Goal: Task Accomplishment & Management: Manage account settings

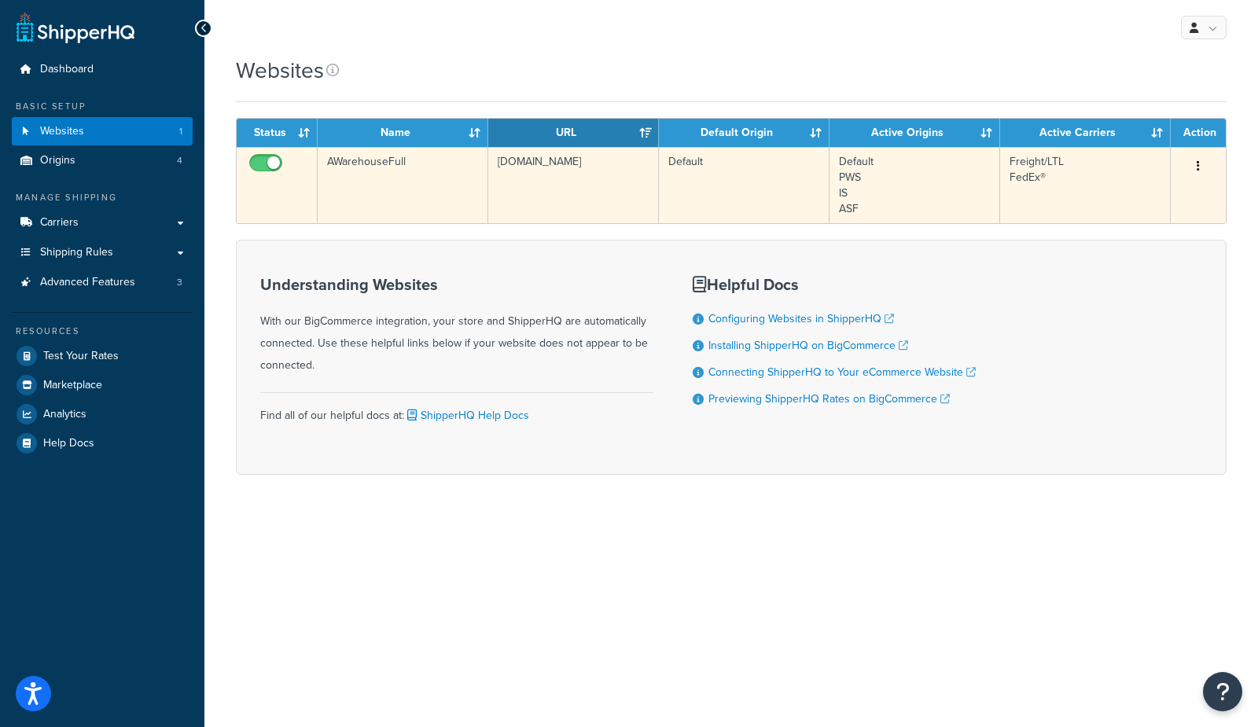
click at [412, 189] on td "AWarehouseFull" at bounding box center [403, 185] width 171 height 76
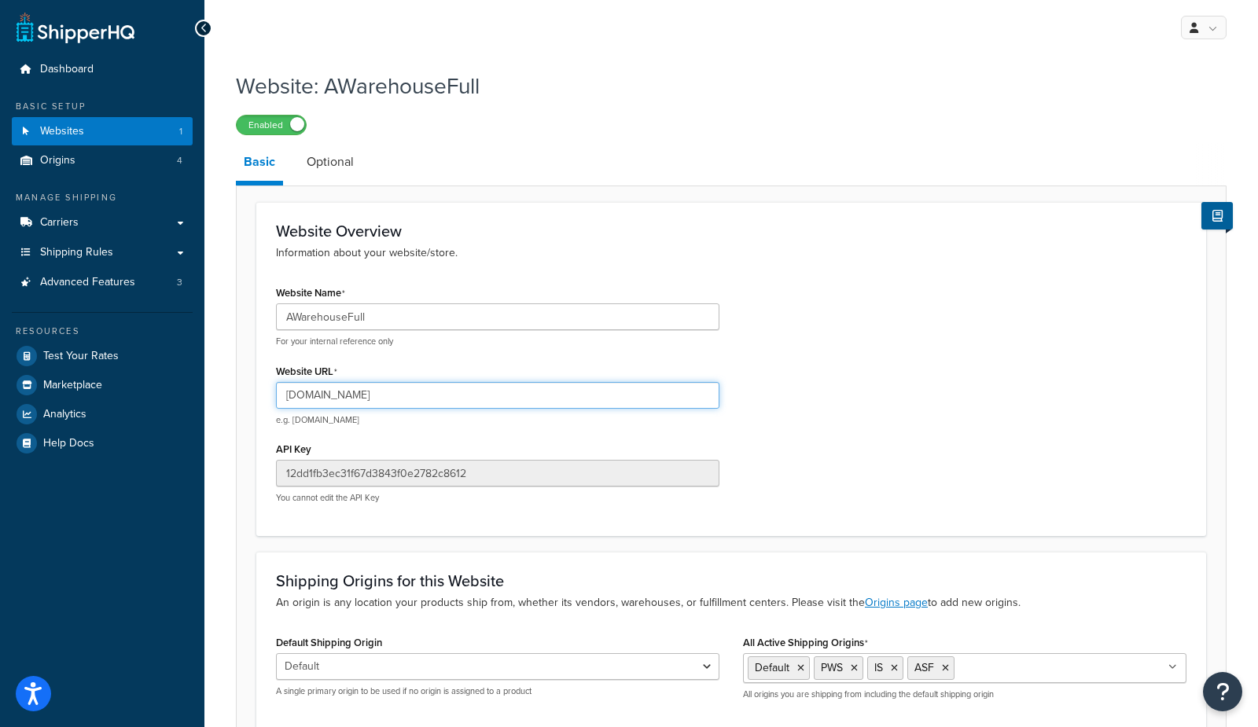
click at [377, 395] on input "[DOMAIN_NAME]" at bounding box center [497, 395] width 443 height 27
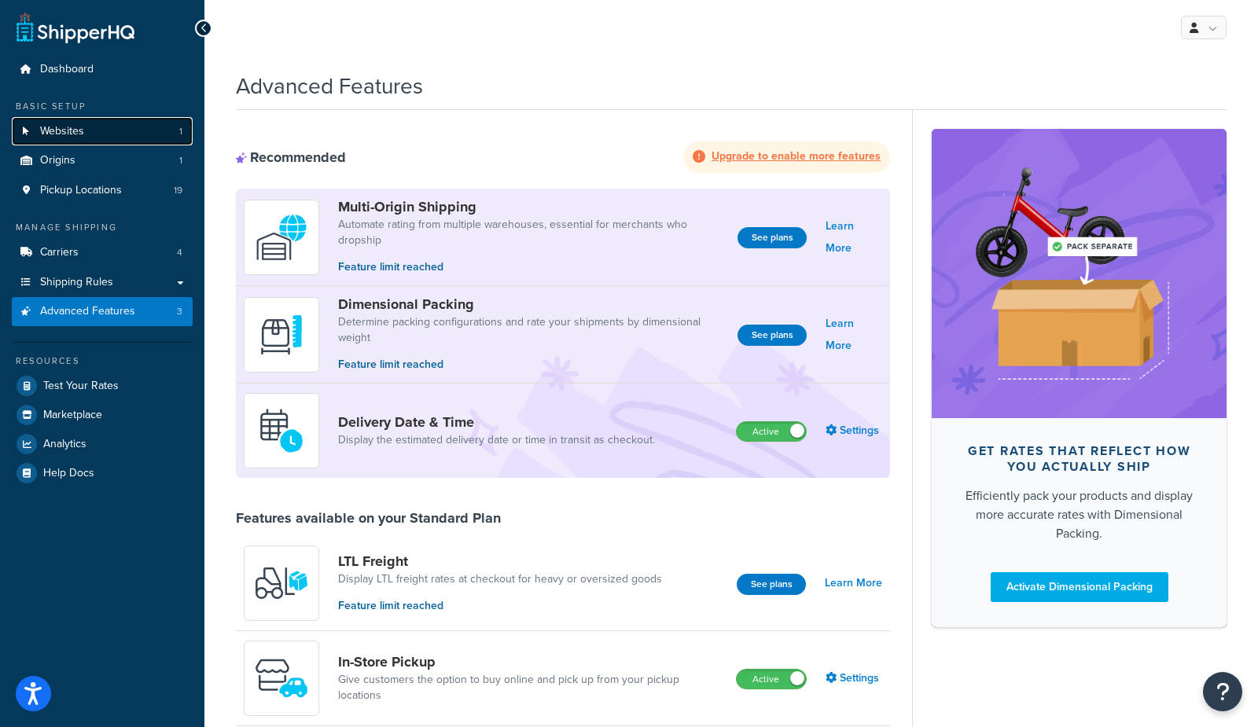
click at [44, 129] on span "Websites" at bounding box center [62, 131] width 44 height 13
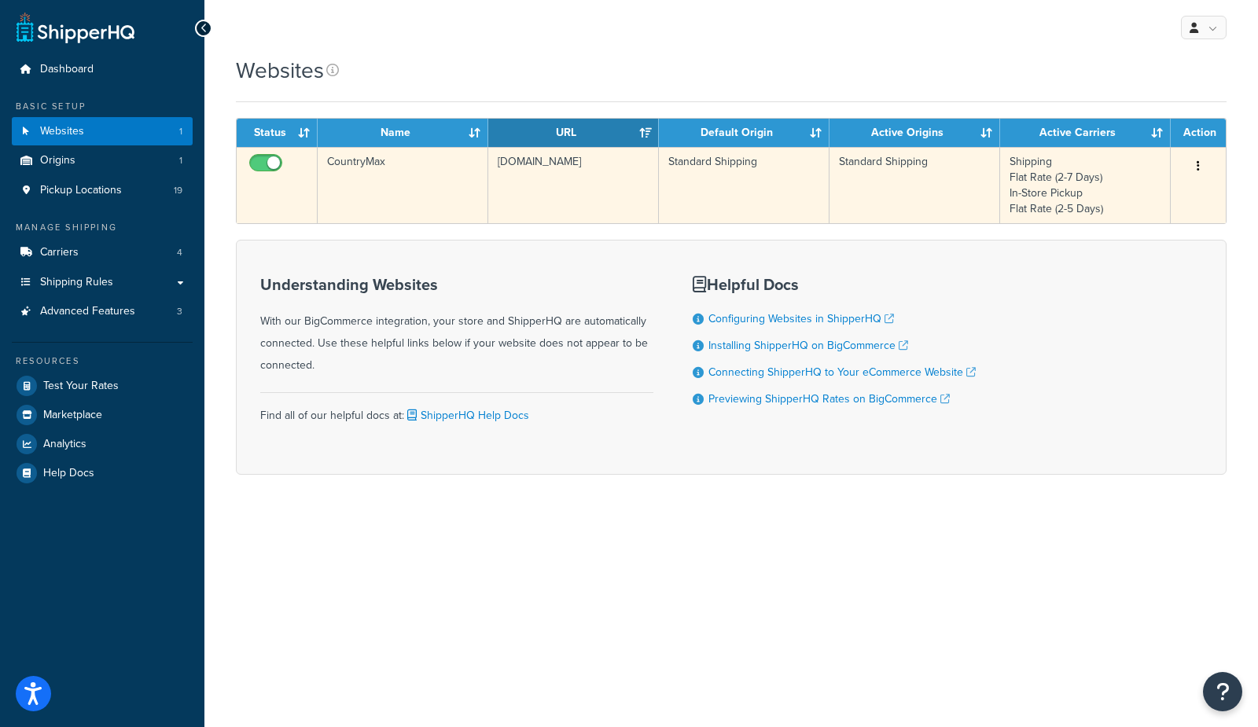
click at [421, 197] on td "CountryMax" at bounding box center [403, 185] width 171 height 76
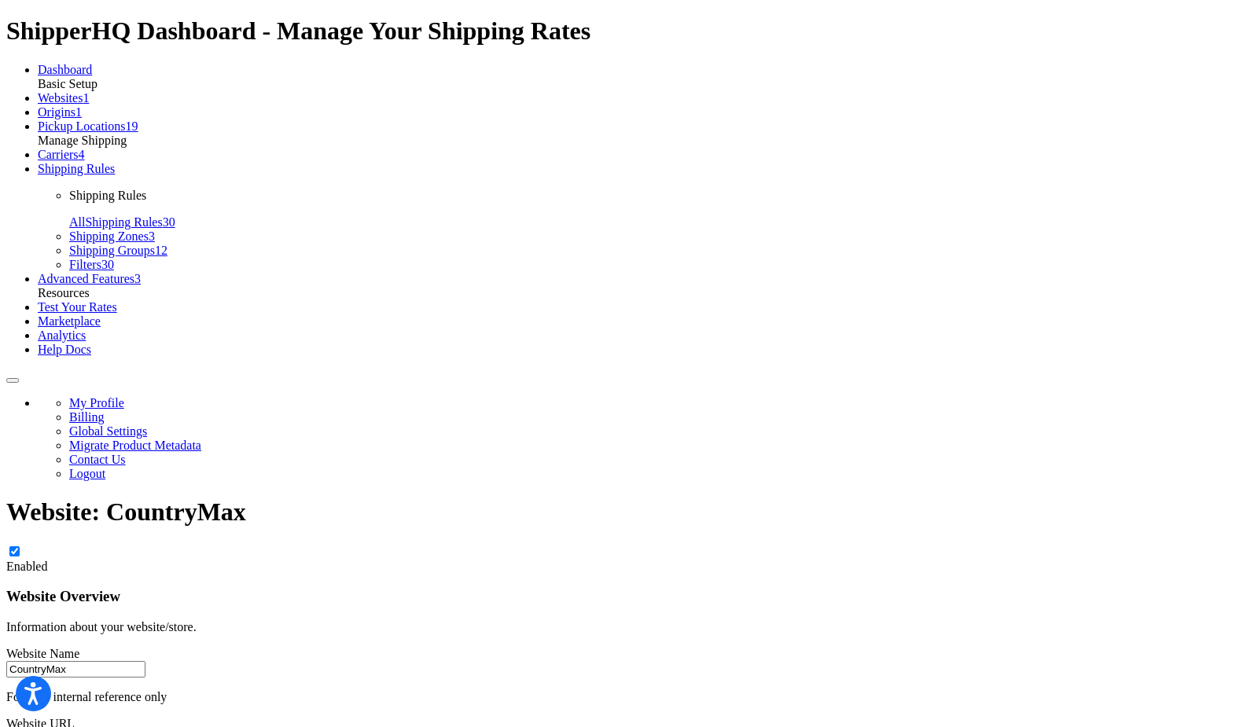
click at [145, 726] on input "www.countrymax.com" at bounding box center [75, 739] width 139 height 17
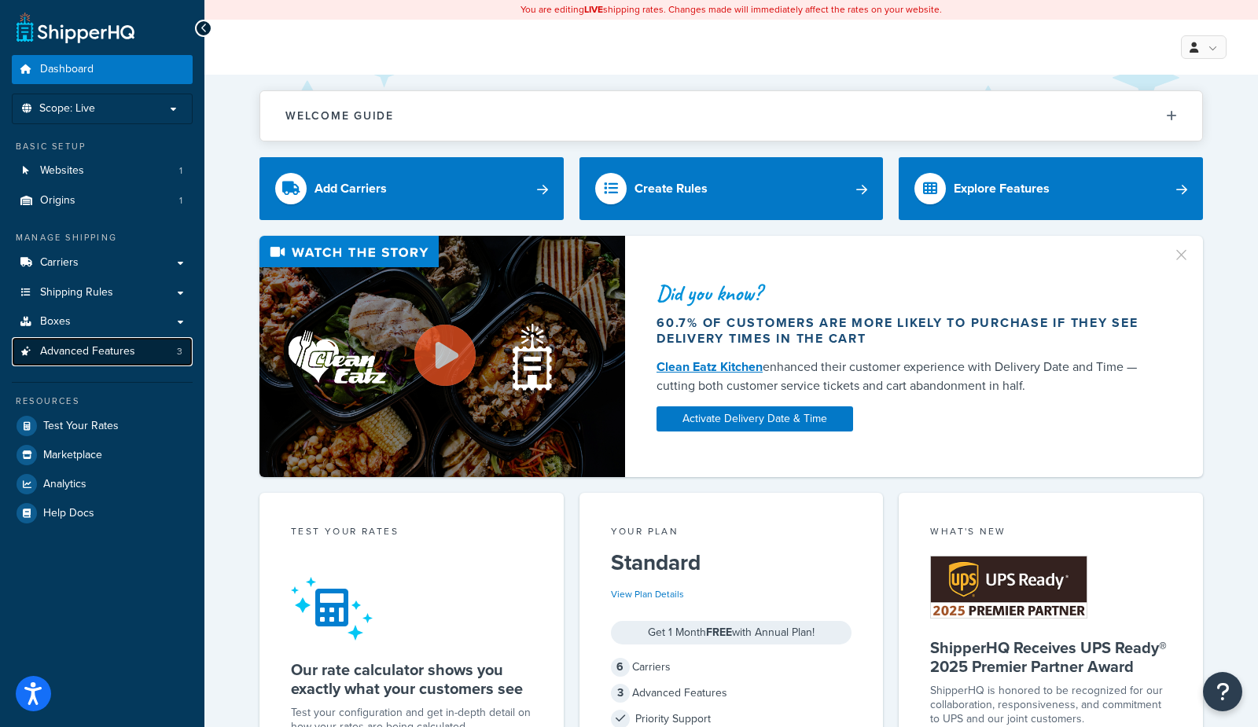
click at [119, 351] on span "Advanced Features" at bounding box center [87, 351] width 95 height 13
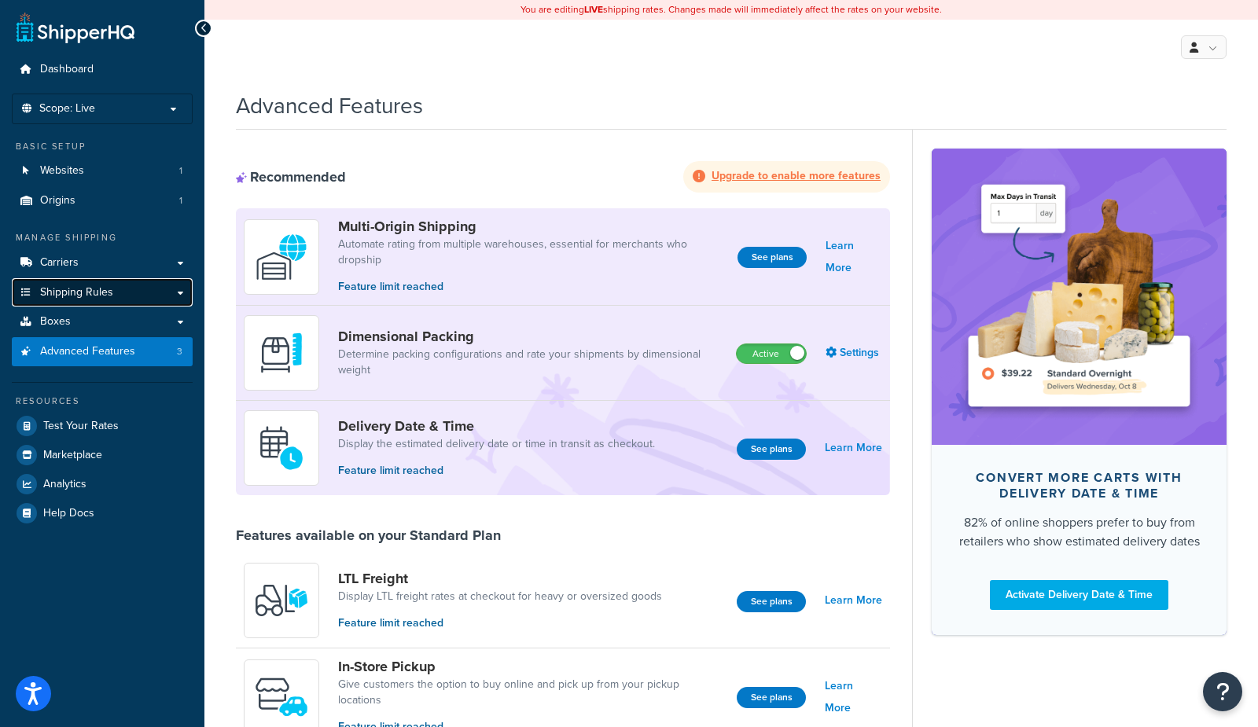
click at [87, 288] on span "Shipping Rules" at bounding box center [76, 292] width 73 height 13
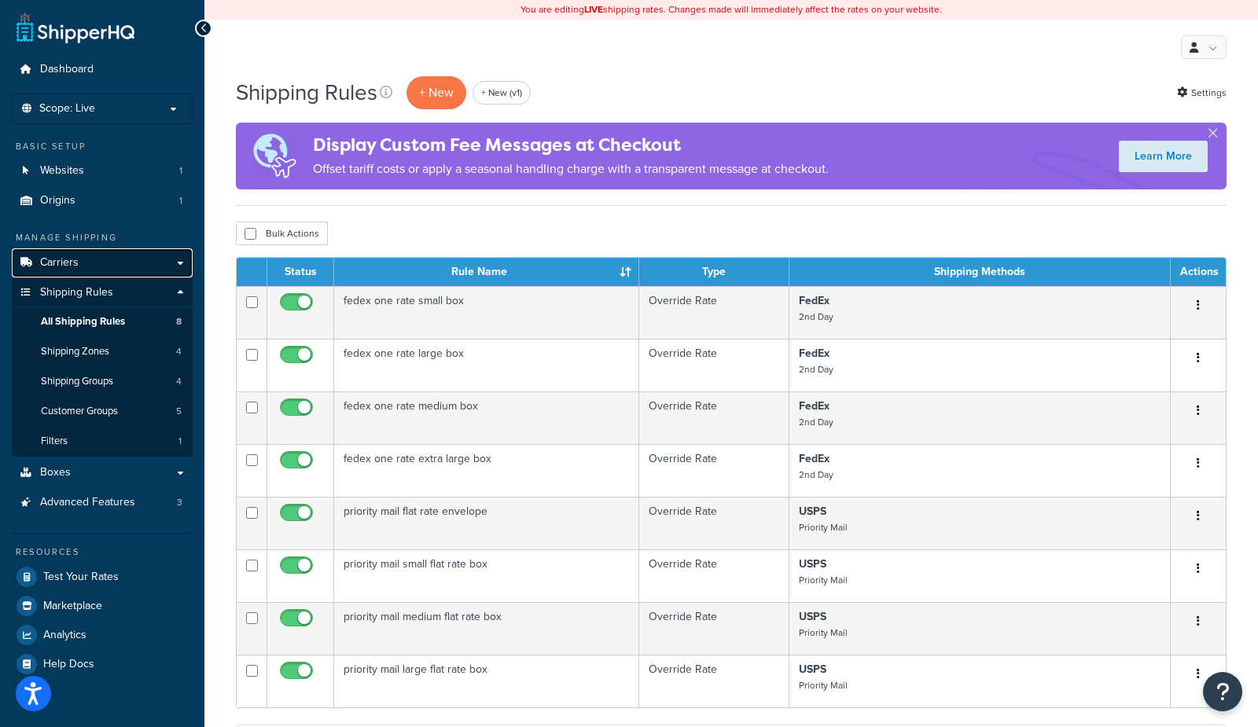
click at [68, 262] on span "Carriers" at bounding box center [59, 262] width 39 height 13
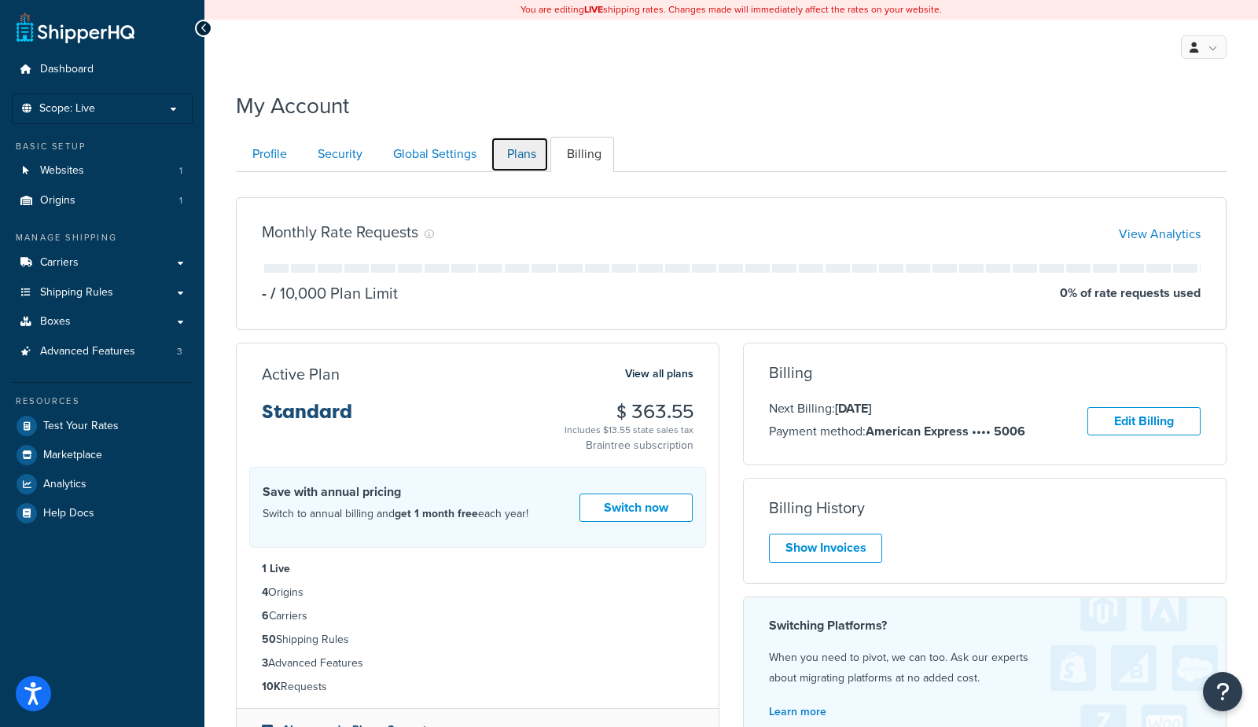
click at [500, 164] on link "Plans" at bounding box center [520, 154] width 58 height 35
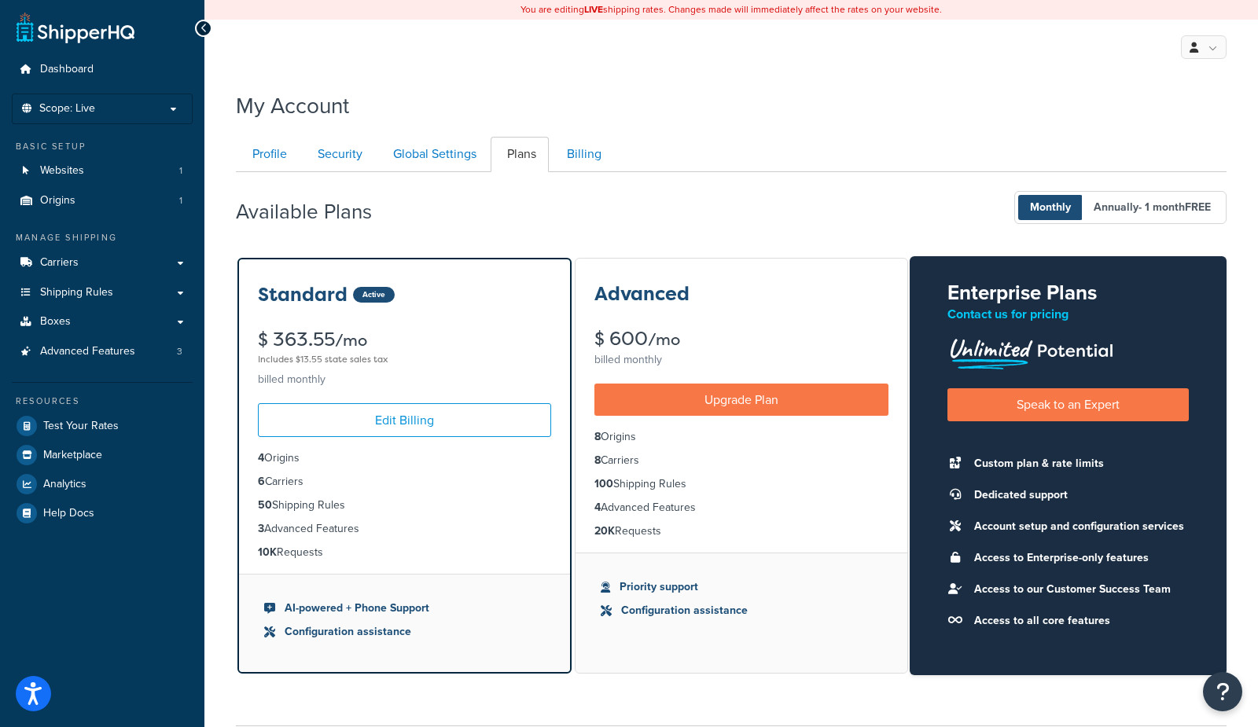
scroll to position [129, 0]
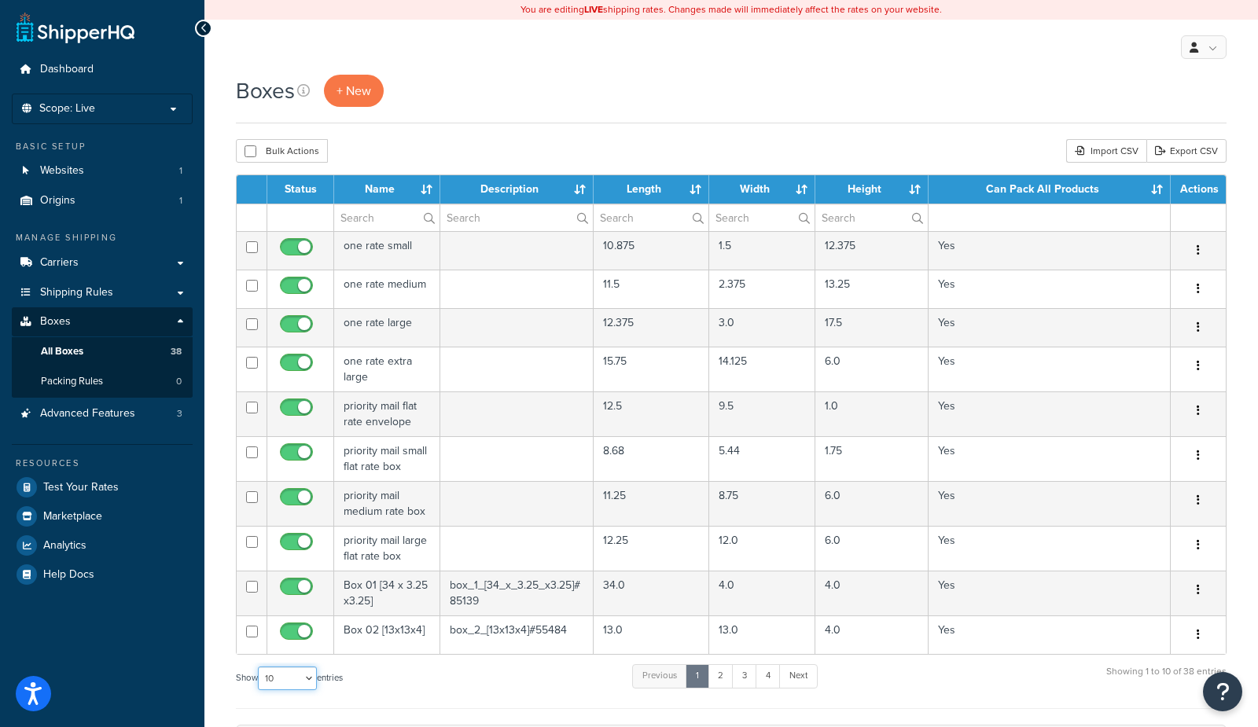
click at [294, 670] on select "10 15 25 50 100 1000" at bounding box center [287, 679] width 59 height 24
select select "1000"
click at [259, 667] on select "10 15 25 50 100 1000" at bounding box center [287, 679] width 59 height 24
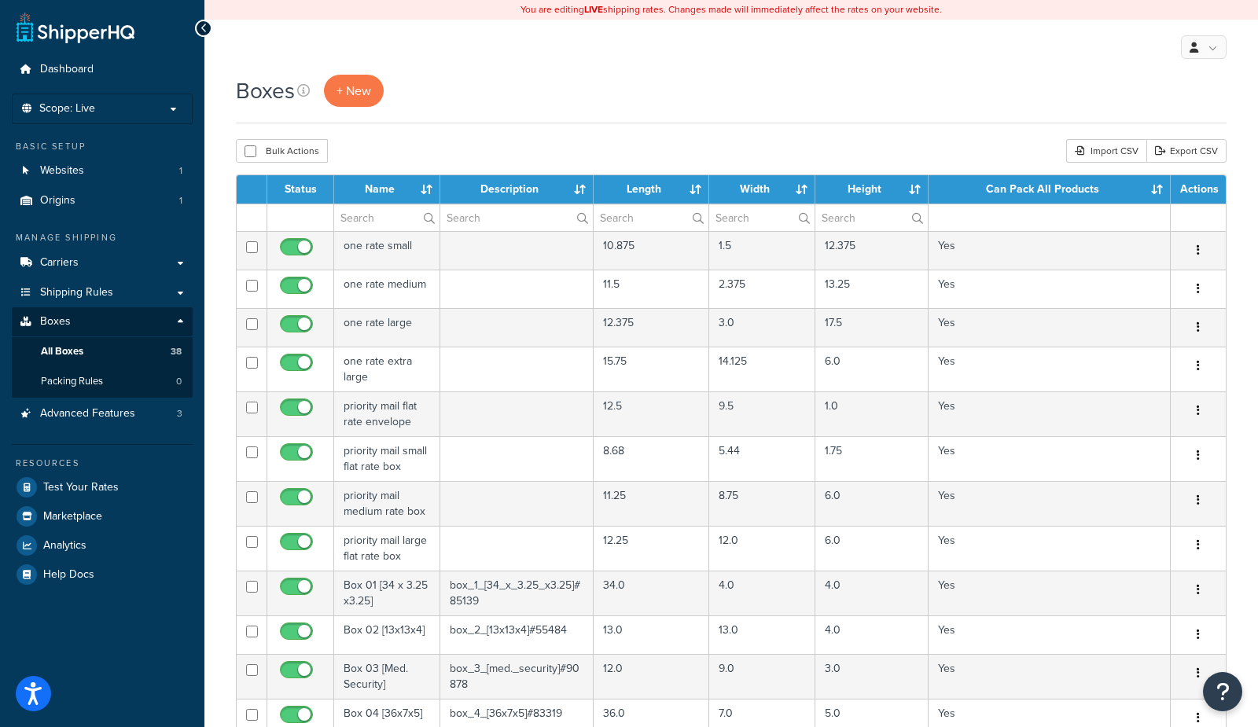
click at [555, 105] on div "Boxes + New" at bounding box center [731, 91] width 990 height 32
click at [61, 171] on span "Websites" at bounding box center [62, 170] width 44 height 13
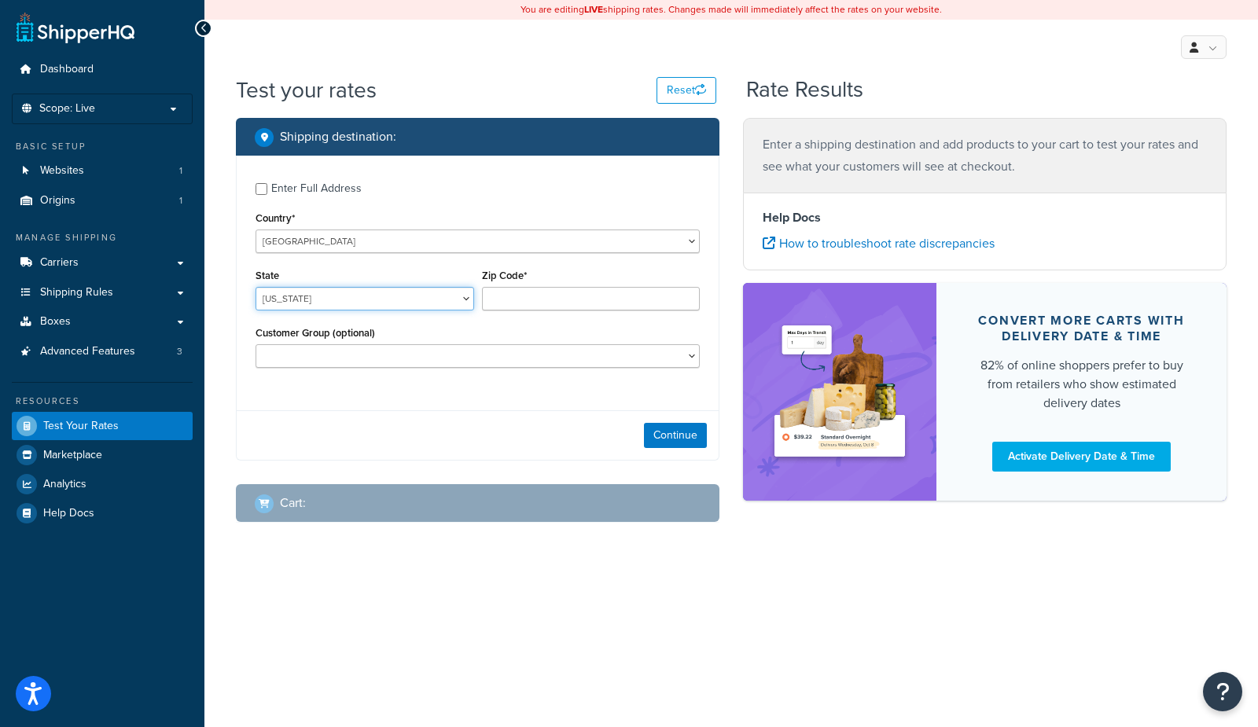
click at [311, 302] on select "[US_STATE] [US_STATE] [US_STATE] [US_STATE] [US_STATE] Armed Forces Americas Ar…" at bounding box center [364, 299] width 219 height 24
select select "[GEOGRAPHIC_DATA]"
click at [255, 287] on select "[US_STATE] [US_STATE] [US_STATE] [US_STATE] [US_STATE] Armed Forces Americas Ar…" at bounding box center [364, 299] width 219 height 24
type input "78745"
click at [678, 443] on button "Continue" at bounding box center [675, 435] width 63 height 25
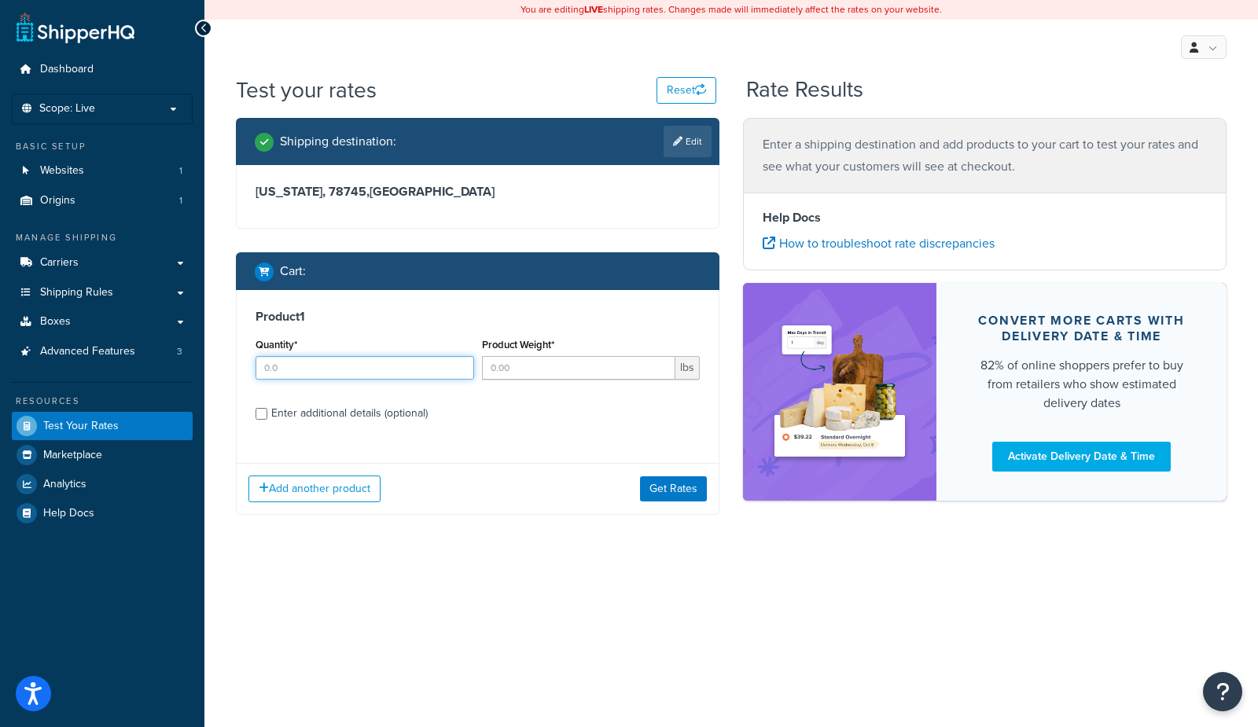
click at [286, 362] on input "Quantity*" at bounding box center [364, 368] width 219 height 24
type input "1"
click at [529, 362] on input "Product Weight*" at bounding box center [579, 368] width 194 height 24
type input "5"
click at [391, 410] on div "Enter additional details (optional)" at bounding box center [349, 413] width 156 height 22
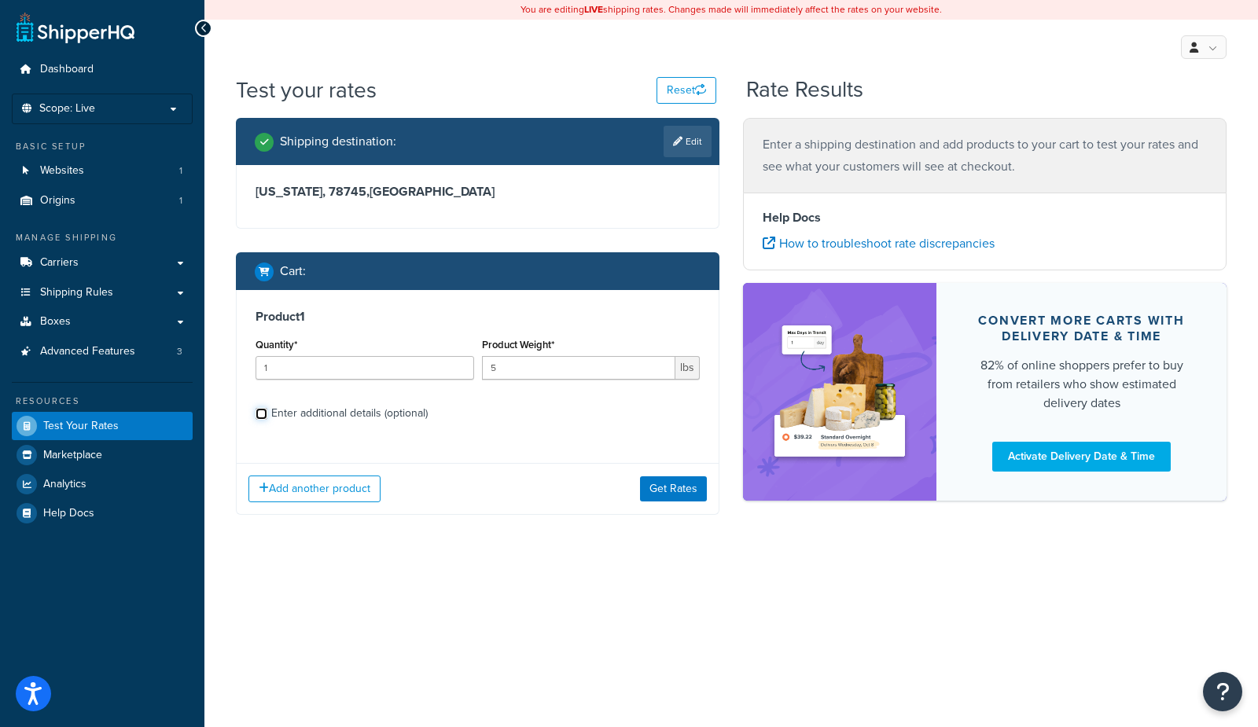
click at [267, 410] on input "Enter additional details (optional)" at bounding box center [261, 414] width 12 height 12
checkbox input "true"
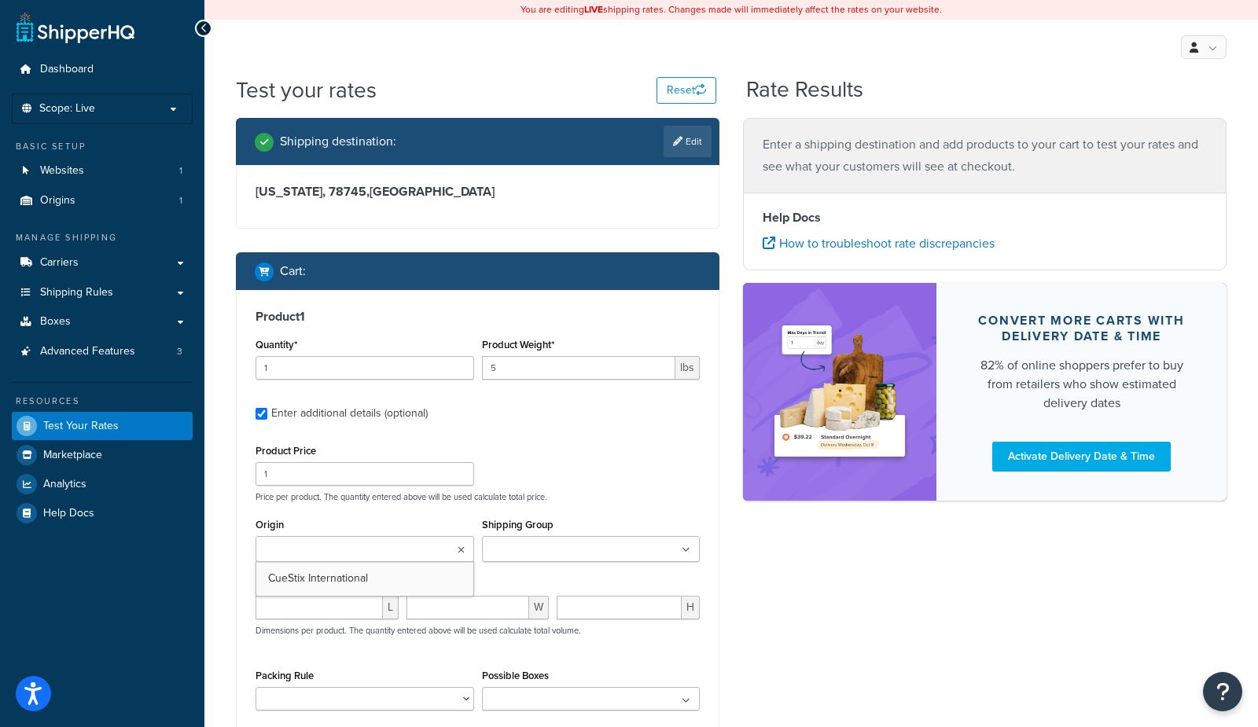
click at [293, 554] on input "Origin" at bounding box center [329, 550] width 139 height 17
click at [278, 608] on input "number" at bounding box center [318, 608] width 127 height 24
type input "8"
type input "3"
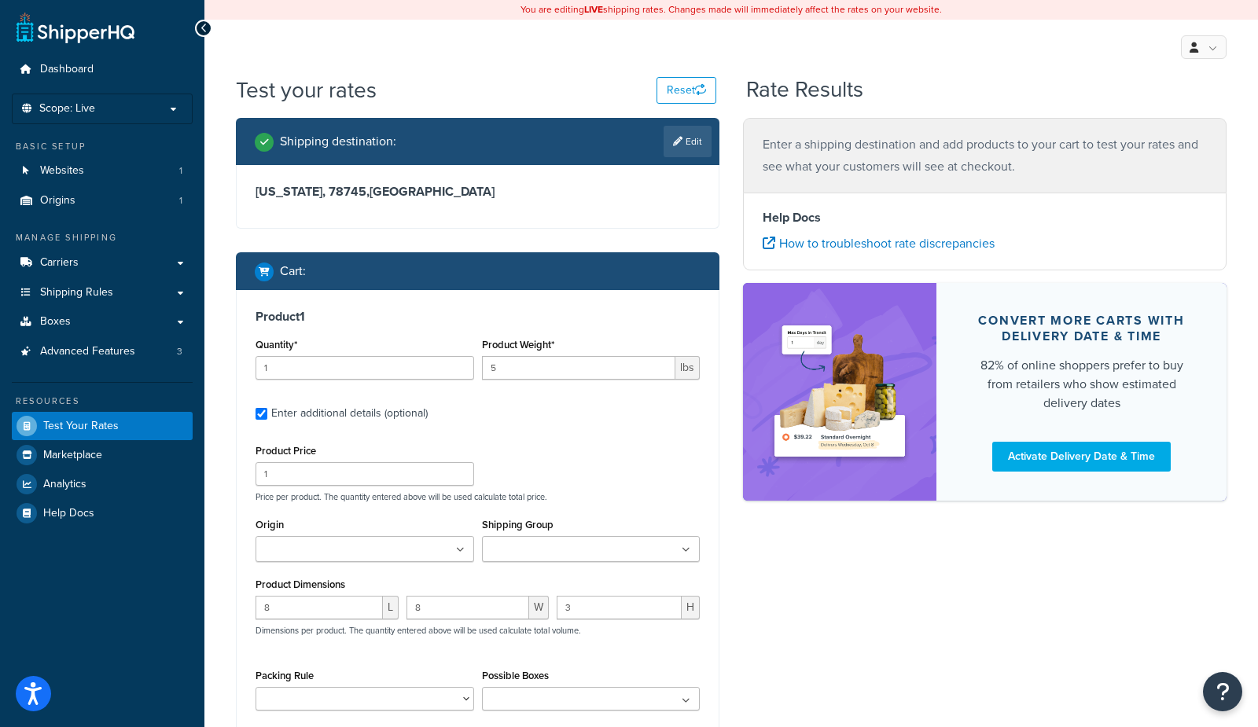
click at [861, 618] on div "Shipping destination : Edit Texas, 78745 , United States Cart : Product 1 Quant…" at bounding box center [731, 473] width 1014 height 711
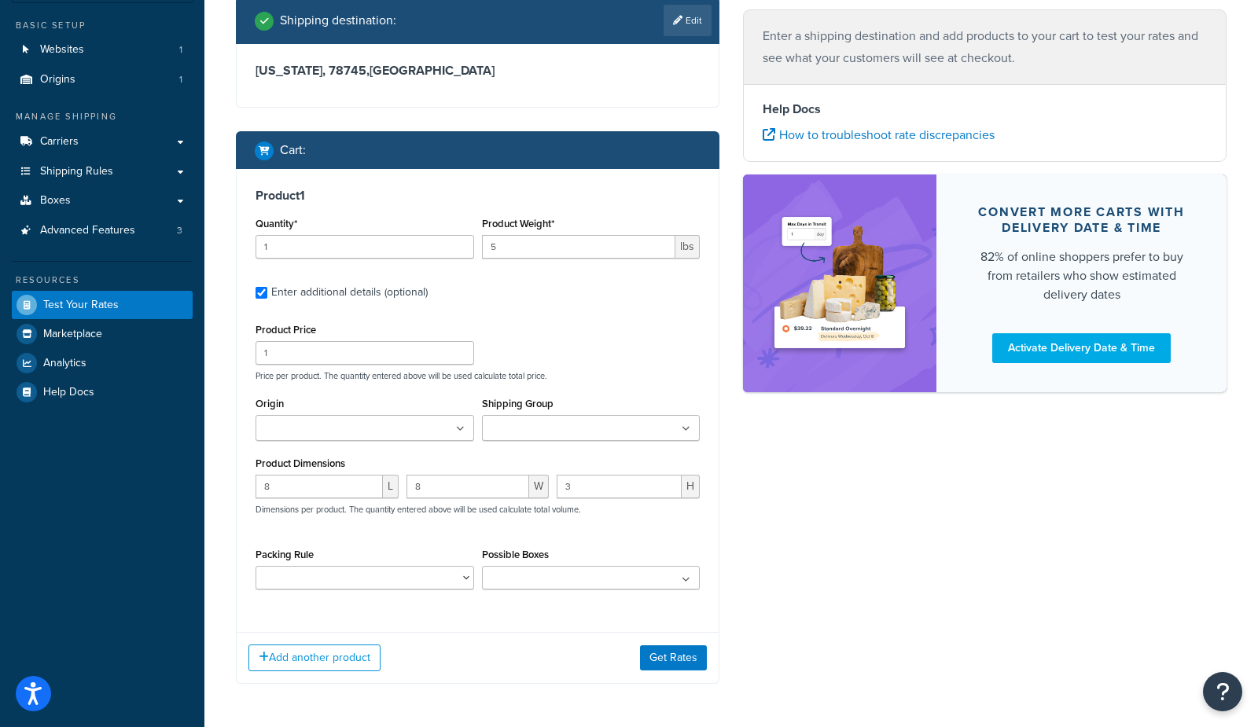
scroll to position [168, 0]
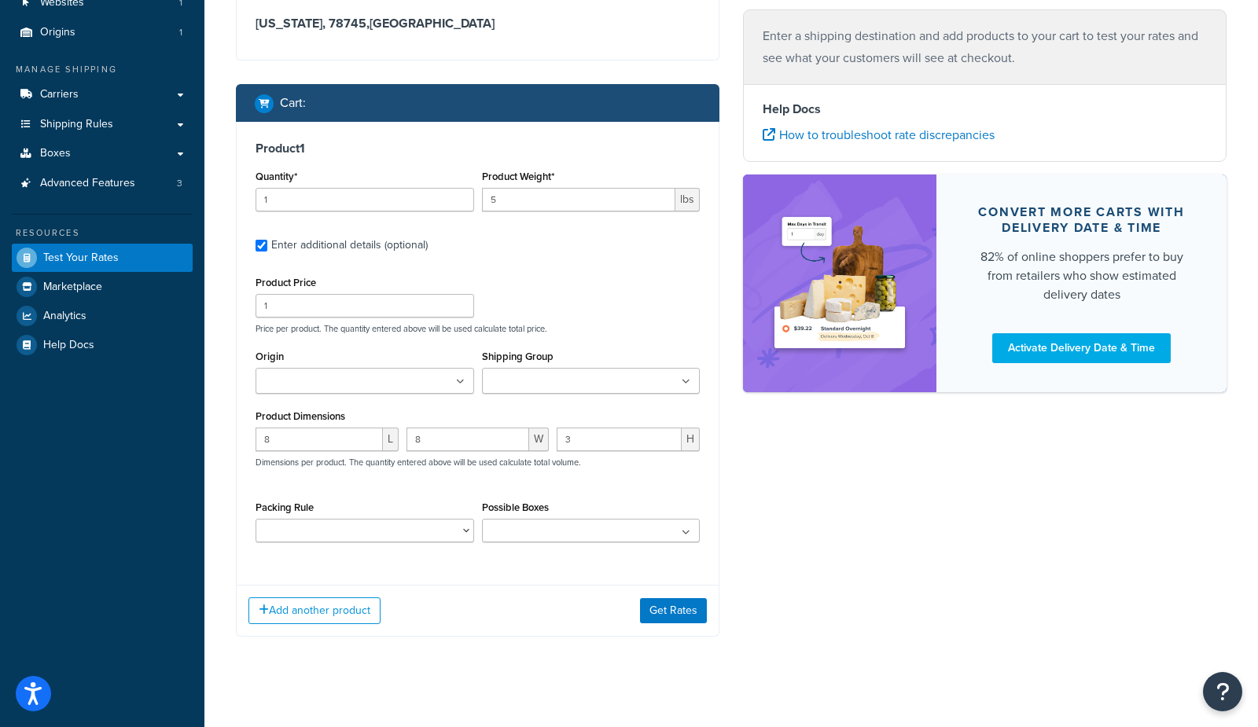
click at [677, 593] on div "Add another product Get Rates" at bounding box center [478, 610] width 482 height 51
click at [660, 617] on button "Get Rates" at bounding box center [673, 610] width 67 height 25
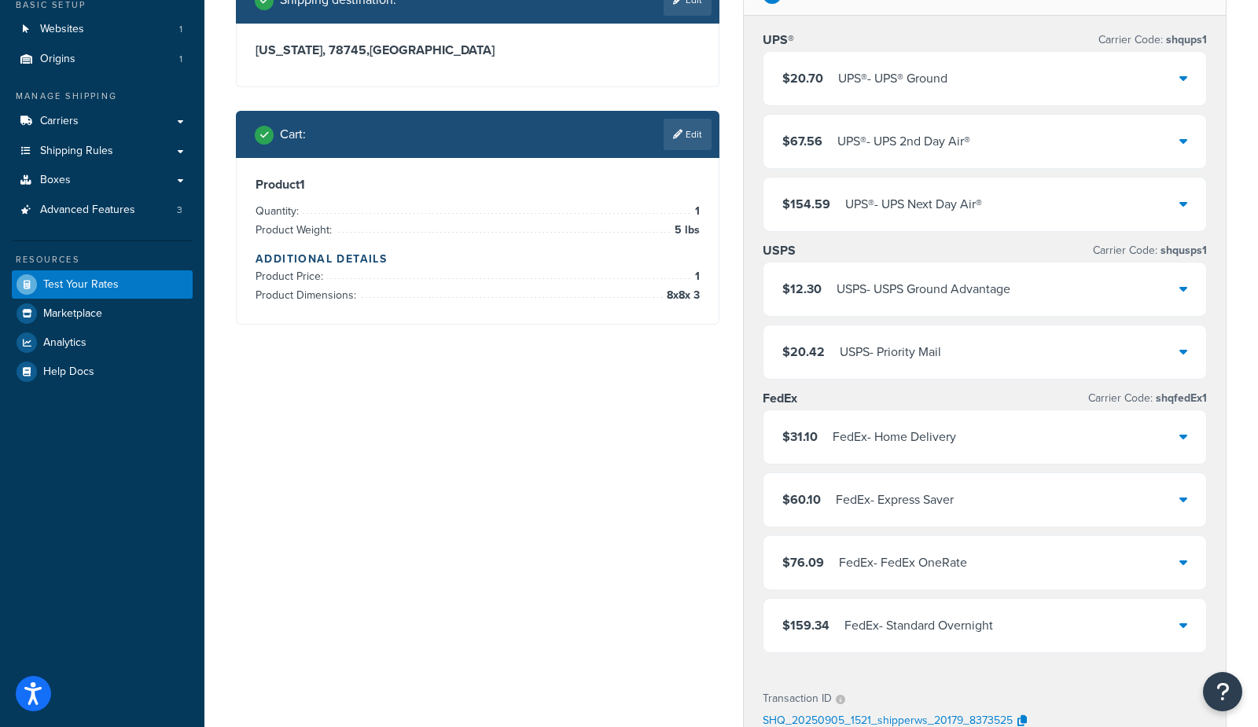
scroll to position [151, 0]
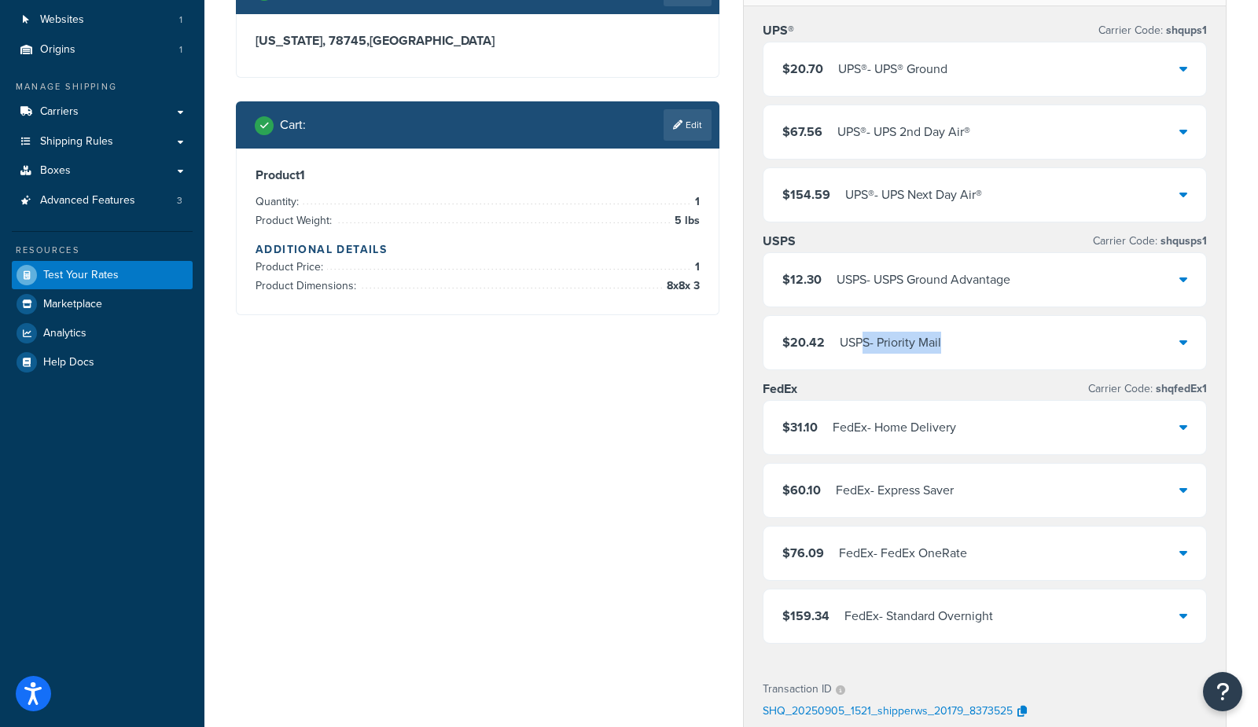
click at [860, 351] on div "$20.42 USPS - Priority Mail" at bounding box center [984, 342] width 443 height 53
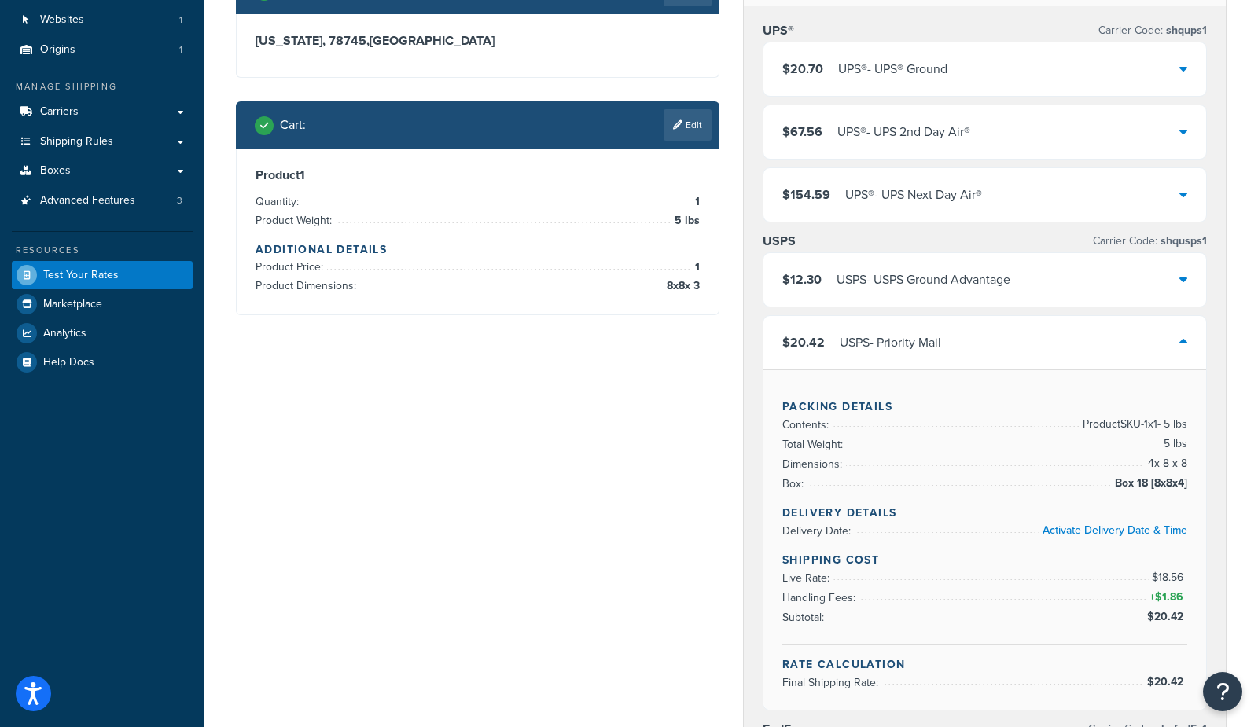
click at [914, 277] on div "USPS - USPS Ground Advantage" at bounding box center [923, 280] width 174 height 22
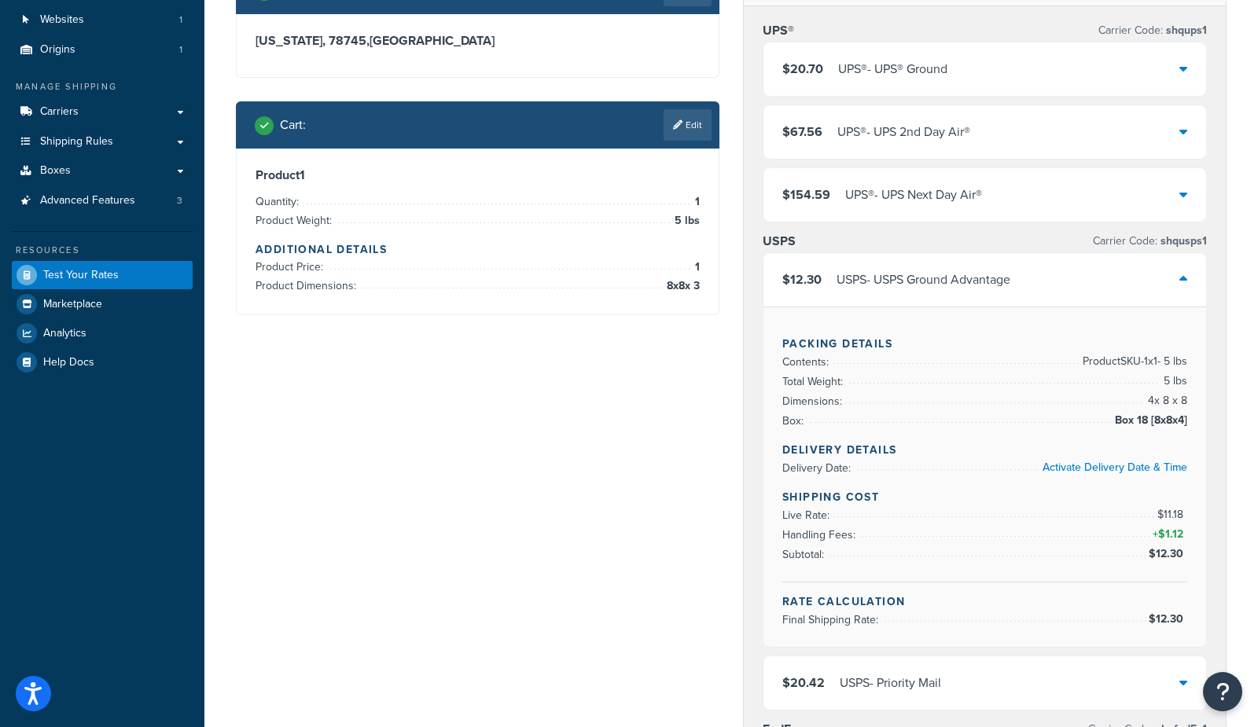
click at [914, 277] on div "USPS - USPS Ground Advantage" at bounding box center [923, 280] width 174 height 22
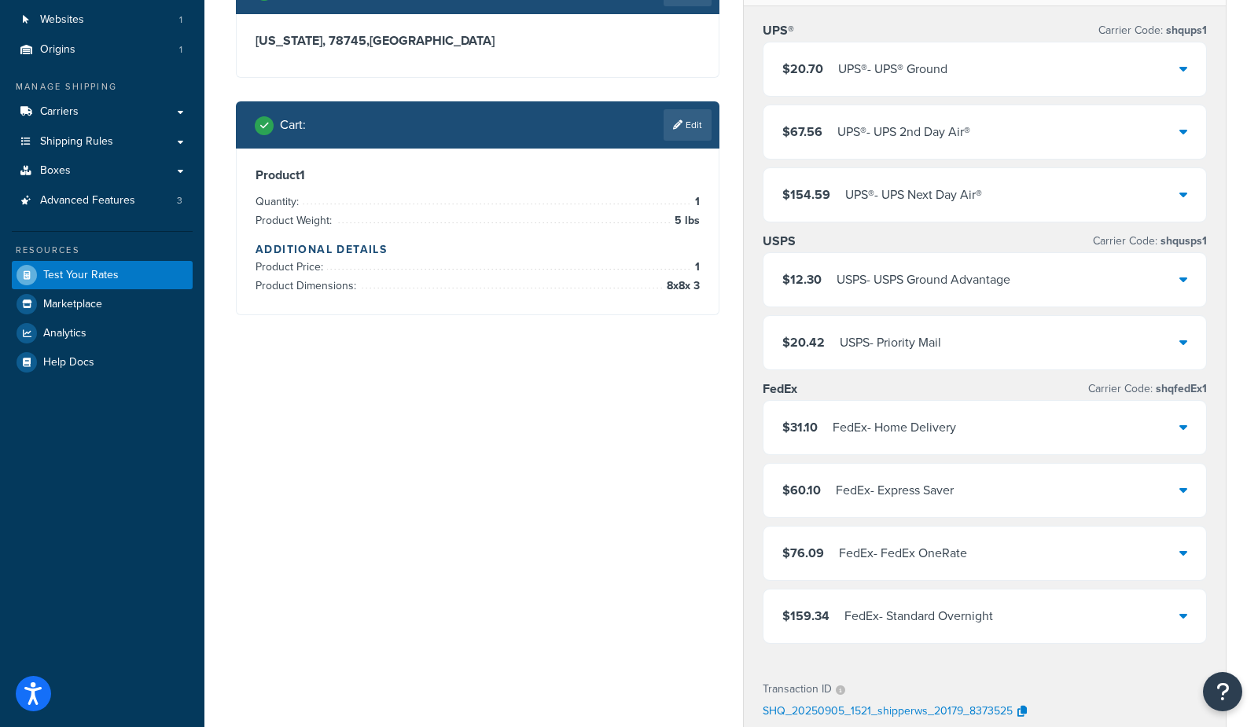
click at [904, 344] on div "USPS - Priority Mail" at bounding box center [890, 343] width 101 height 22
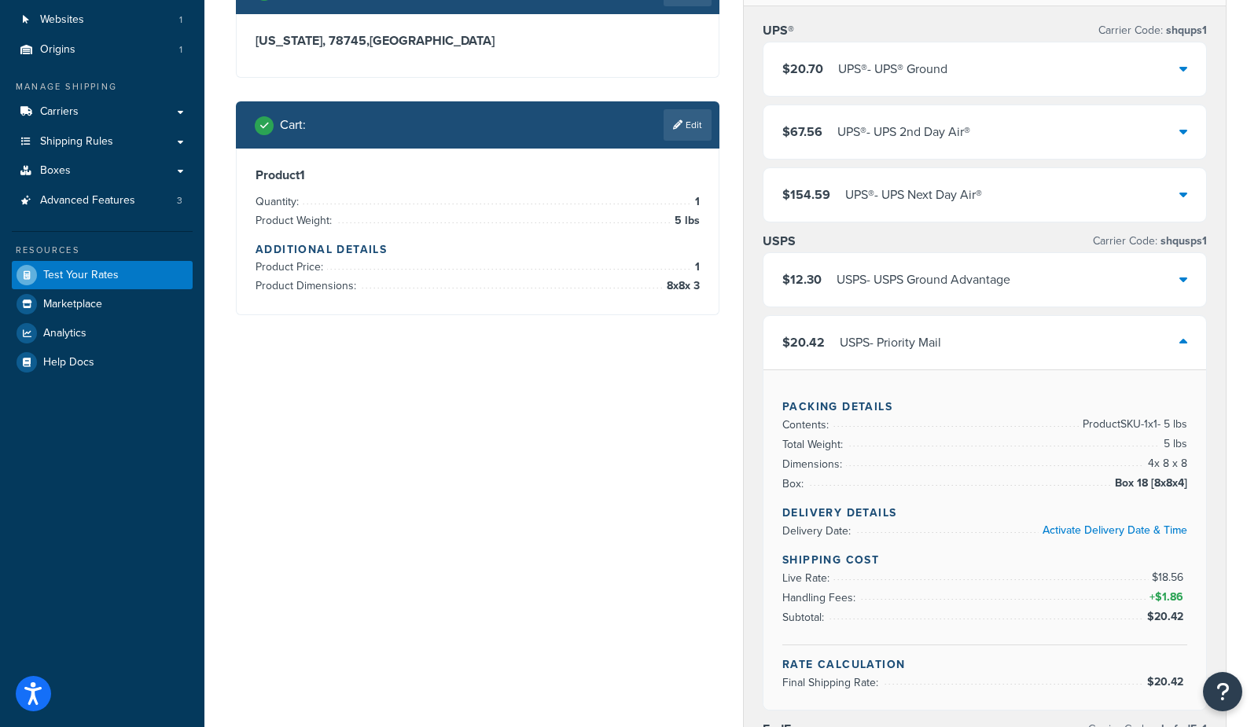
click at [904, 344] on div "USPS - Priority Mail" at bounding box center [890, 343] width 101 height 22
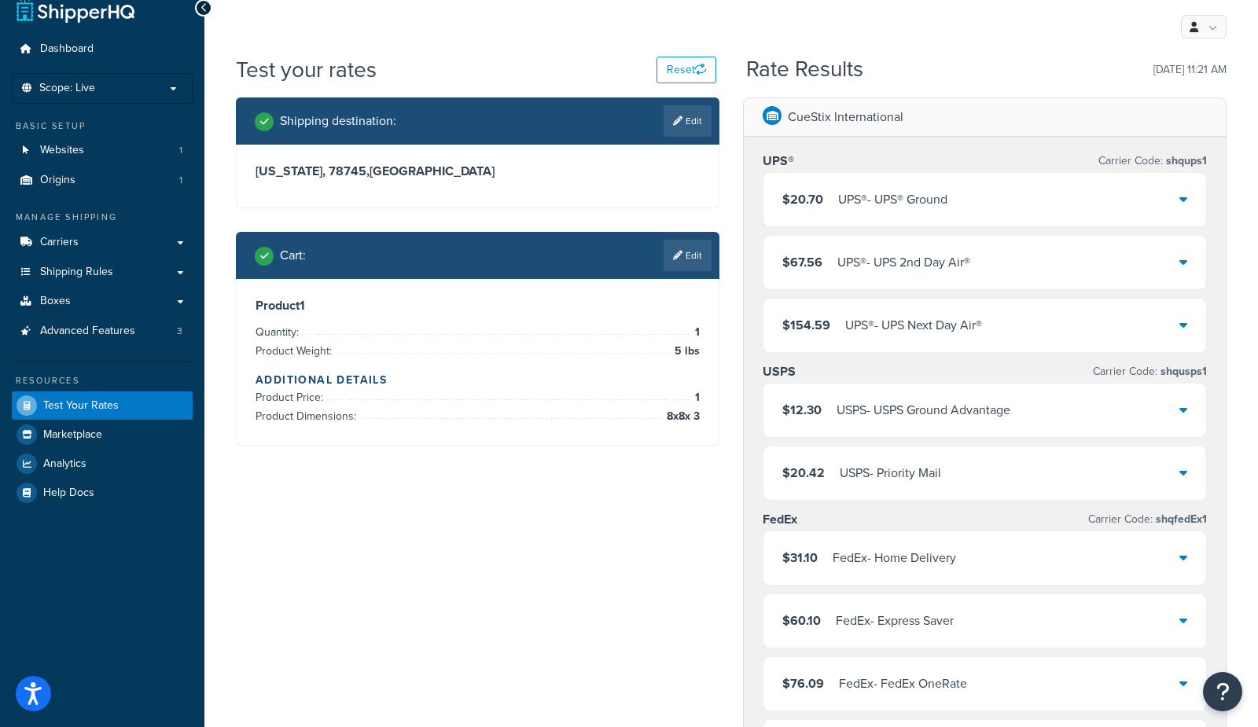
scroll to position [0, 0]
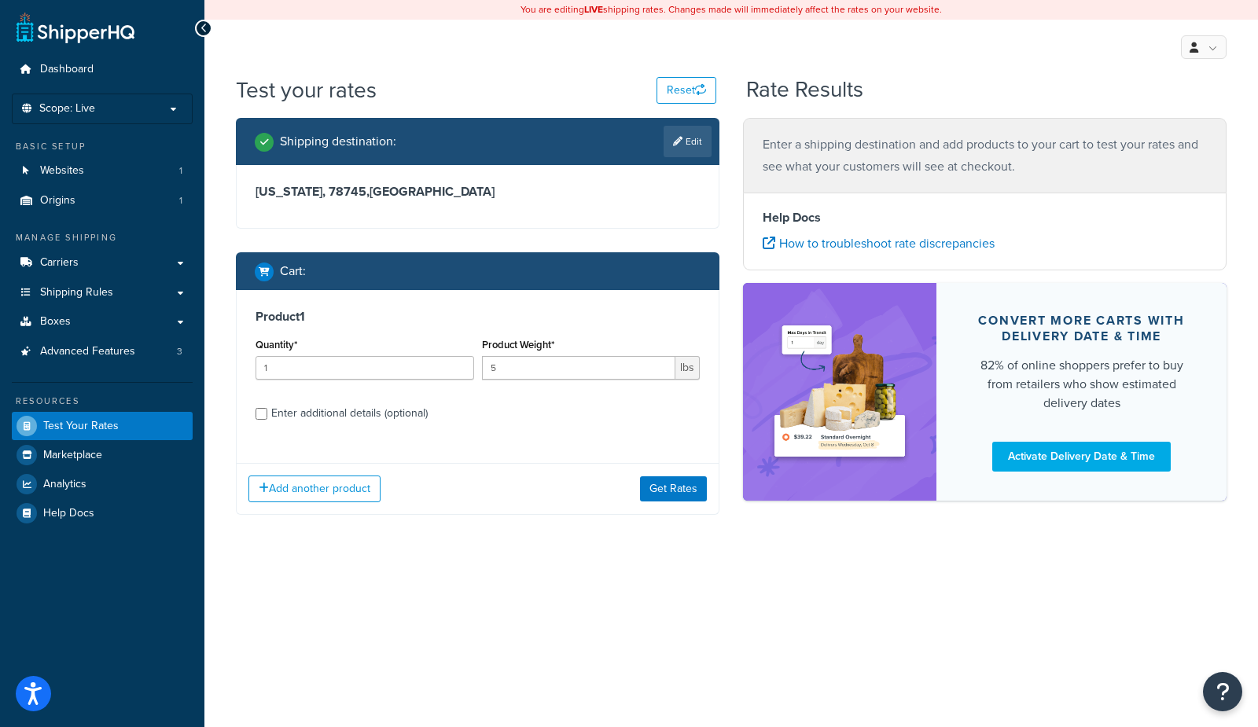
click at [329, 410] on div "Enter additional details (optional)" at bounding box center [349, 413] width 156 height 22
click at [267, 410] on input "Enter additional details (optional)" at bounding box center [261, 414] width 12 height 12
checkbox input "true"
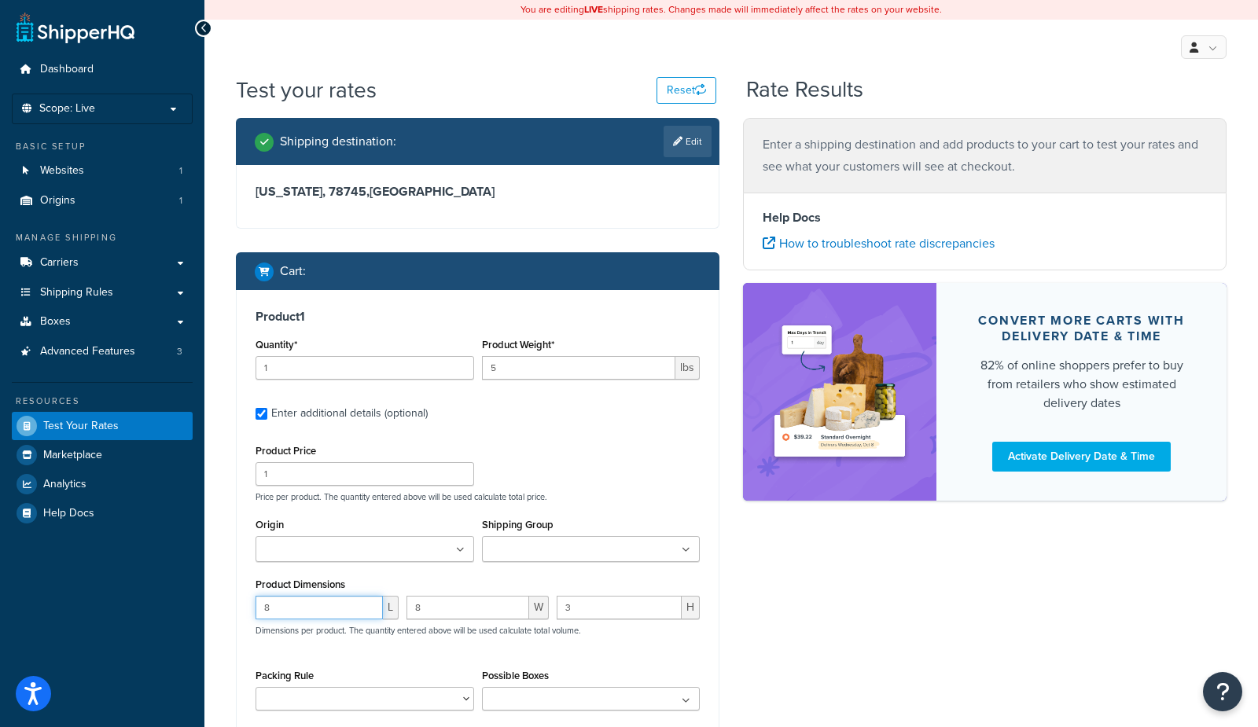
drag, startPoint x: 315, startPoint y: 615, endPoint x: 207, endPoint y: 603, distance: 109.1
click at [208, 604] on div "Test your rates Reset Rate Results Shipping destination : Edit Texas, 78745 , U…" at bounding box center [730, 471] width 1053 height 793
type input "11.25"
type input "8.75"
type input "6"
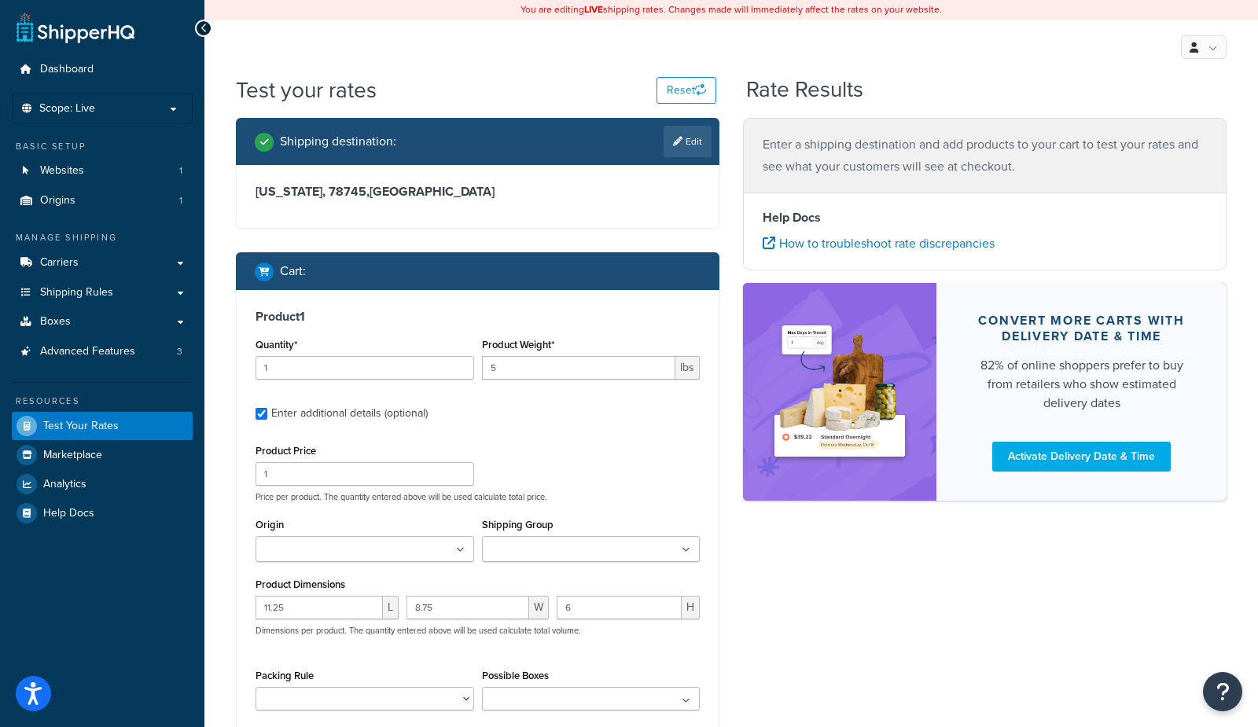
click at [780, 591] on div "Shipping destination : Edit Texas, 78745 , United States Cart : Product 1 Quant…" at bounding box center [731, 473] width 1014 height 711
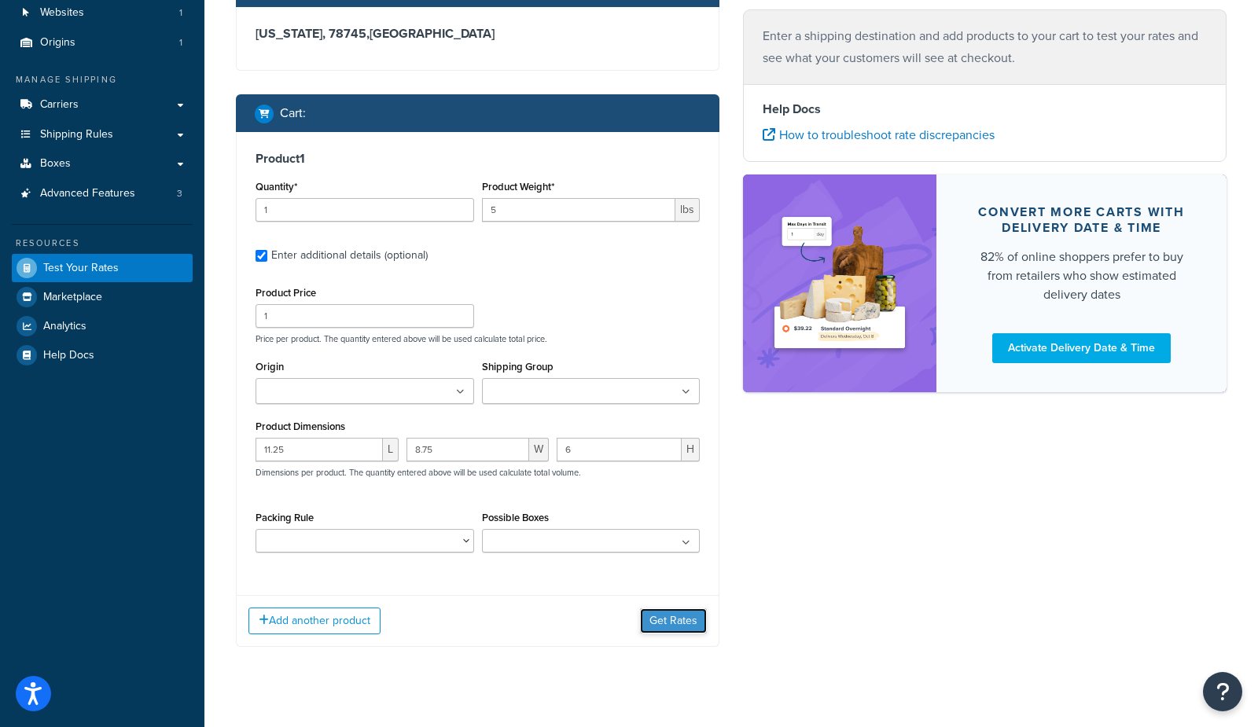
click at [683, 624] on button "Get Rates" at bounding box center [673, 620] width 67 height 25
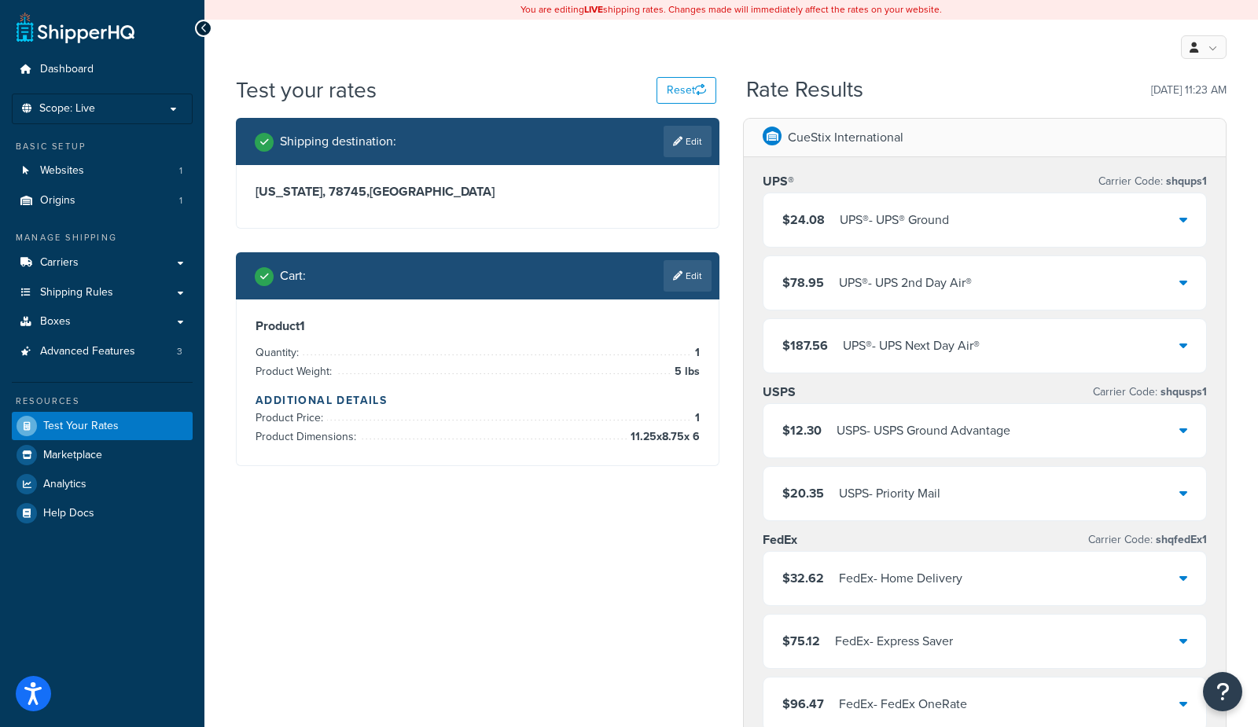
click at [909, 498] on div "USPS - Priority Mail" at bounding box center [889, 494] width 101 height 22
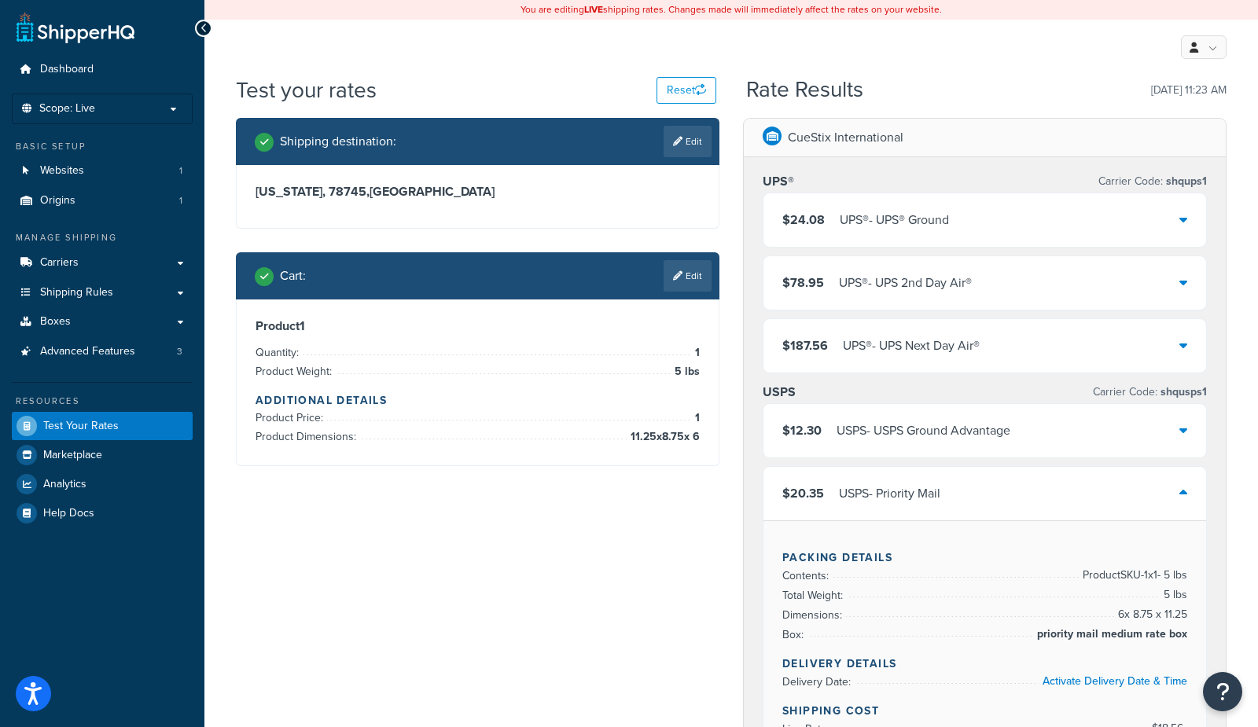
click at [985, 494] on div "$20.35 USPS - Priority Mail" at bounding box center [984, 493] width 443 height 53
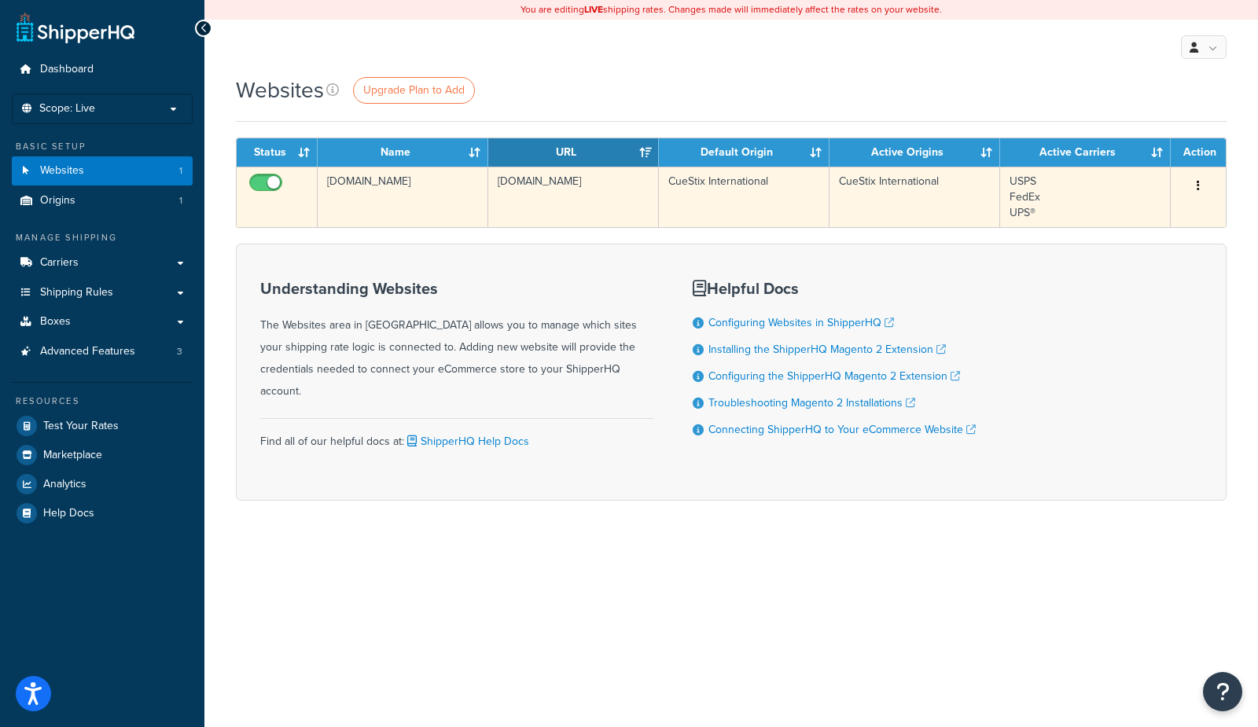
click at [395, 196] on td "[DOMAIN_NAME]" at bounding box center [403, 197] width 171 height 61
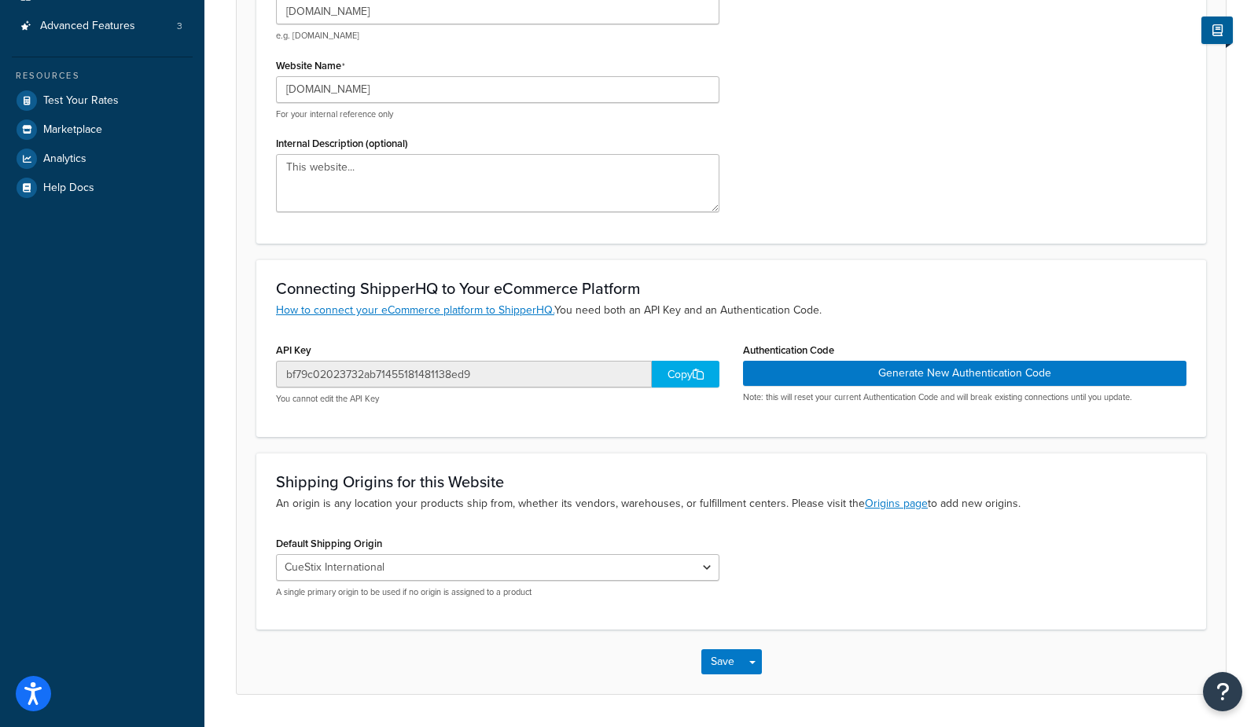
scroll to position [335, 0]
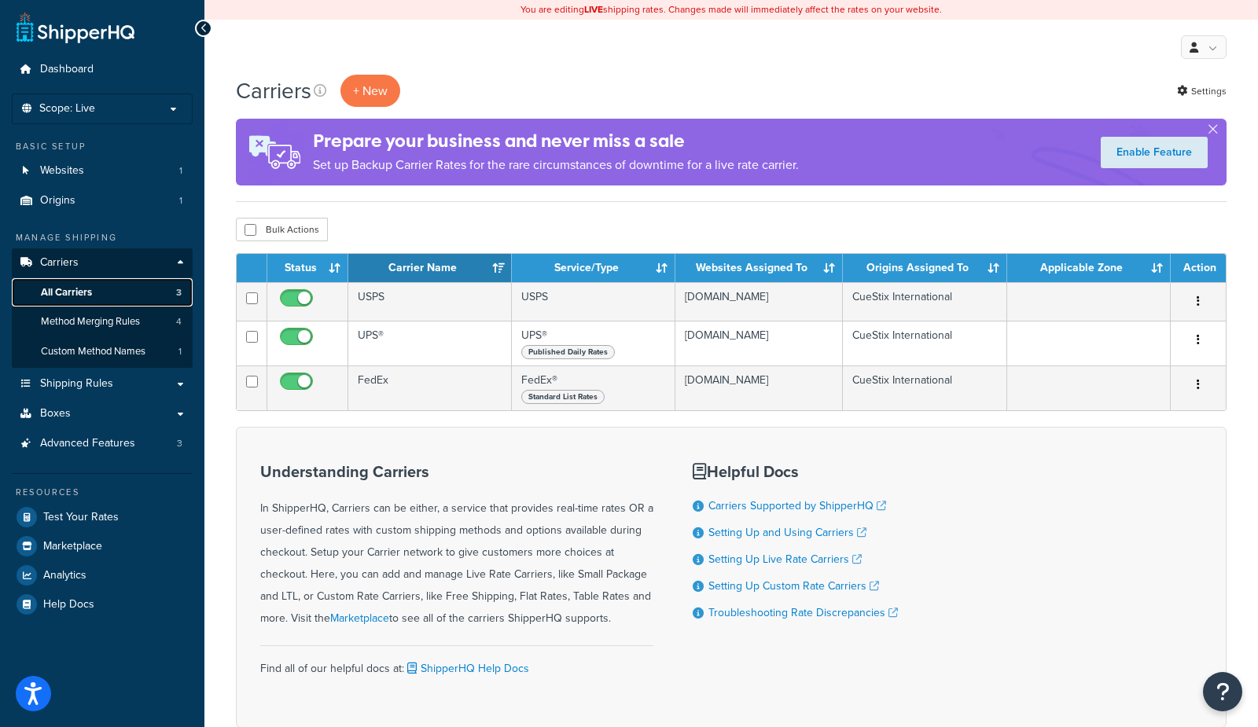
click at [77, 293] on span "All Carriers" at bounding box center [66, 292] width 51 height 13
click at [479, 226] on div "Bulk Actions Duplicate Delete" at bounding box center [731, 230] width 990 height 24
click at [450, 208] on div "Carriers + New Settings Prepare your business and never miss a sale Set up Back…" at bounding box center [730, 429] width 1053 height 708
click at [369, 89] on button "+ New" at bounding box center [370, 91] width 60 height 32
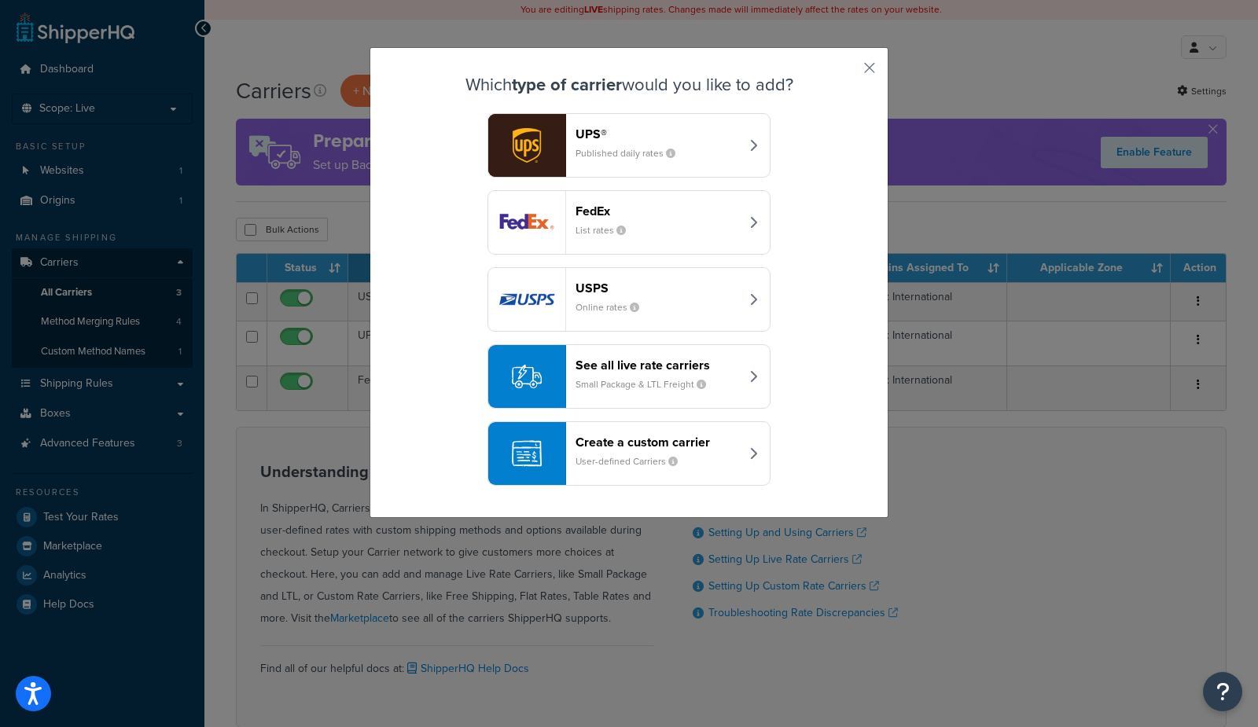
click at [586, 209] on header "FedEx" at bounding box center [657, 211] width 164 height 15
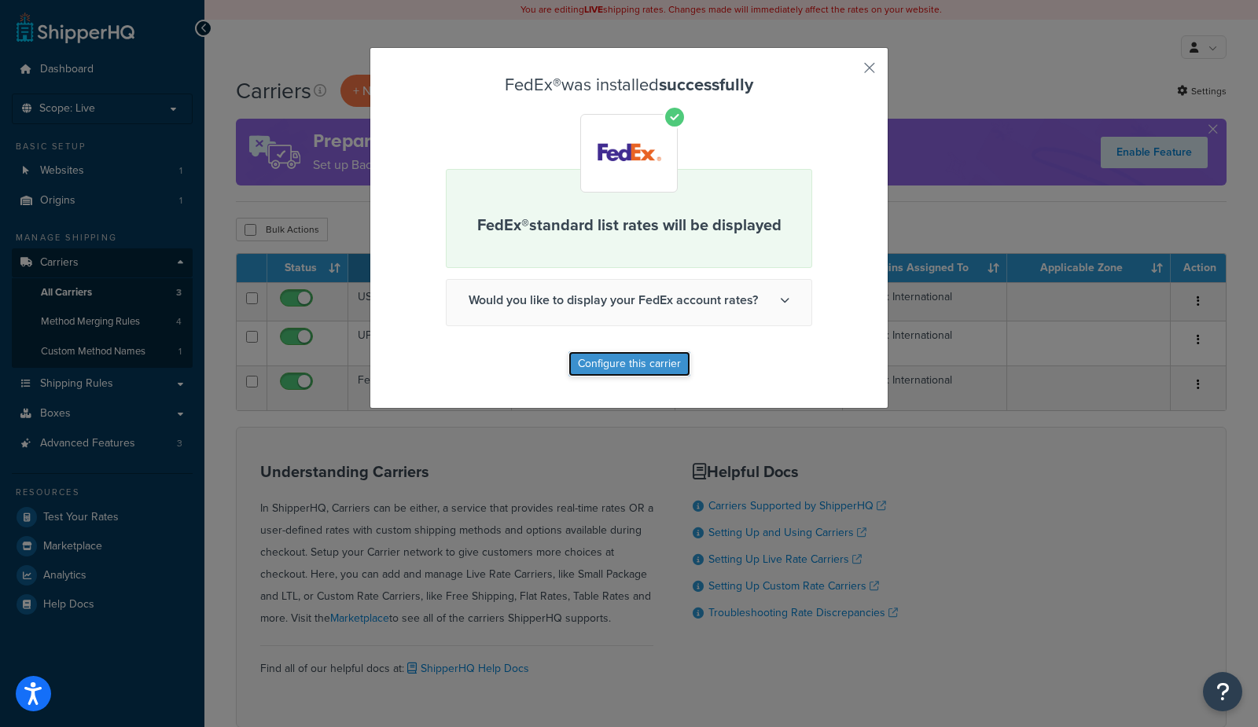
click at [628, 369] on button "Configure this carrier" at bounding box center [629, 363] width 122 height 25
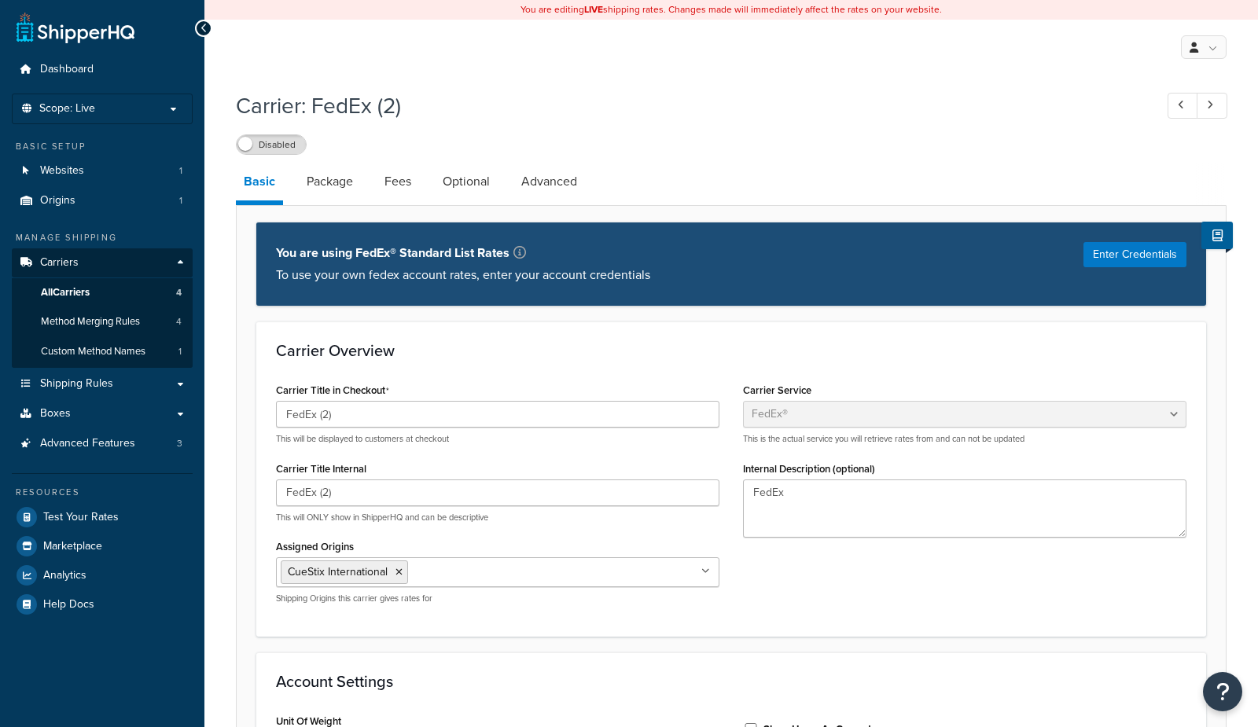
select select "fedEx"
select select "REGULAR_PICKUP"
select select "YOUR_PACKAGING"
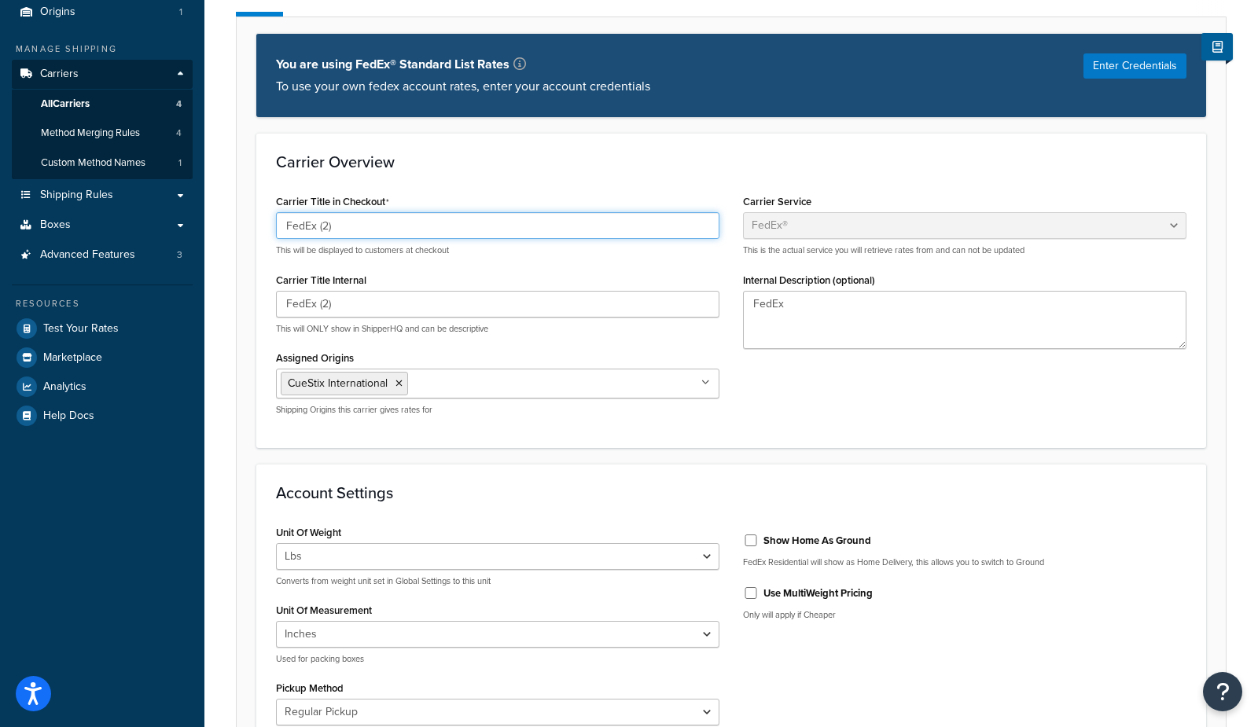
scroll to position [179, 0]
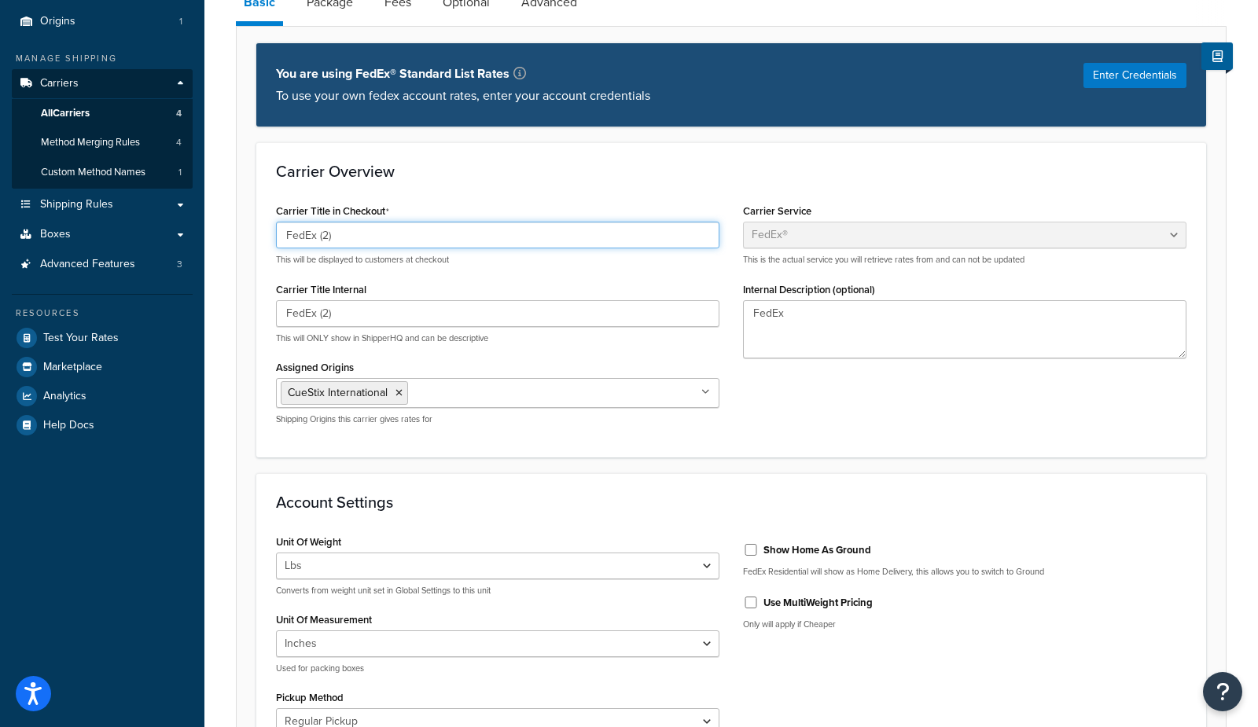
drag, startPoint x: 316, startPoint y: 223, endPoint x: 417, endPoint y: 234, distance: 101.2
click at [424, 233] on input "FedEx (2)" at bounding box center [497, 235] width 443 height 27
drag, startPoint x: 417, startPoint y: 234, endPoint x: 380, endPoint y: 230, distance: 37.2
click at [412, 234] on input "FedEx (2)" at bounding box center [497, 235] width 443 height 27
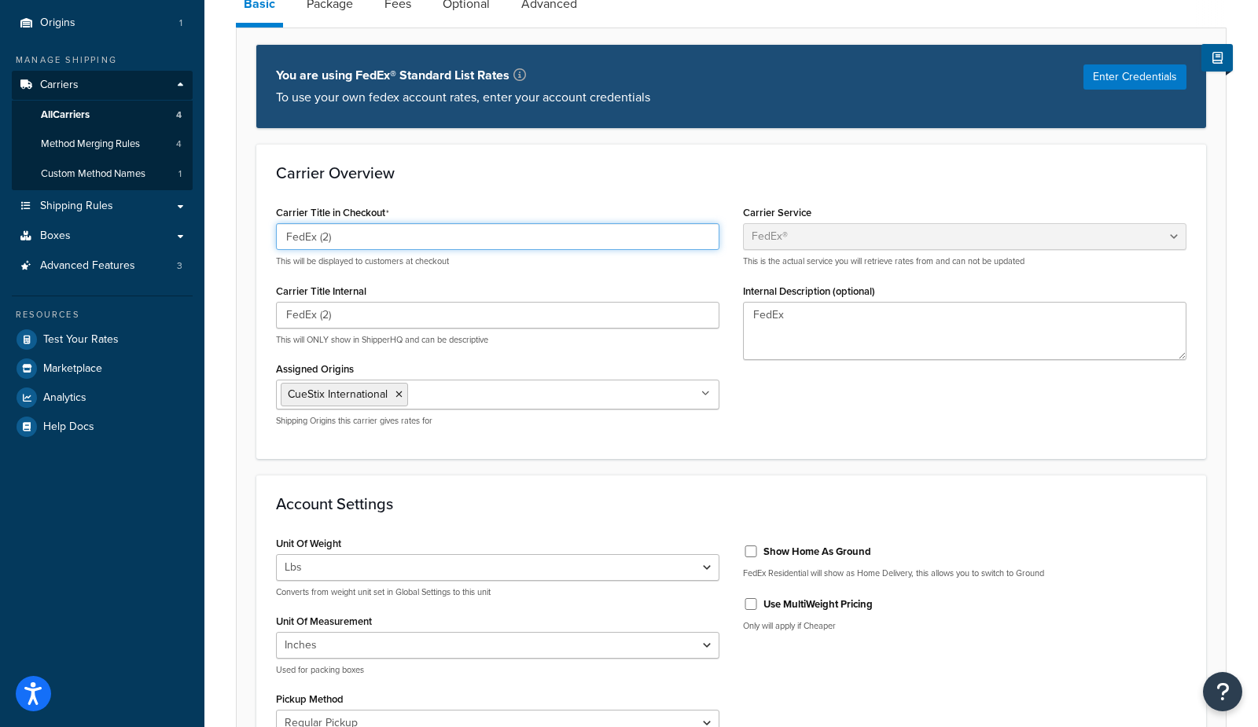
drag, startPoint x: 318, startPoint y: 235, endPoint x: 351, endPoint y: 238, distance: 33.9
click at [351, 238] on input "FedEx (2)" at bounding box center [497, 236] width 443 height 27
type input "FedEx"
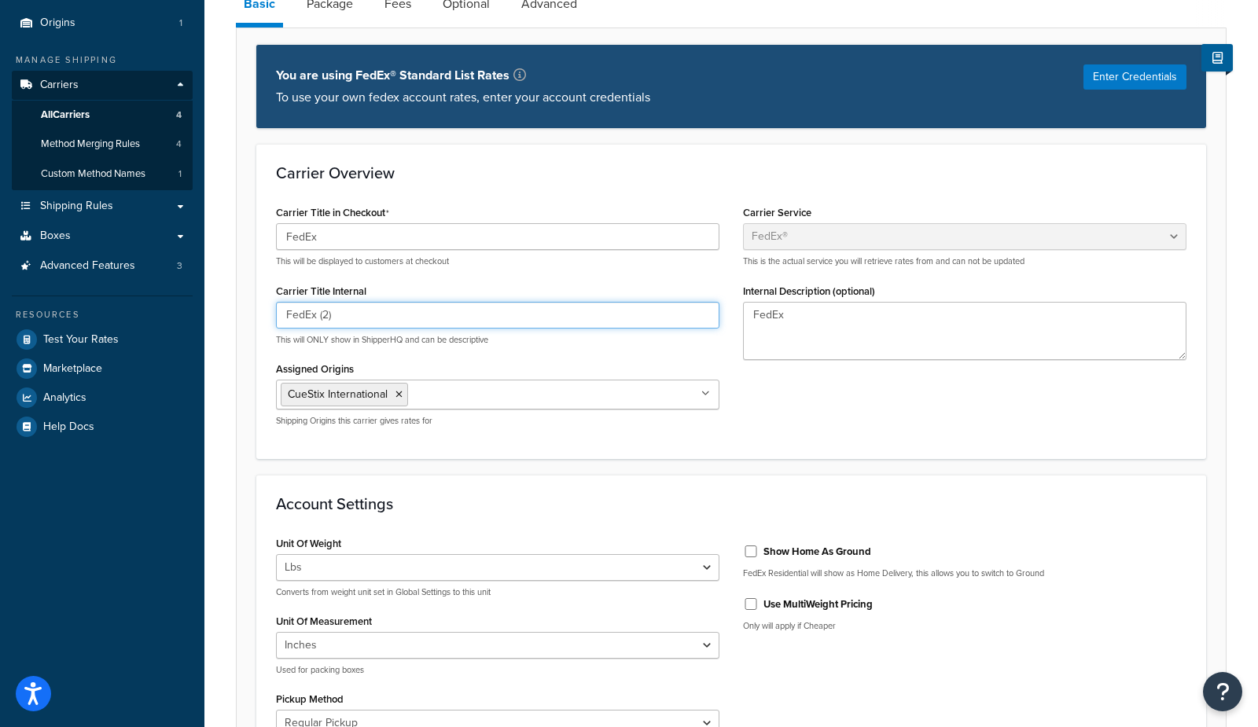
scroll to position [177, 0]
drag, startPoint x: 316, startPoint y: 313, endPoint x: 373, endPoint y: 314, distance: 56.6
click at [373, 315] on input "FedEx (2)" at bounding box center [497, 316] width 443 height 27
type input "FedEx one rate"
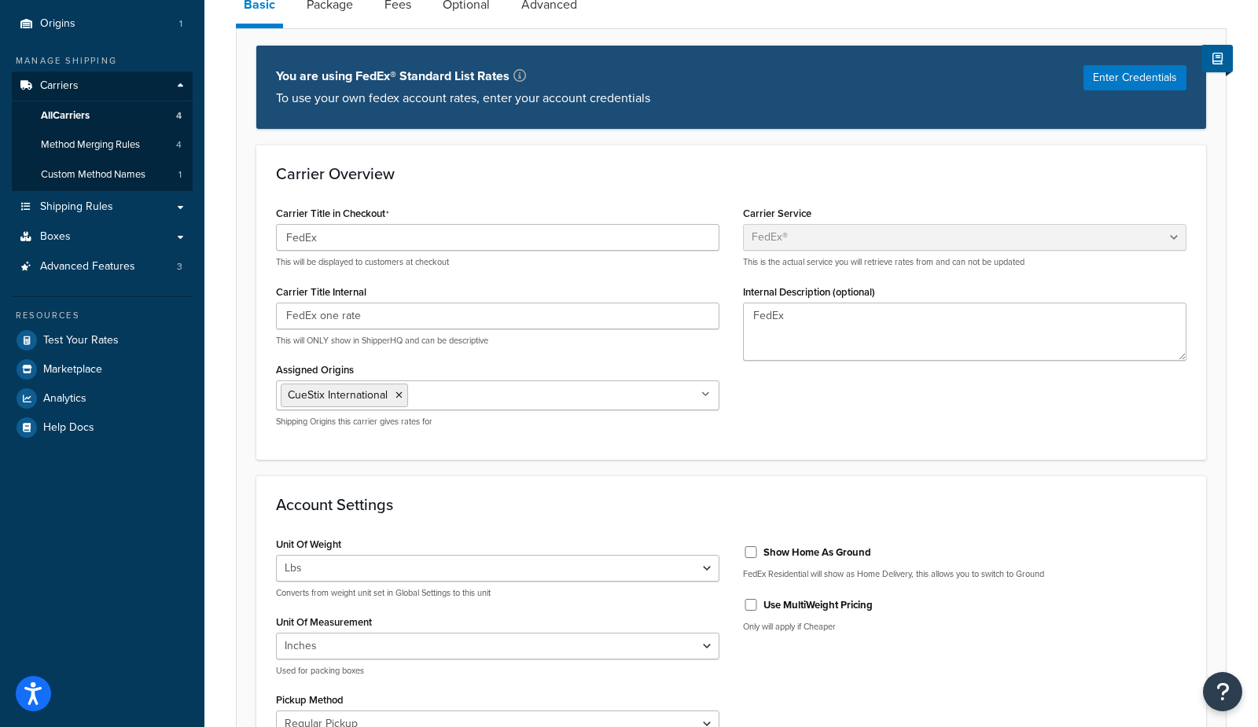
click at [531, 180] on h3 "Carrier Overview" at bounding box center [731, 173] width 910 height 17
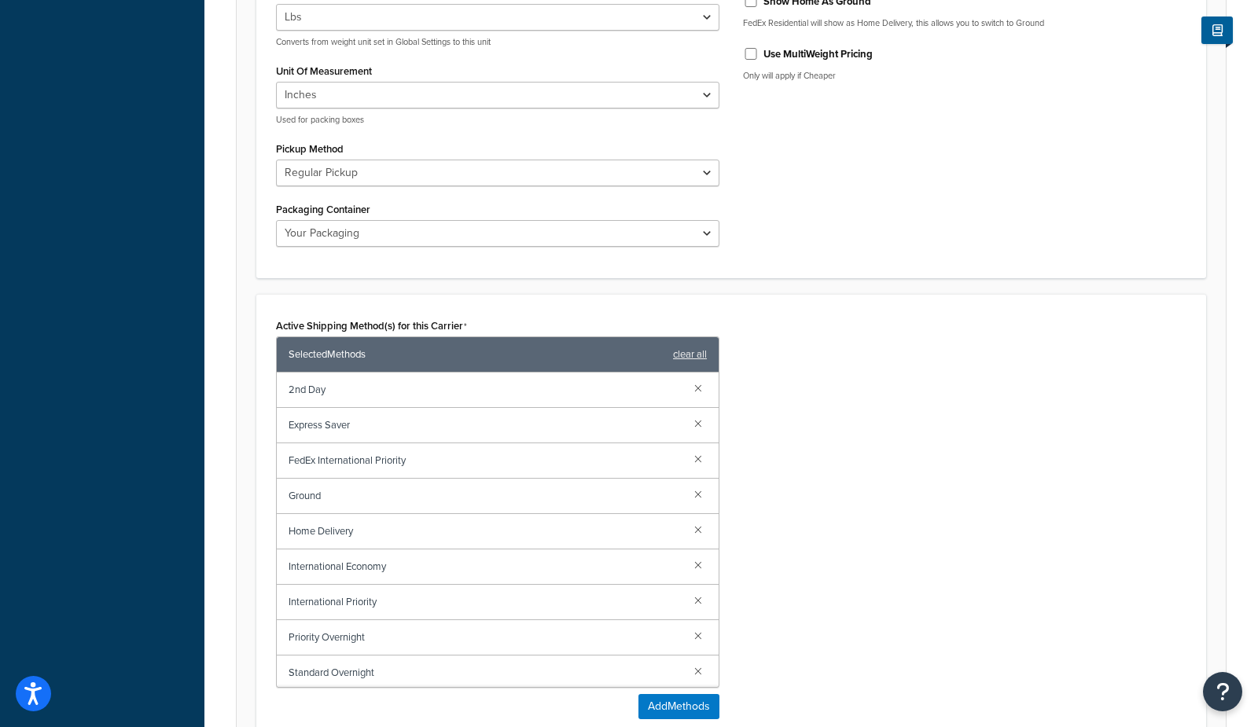
scroll to position [733, 0]
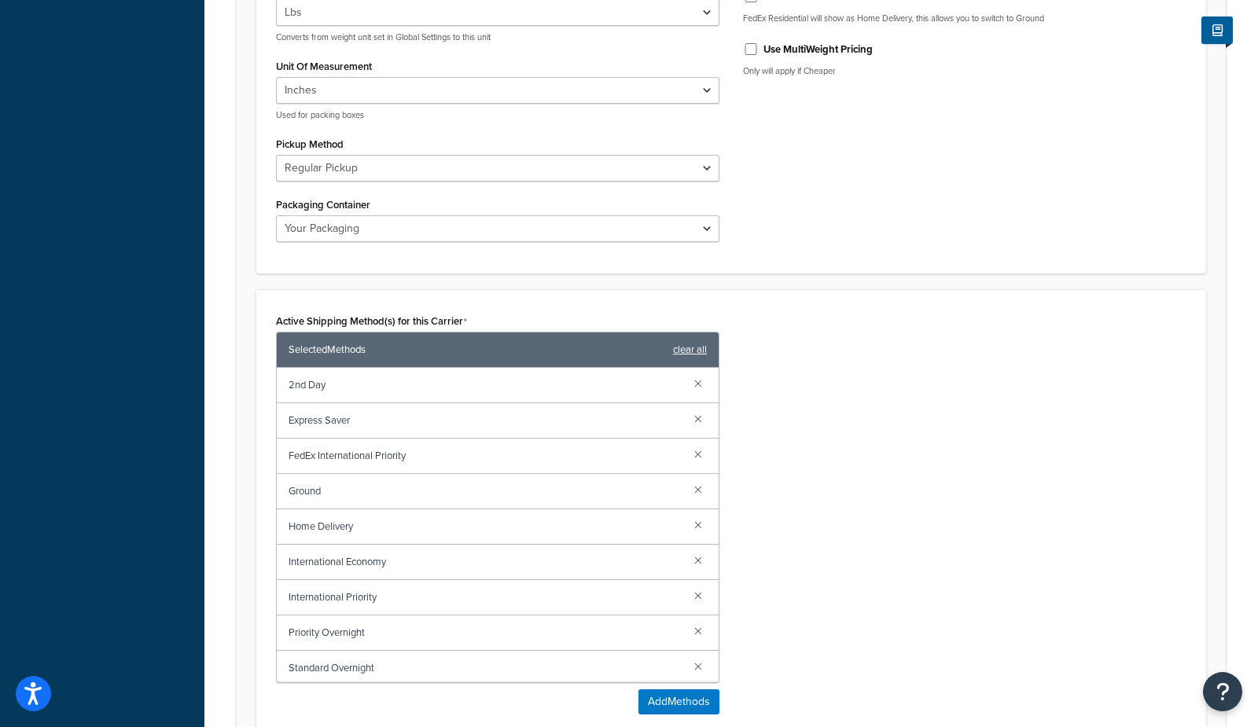
click at [693, 344] on link "clear all" at bounding box center [690, 350] width 34 height 22
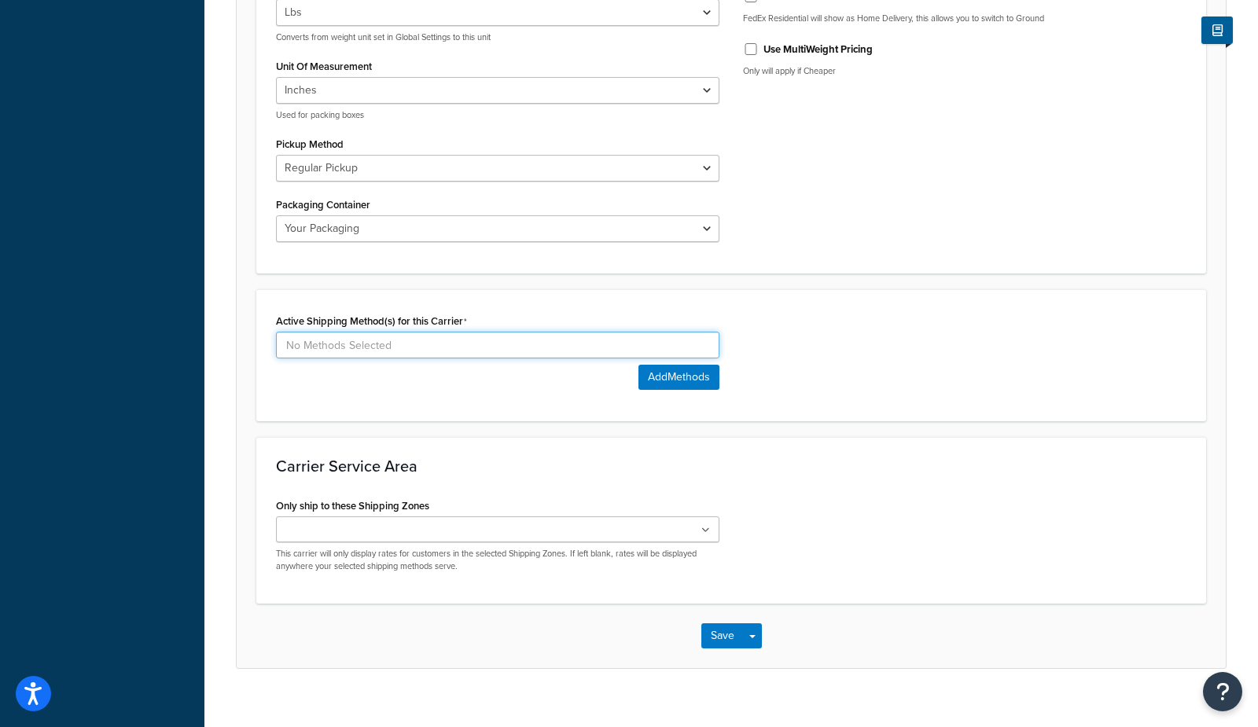
click at [510, 346] on input at bounding box center [497, 345] width 443 height 27
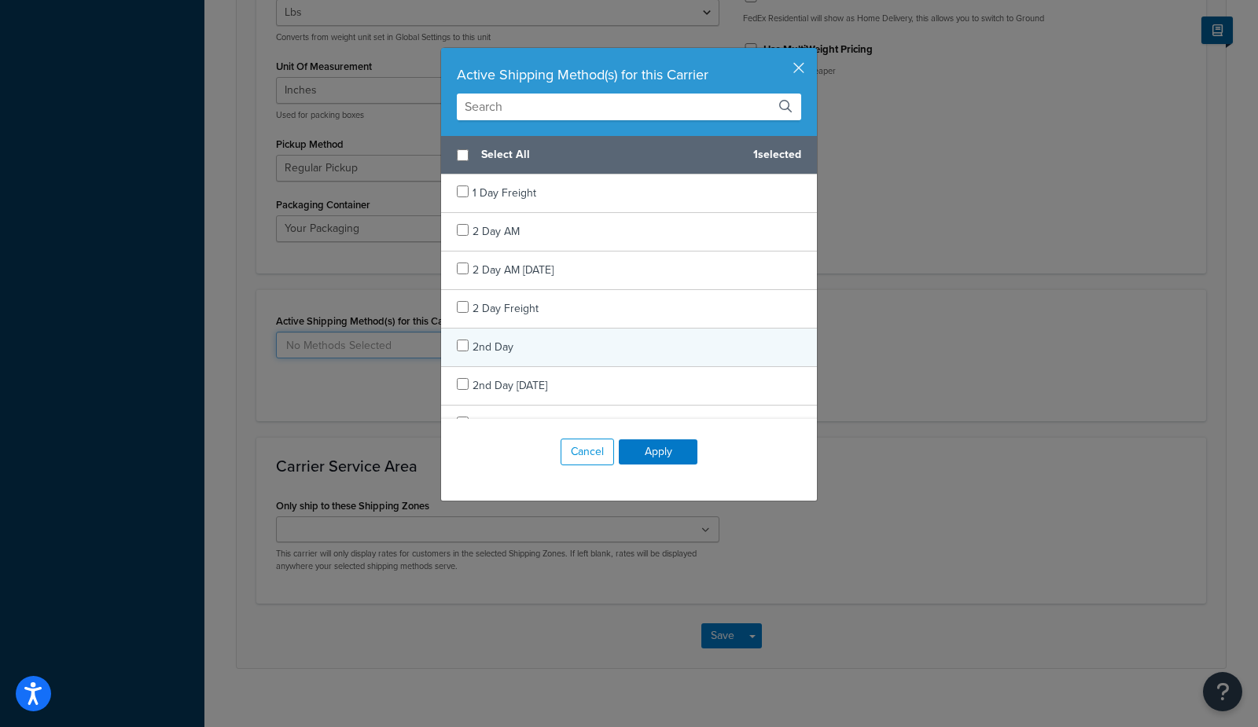
scroll to position [20, 0]
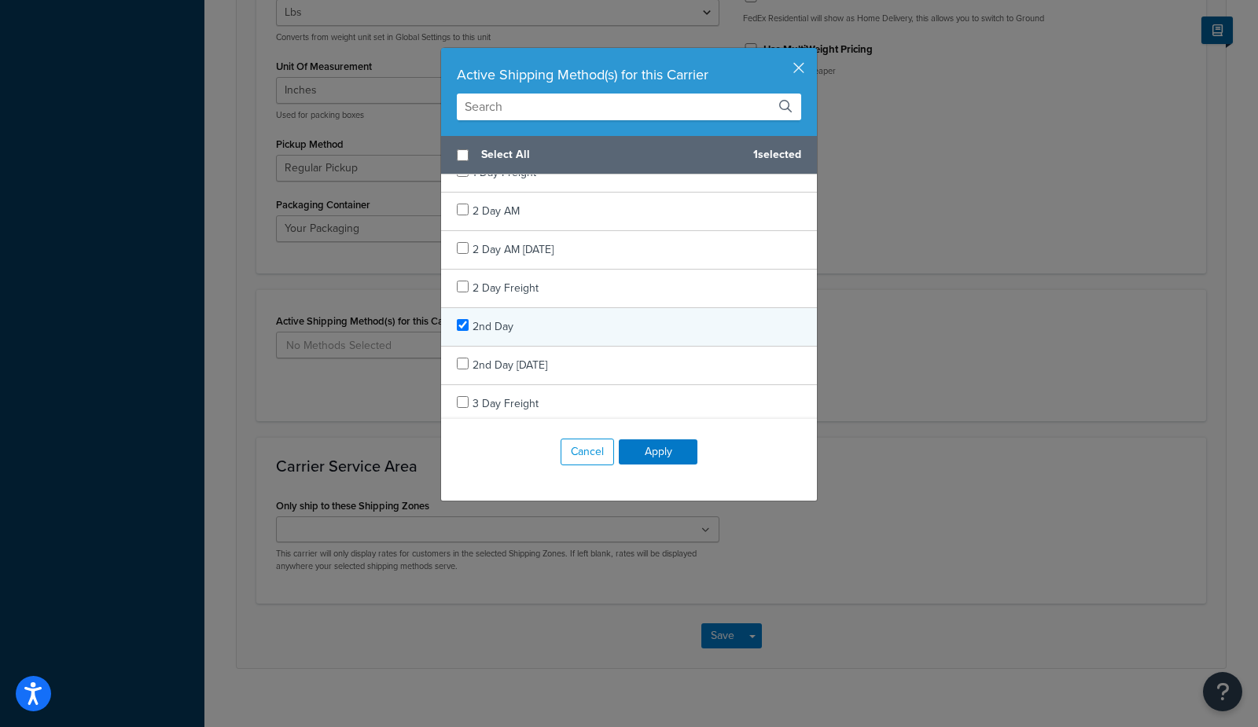
checkbox input "true"
drag, startPoint x: 505, startPoint y: 321, endPoint x: 611, endPoint y: 421, distance: 145.1
click at [508, 322] on span "2nd Day" at bounding box center [492, 326] width 41 height 17
click at [696, 456] on button "Apply" at bounding box center [658, 451] width 79 height 25
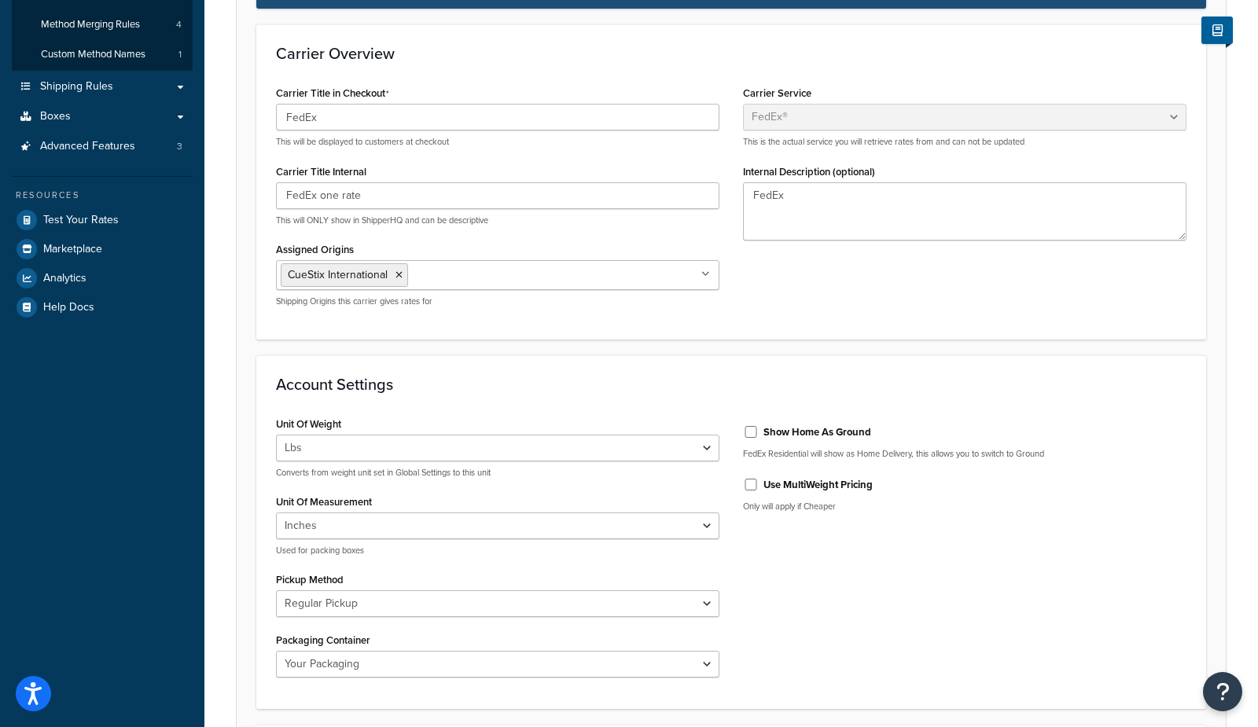
scroll to position [0, 0]
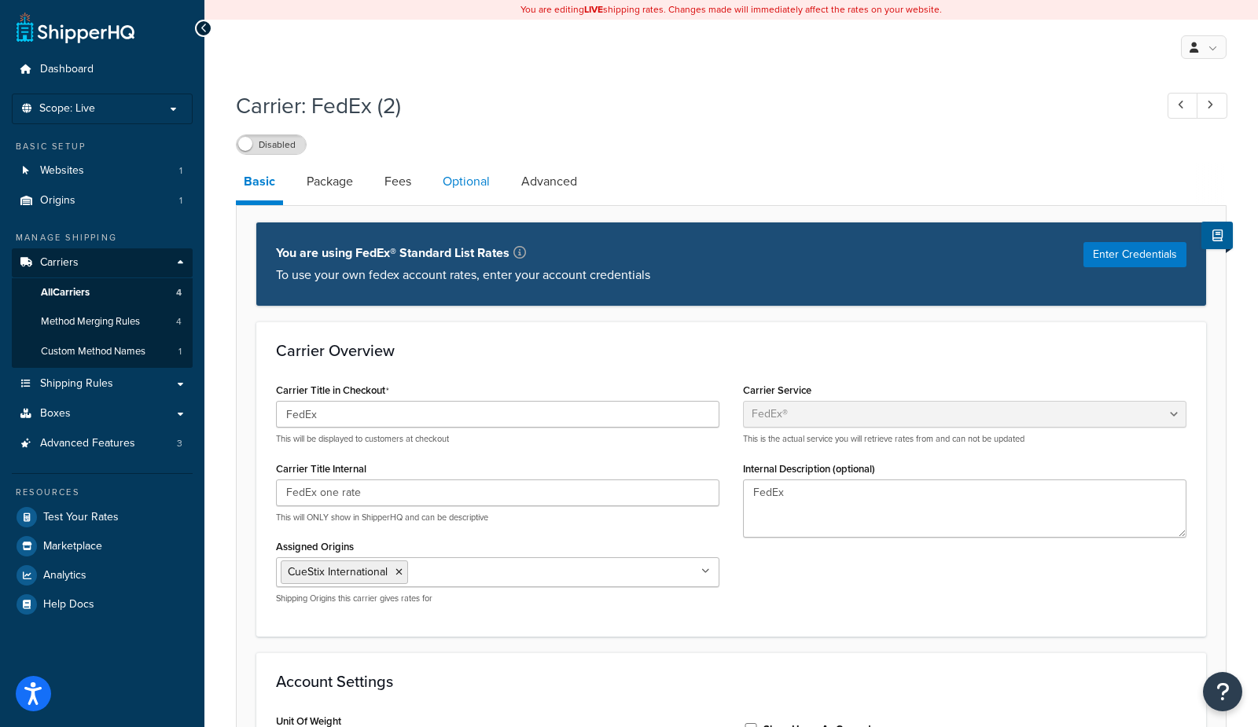
click at [474, 178] on link "Optional" at bounding box center [466, 182] width 63 height 38
select select "business"
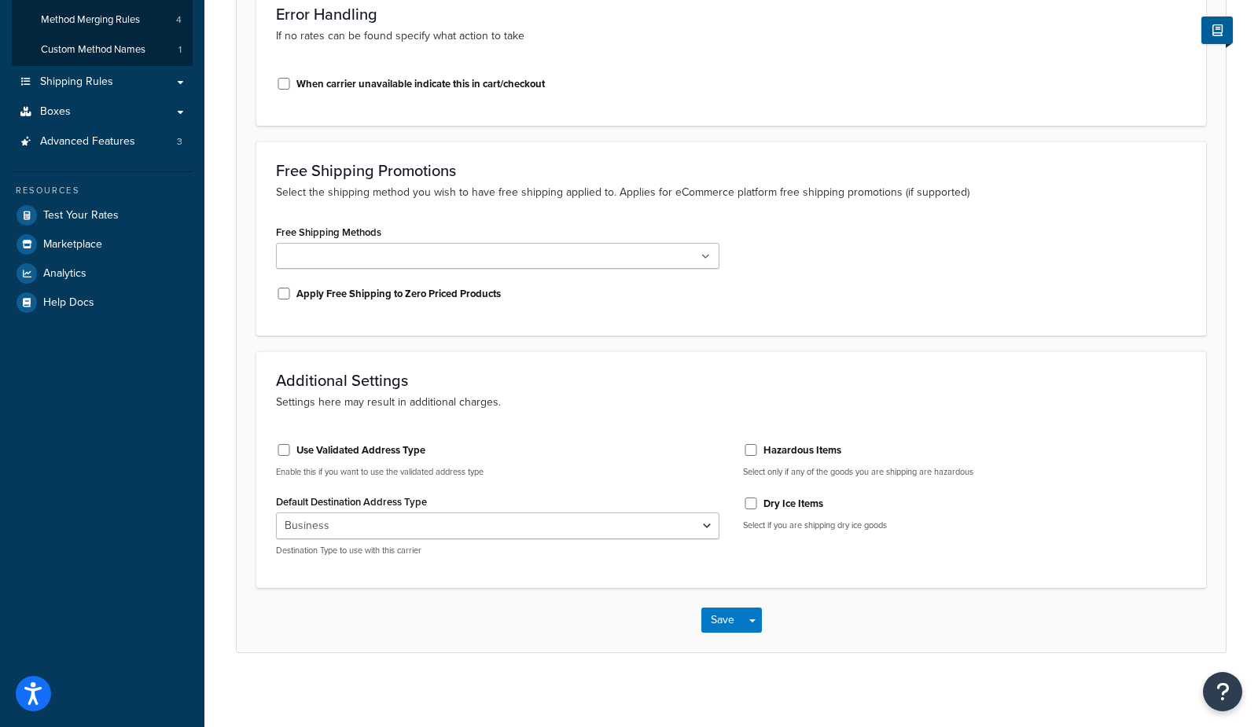
scroll to position [303, 0]
click at [381, 451] on label "Use Validated Address Type" at bounding box center [360, 450] width 129 height 14
click at [292, 451] on input "Use Validated Address Type" at bounding box center [284, 449] width 16 height 12
checkbox input "true"
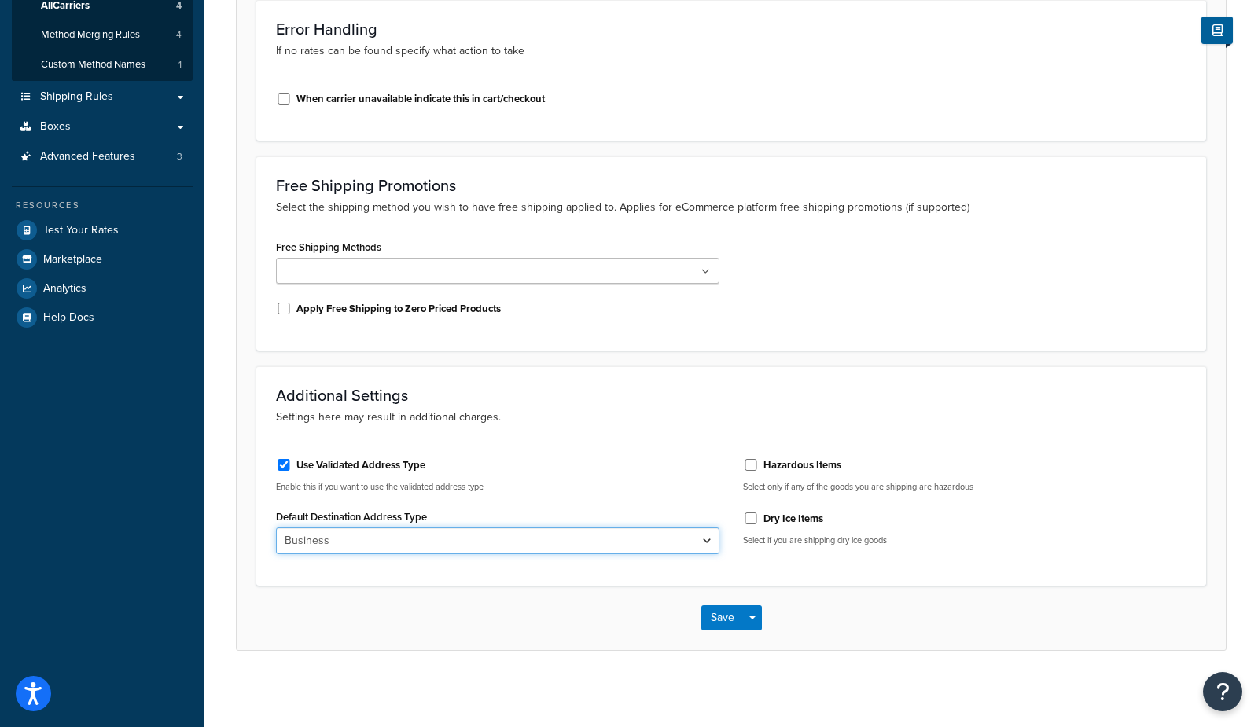
click at [374, 539] on select "Business Residential" at bounding box center [497, 540] width 443 height 27
select select "residential"
click at [276, 527] on select "Business Residential" at bounding box center [497, 540] width 443 height 27
click at [724, 619] on button "Save" at bounding box center [722, 617] width 42 height 25
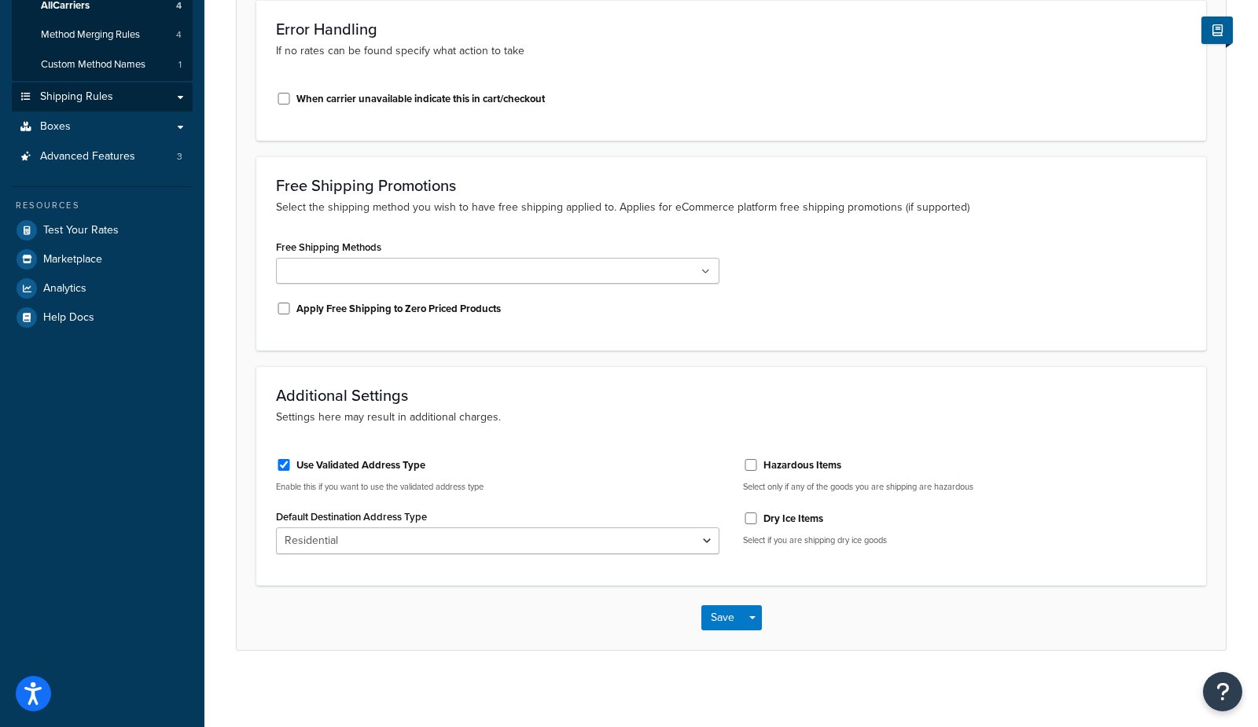
scroll to position [0, 0]
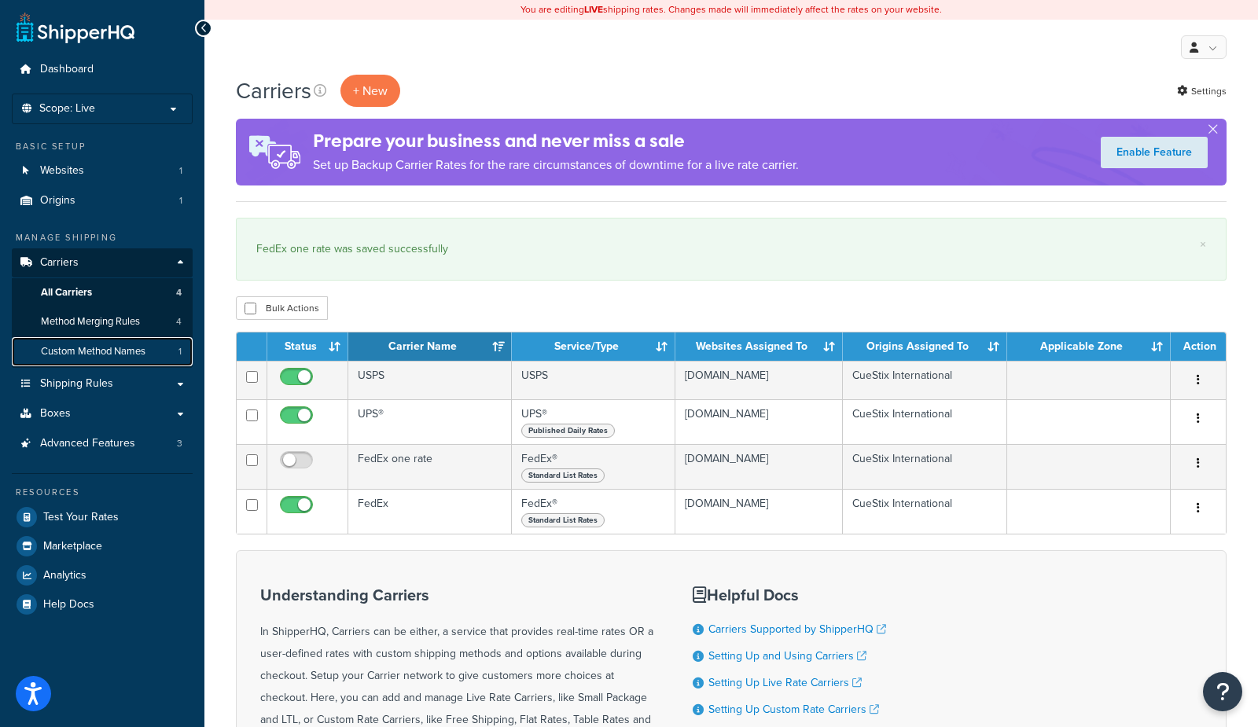
click at [59, 353] on span "Custom Method Names" at bounding box center [93, 351] width 105 height 13
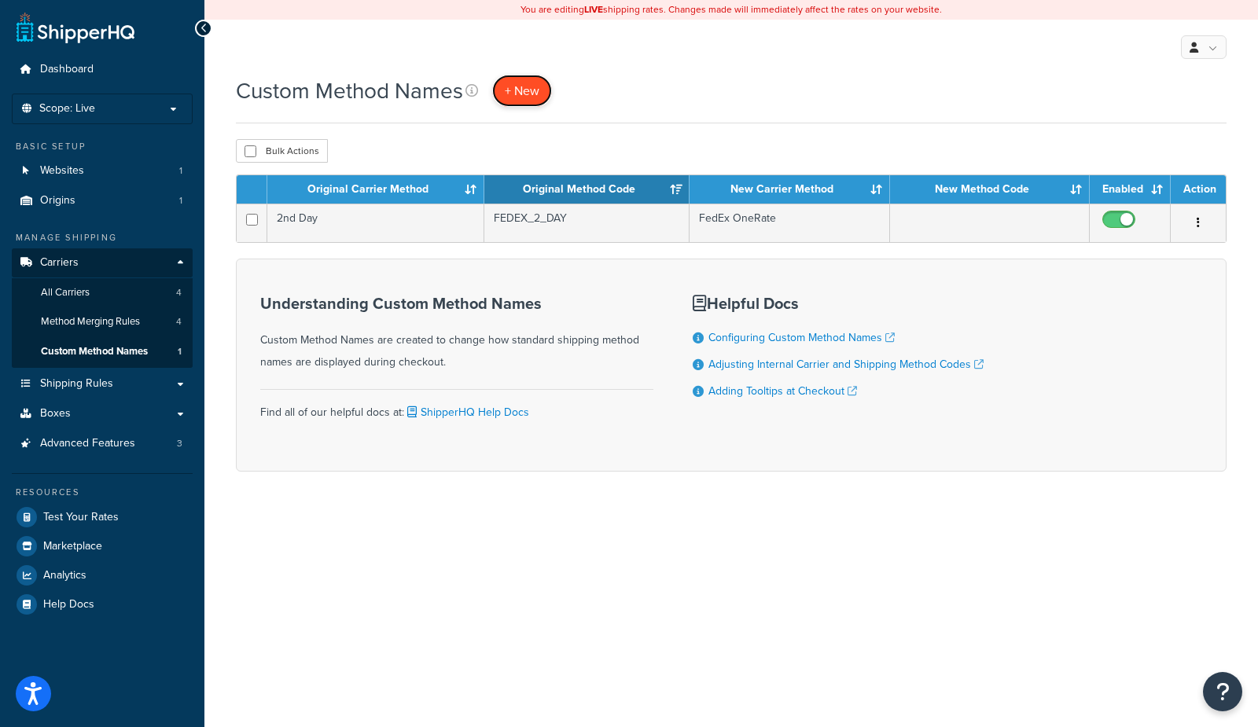
click at [527, 92] on span "+ New" at bounding box center [522, 91] width 35 height 18
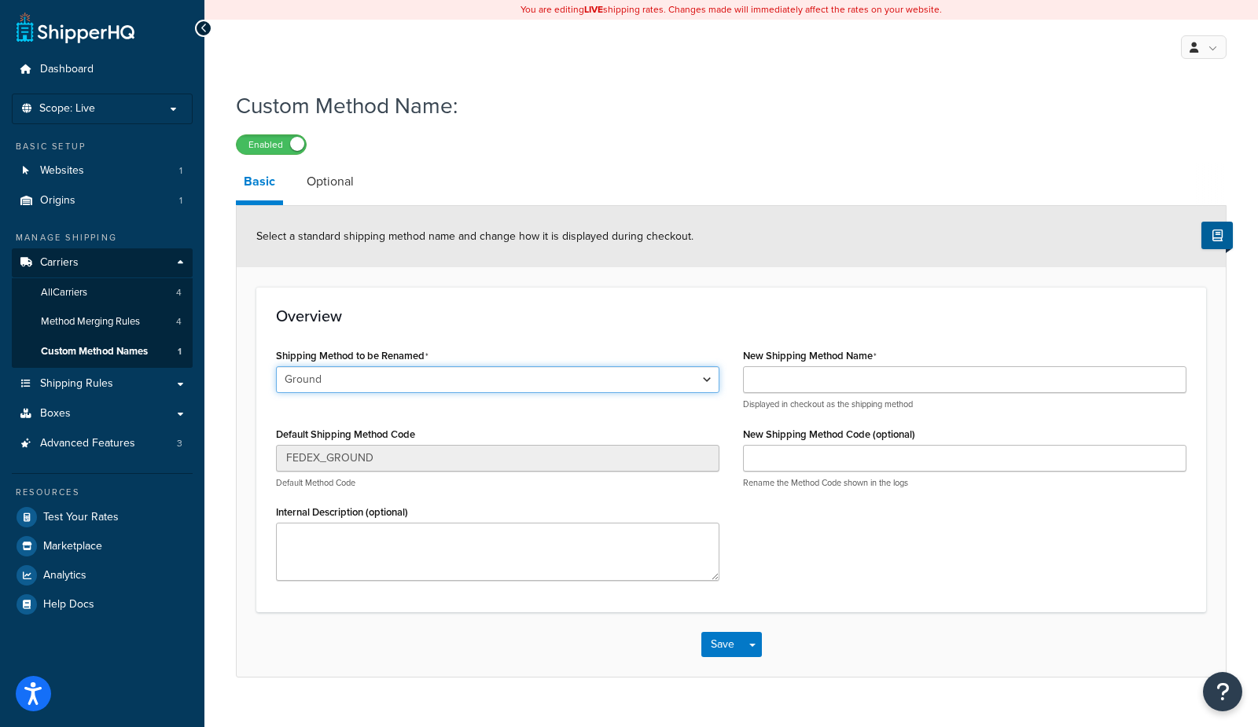
click at [331, 371] on select "Ground 2nd Day Home Delivery Standard Overnight Express Saver International Eco…" at bounding box center [497, 379] width 443 height 27
select select "703198"
click at [276, 366] on select "Ground 2nd Day Home Delivery Standard Overnight Express Saver International Eco…" at bounding box center [497, 379] width 443 height 27
type input "FEDEX_2_DAY"
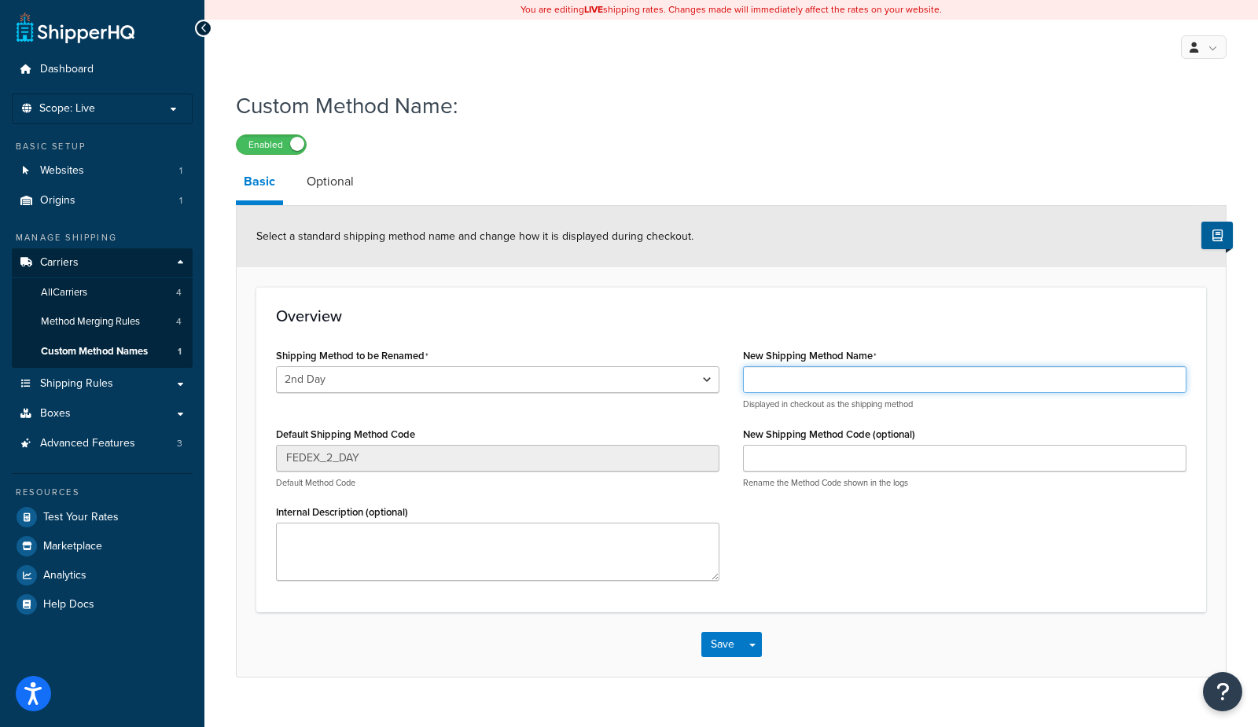
click at [796, 378] on input "New Shipping Method Name" at bounding box center [964, 379] width 443 height 27
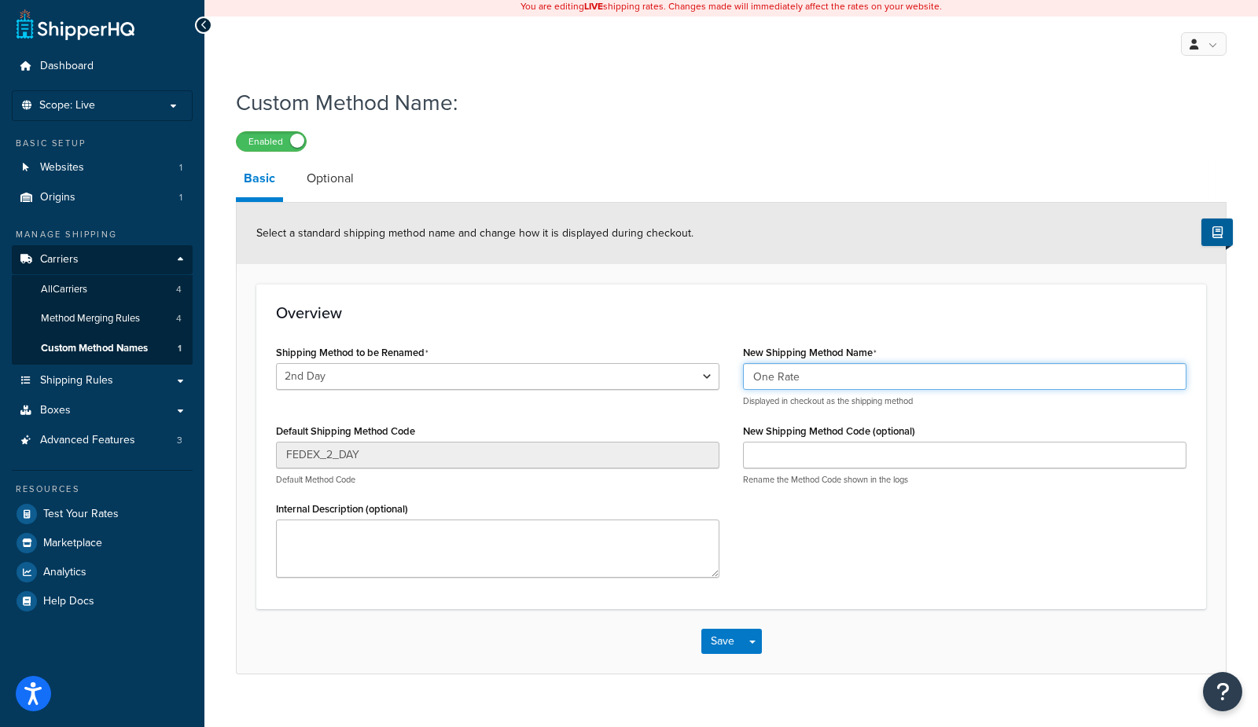
type input "One Rate"
click at [757, 459] on input "New Shipping Method Code (optional)" at bounding box center [964, 455] width 443 height 27
click at [716, 648] on button "Save" at bounding box center [722, 641] width 42 height 25
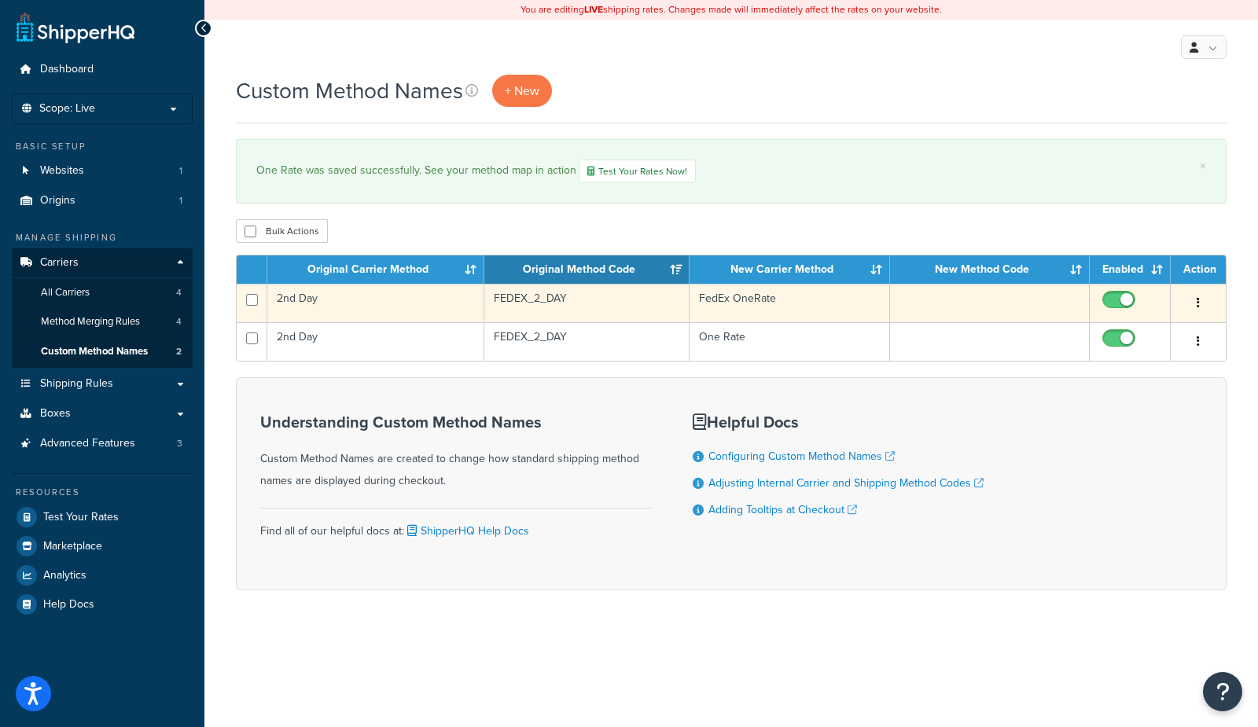
click at [1200, 298] on button "button" at bounding box center [1198, 303] width 22 height 25
click at [1120, 400] on link "Delete" at bounding box center [1134, 398] width 124 height 32
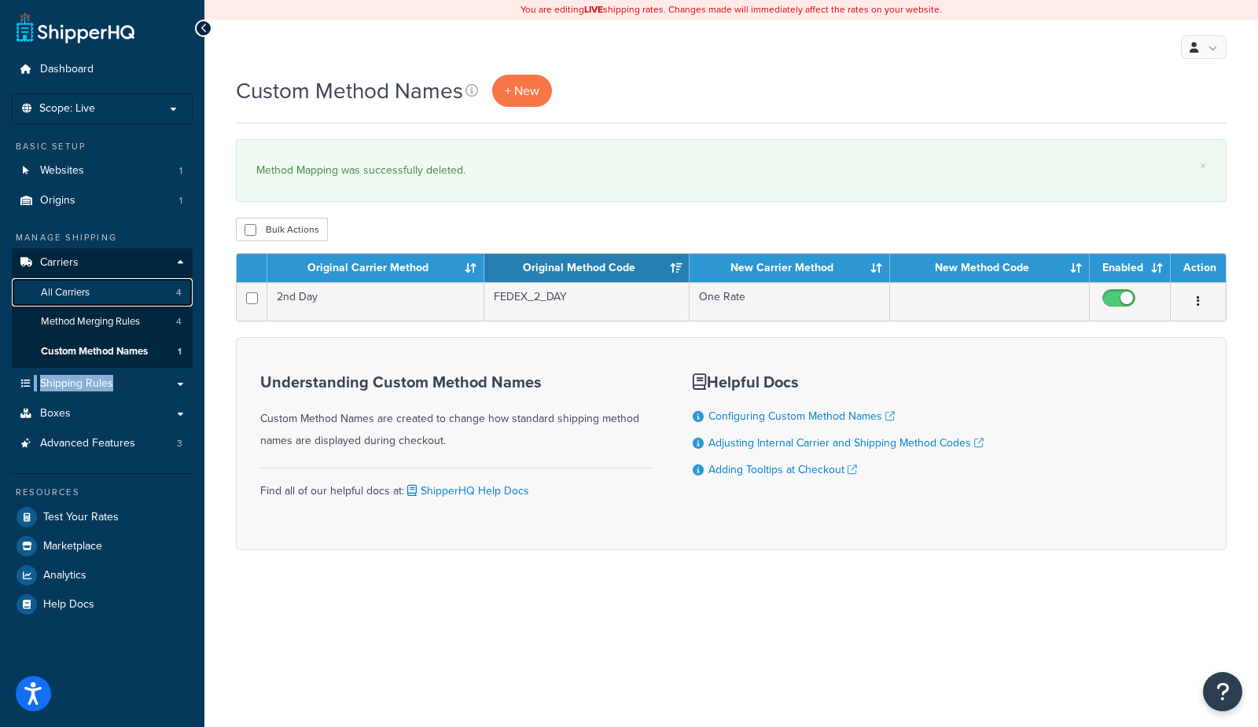
click at [51, 289] on span "All Carriers" at bounding box center [65, 292] width 49 height 13
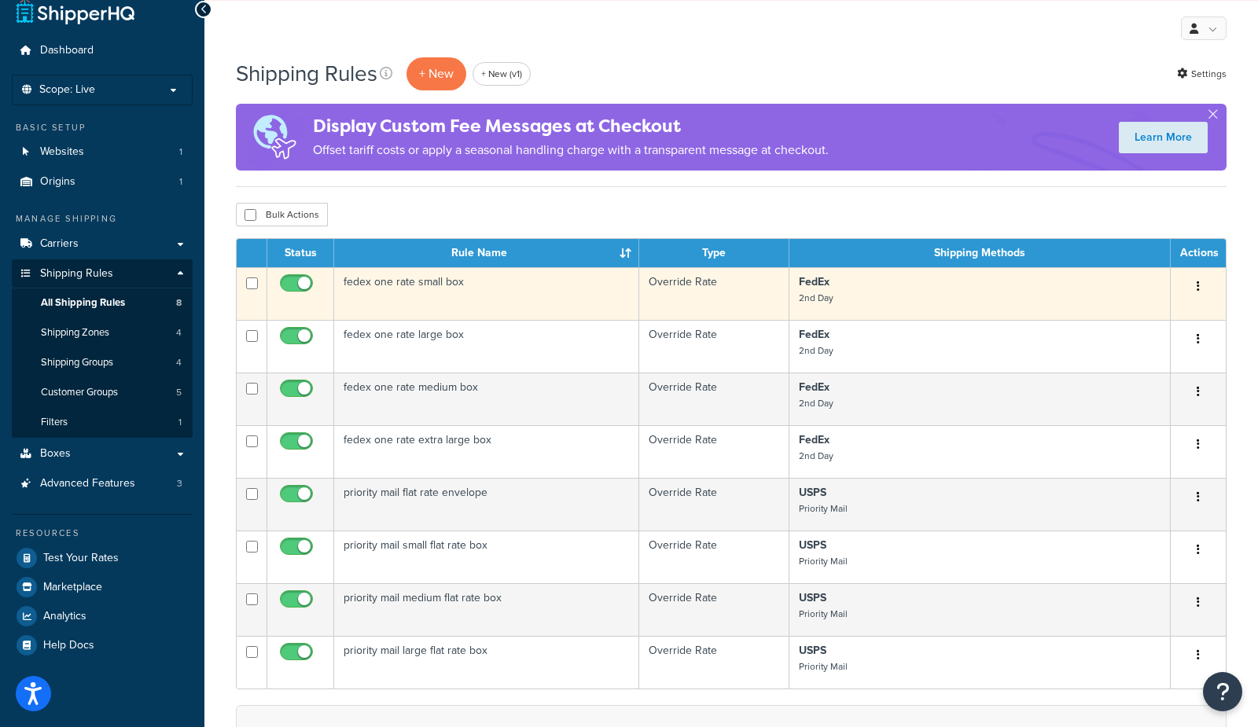
scroll to position [17, 0]
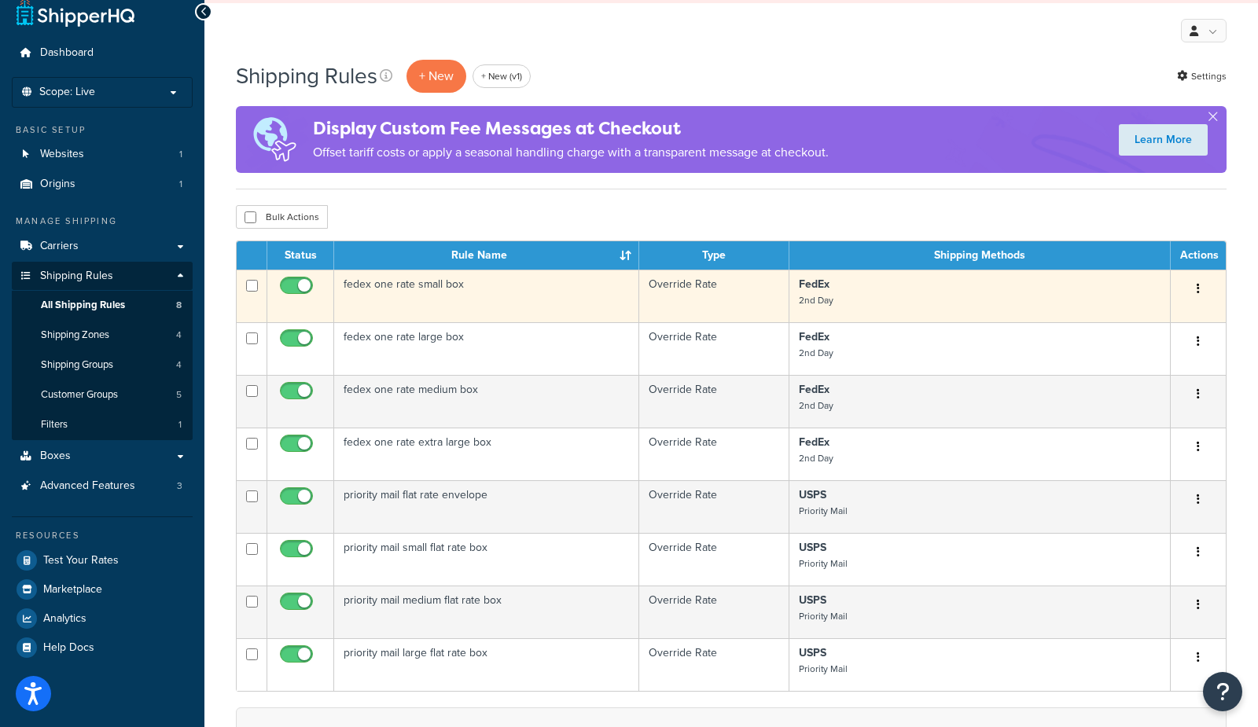
click at [487, 304] on td "fedex one rate small box" at bounding box center [486, 296] width 305 height 53
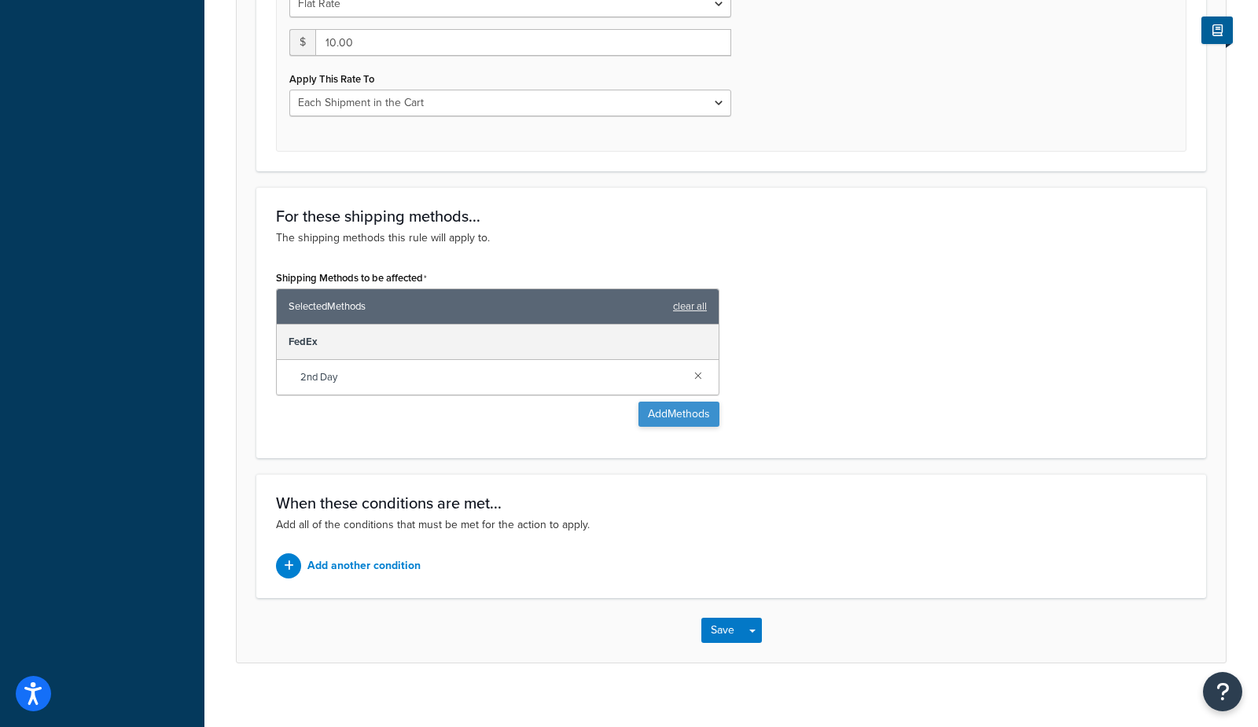
scroll to position [692, 0]
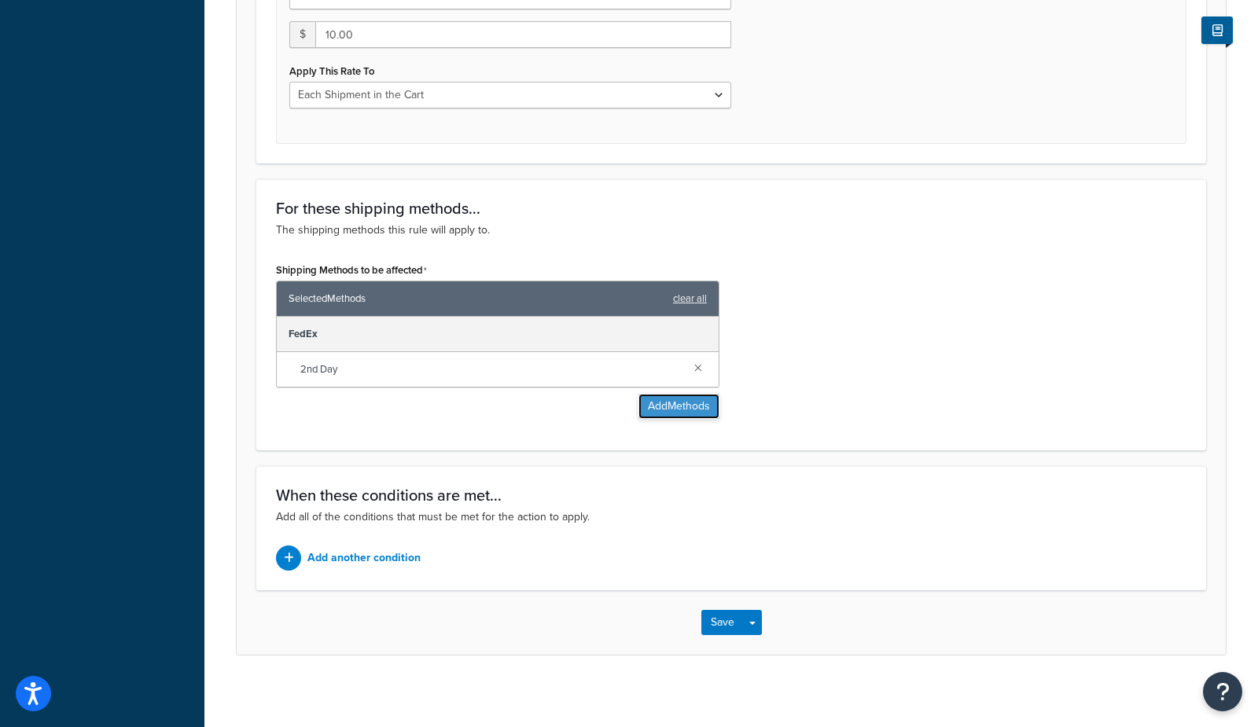
click at [696, 403] on button "Add Methods" at bounding box center [678, 406] width 81 height 25
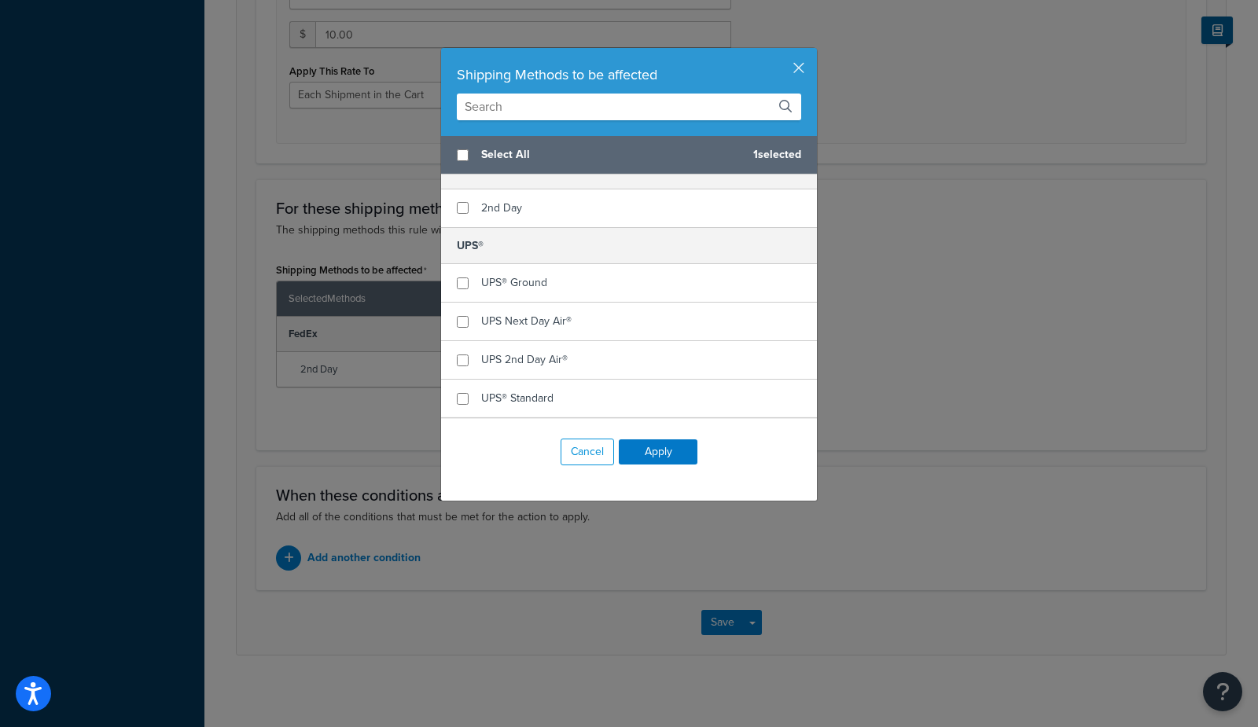
scroll to position [322, 0]
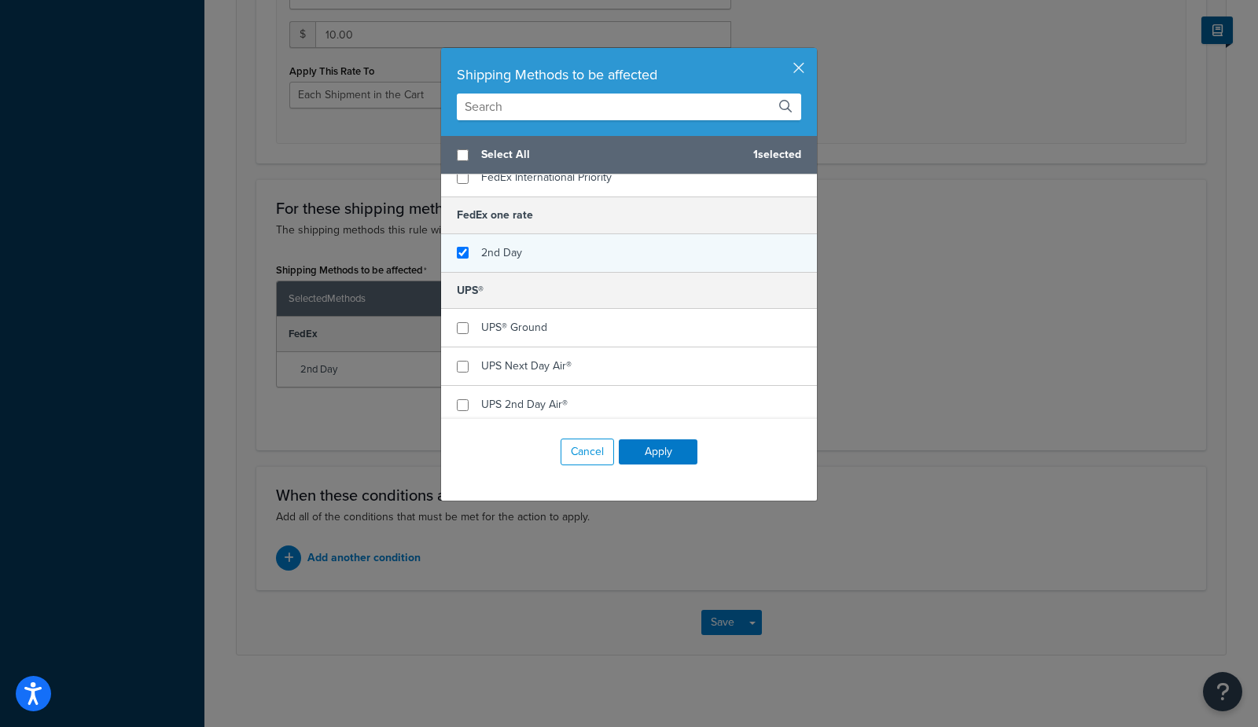
checkbox input "true"
click at [571, 251] on div "2nd Day" at bounding box center [629, 253] width 376 height 38
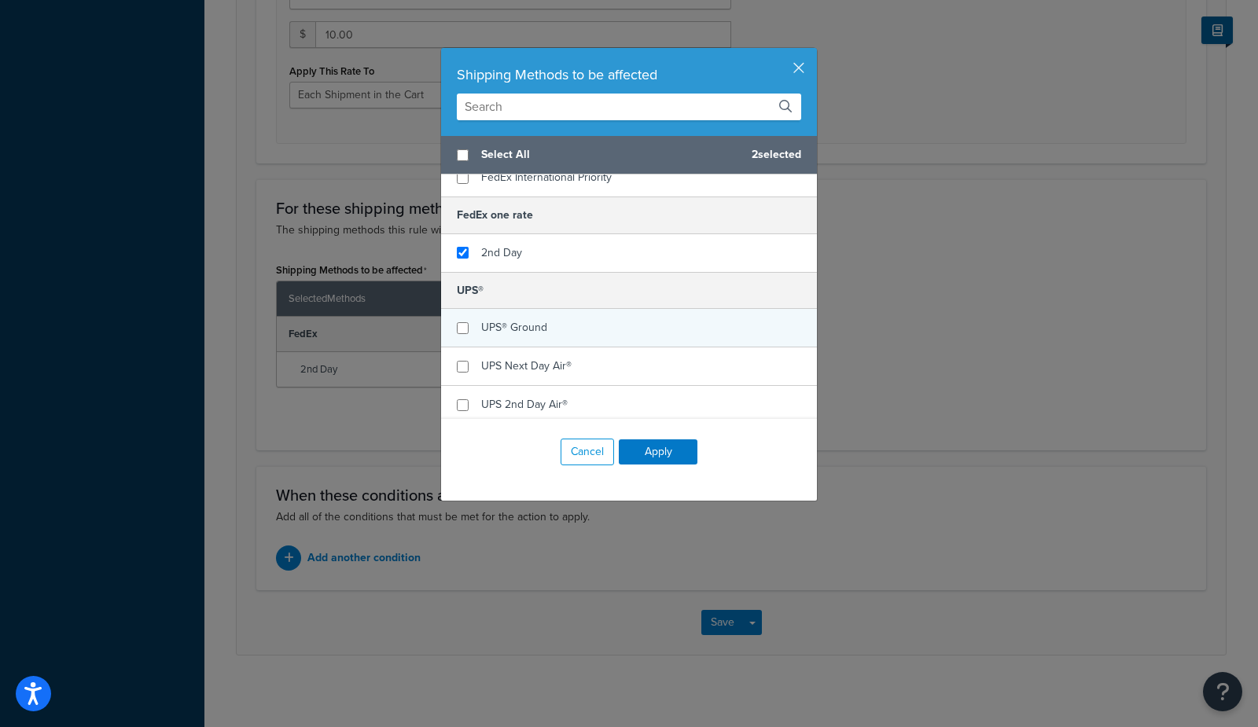
scroll to position [0, 0]
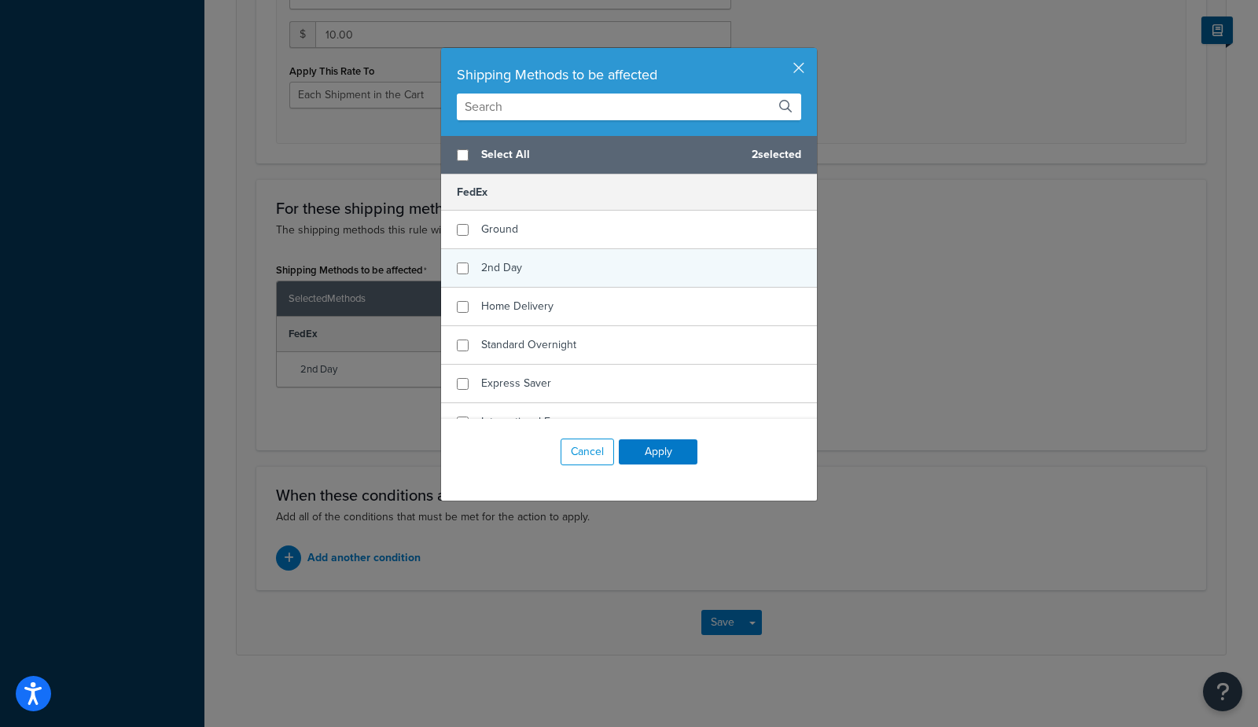
checkbox input "false"
click at [485, 257] on div "2nd Day" at bounding box center [501, 268] width 41 height 22
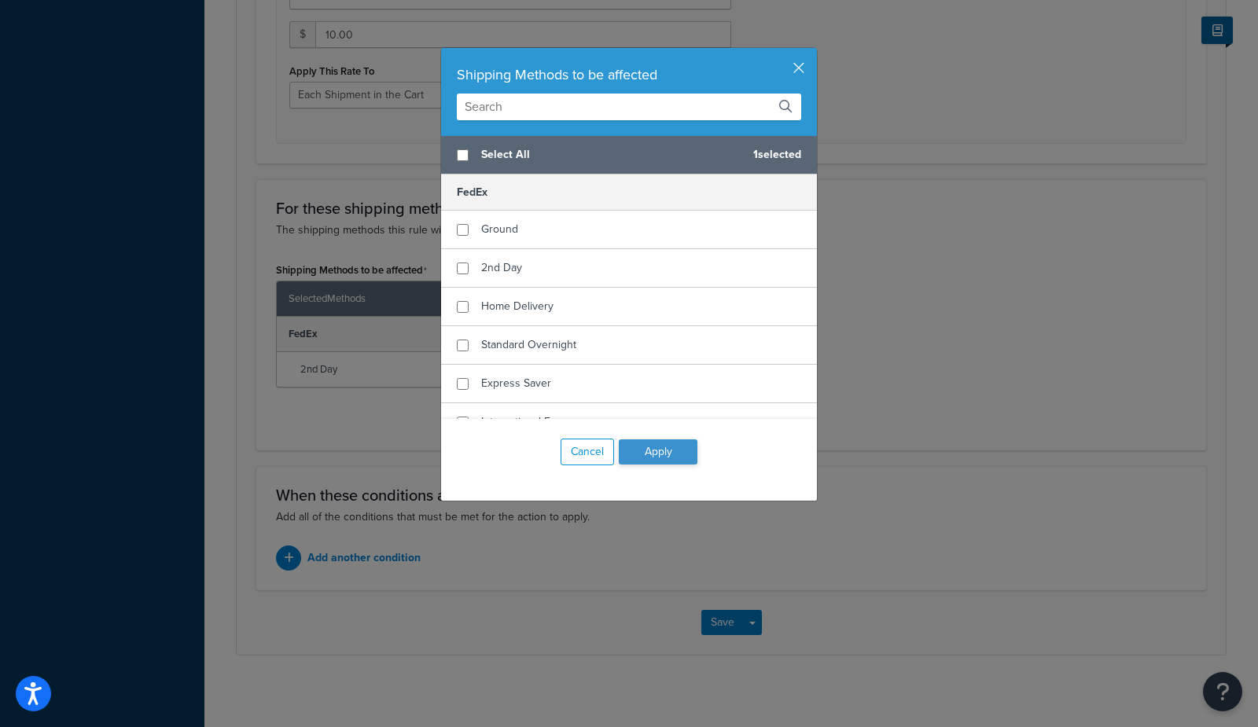
drag, startPoint x: 669, startPoint y: 468, endPoint x: 668, endPoint y: 454, distance: 14.2
click at [669, 455] on div "Cancel Apply" at bounding box center [629, 452] width 376 height 66
click at [668, 454] on button "Apply" at bounding box center [658, 451] width 79 height 25
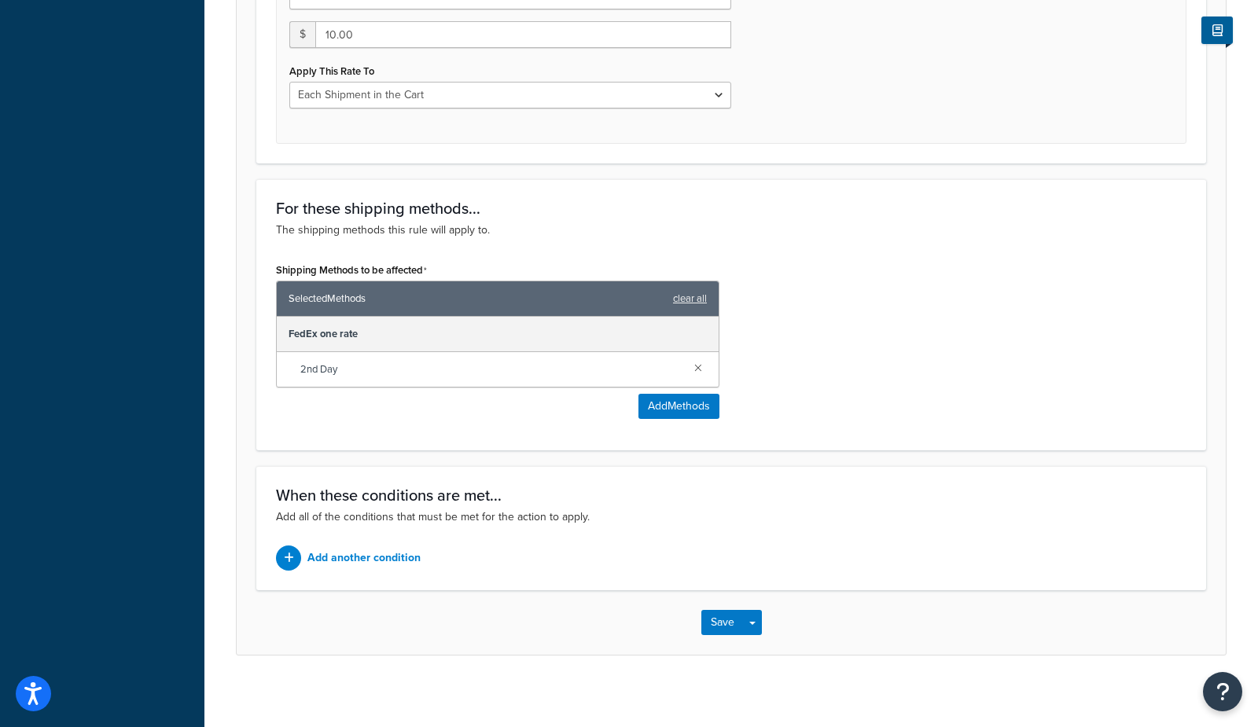
scroll to position [696, 0]
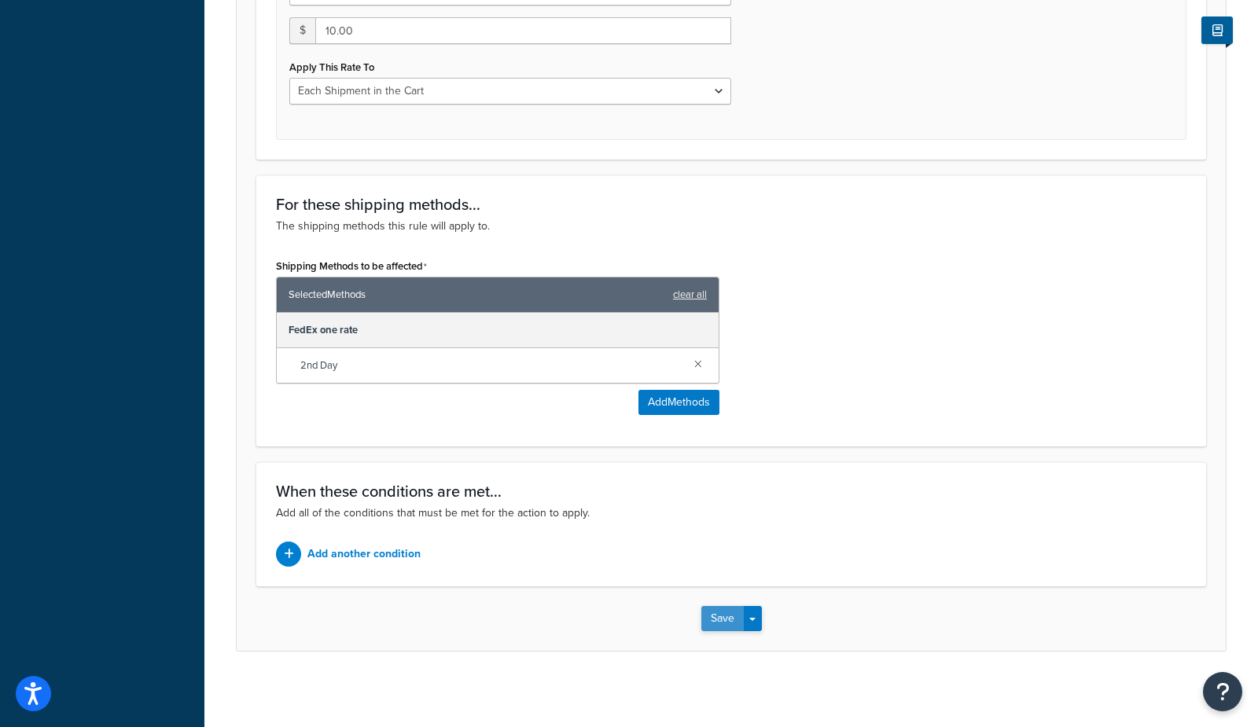
click at [715, 617] on button "Save" at bounding box center [722, 618] width 42 height 25
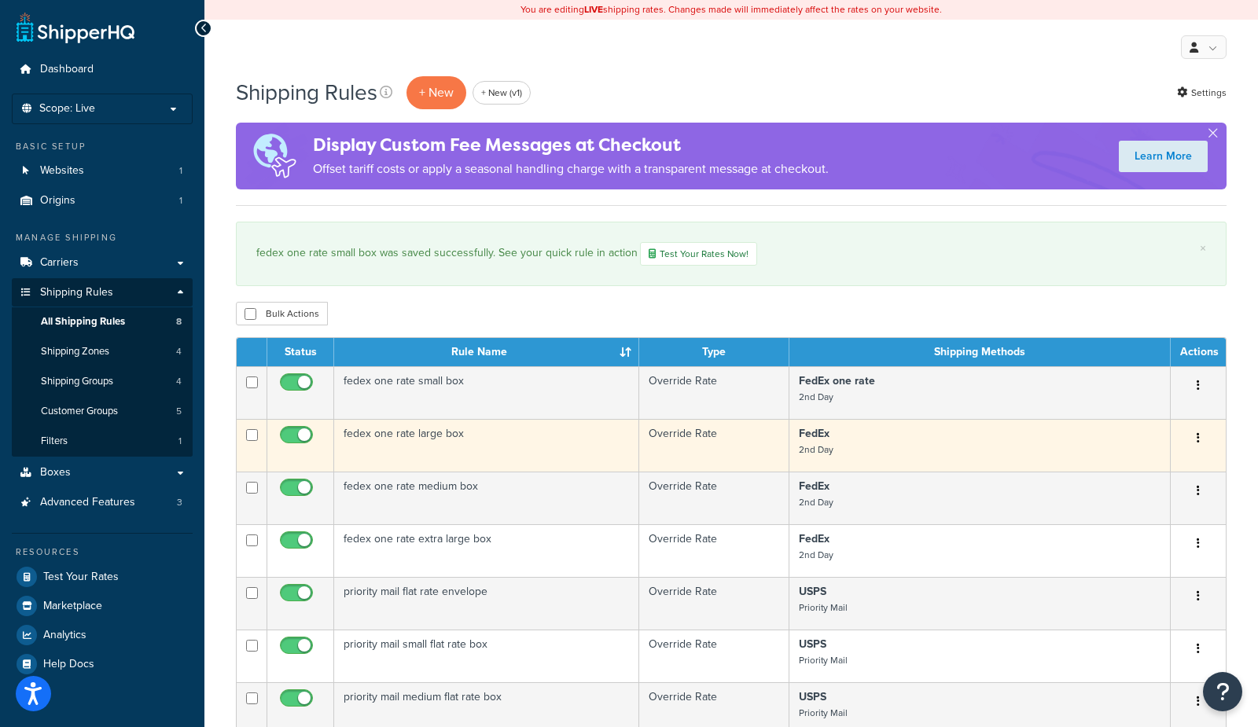
click at [862, 439] on p "FedEx 2nd Day" at bounding box center [980, 441] width 362 height 31
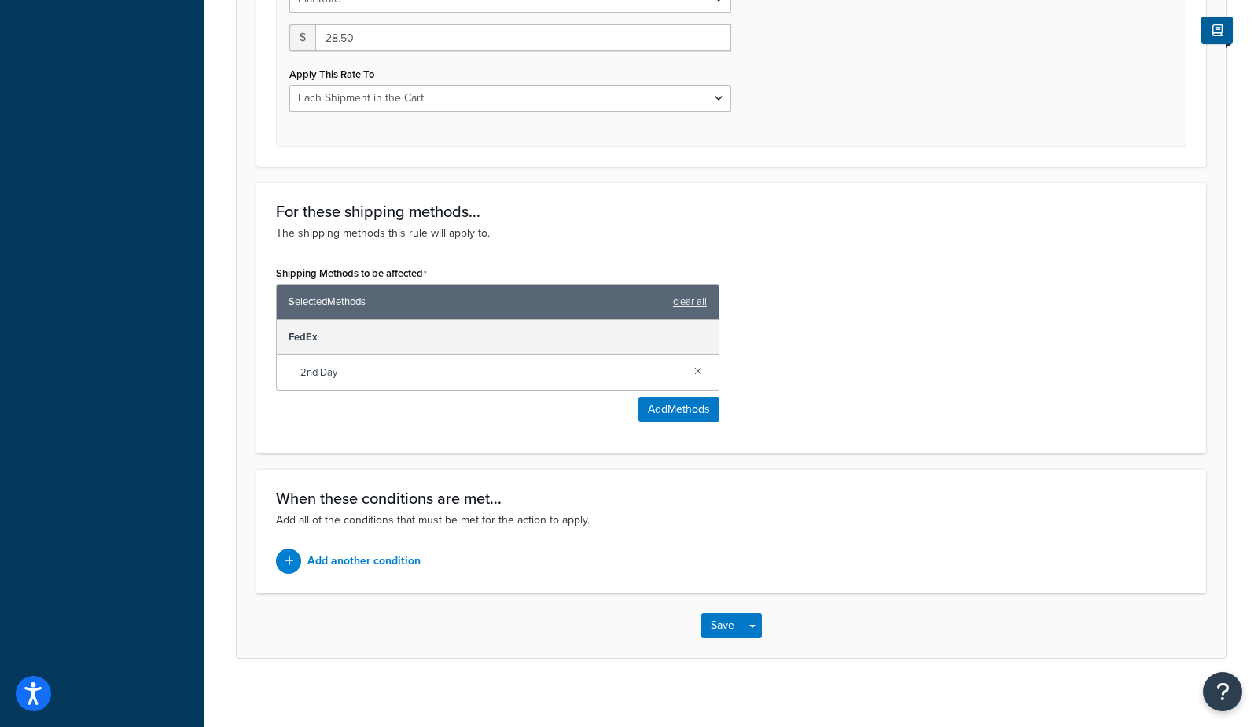
scroll to position [693, 0]
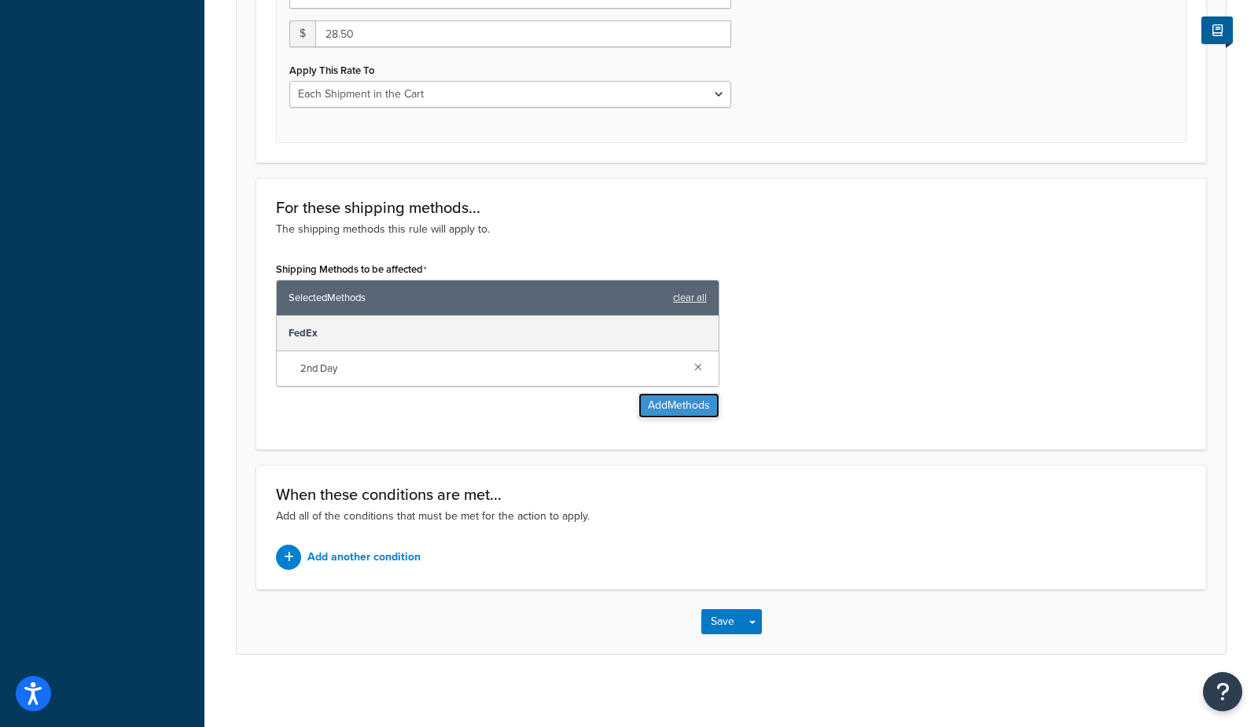
click at [679, 400] on button "Add Methods" at bounding box center [678, 405] width 81 height 25
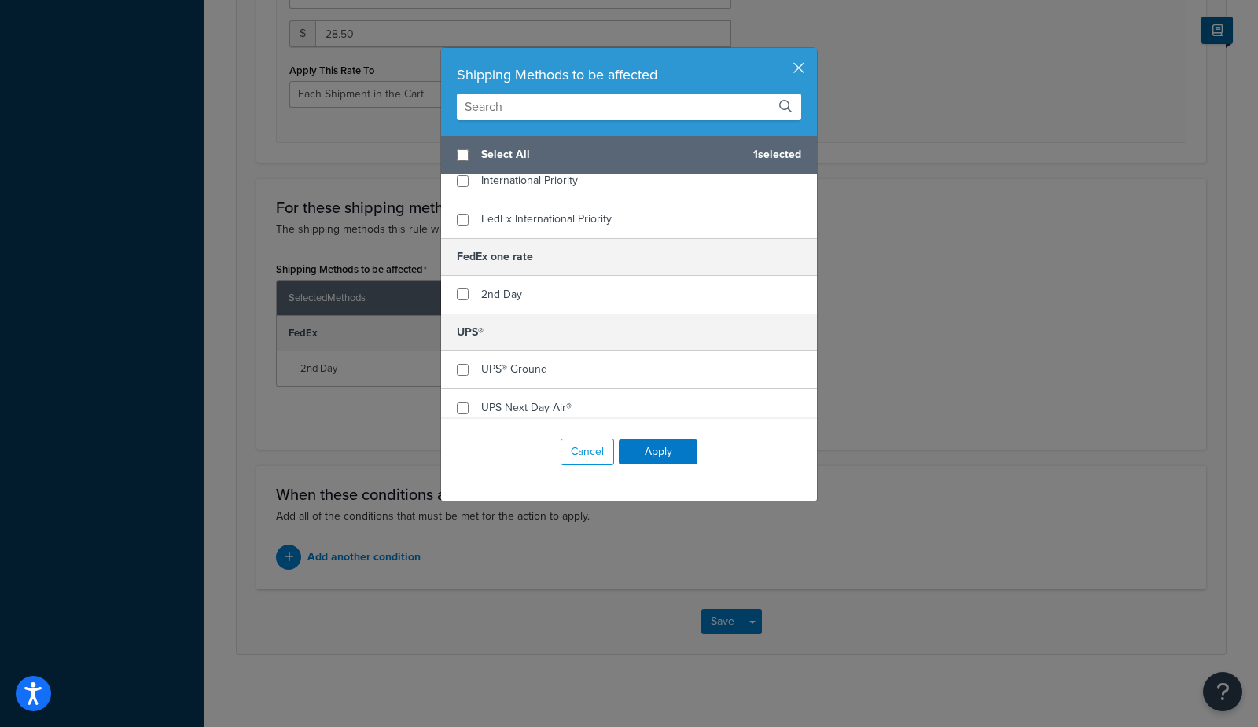
scroll to position [281, 0]
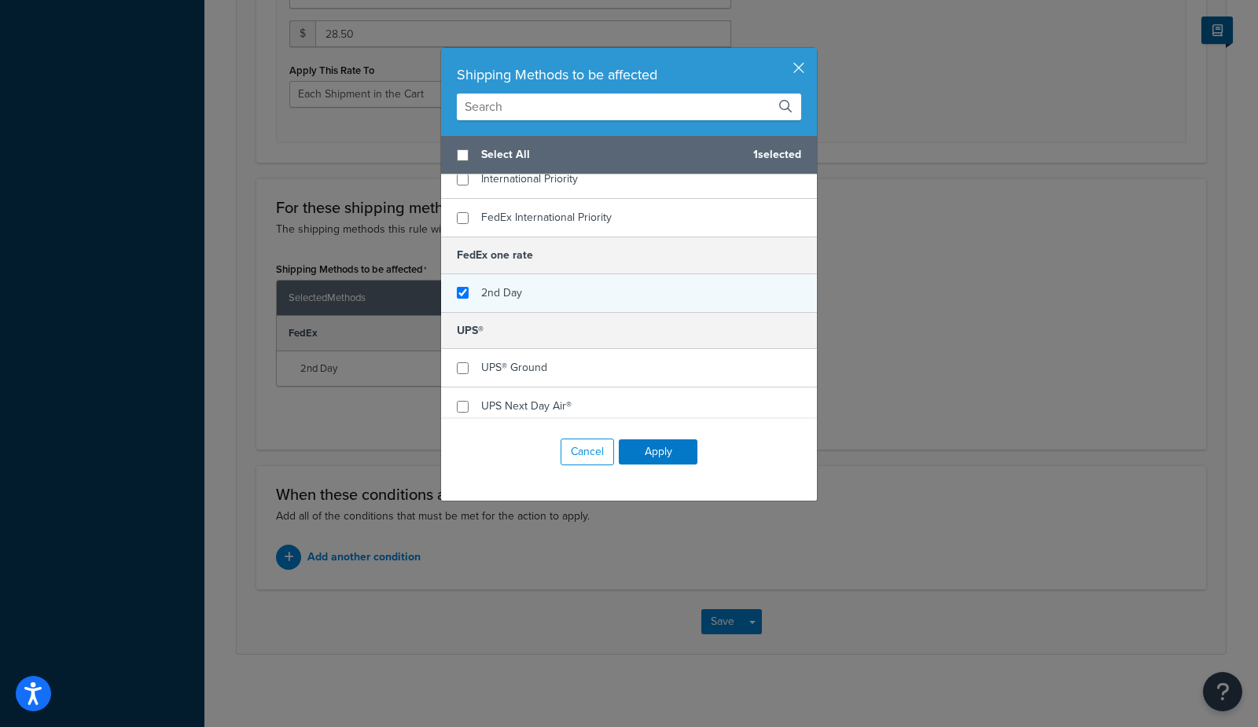
checkbox input "true"
click at [550, 290] on div "2nd Day" at bounding box center [629, 293] width 376 height 38
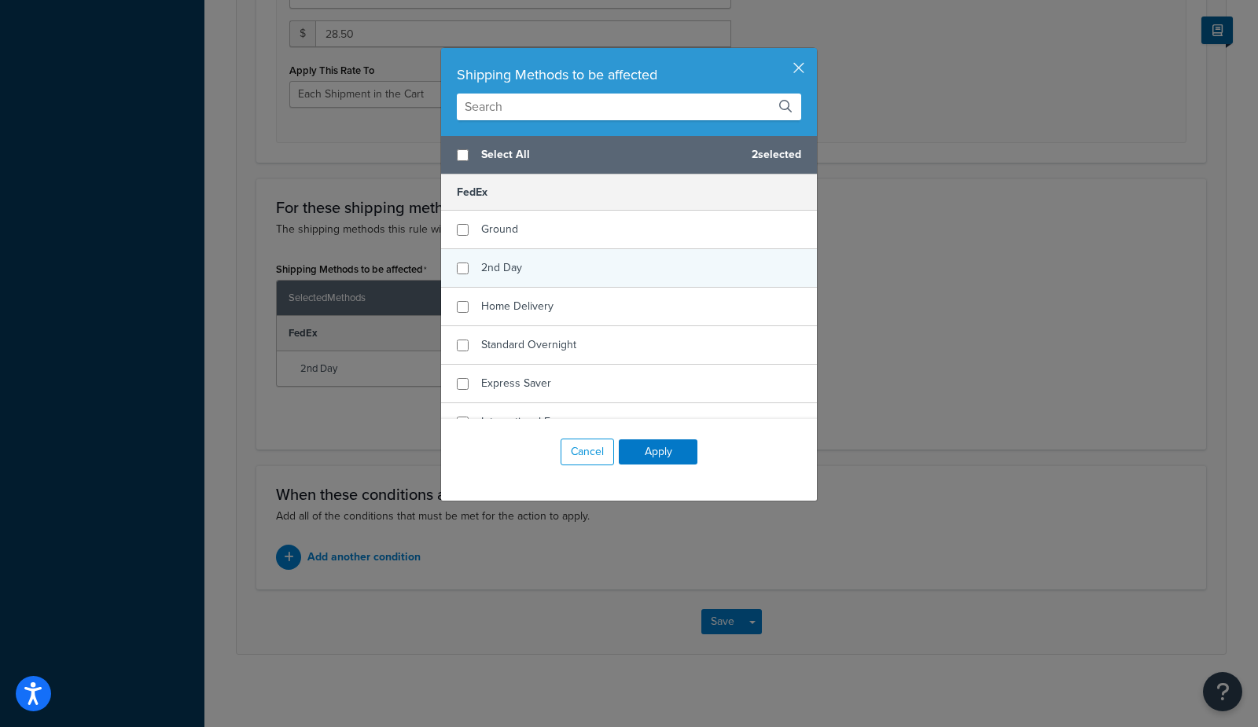
checkbox input "false"
click at [534, 276] on div "2nd Day" at bounding box center [629, 268] width 376 height 39
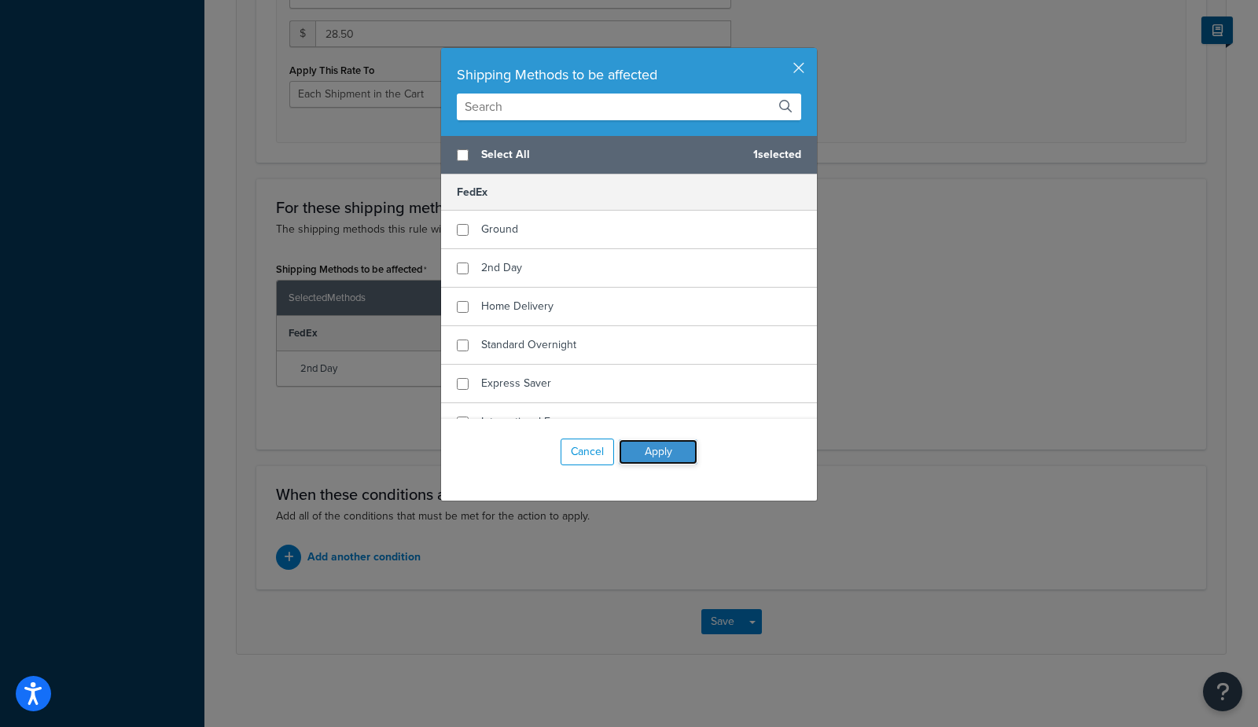
click at [667, 453] on button "Apply" at bounding box center [658, 451] width 79 height 25
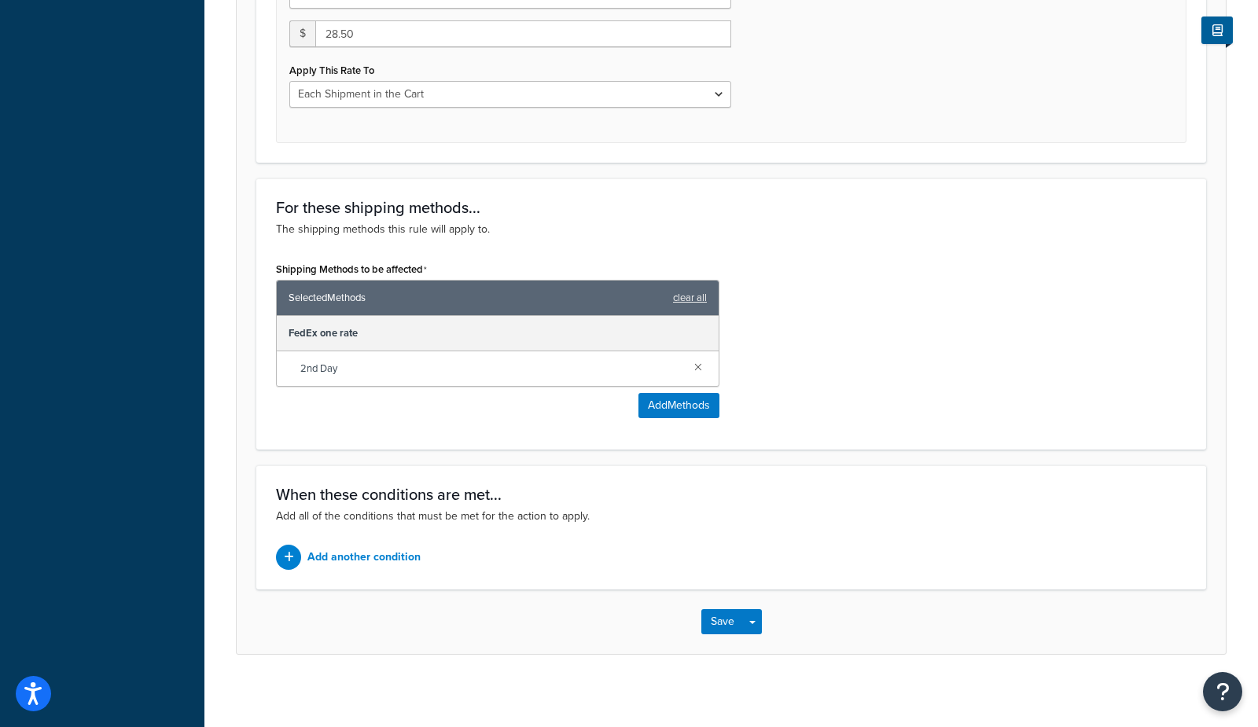
scroll to position [696, 0]
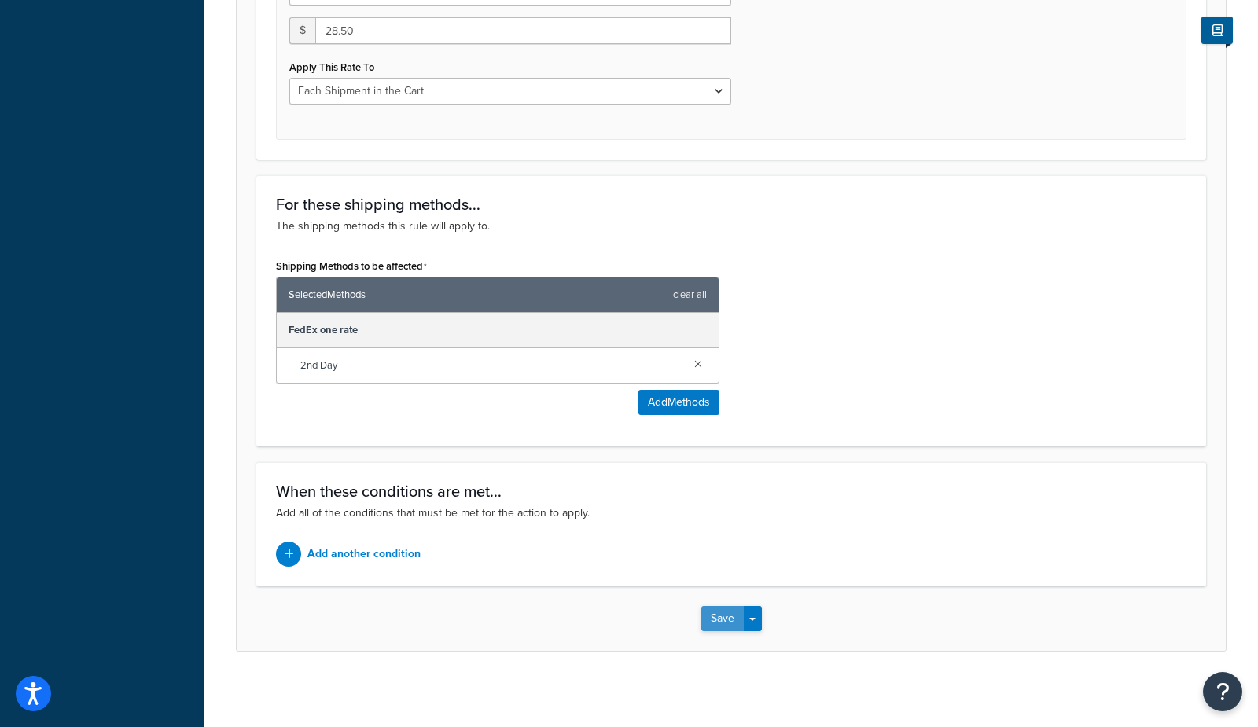
click at [707, 613] on button "Save" at bounding box center [722, 618] width 42 height 25
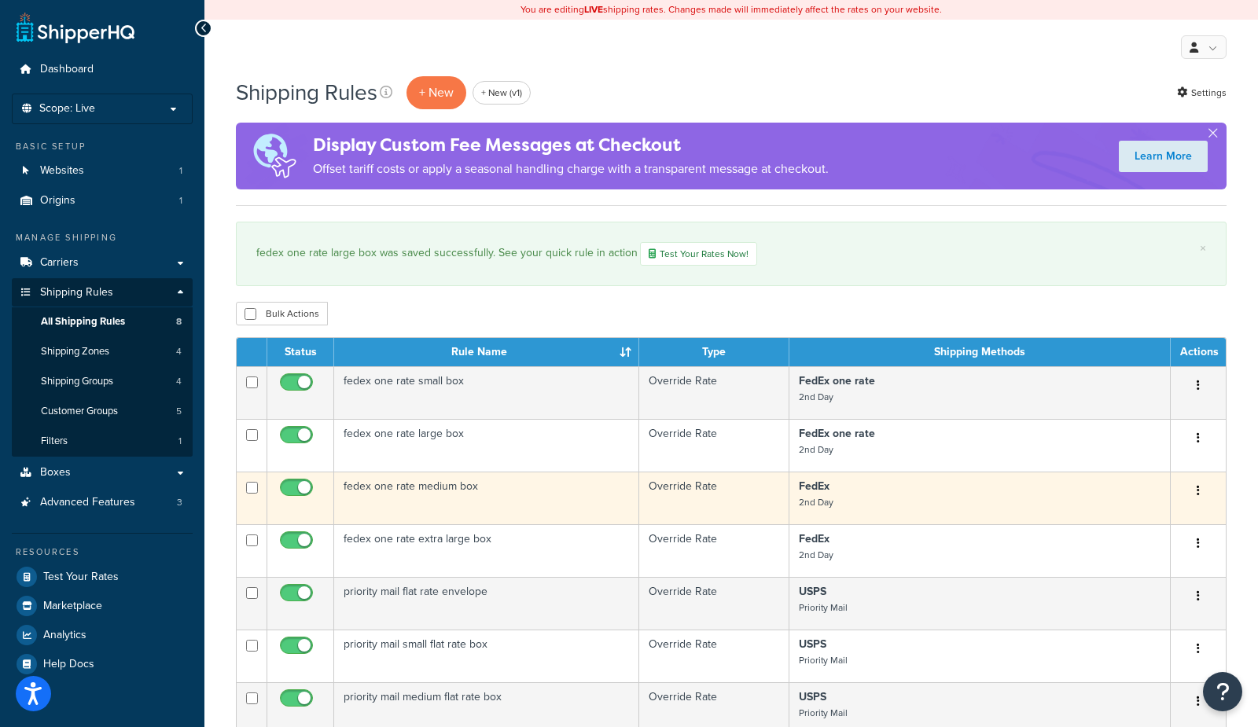
click at [835, 494] on p "FedEx 2nd Day" at bounding box center [980, 494] width 362 height 31
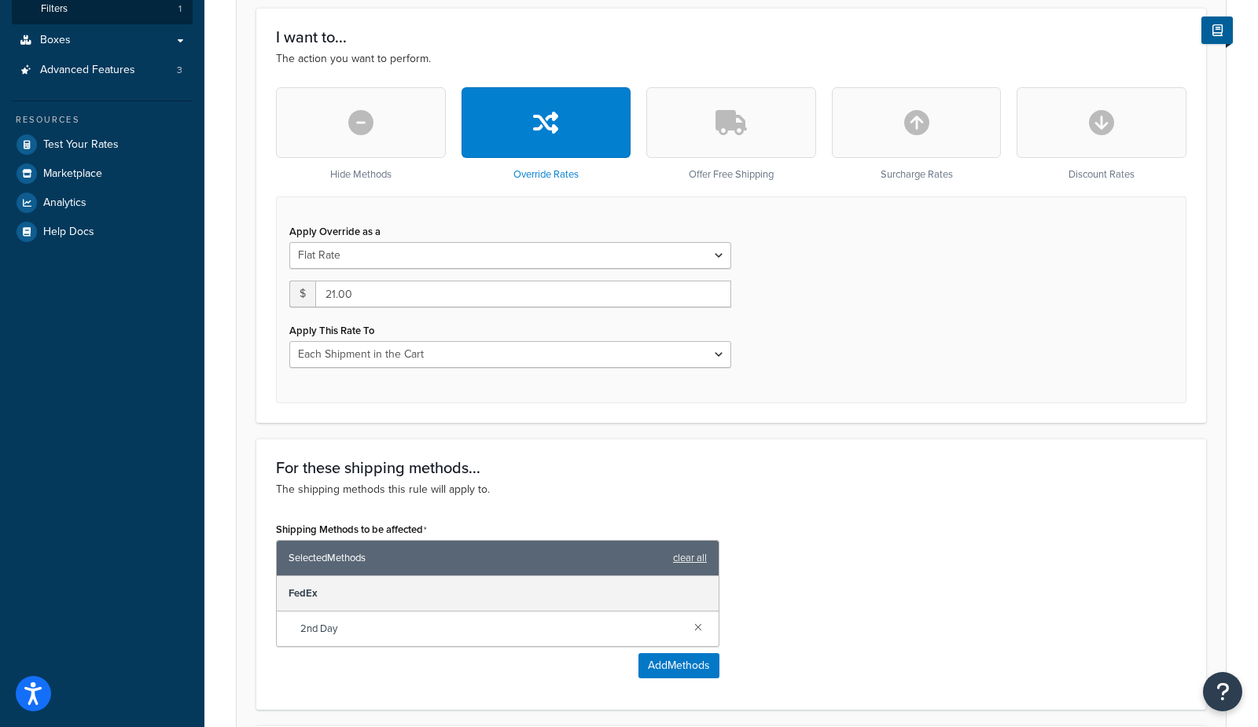
scroll to position [437, 0]
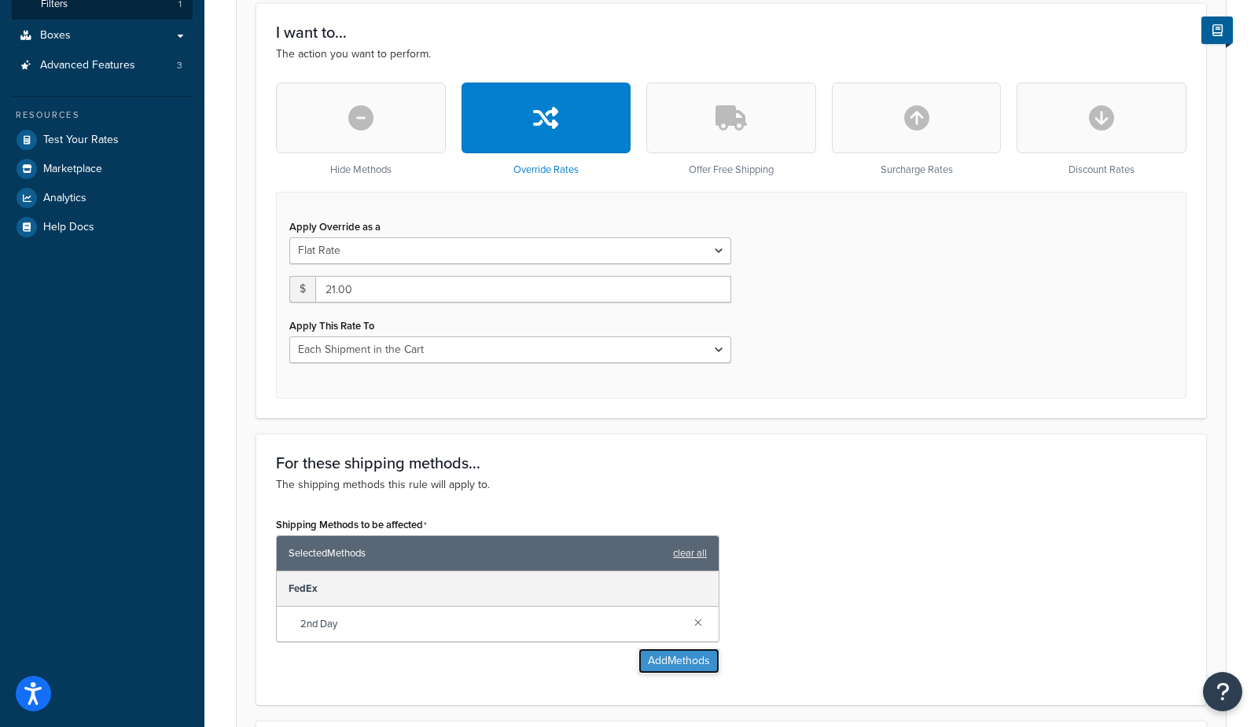
click at [652, 669] on button "Add Methods" at bounding box center [678, 661] width 81 height 25
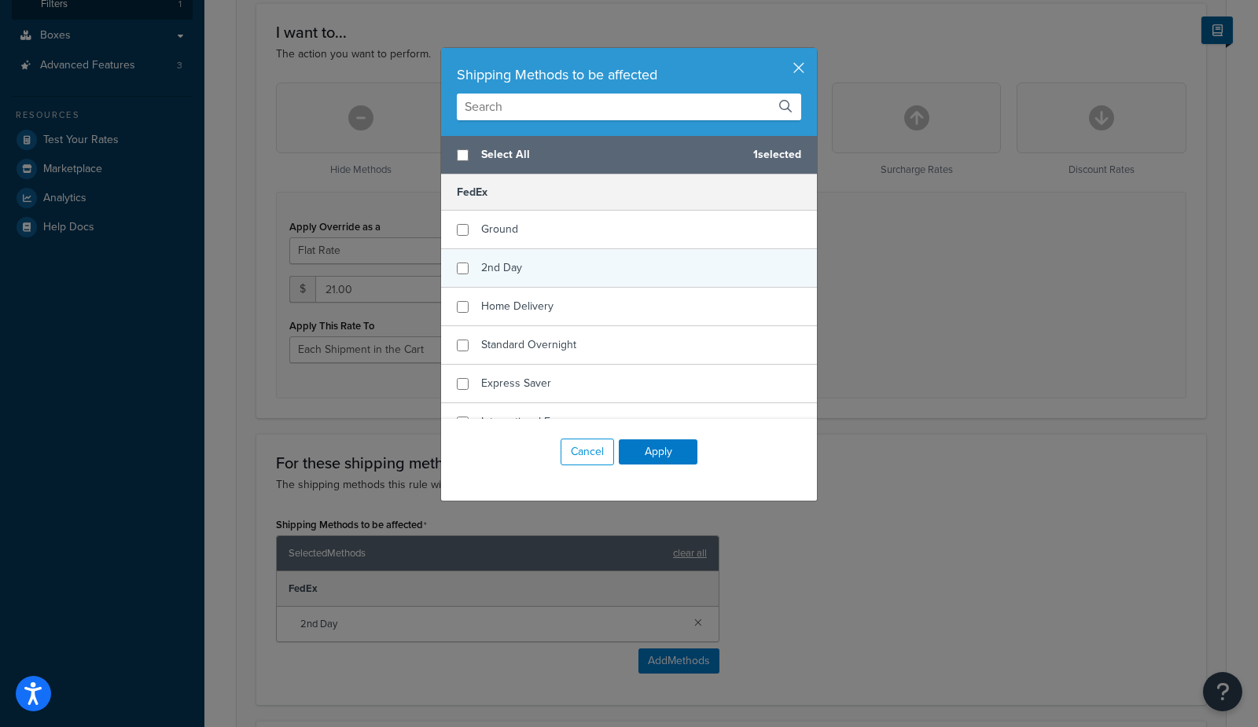
checkbox input "false"
click at [507, 259] on span "2nd Day" at bounding box center [501, 267] width 41 height 17
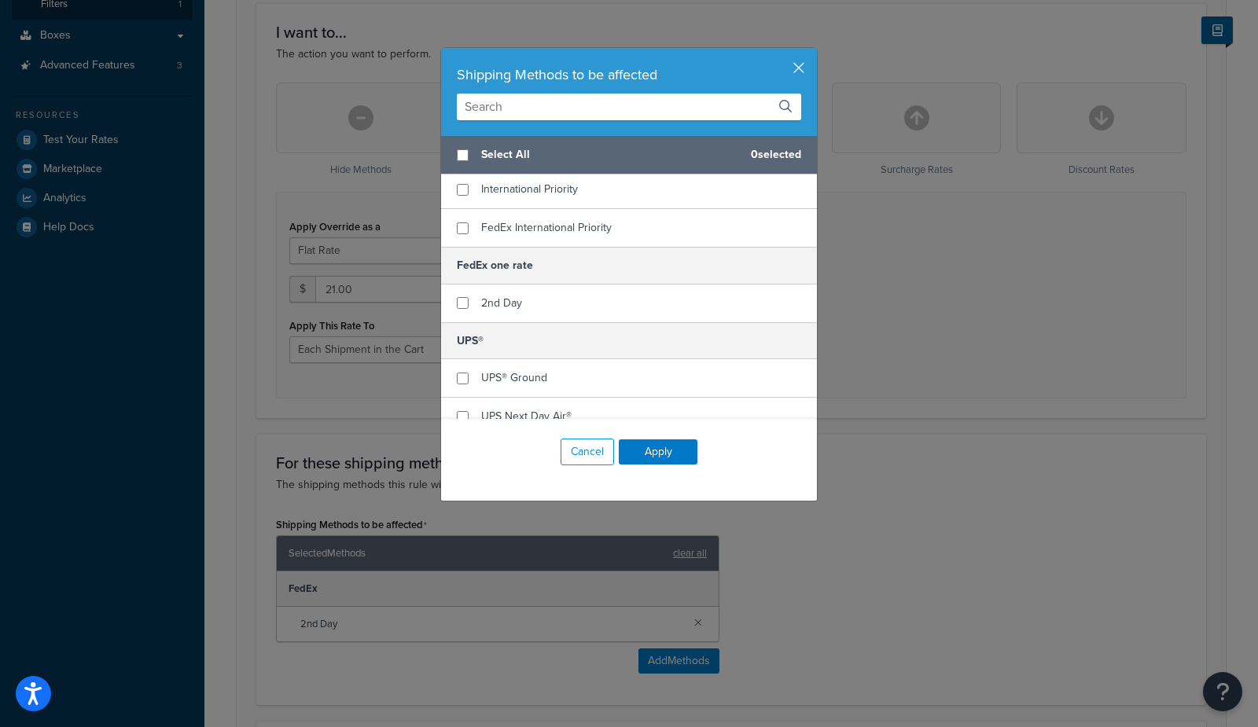
scroll to position [272, 0]
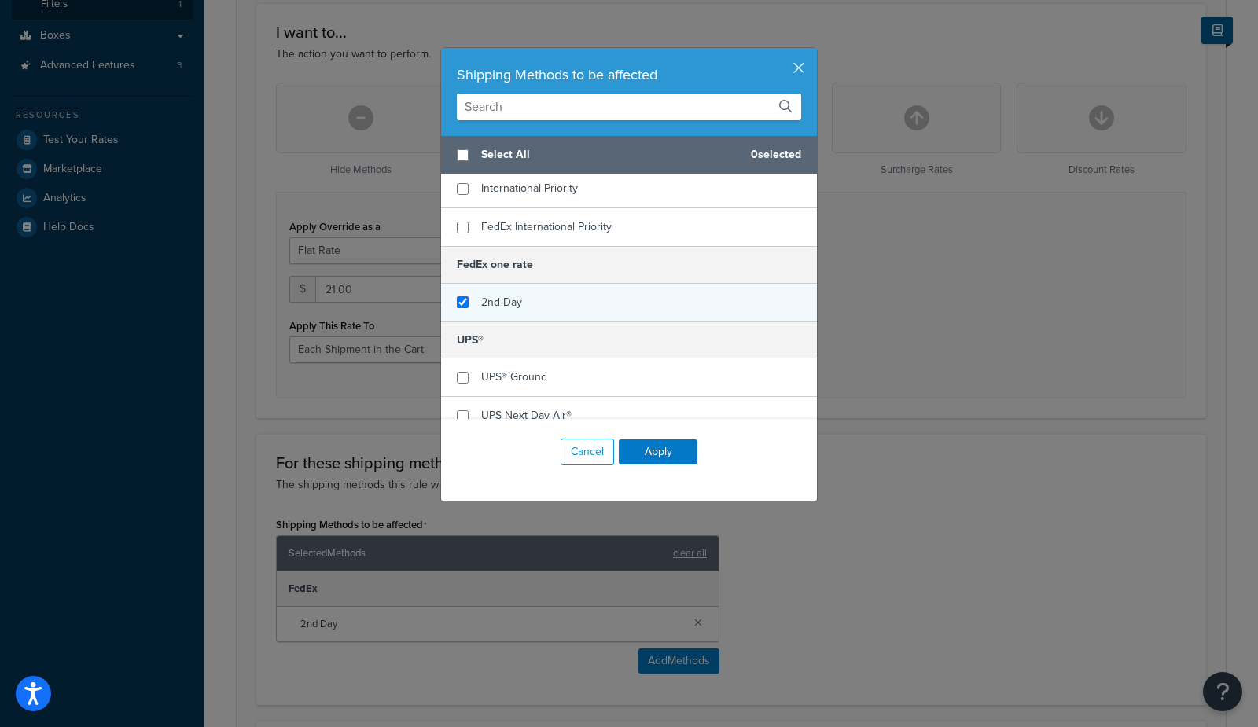
checkbox input "true"
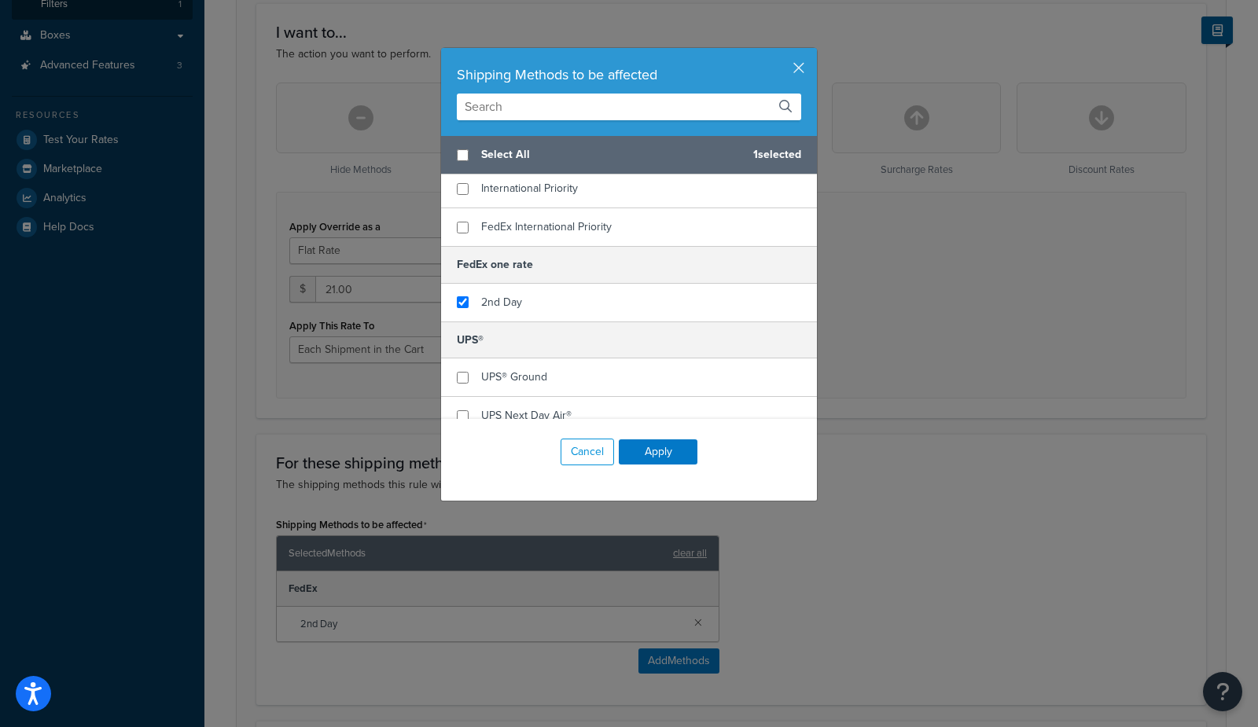
drag, startPoint x: 578, startPoint y: 296, endPoint x: 624, endPoint y: 436, distance: 148.2
click at [579, 296] on div "2nd Day" at bounding box center [629, 303] width 376 height 38
click at [632, 452] on button "Apply" at bounding box center [658, 451] width 79 height 25
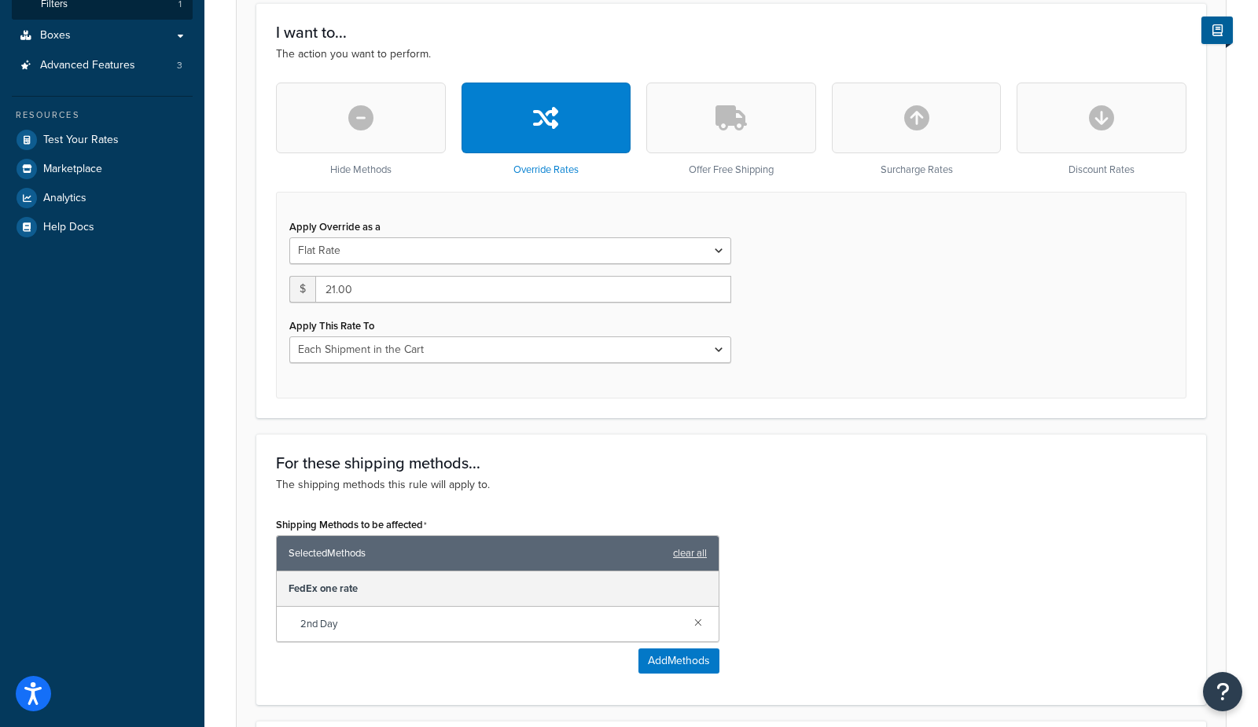
scroll to position [696, 0]
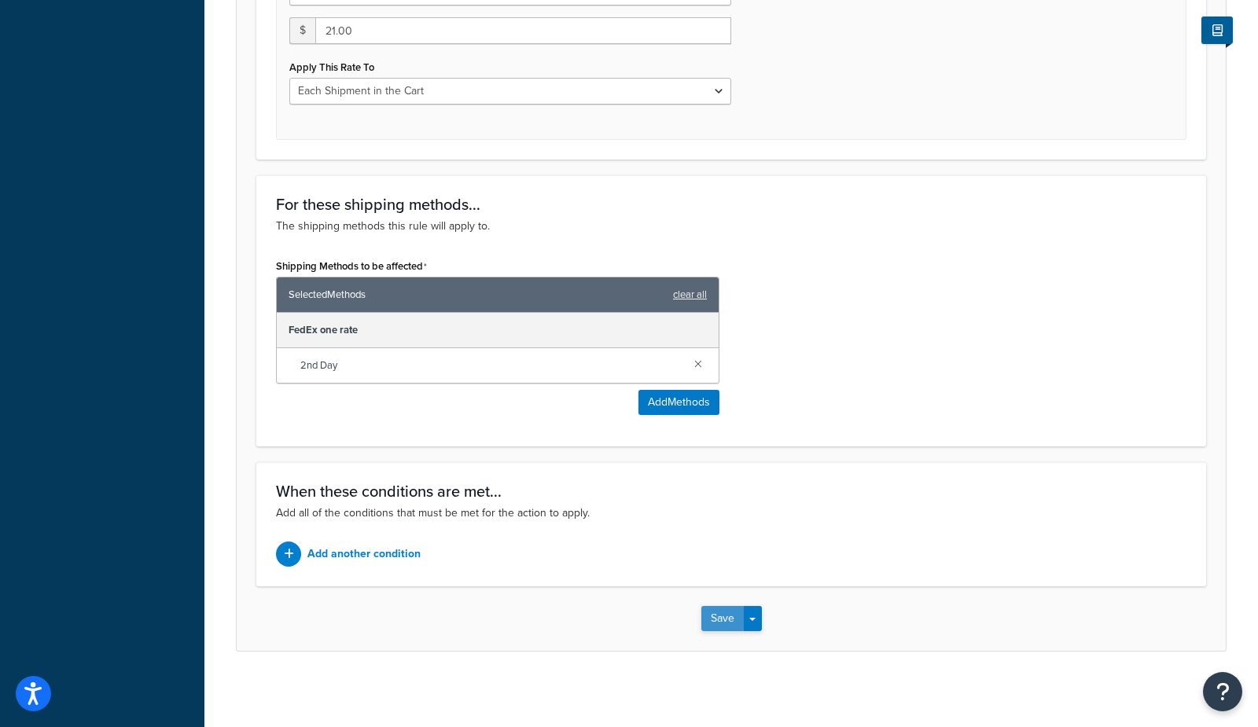
click at [715, 606] on button "Save" at bounding box center [722, 618] width 42 height 25
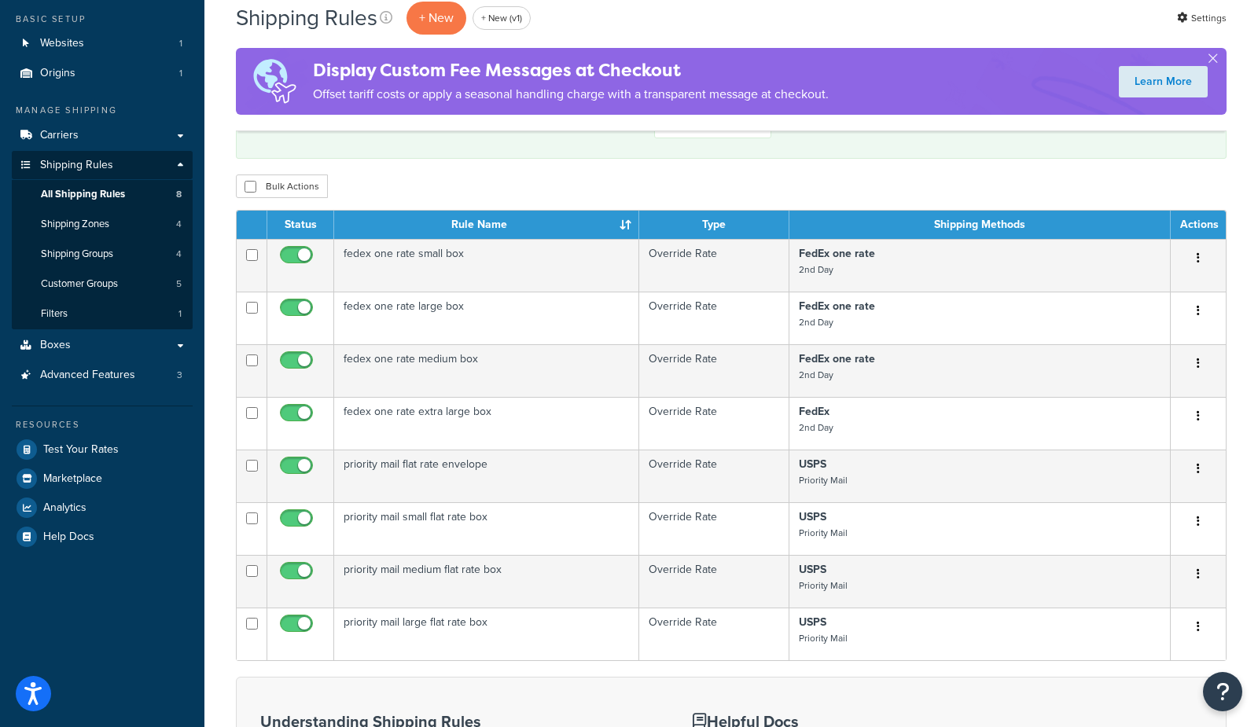
scroll to position [211, 0]
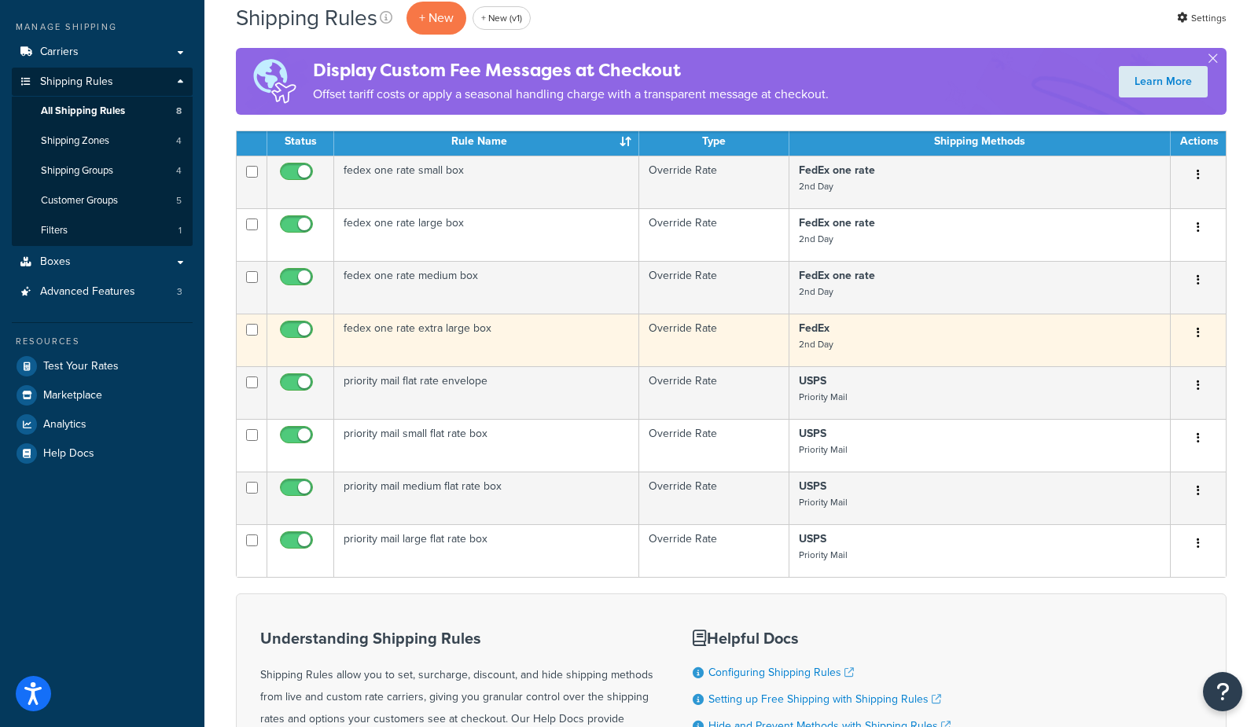
click at [695, 339] on td "Override Rate" at bounding box center [714, 340] width 151 height 53
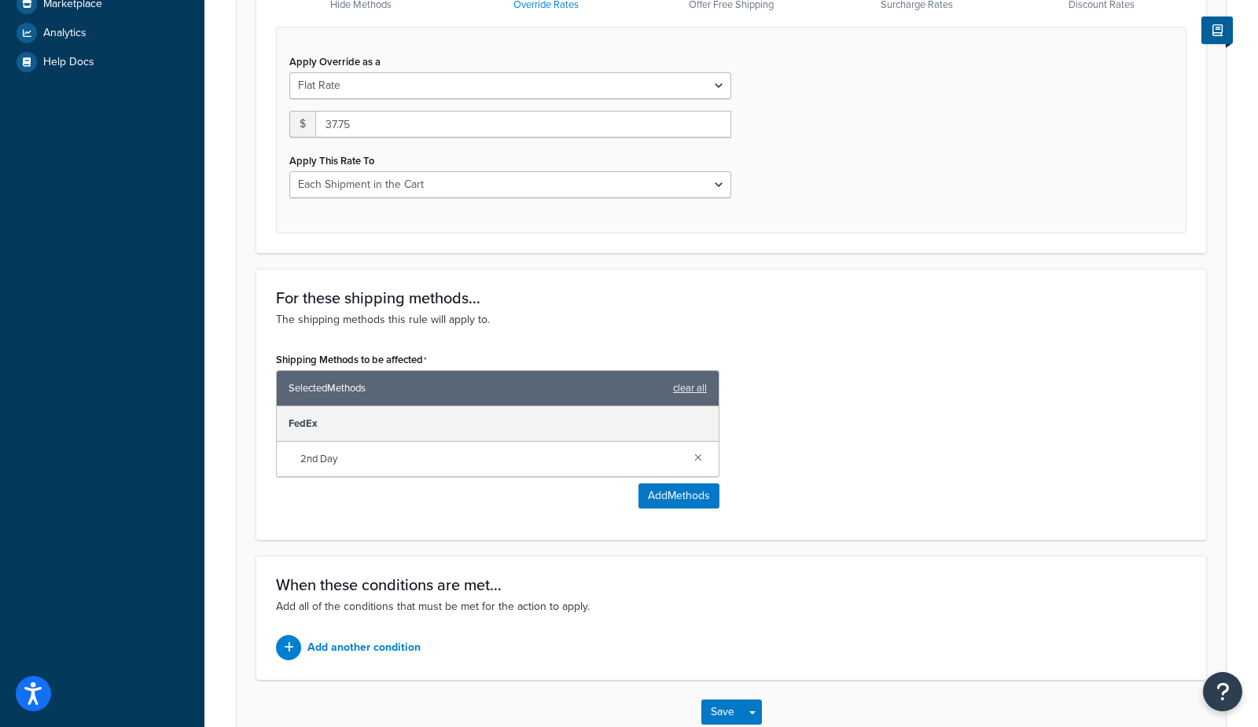
scroll to position [608, 0]
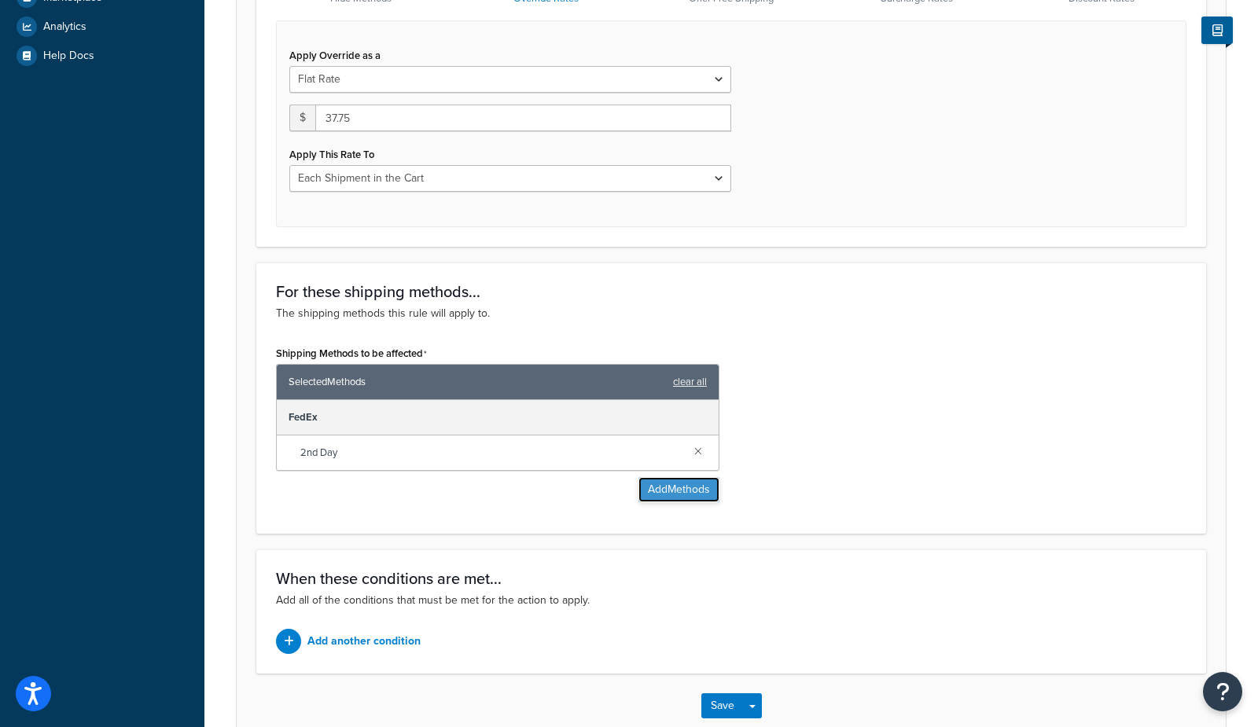
click at [692, 494] on button "Add Methods" at bounding box center [678, 489] width 81 height 25
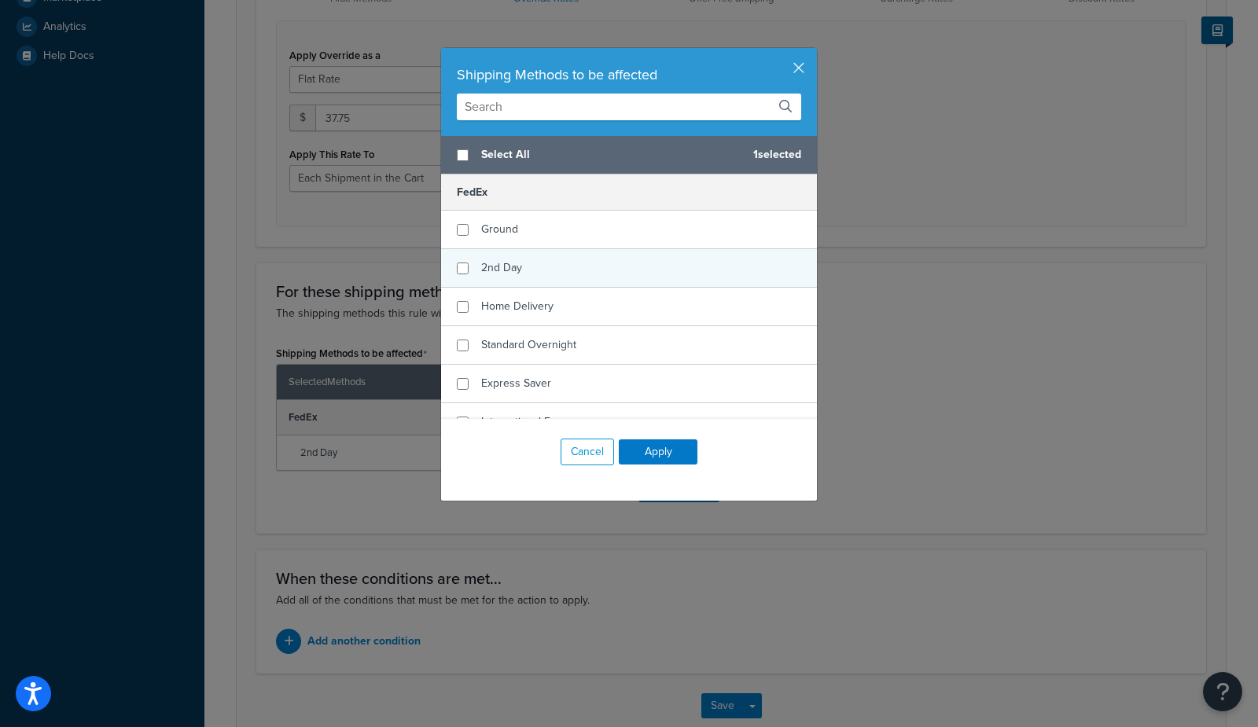
checkbox input "false"
drag, startPoint x: 510, startPoint y: 261, endPoint x: 575, endPoint y: 360, distance: 118.6
click at [510, 261] on span "2nd Day" at bounding box center [501, 267] width 41 height 17
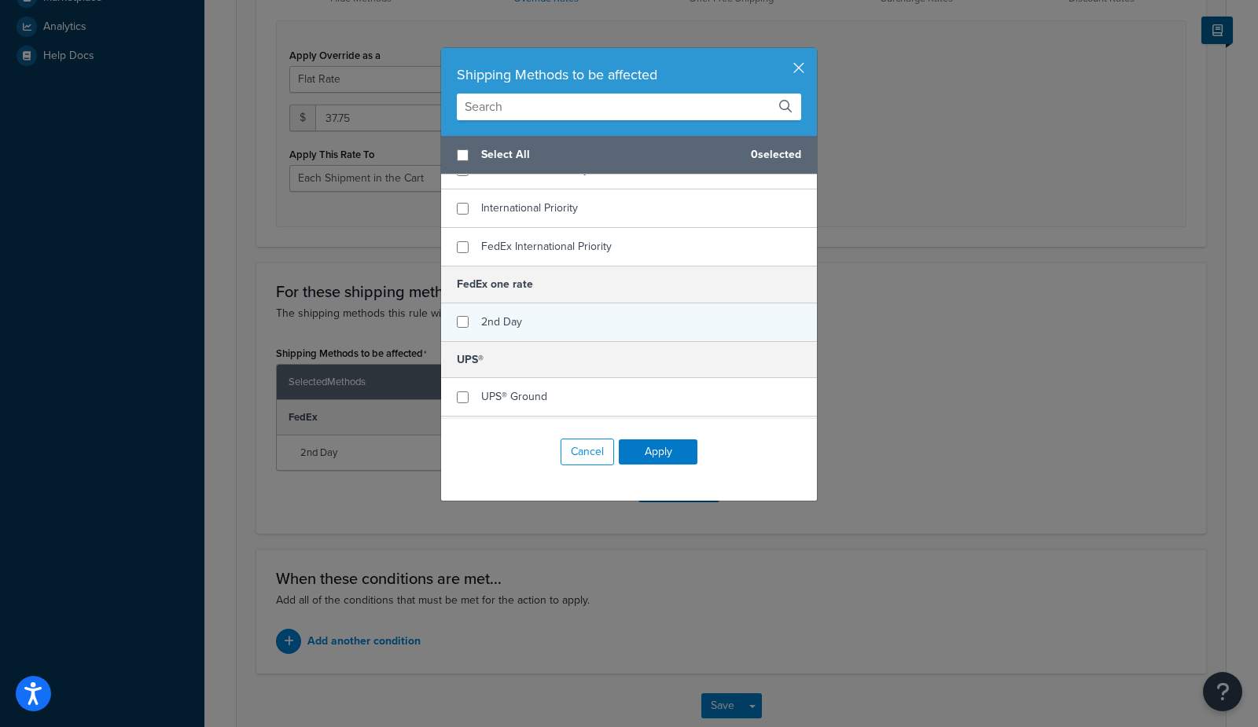
scroll to position [250, 0]
checkbox input "true"
drag, startPoint x: 565, startPoint y: 321, endPoint x: 571, endPoint y: 327, distance: 8.9
click at [565, 321] on div "2nd Day" at bounding box center [629, 325] width 376 height 38
click at [655, 451] on button "Apply" at bounding box center [658, 451] width 79 height 25
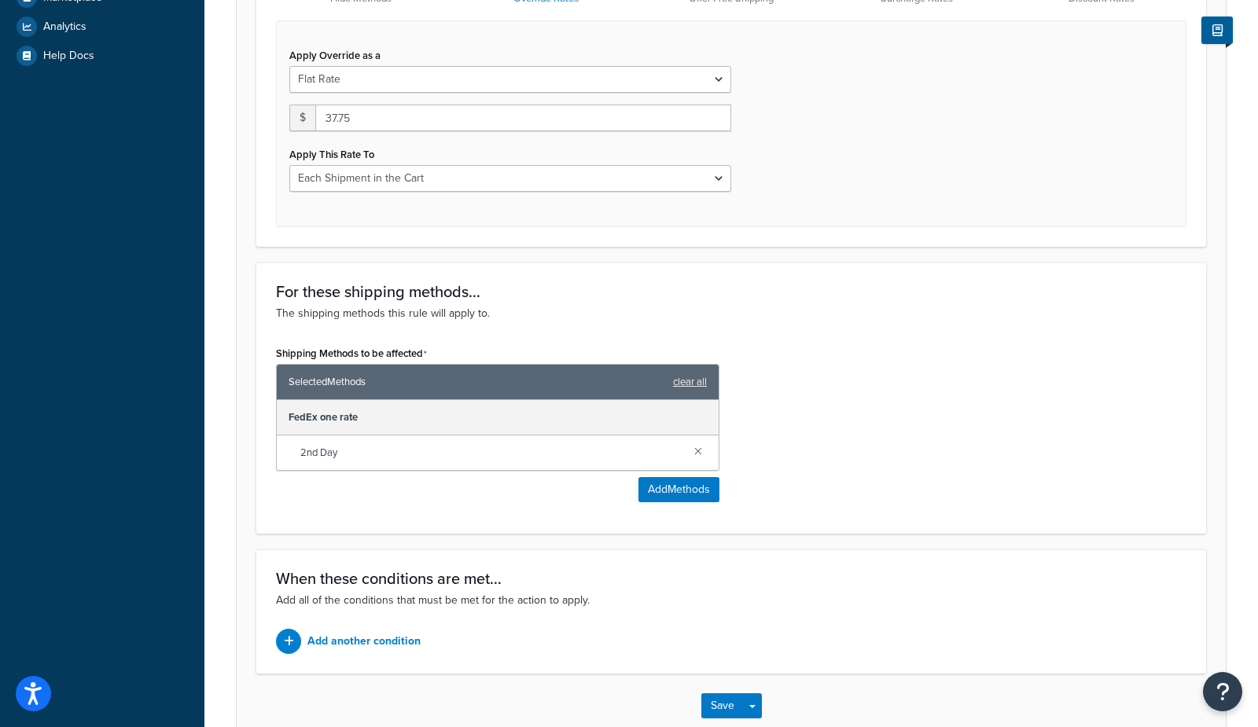
scroll to position [696, 0]
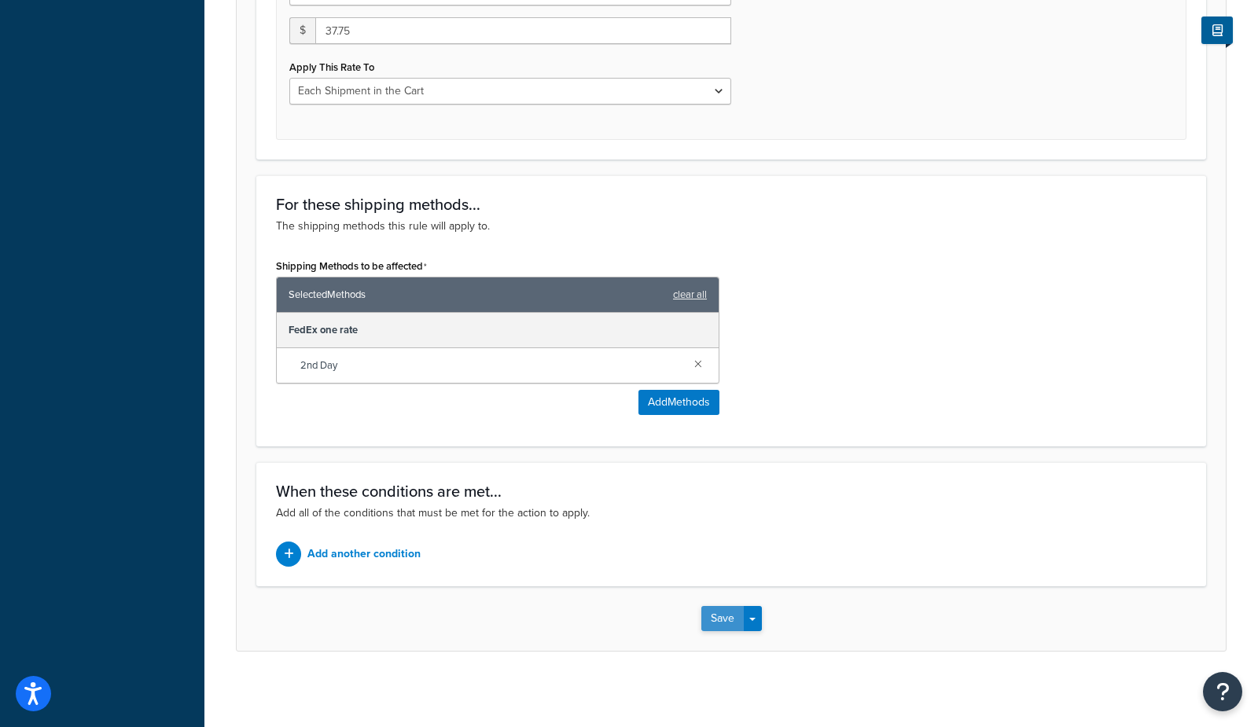
click at [706, 617] on button "Save" at bounding box center [722, 618] width 42 height 25
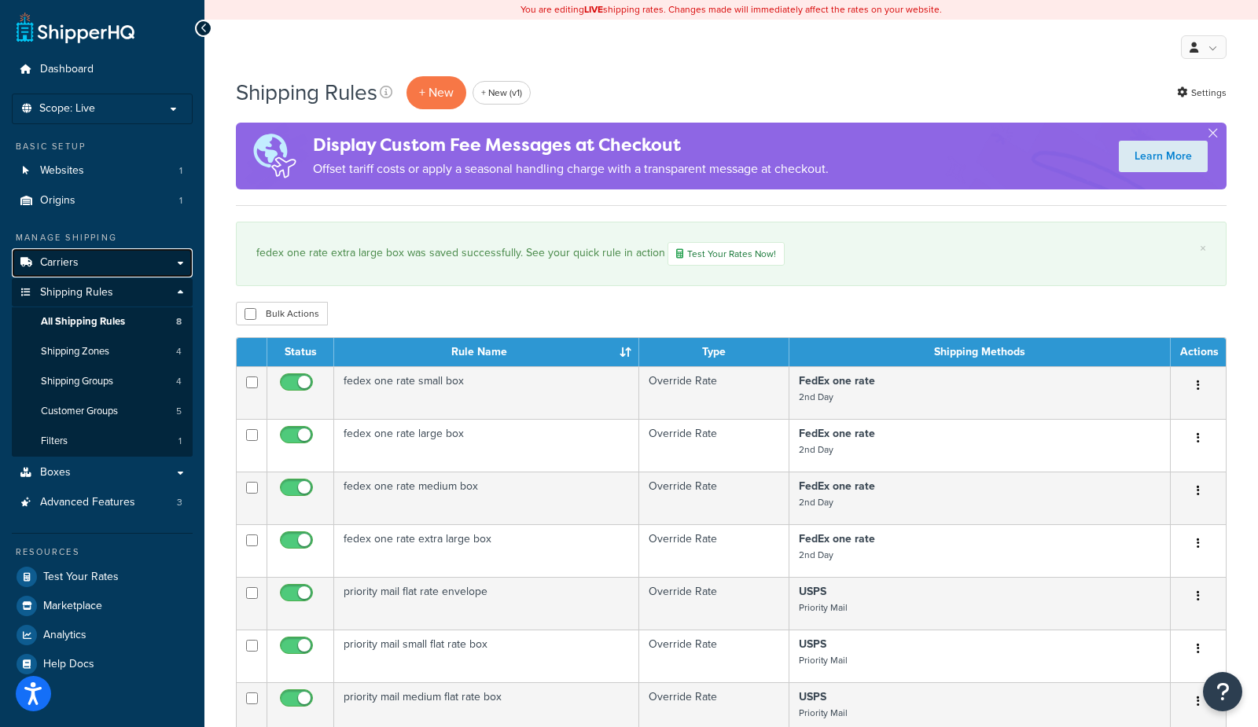
click at [55, 259] on span "Carriers" at bounding box center [59, 262] width 39 height 13
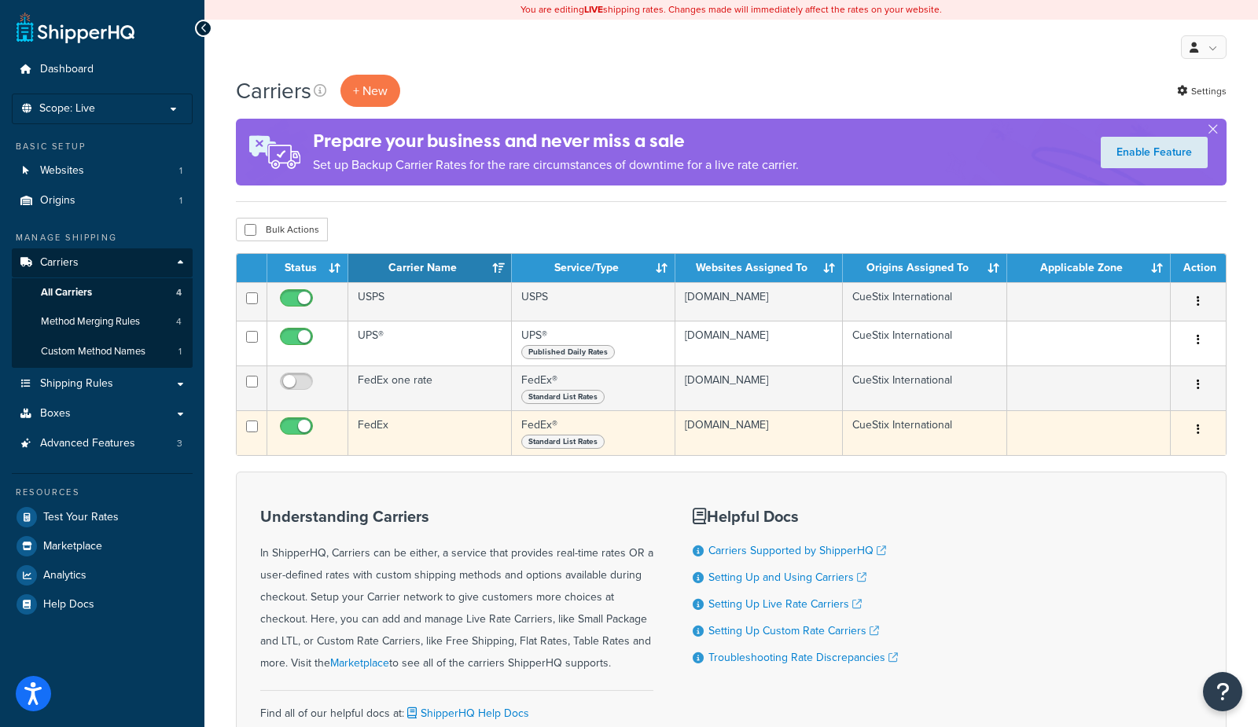
click at [399, 442] on td "FedEx" at bounding box center [430, 432] width 164 height 45
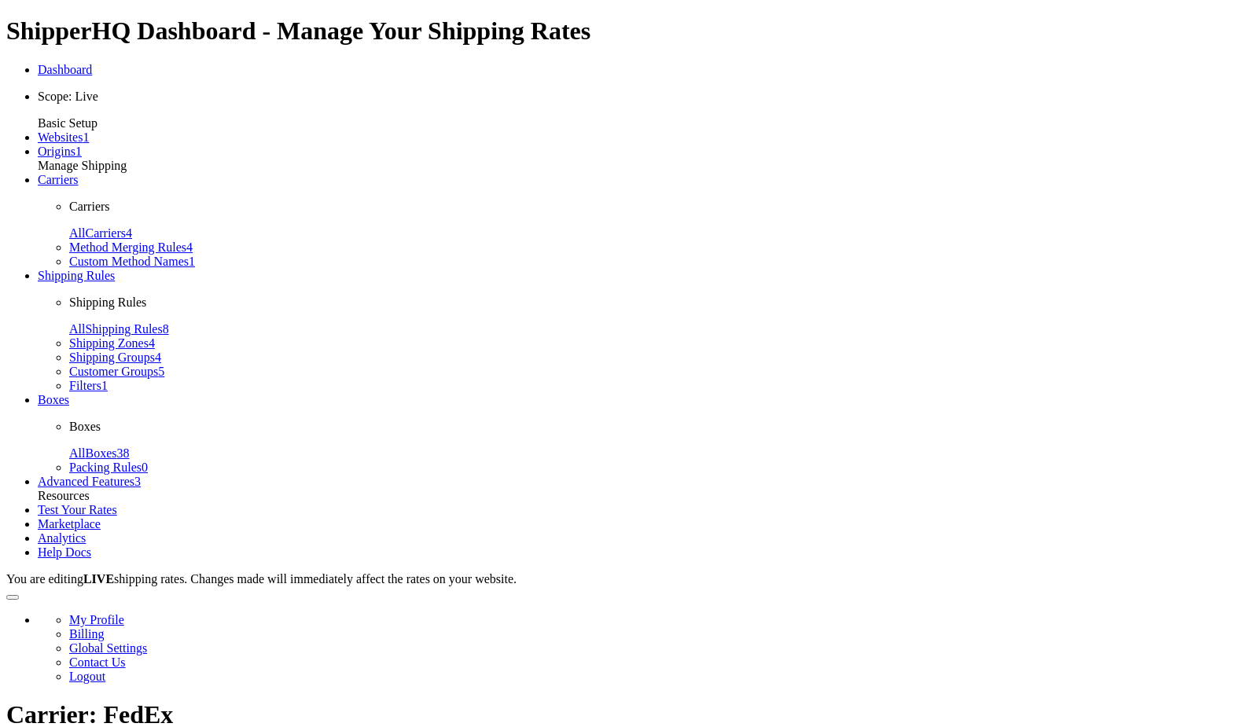
select select "fedEx"
select select "REGULAR_PICKUP"
select select "YOUR_PACKAGING"
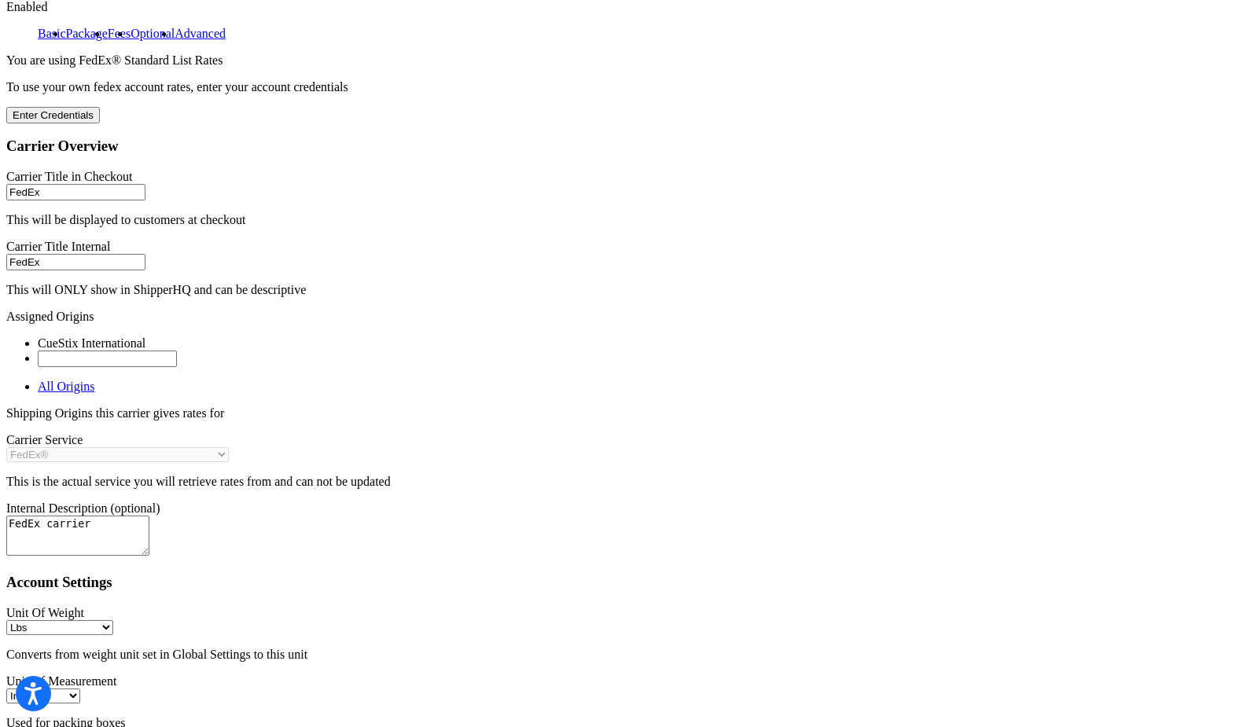
scroll to position [808, 0]
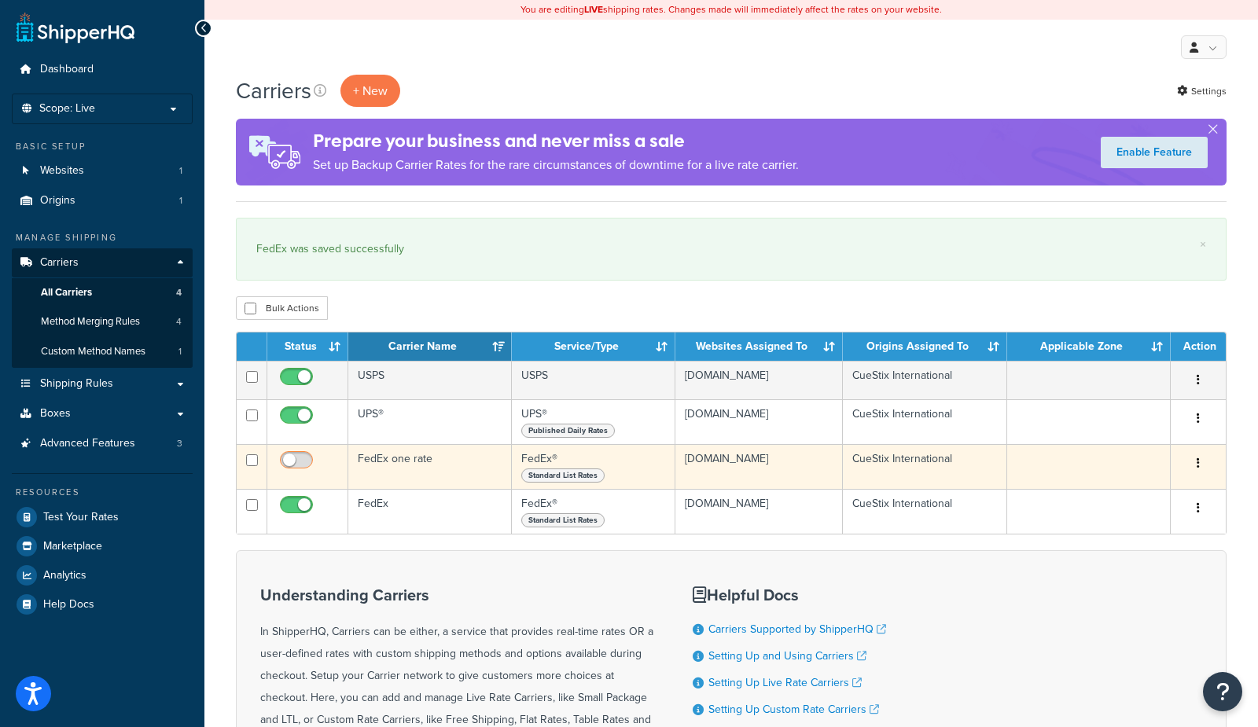
click at [305, 455] on input "checkbox" at bounding box center [298, 464] width 43 height 20
checkbox input "true"
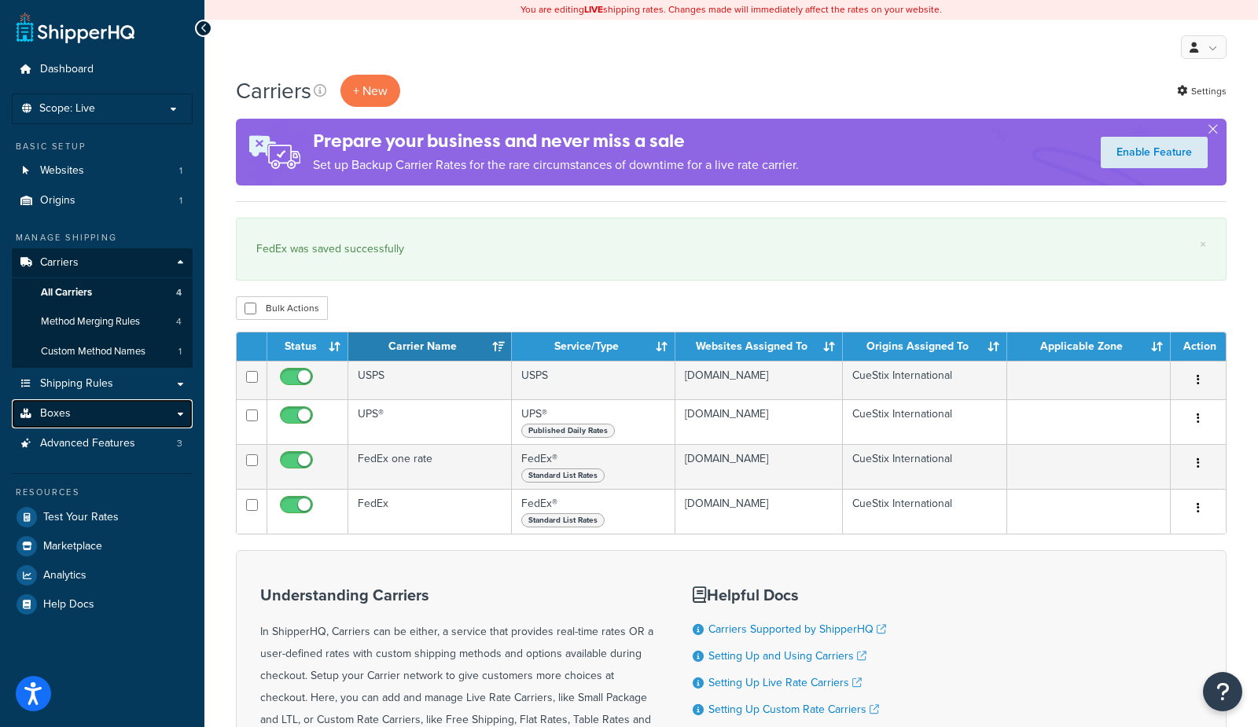
click at [92, 408] on link "Boxes" at bounding box center [102, 413] width 181 height 29
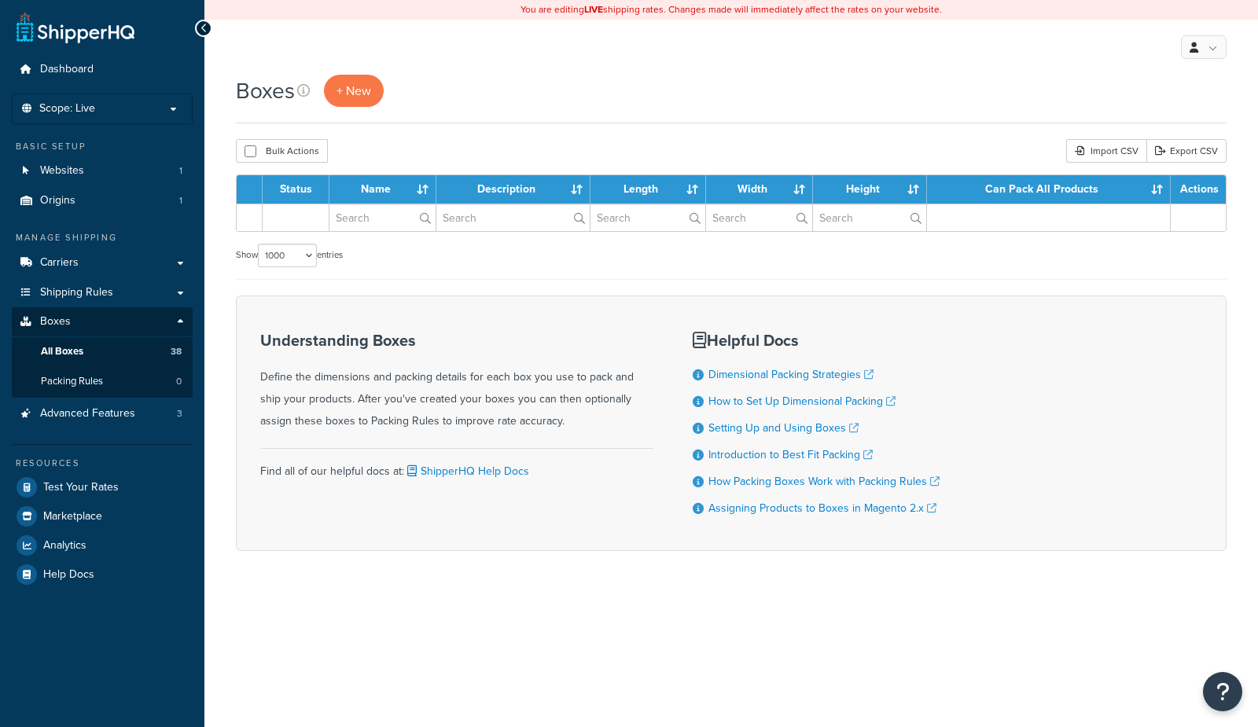
select select "1000"
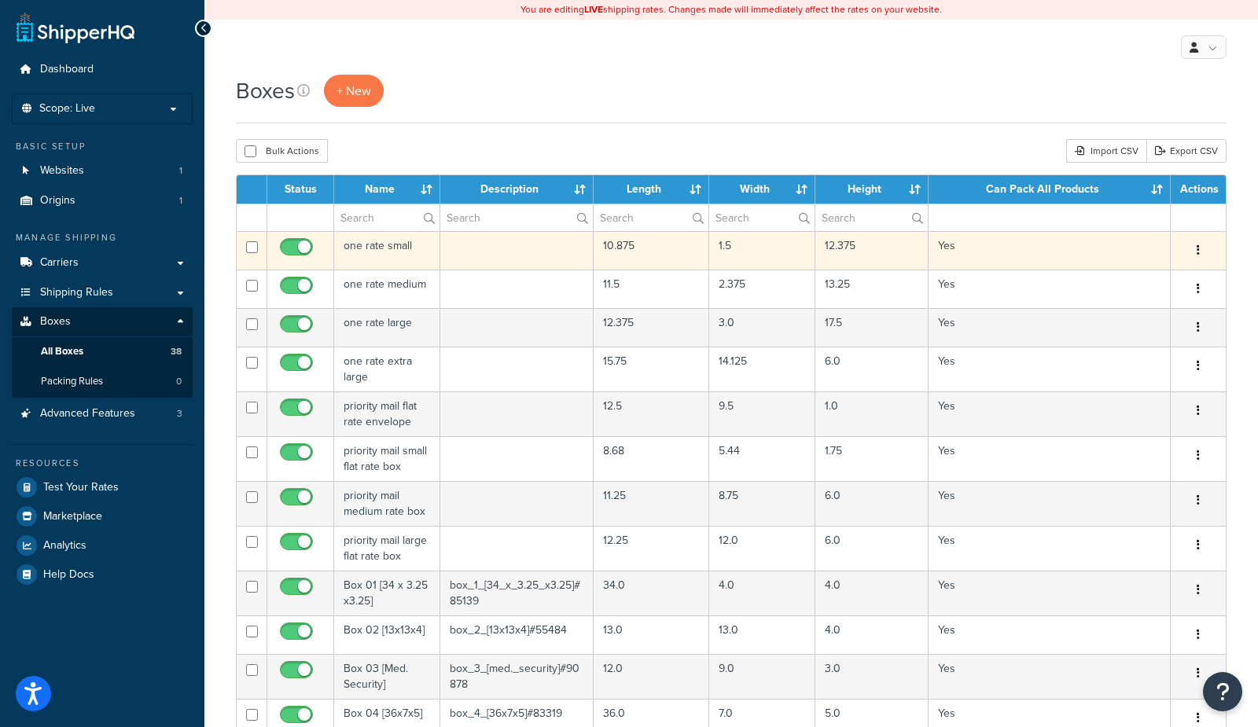
click at [391, 250] on td "one rate small" at bounding box center [387, 250] width 106 height 39
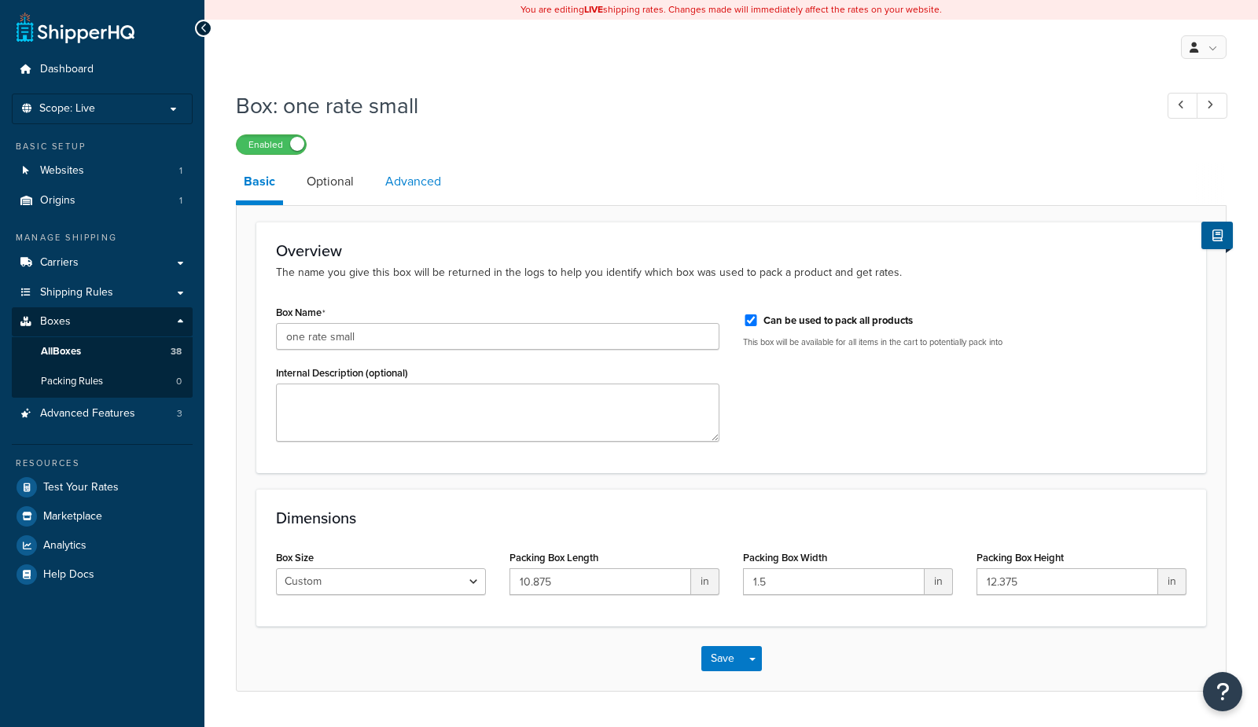
click at [413, 187] on link "Advanced" at bounding box center [413, 182] width 72 height 38
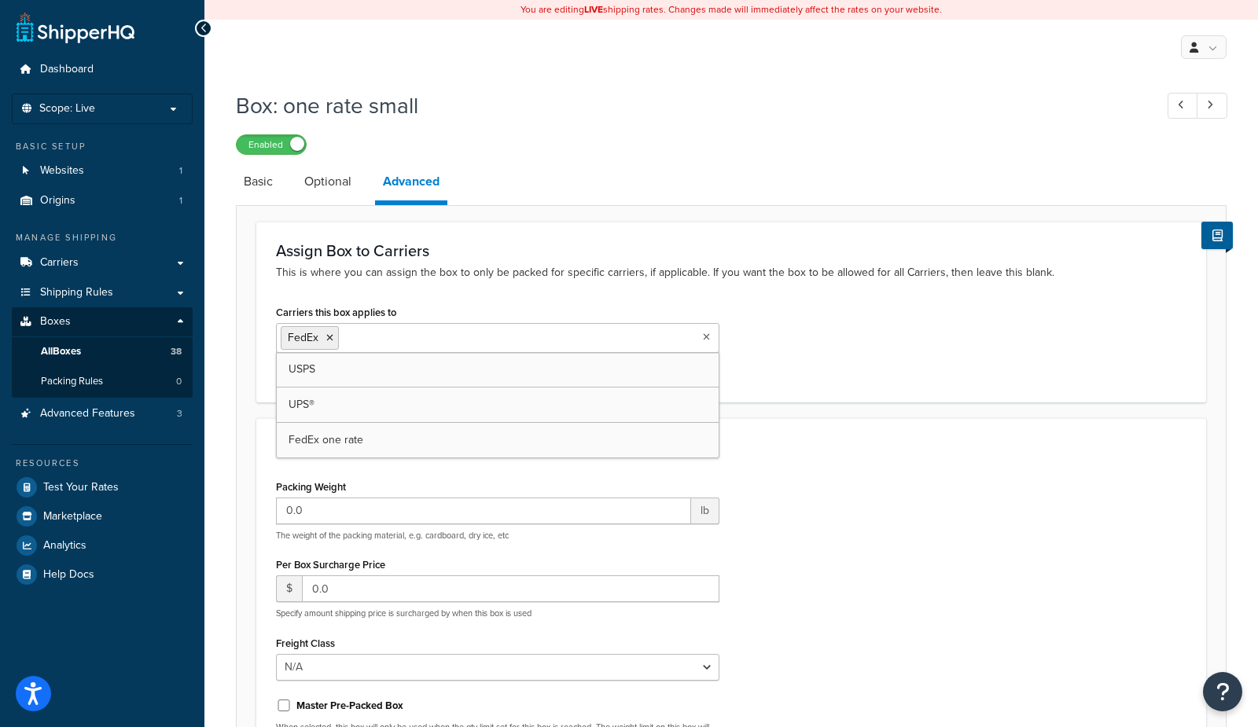
click at [344, 332] on input "Carriers this box applies to" at bounding box center [412, 337] width 139 height 17
drag, startPoint x: 329, startPoint y: 336, endPoint x: 689, endPoint y: 347, distance: 360.2
click at [331, 336] on icon at bounding box center [329, 337] width 7 height 9
click at [819, 335] on div "Carriers this box applies to FedEx one rate USPS FedEx UPS® Select which carrie…" at bounding box center [731, 341] width 934 height 81
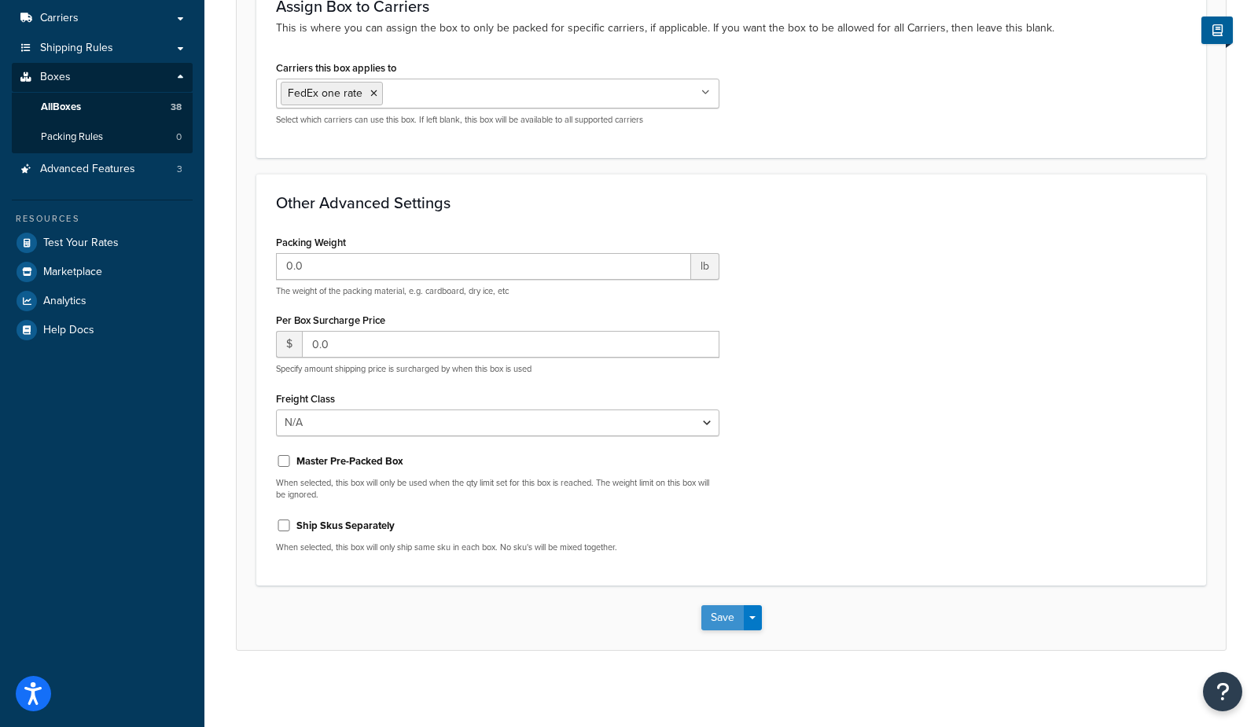
click at [718, 617] on button "Save" at bounding box center [722, 617] width 42 height 25
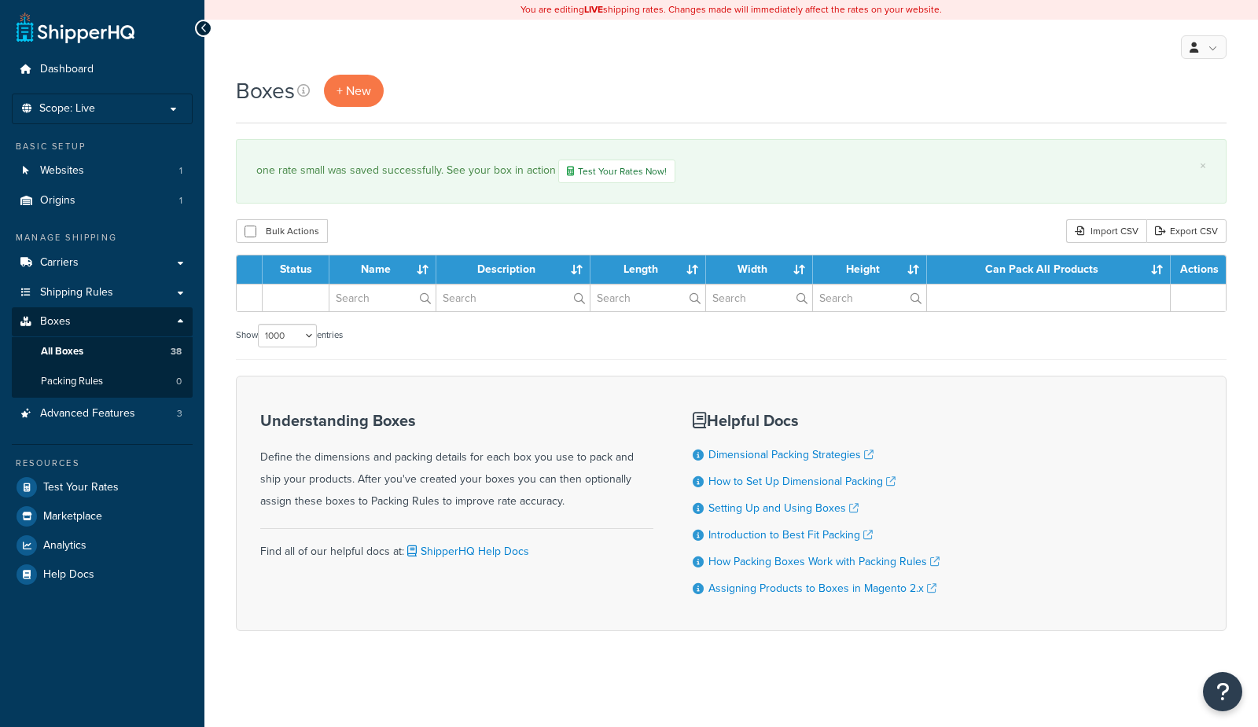
select select "1000"
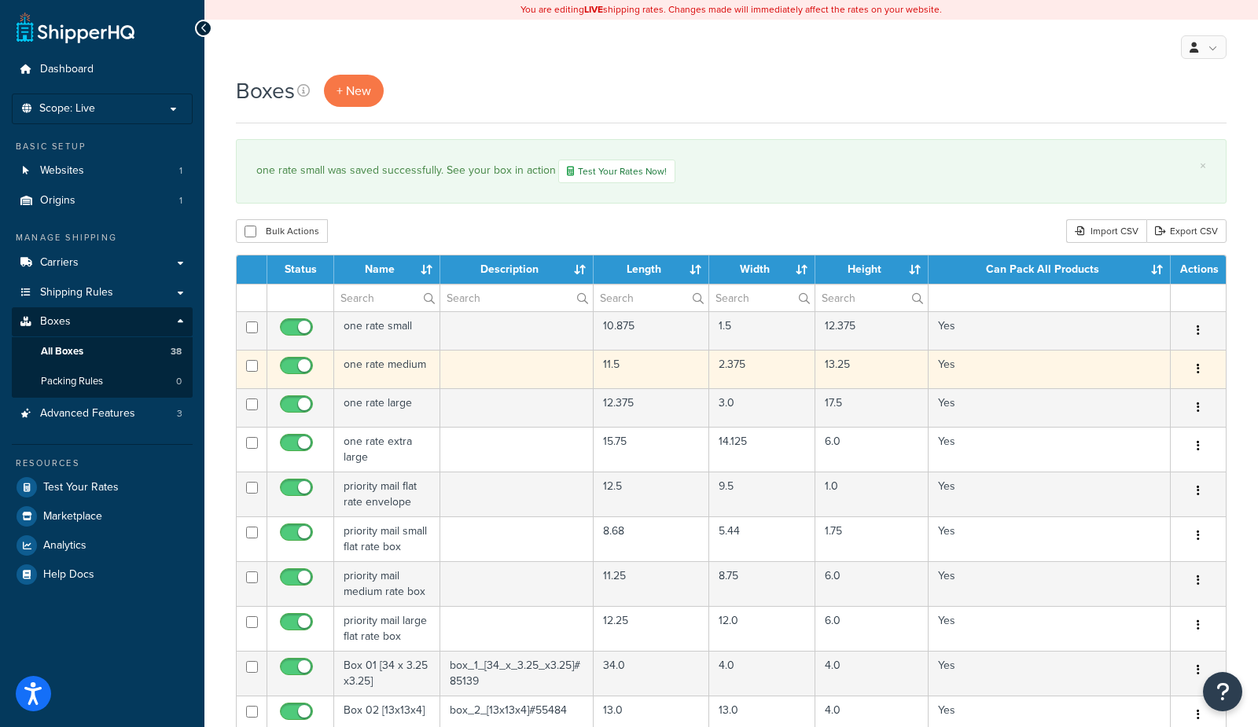
click at [405, 368] on td "one rate medium" at bounding box center [387, 369] width 106 height 39
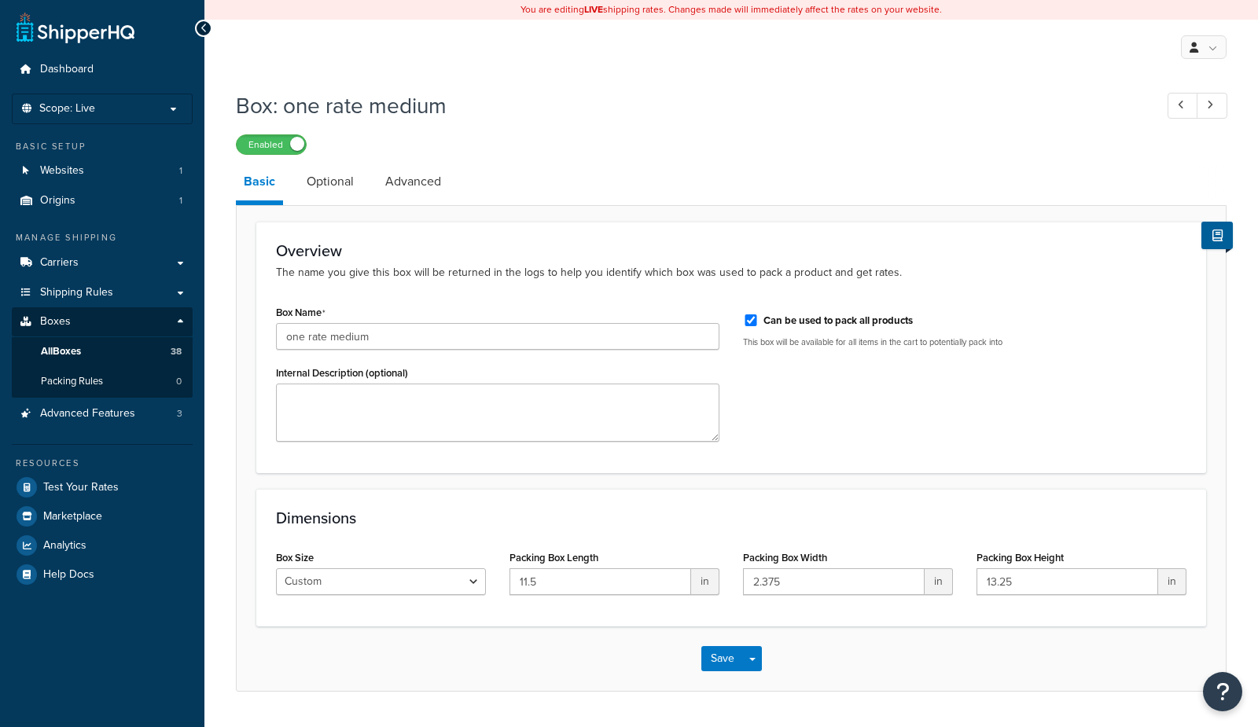
drag, startPoint x: 384, startPoint y: 189, endPoint x: 389, endPoint y: 217, distance: 28.1
click at [384, 189] on link "Advanced" at bounding box center [413, 182] width 72 height 38
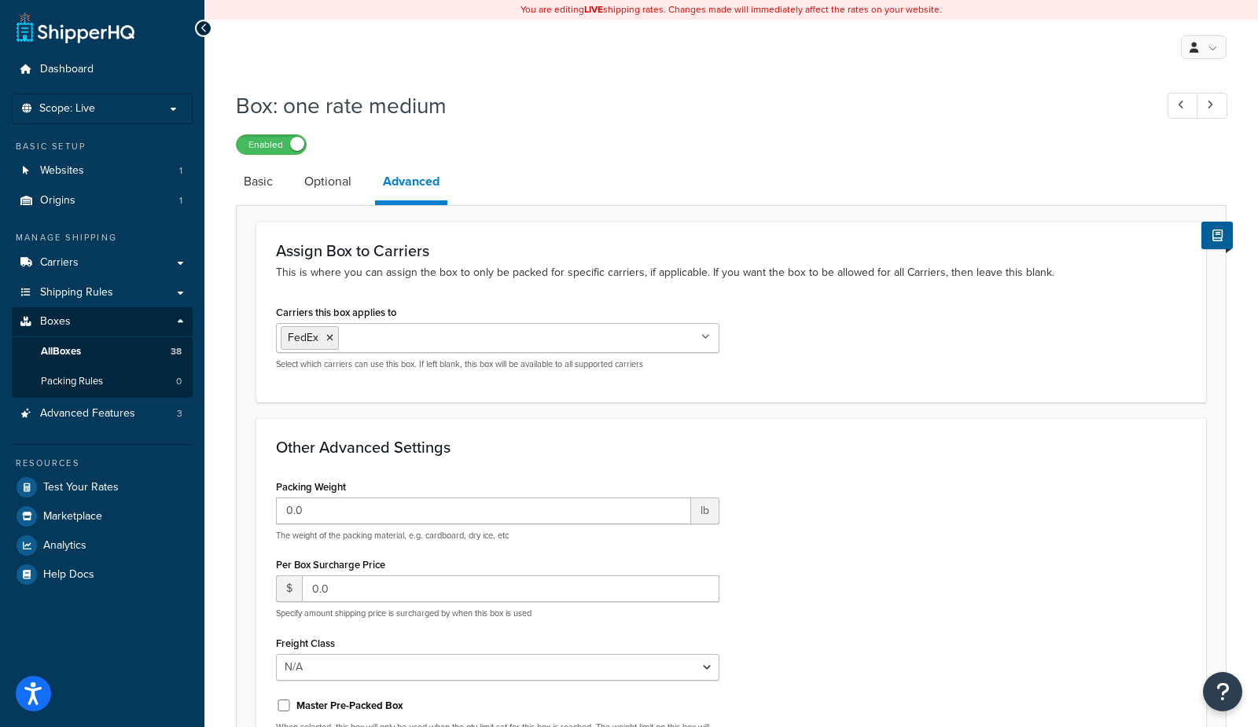
click at [384, 343] on input "Carriers this box applies to" at bounding box center [412, 337] width 139 height 17
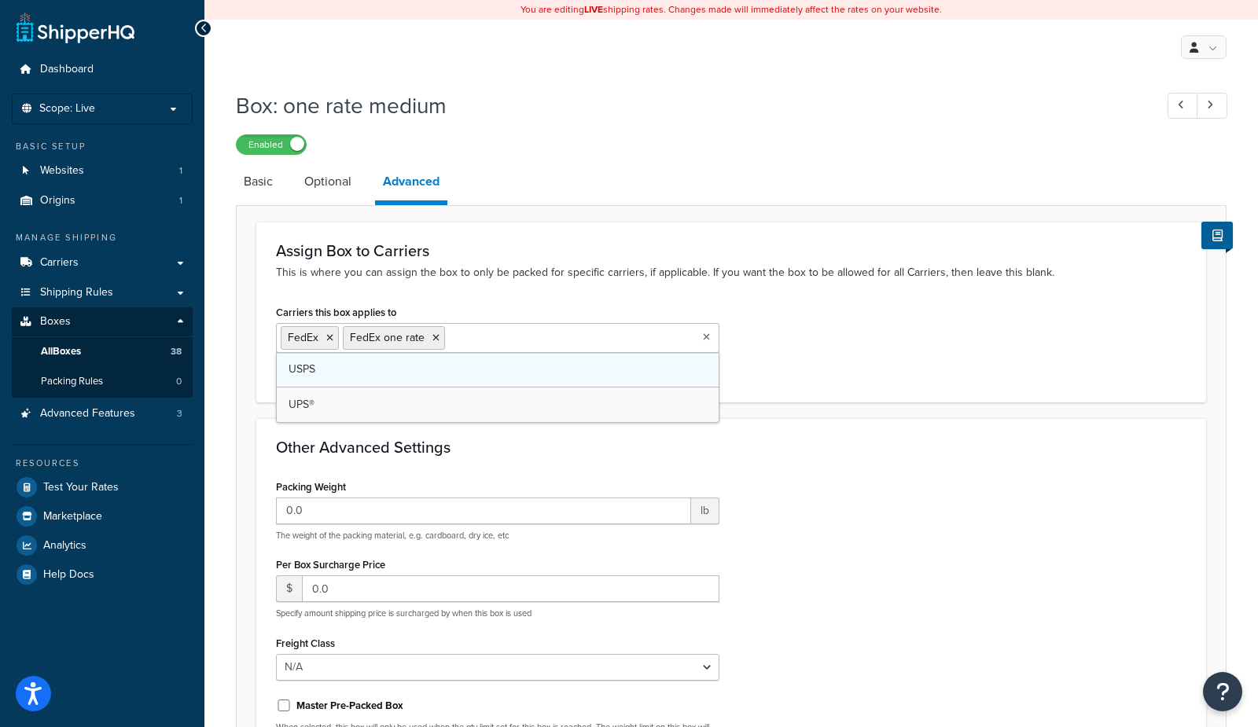
drag, startPoint x: 363, startPoint y: 437, endPoint x: 326, endPoint y: 354, distance: 91.1
drag, startPoint x: 331, startPoint y: 336, endPoint x: 379, endPoint y: 265, distance: 86.1
click at [332, 335] on li "FedEx" at bounding box center [310, 338] width 58 height 24
drag, startPoint x: 385, startPoint y: 254, endPoint x: 376, endPoint y: 263, distance: 13.3
click at [380, 256] on h3 "Assign Box to Carriers" at bounding box center [731, 250] width 910 height 17
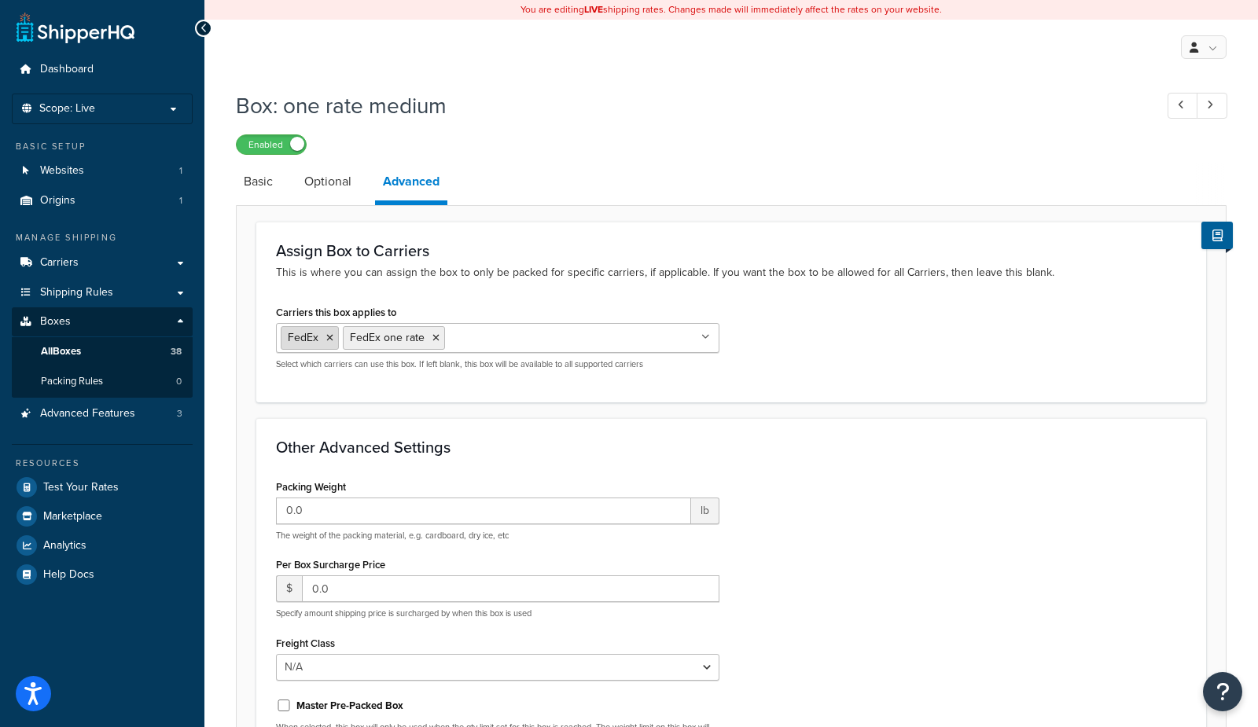
click at [328, 338] on icon at bounding box center [329, 337] width 7 height 9
click at [357, 277] on p "This is where you can assign the box to only be packed for specific carriers, i…" at bounding box center [731, 272] width 910 height 17
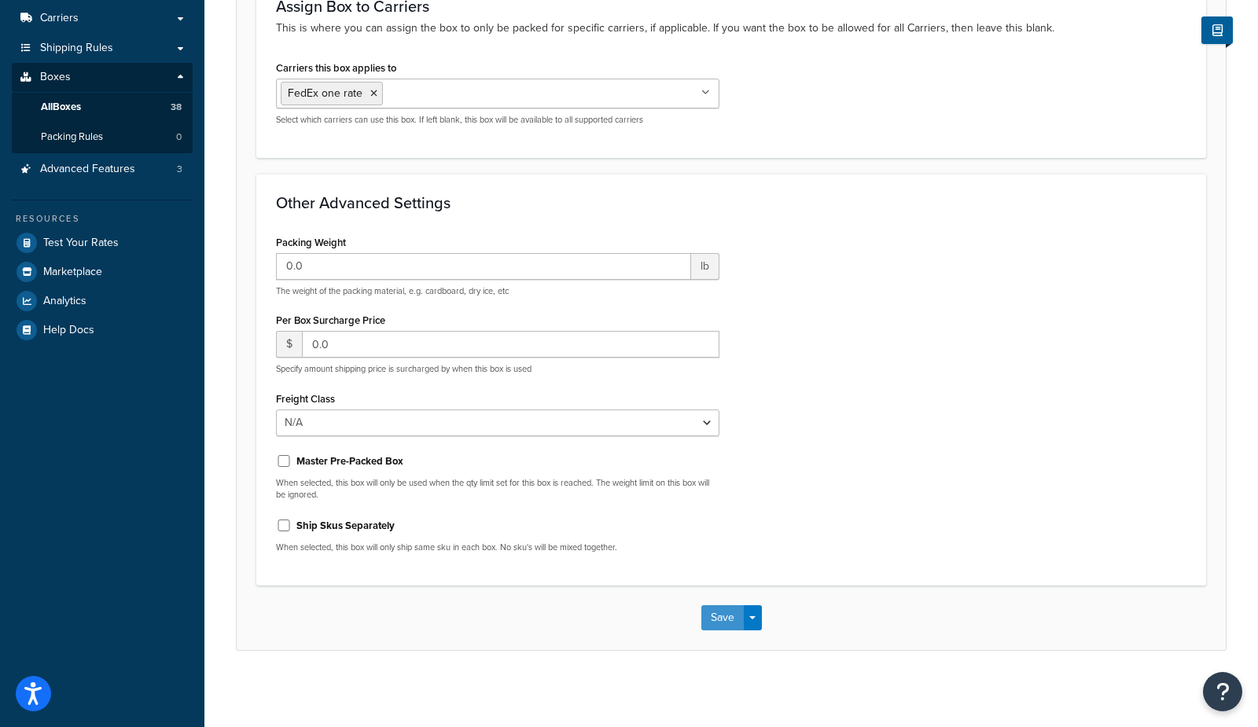
click at [711, 607] on button "Save" at bounding box center [722, 617] width 42 height 25
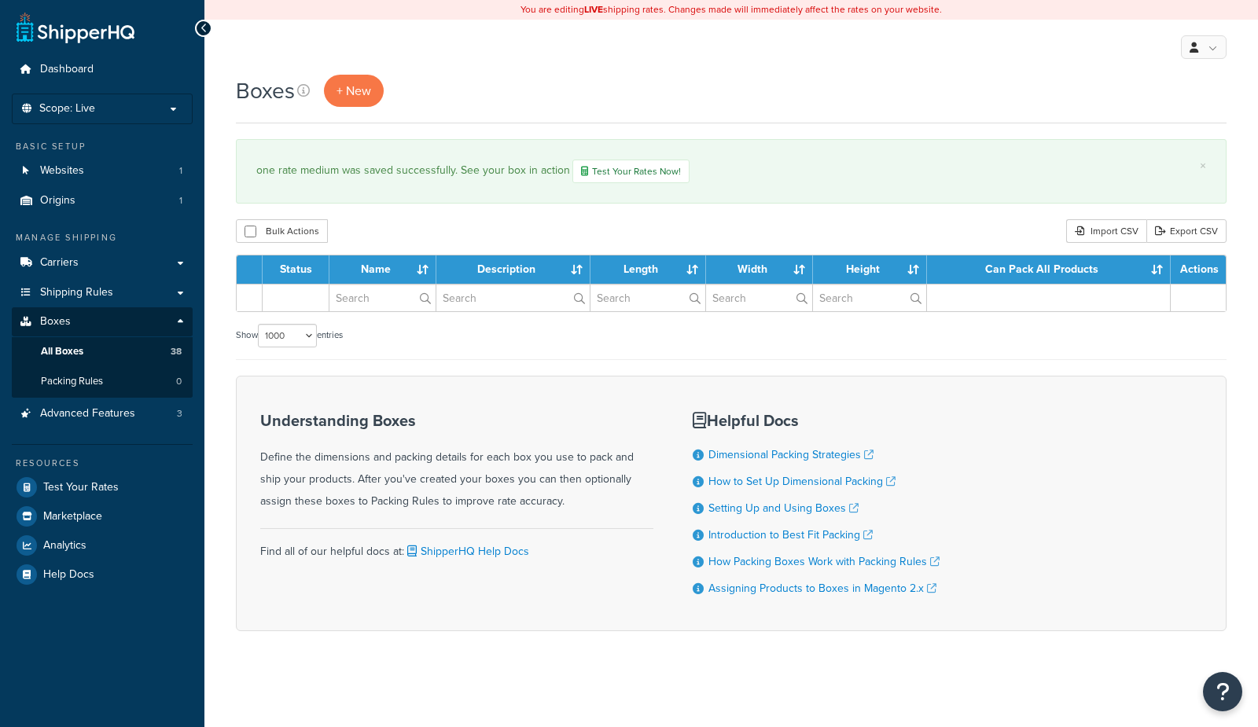
select select "1000"
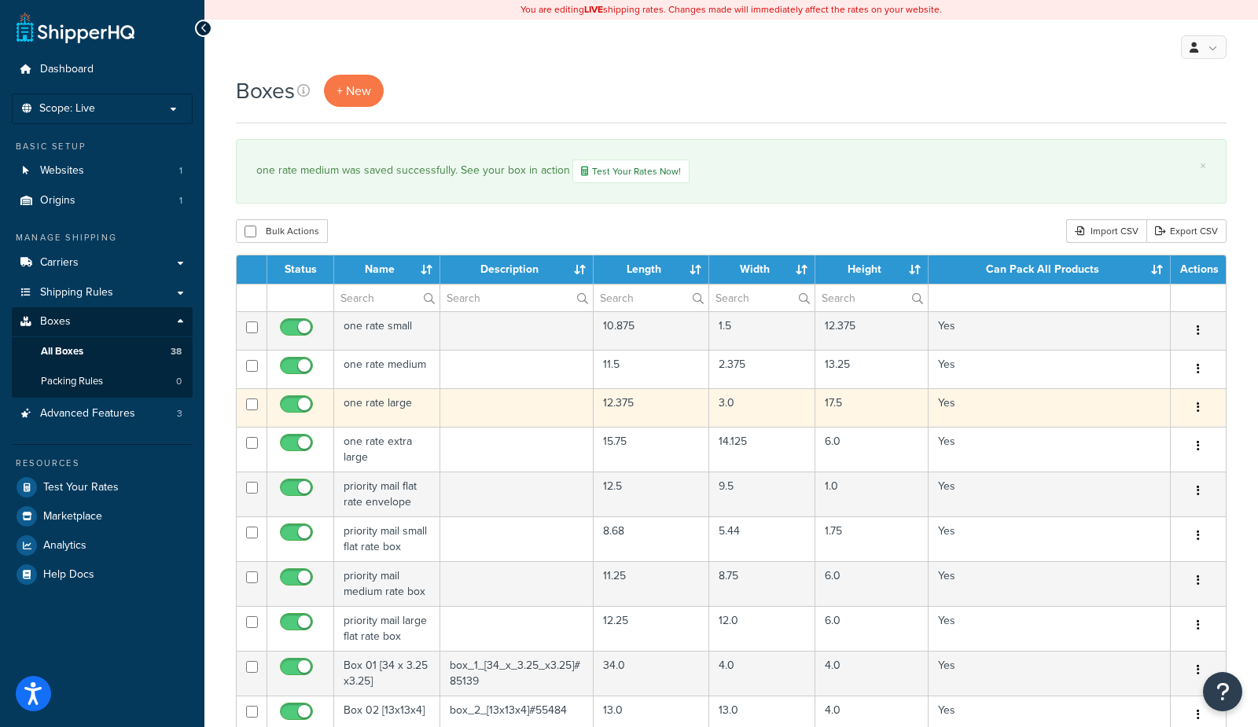
click at [384, 411] on td "one rate large" at bounding box center [387, 407] width 106 height 39
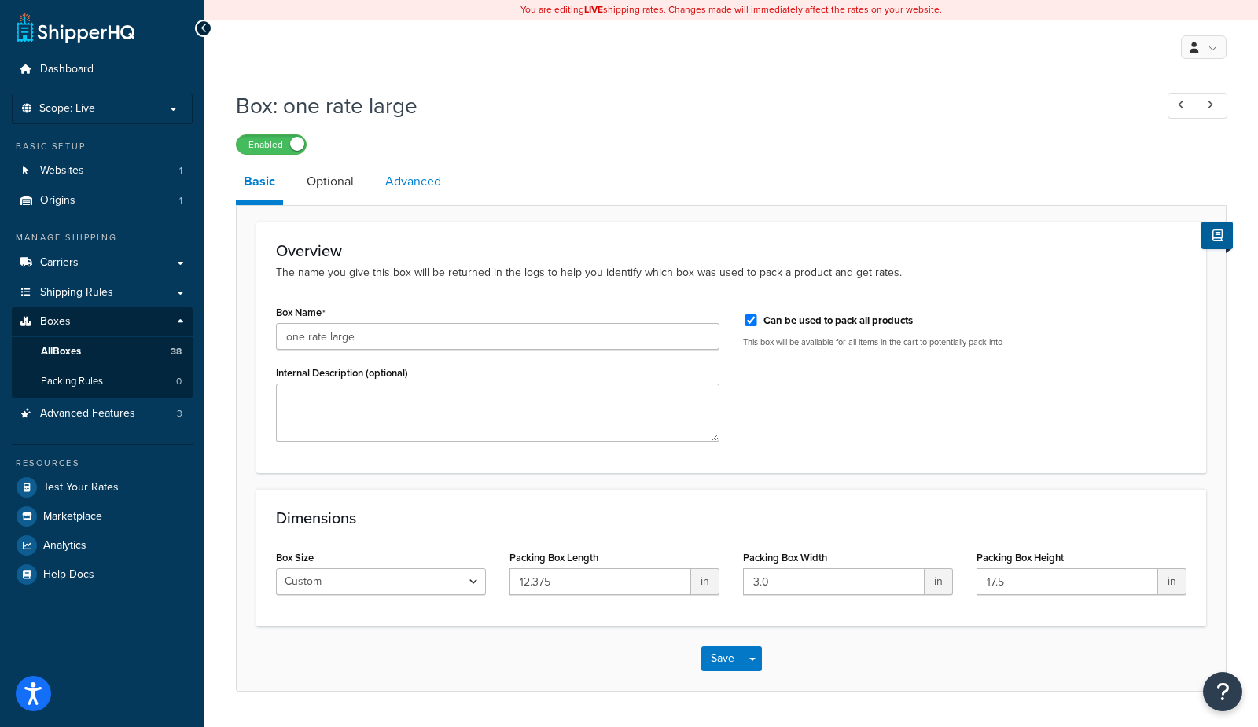
click at [400, 182] on link "Advanced" at bounding box center [413, 182] width 72 height 38
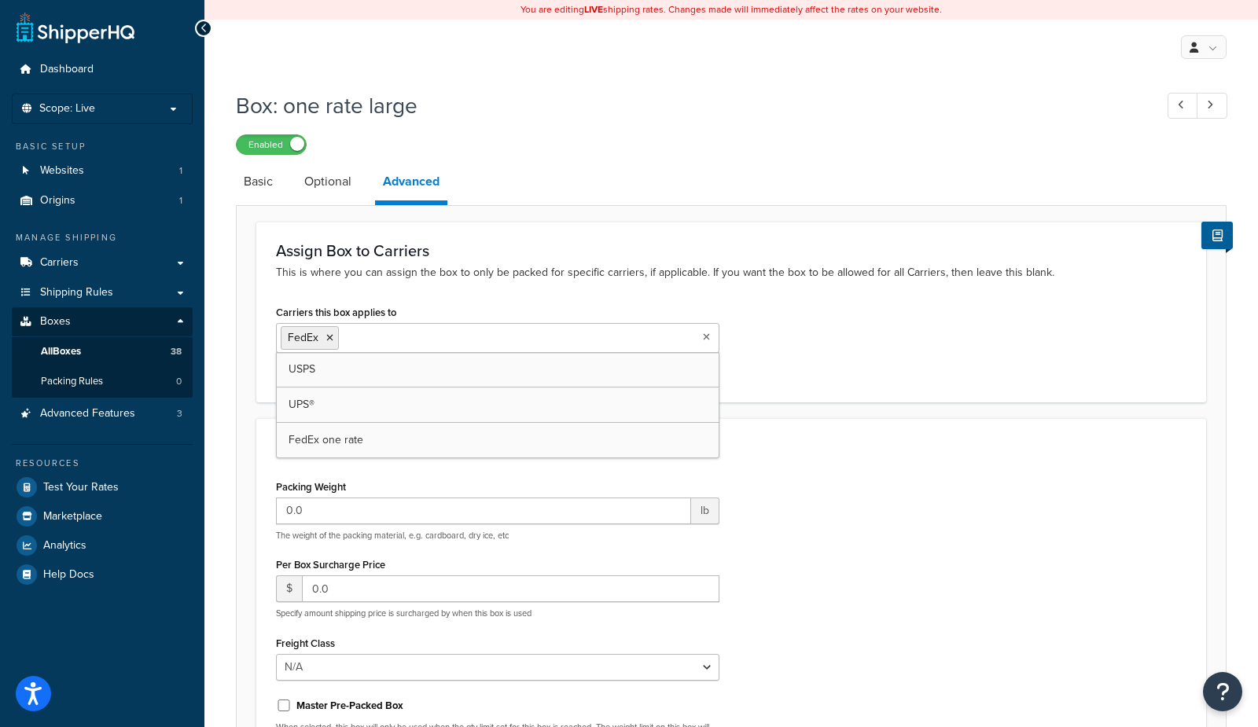
click at [358, 342] on input "Carriers this box applies to" at bounding box center [412, 337] width 139 height 17
drag, startPoint x: 346, startPoint y: 441, endPoint x: 344, endPoint y: 432, distance: 9.7
click at [331, 334] on icon at bounding box center [329, 337] width 7 height 9
click at [344, 289] on div "Assign Box to Carriers This is where you can assign the box to only be packed f…" at bounding box center [731, 312] width 950 height 180
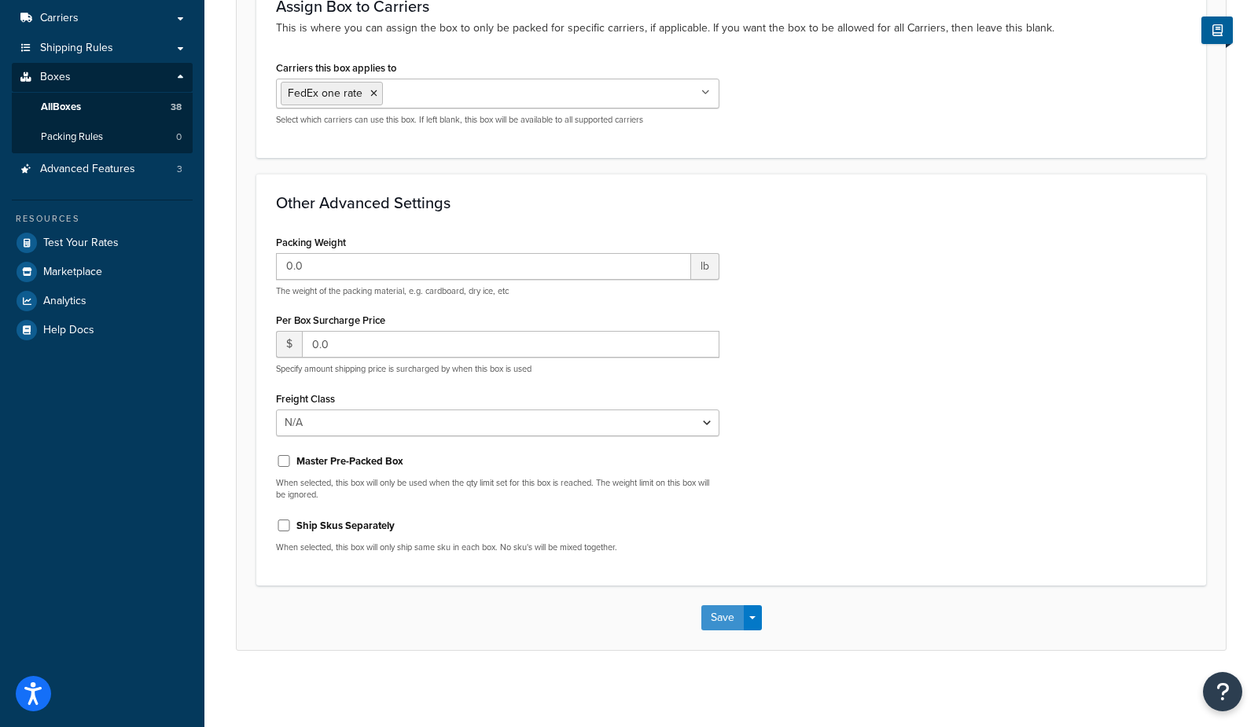
click at [713, 615] on button "Save" at bounding box center [722, 617] width 42 height 25
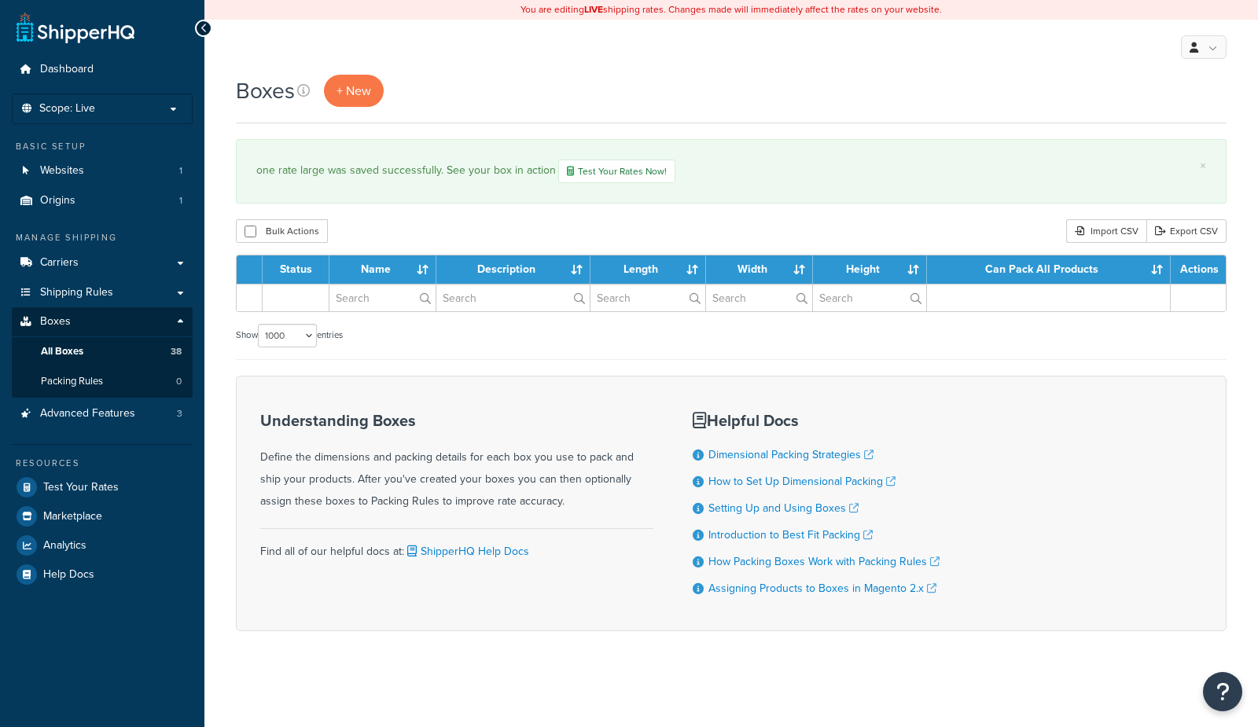
select select "1000"
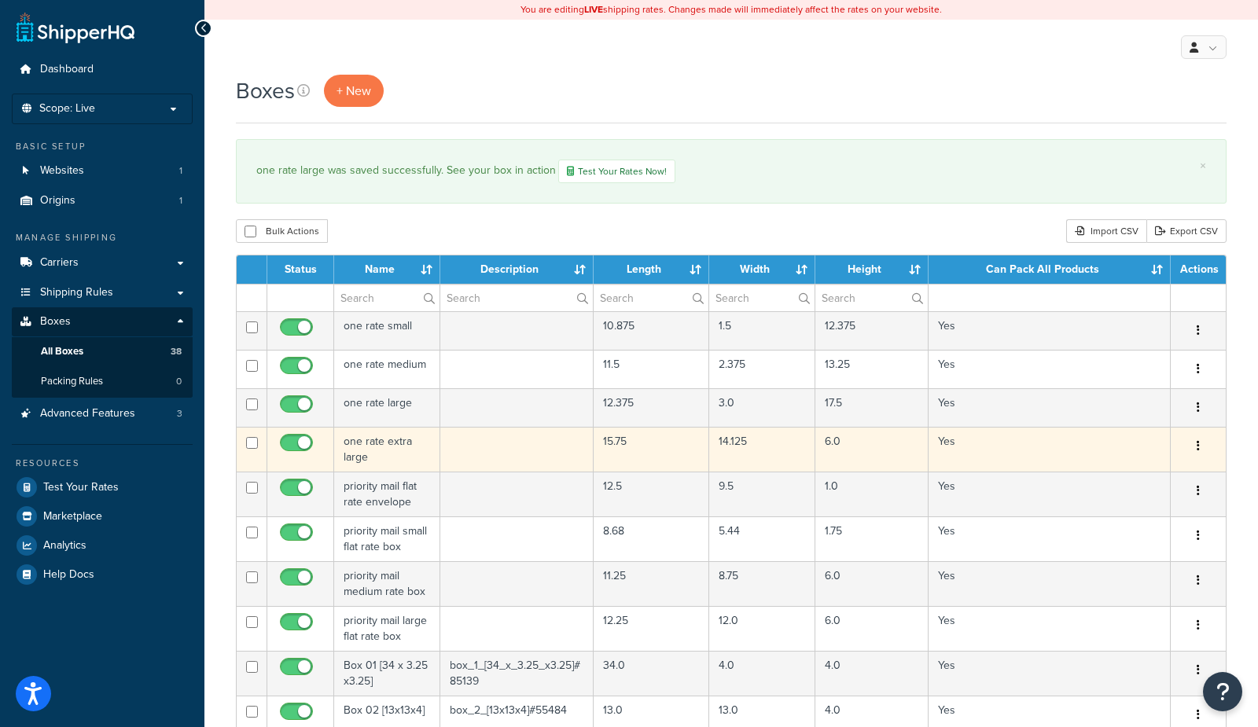
click at [397, 450] on td "one rate extra large" at bounding box center [387, 449] width 106 height 45
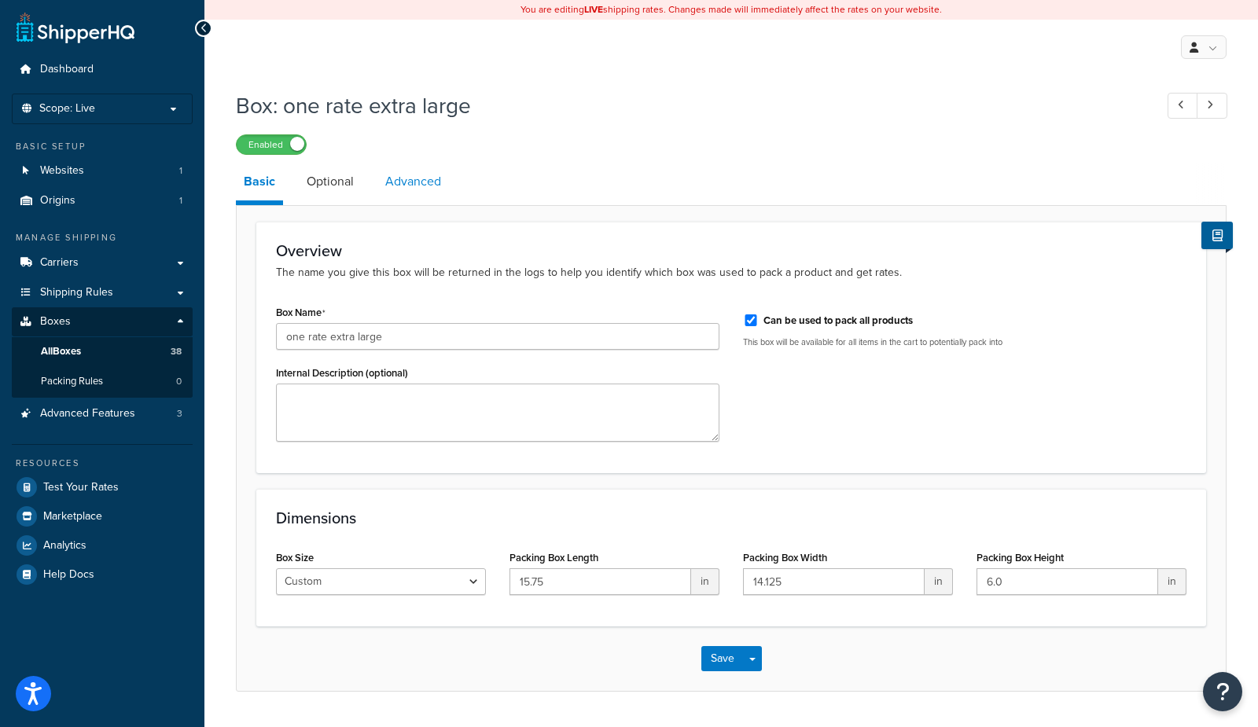
click at [399, 186] on link "Advanced" at bounding box center [413, 182] width 72 height 38
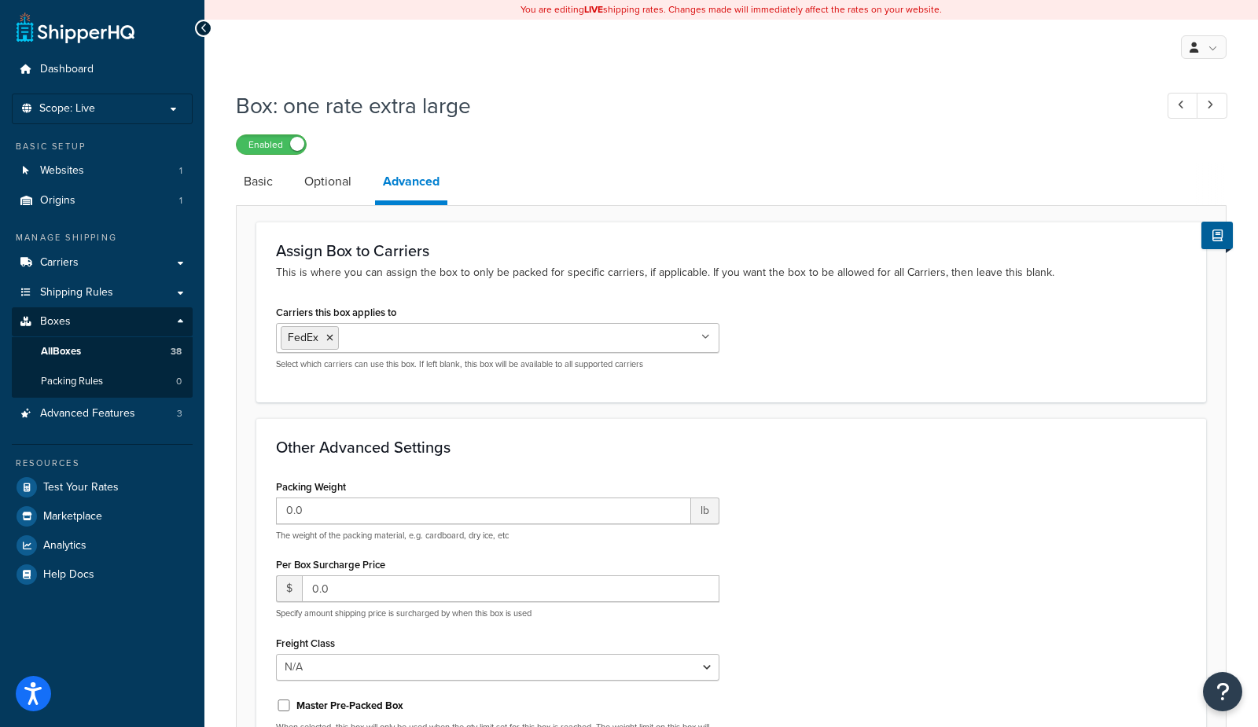
click at [356, 345] on ul "FedEx" at bounding box center [497, 338] width 443 height 30
drag, startPoint x: 321, startPoint y: 436, endPoint x: 322, endPoint y: 373, distance: 62.9
drag, startPoint x: 329, startPoint y: 333, endPoint x: 331, endPoint y: 311, distance: 22.1
click at [329, 333] on icon at bounding box center [329, 337] width 7 height 9
click at [335, 286] on div "Assign Box to Carriers This is where you can assign the box to only be packed f…" at bounding box center [731, 312] width 950 height 180
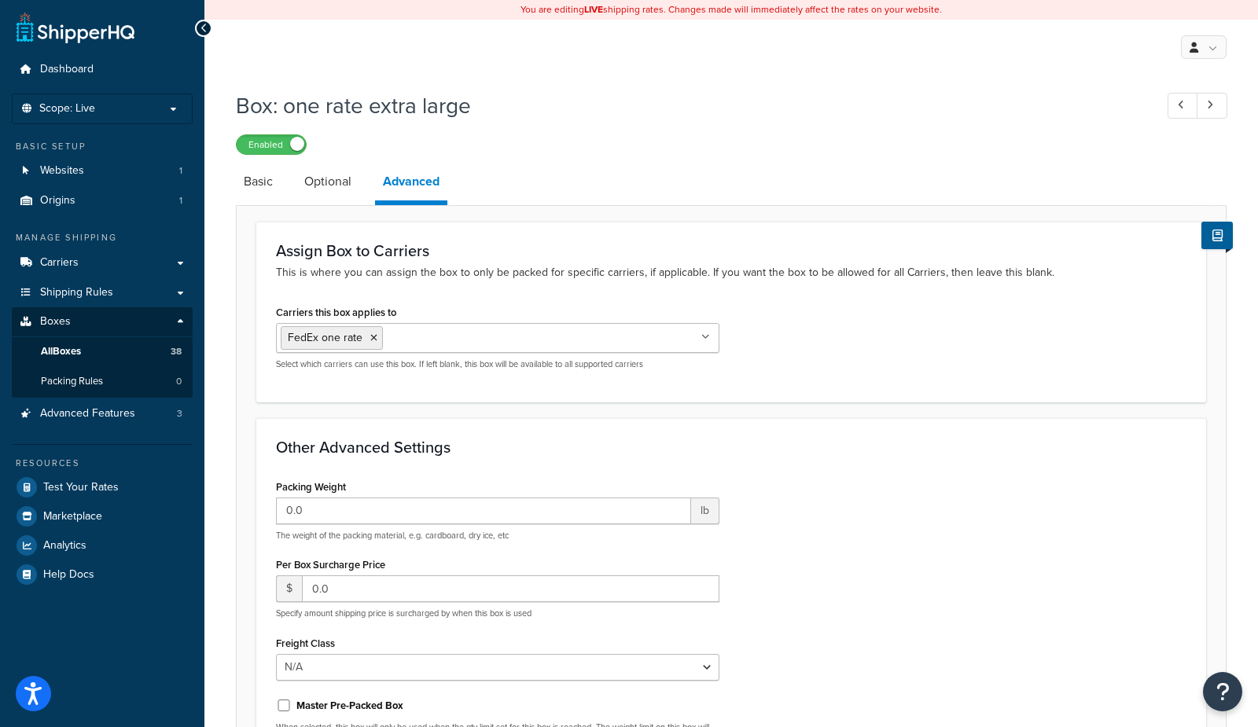
scroll to position [244, 0]
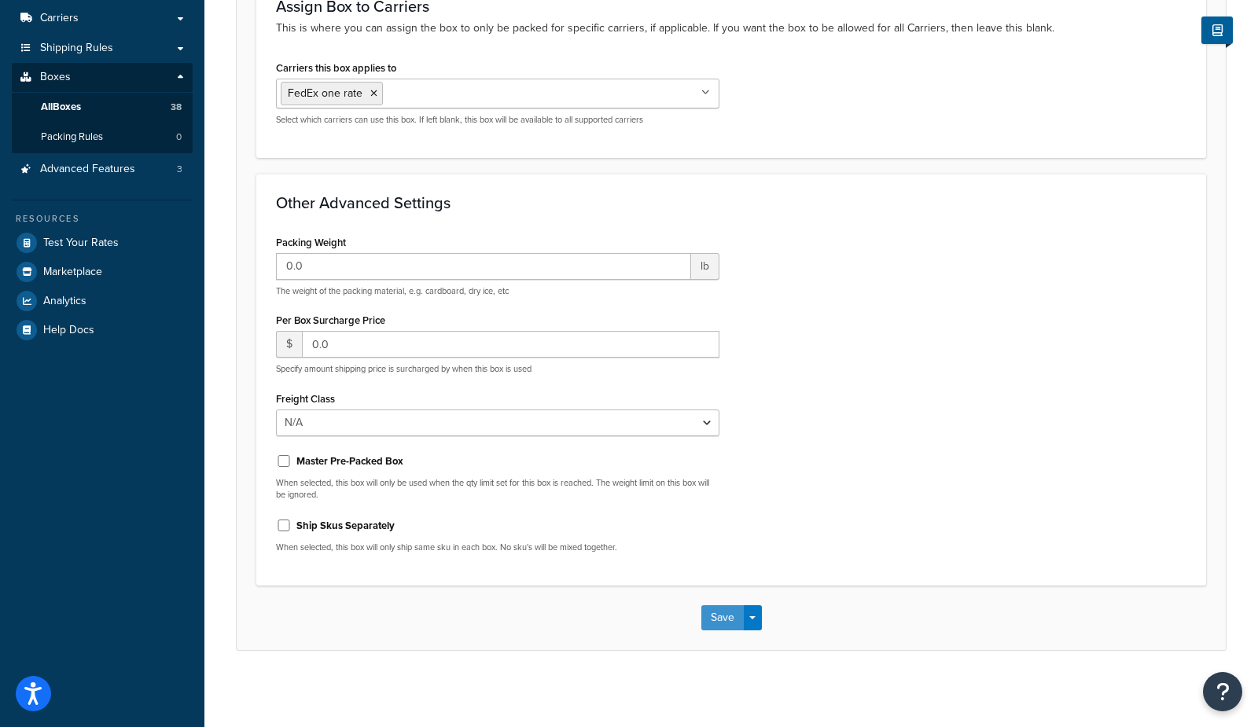
click at [713, 612] on button "Save" at bounding box center [722, 617] width 42 height 25
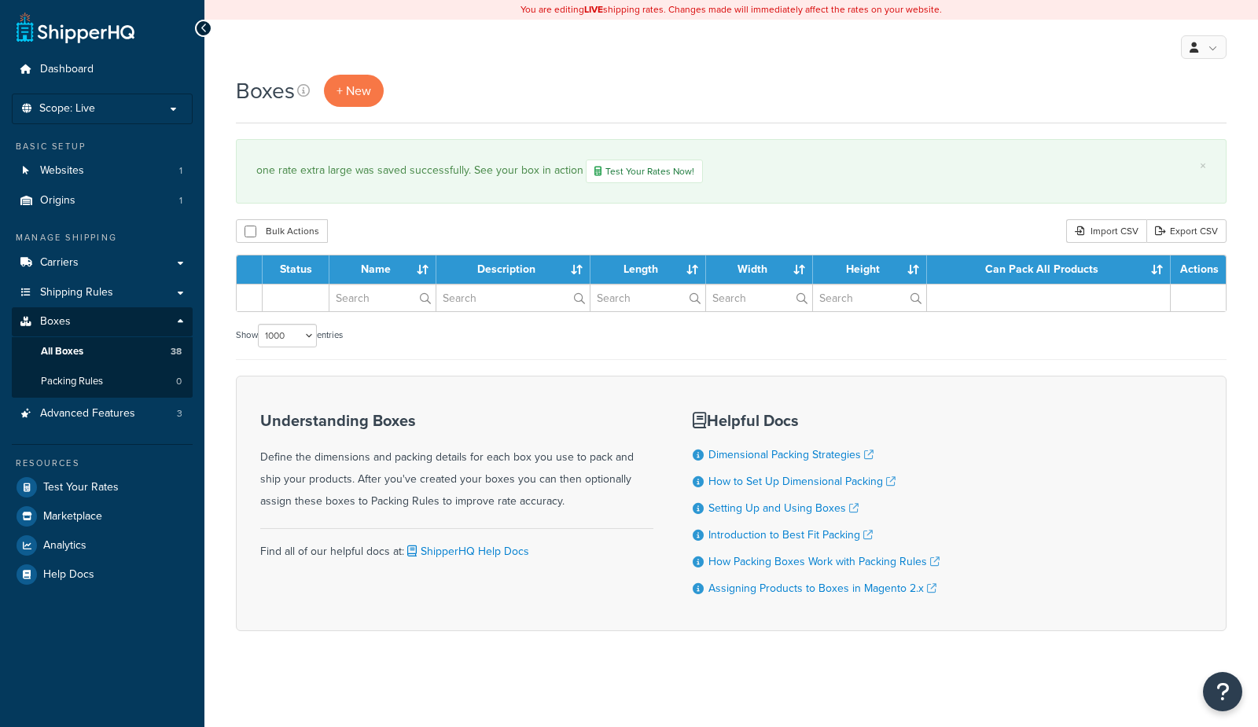
select select "1000"
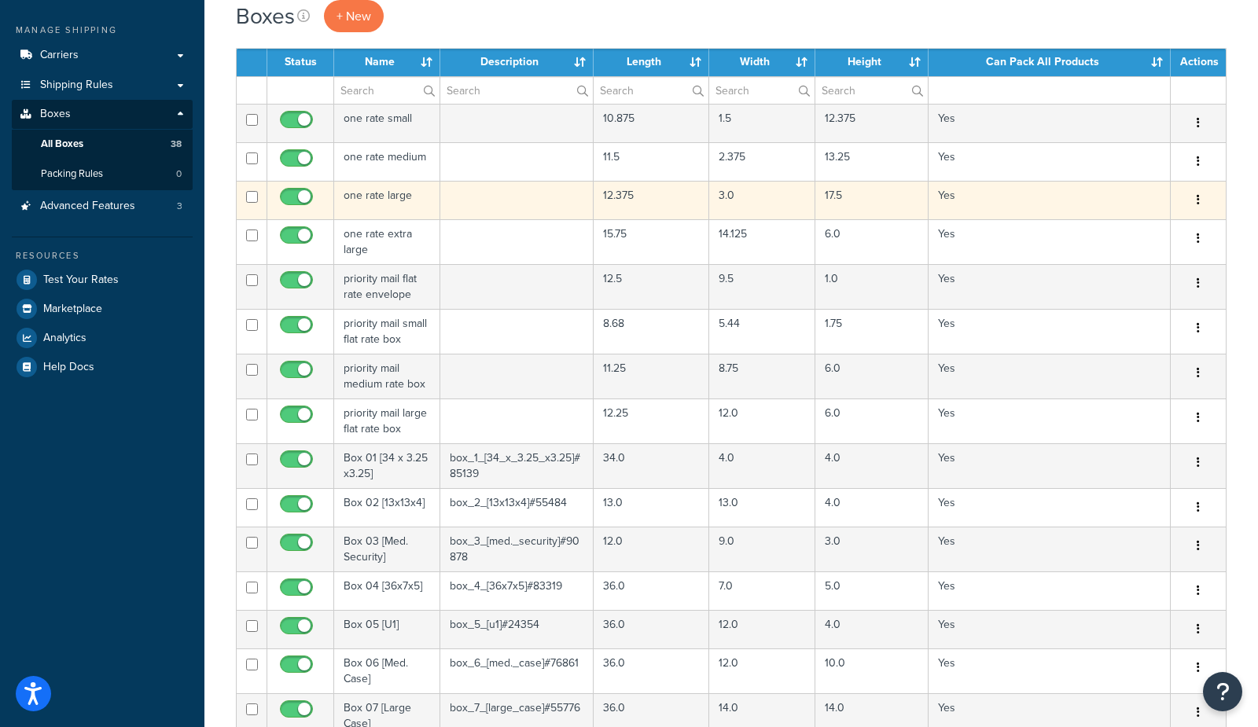
scroll to position [211, 0]
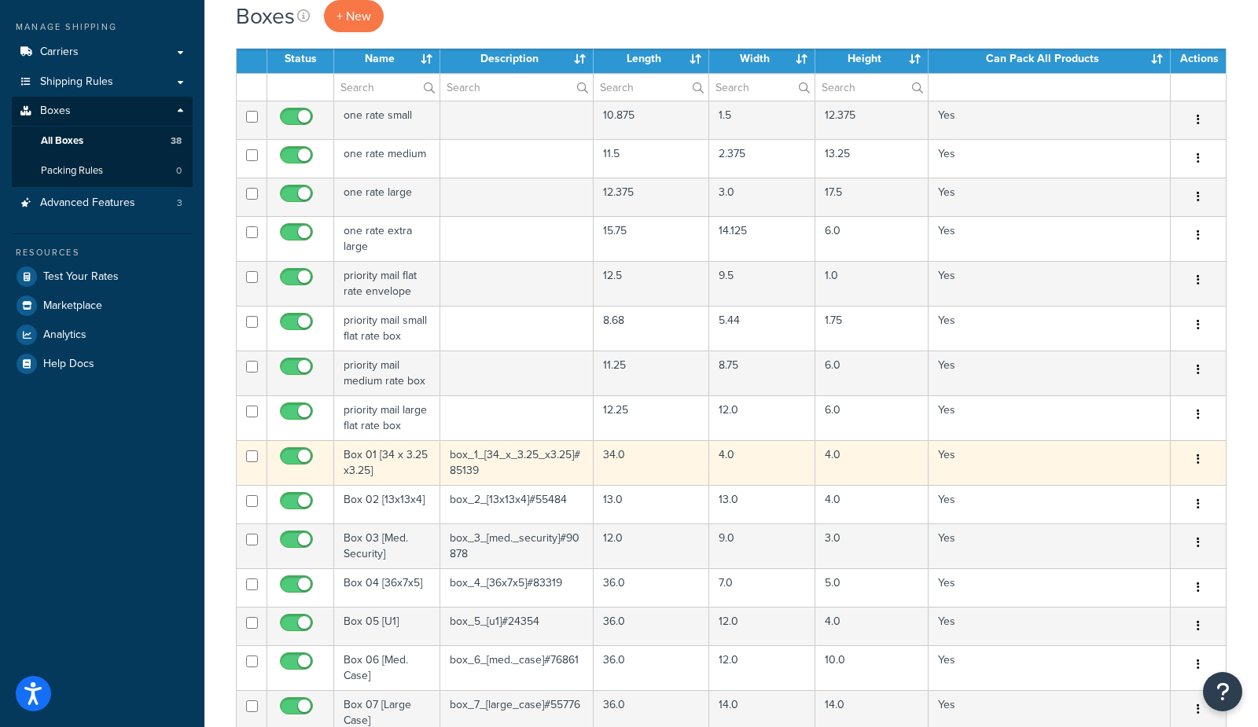
click at [384, 464] on td "Box 01 [34 x 3.25 x3.25]" at bounding box center [387, 462] width 106 height 45
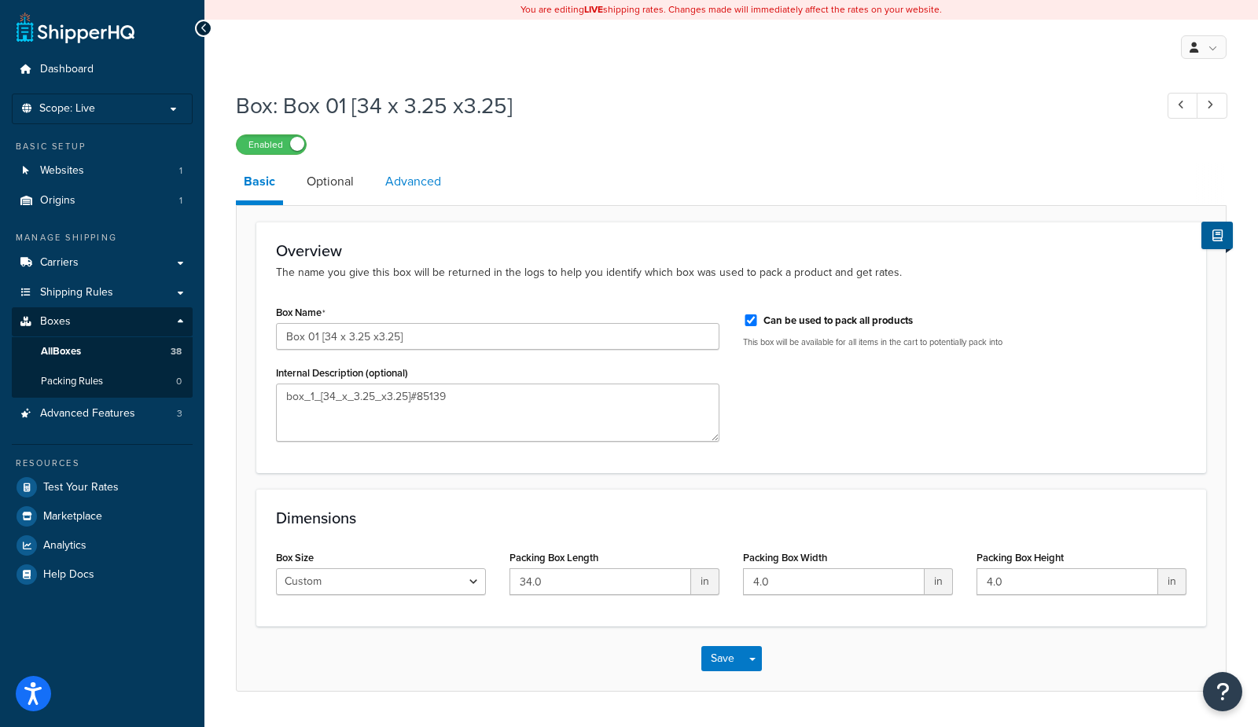
click at [399, 182] on link "Advanced" at bounding box center [413, 182] width 72 height 38
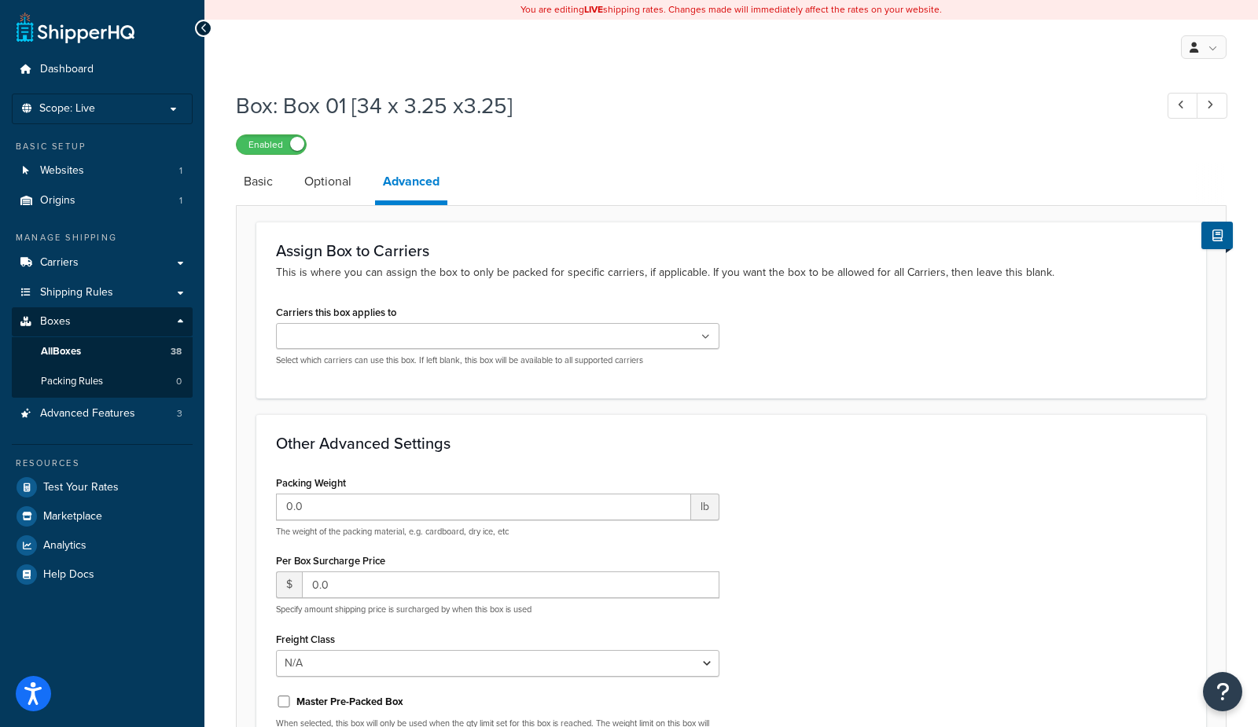
click at [388, 337] on input "Carriers this box applies to" at bounding box center [350, 337] width 139 height 17
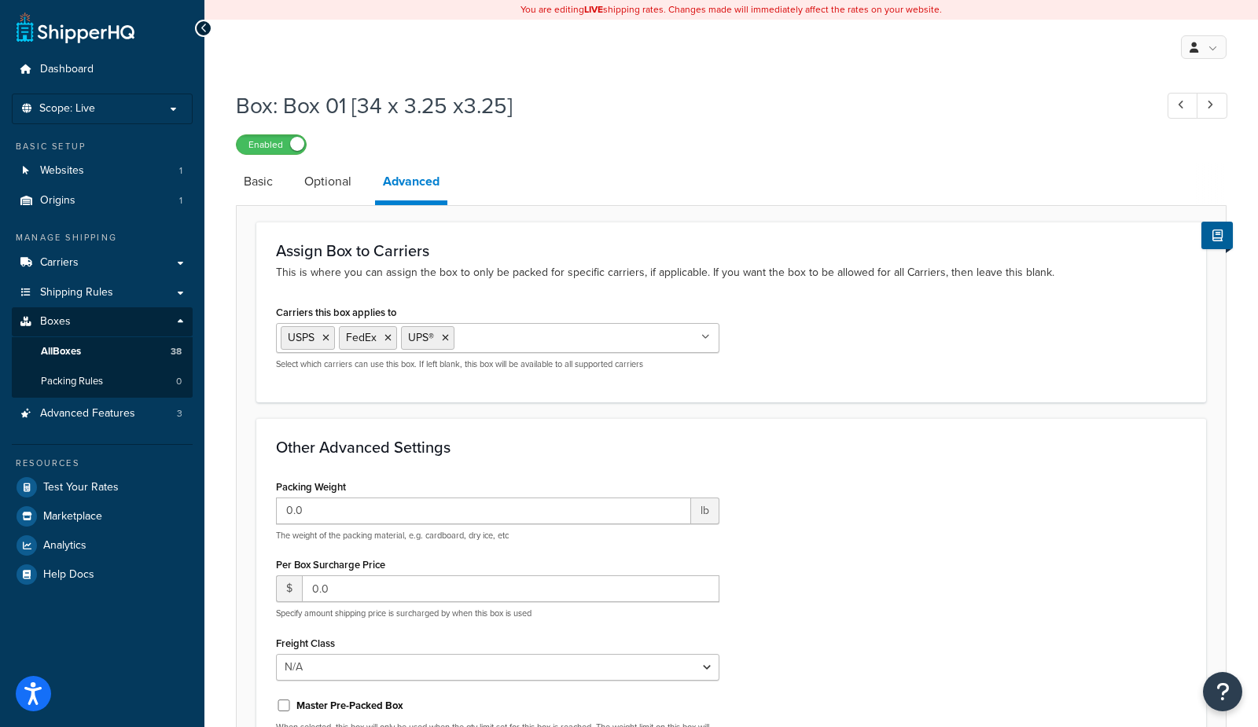
click at [821, 413] on form "Assign Box to Carriers This is where you can assign the box to only be packed f…" at bounding box center [731, 558] width 989 height 672
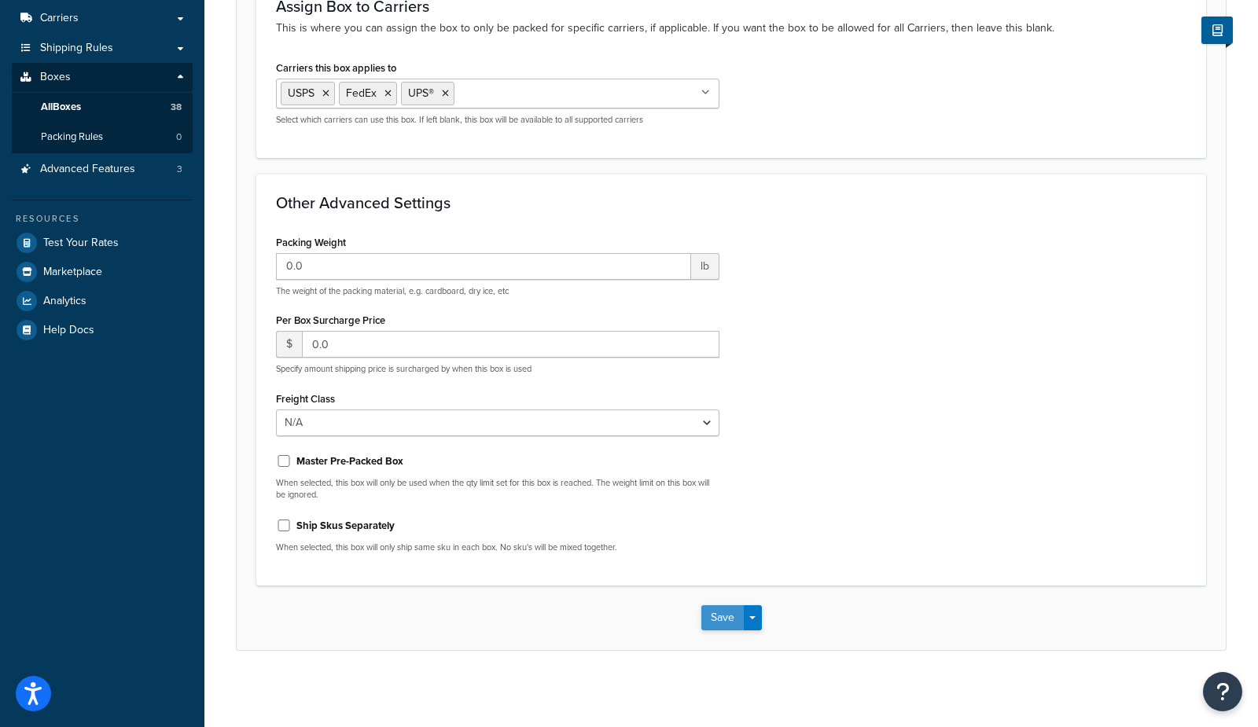
click at [715, 619] on button "Save" at bounding box center [722, 617] width 42 height 25
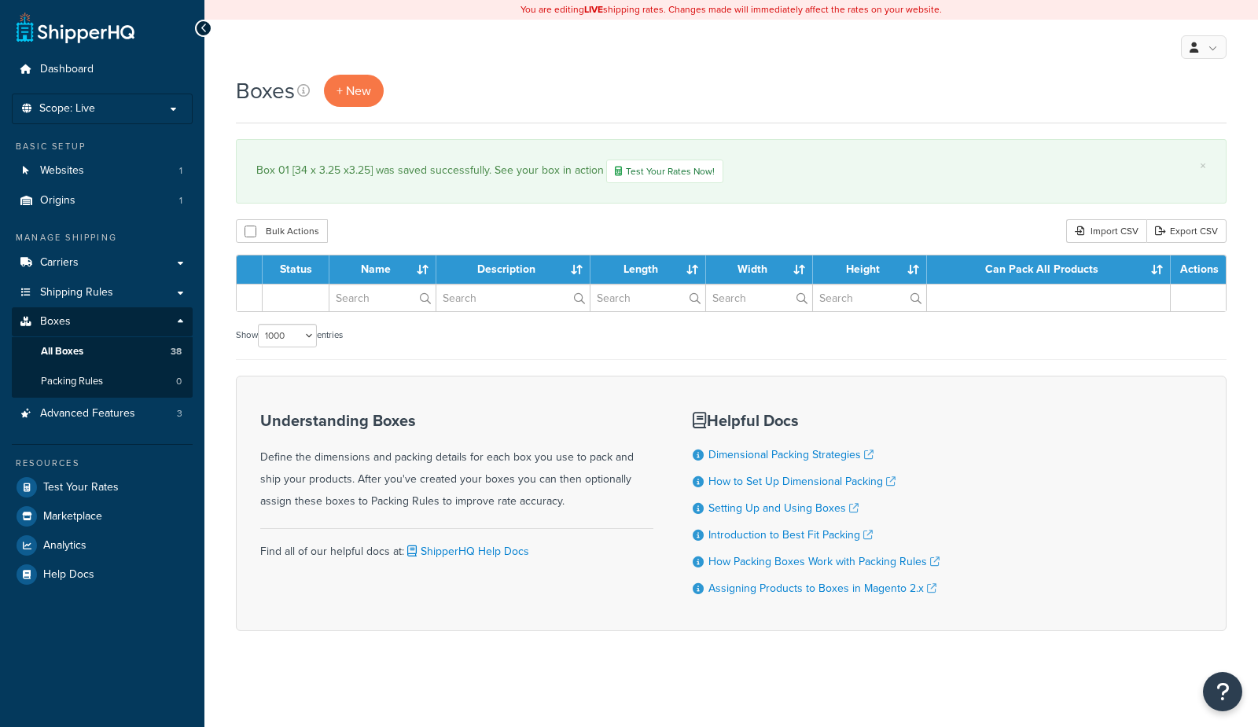
select select "1000"
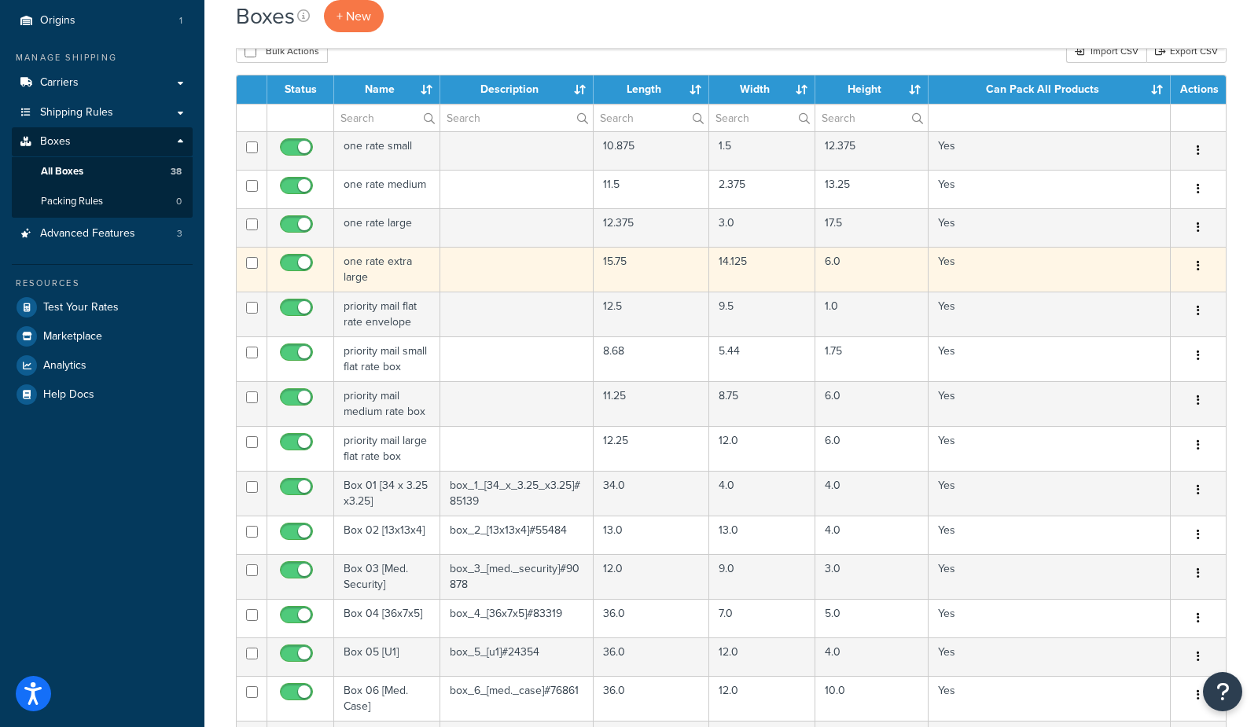
scroll to position [173, 0]
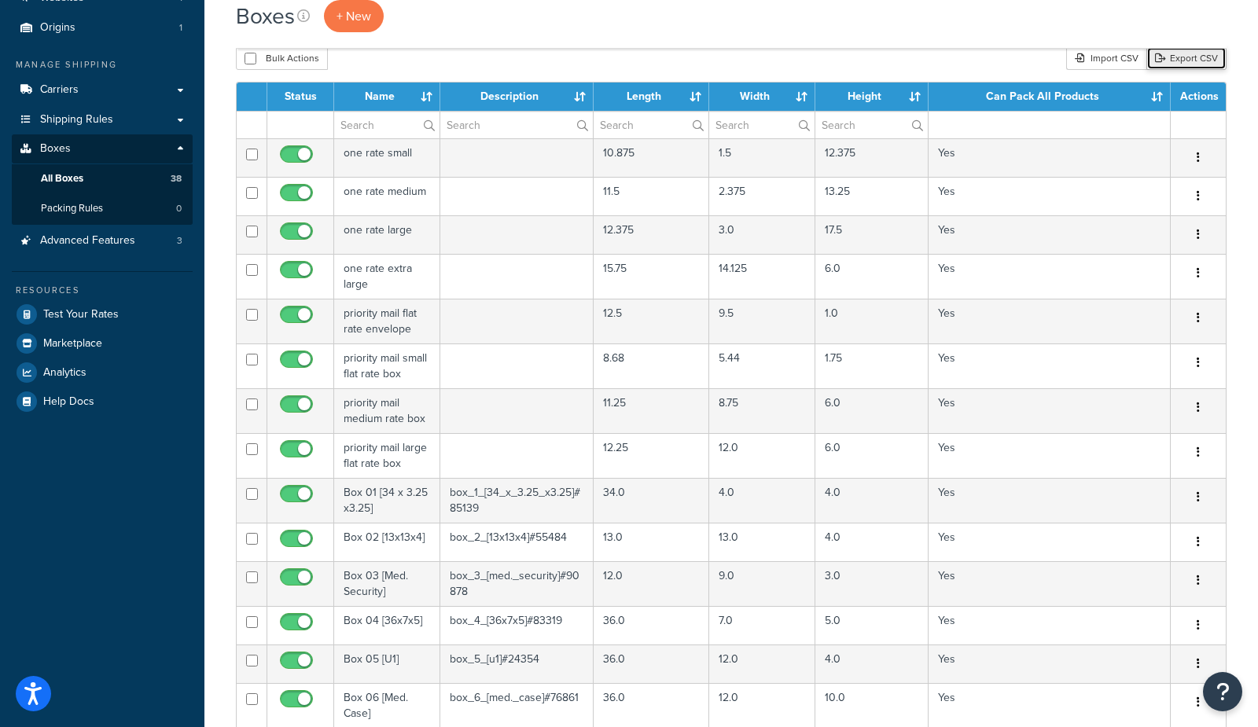
click at [1211, 59] on link "Export CSV" at bounding box center [1186, 58] width 80 height 24
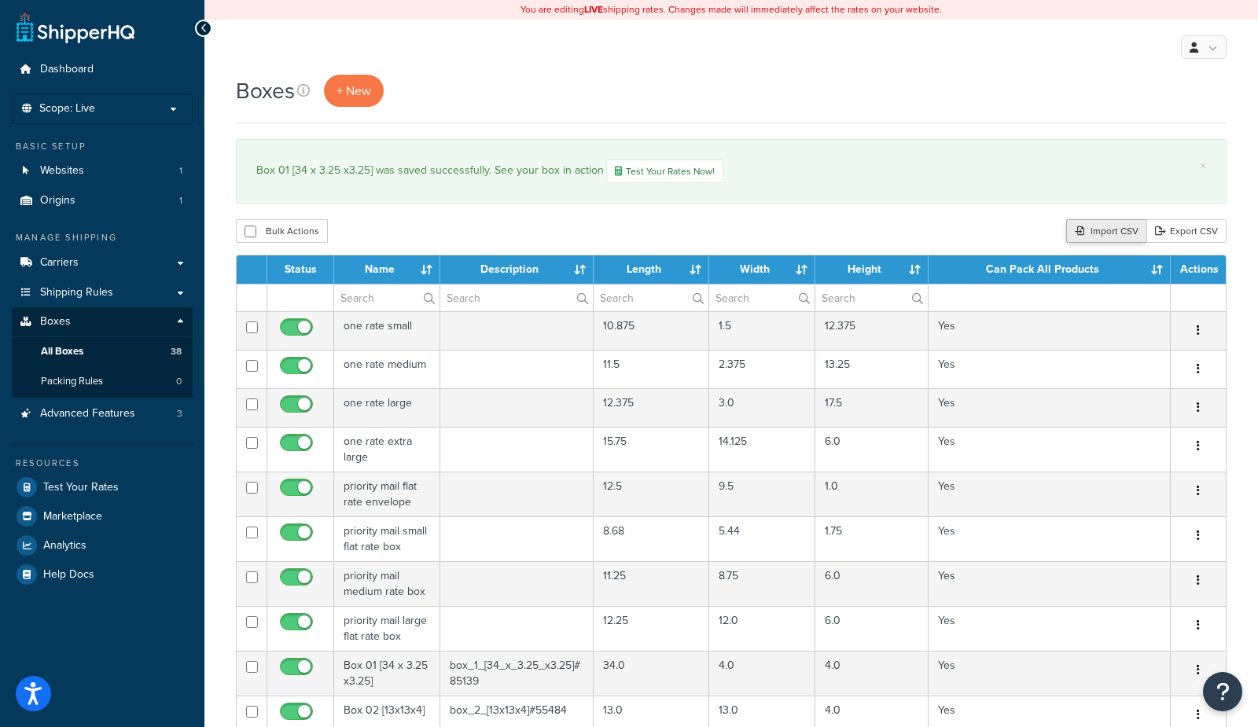
click at [1109, 232] on div "Import CSV" at bounding box center [1106, 231] width 80 height 24
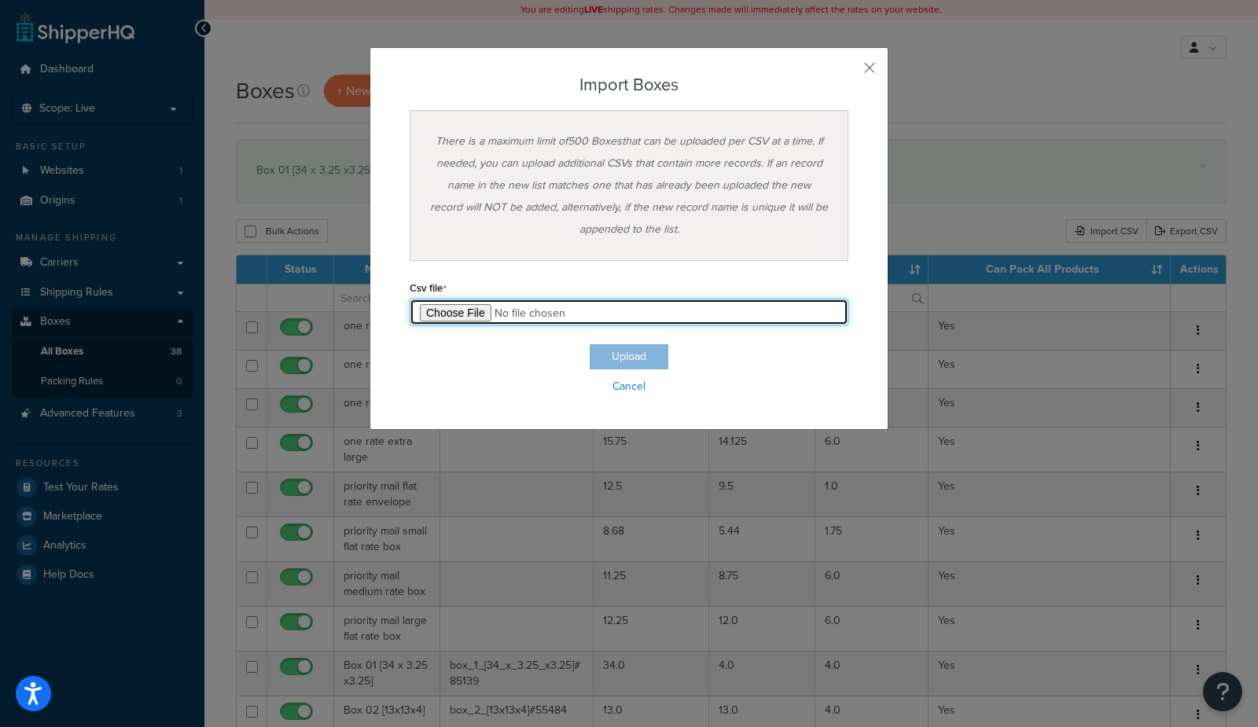
click at [424, 316] on input "file" at bounding box center [629, 312] width 439 height 27
type input "C:\fakepath\Box Export-2025-09-05 0349.numbers"
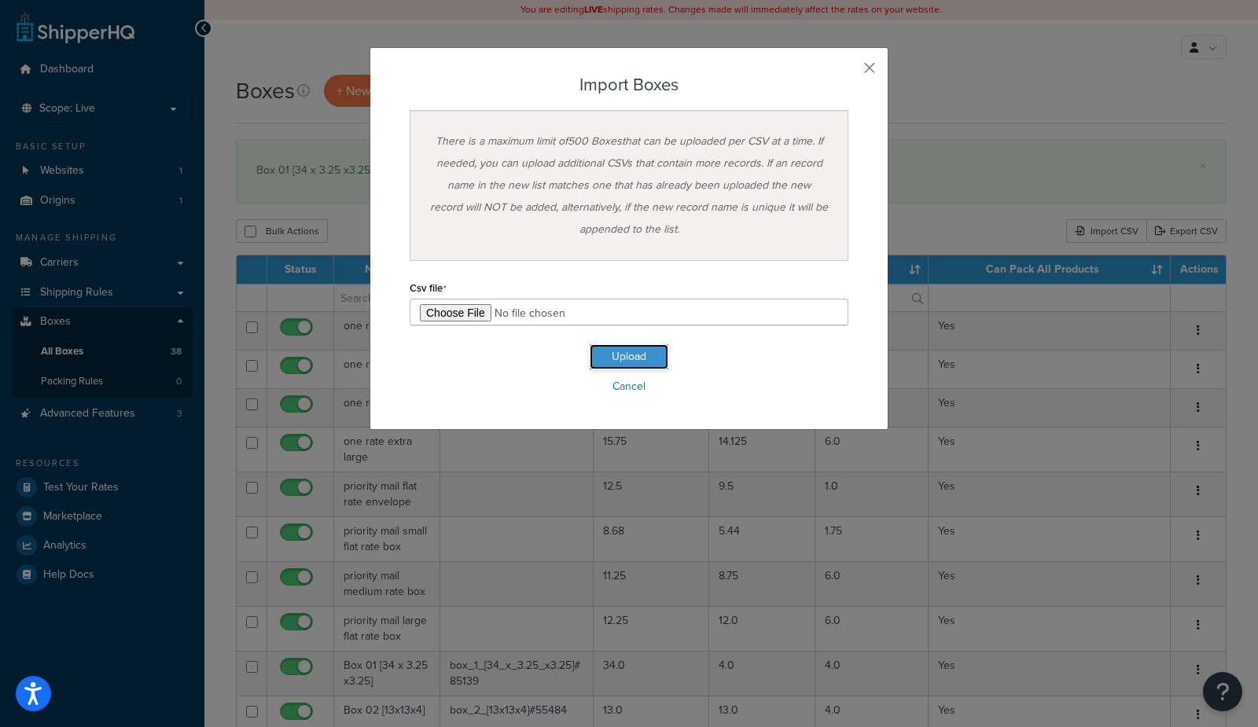
click at [620, 352] on button "Upload" at bounding box center [629, 356] width 79 height 25
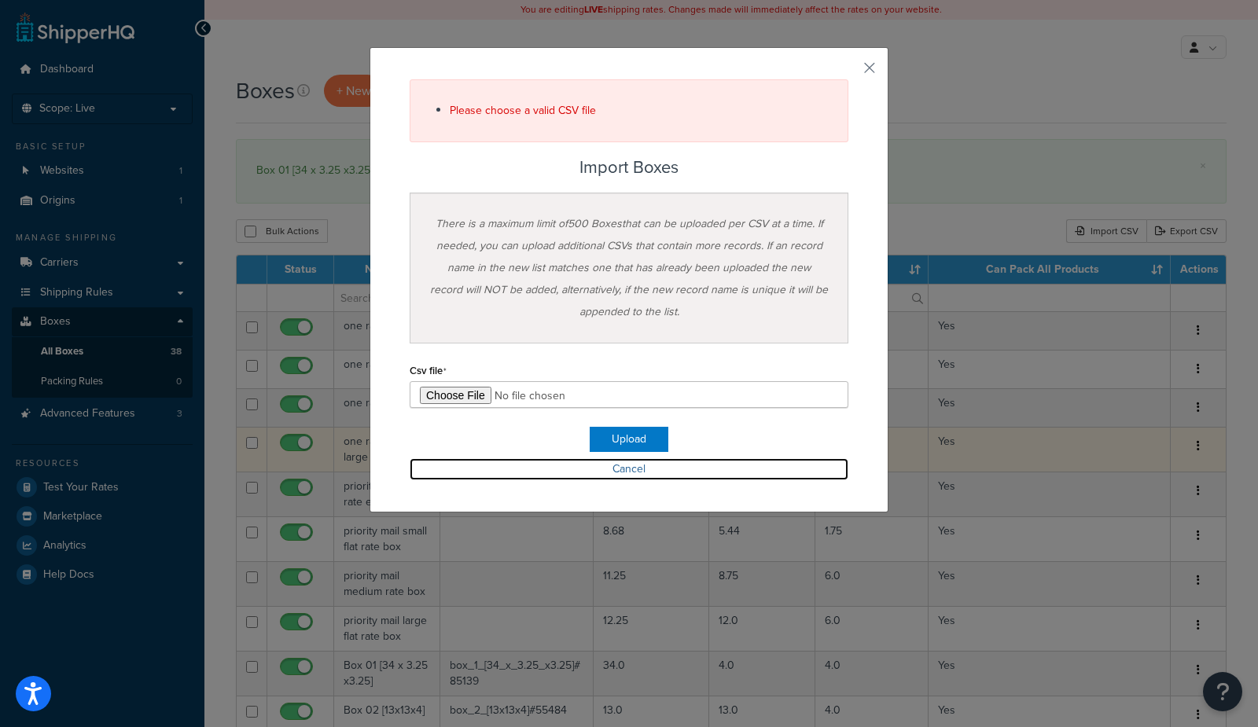
click at [618, 467] on link "Cancel" at bounding box center [629, 469] width 439 height 22
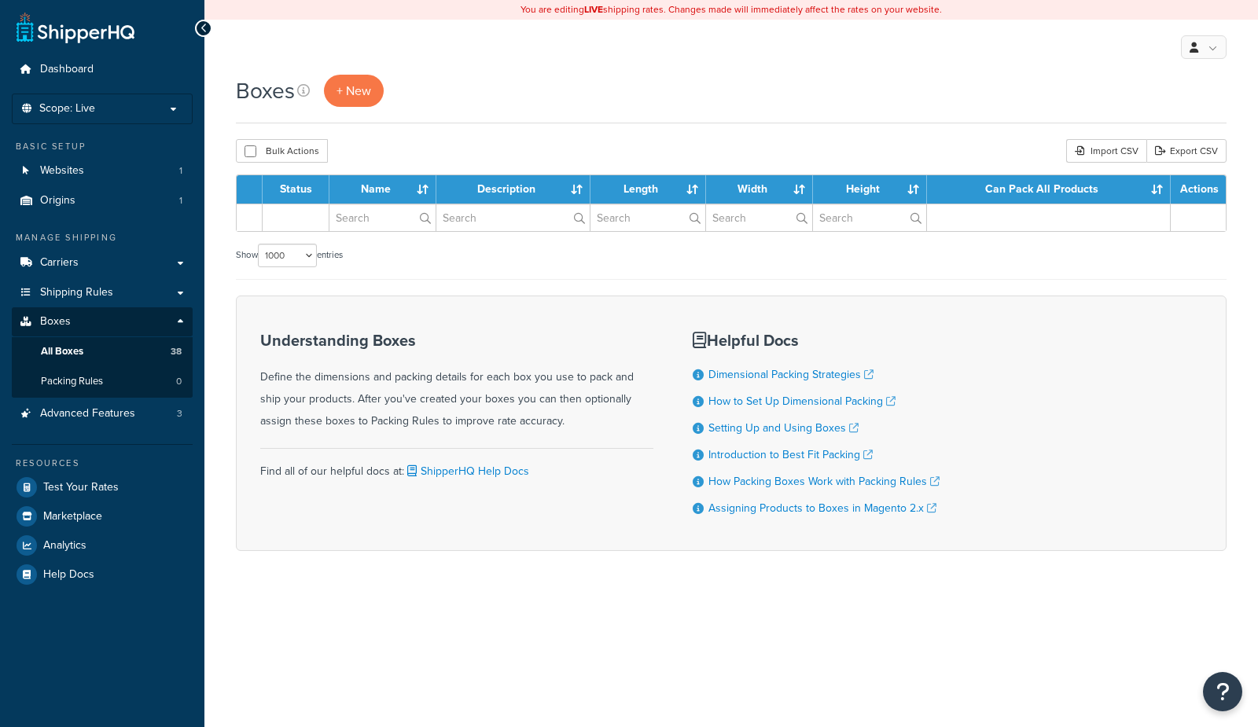
select select "1000"
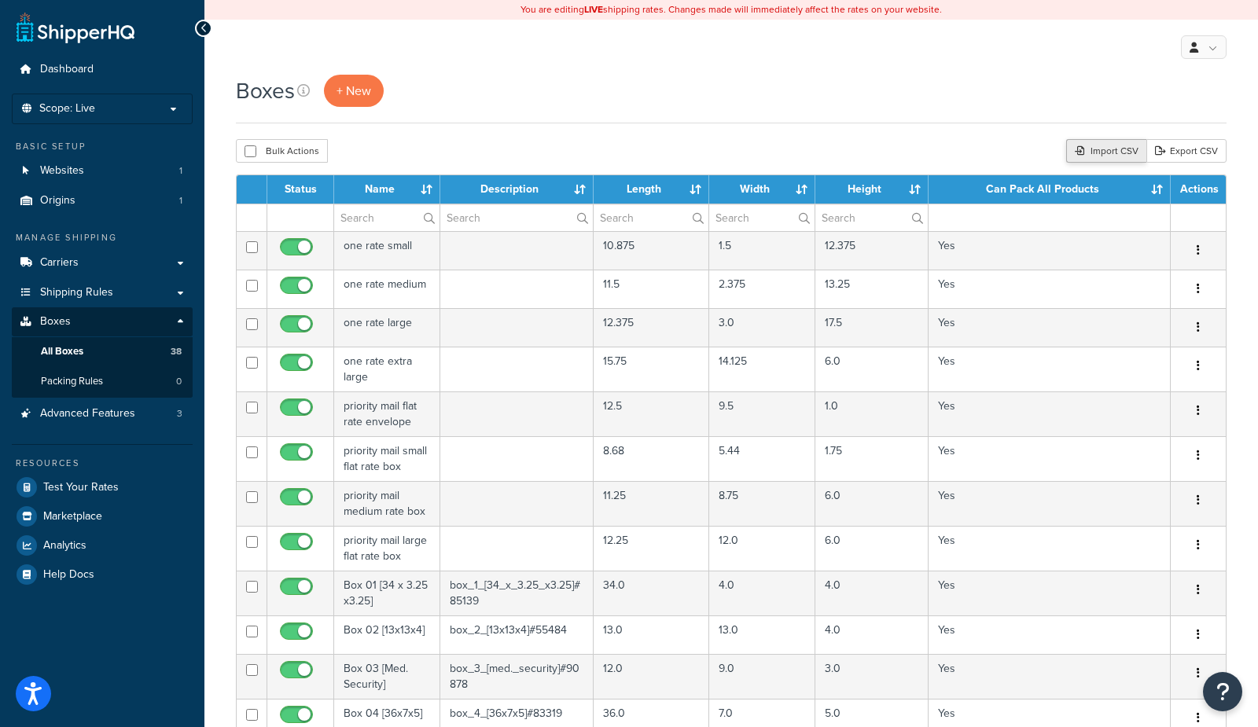
click at [1117, 153] on div "Import CSV" at bounding box center [1106, 151] width 80 height 24
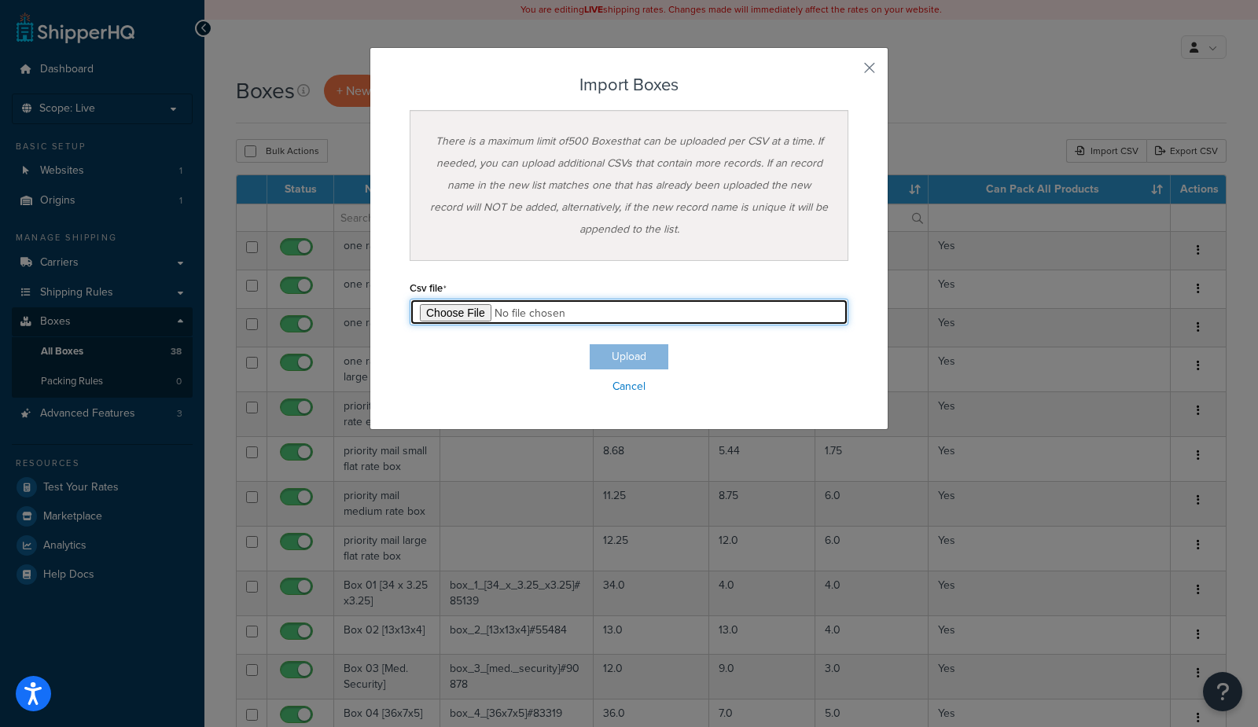
click at [479, 311] on input "file" at bounding box center [629, 312] width 439 height 27
type input "C:\fakepath\Box Export-2025-09-05 0349.csv"
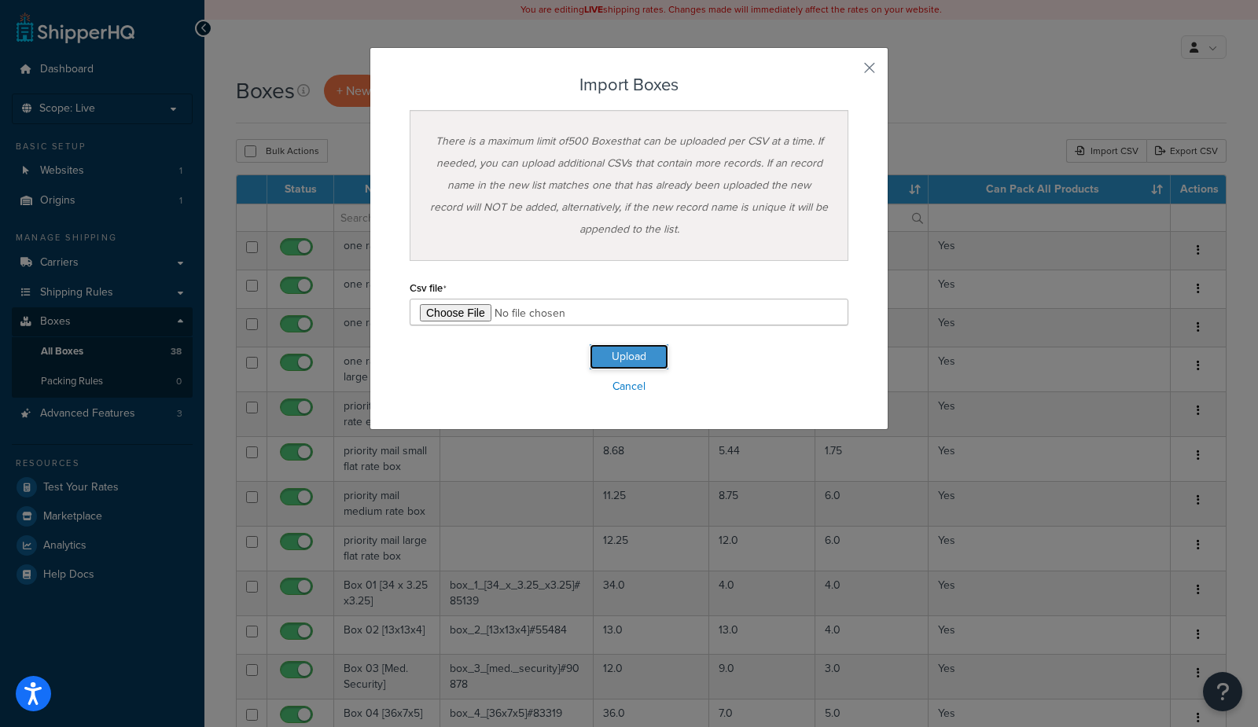
click at [657, 354] on button "Upload" at bounding box center [629, 356] width 79 height 25
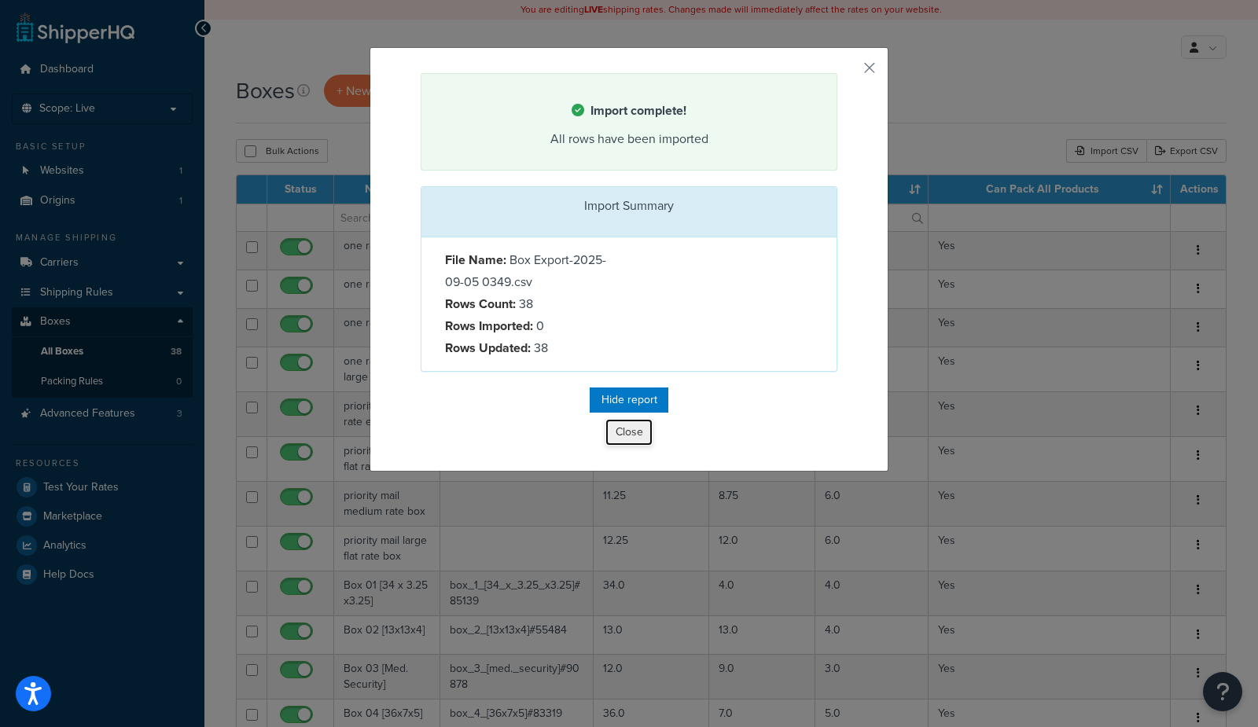
click at [618, 435] on button "Close" at bounding box center [628, 432] width 47 height 27
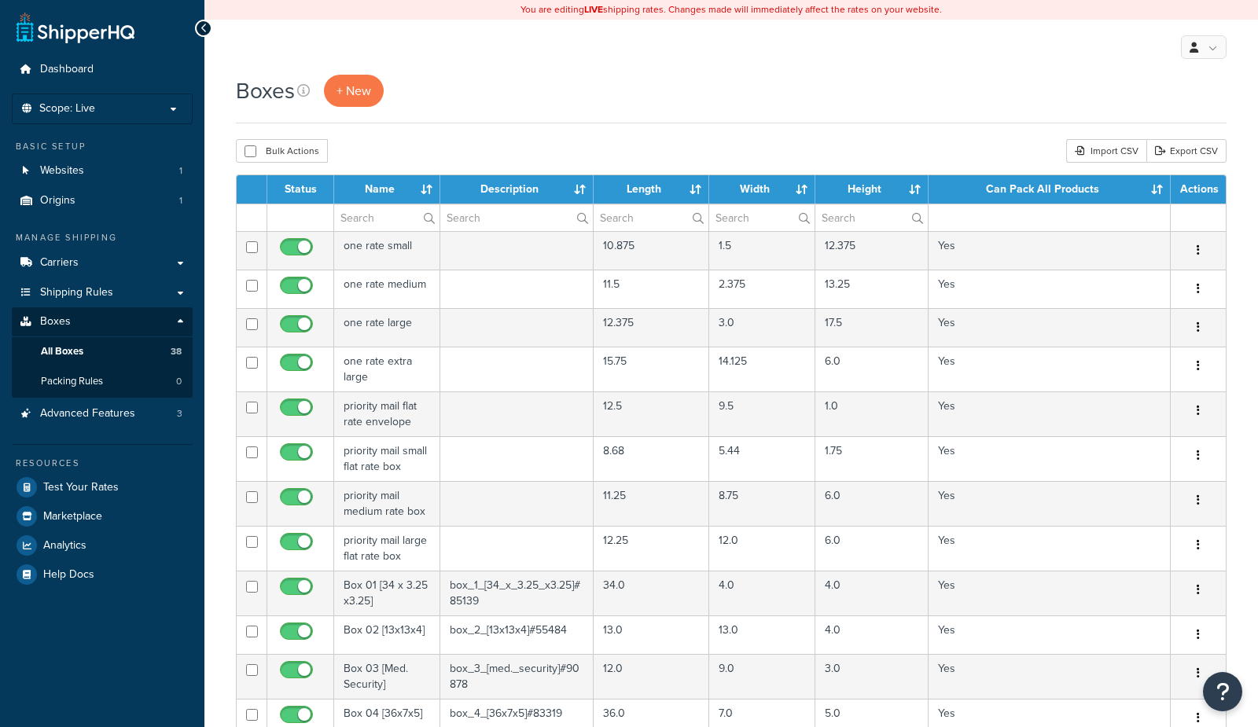
select select "1000"
click at [571, 121] on div "Boxes + New" at bounding box center [731, 99] width 990 height 49
click at [347, 90] on span "+ New" at bounding box center [353, 91] width 35 height 18
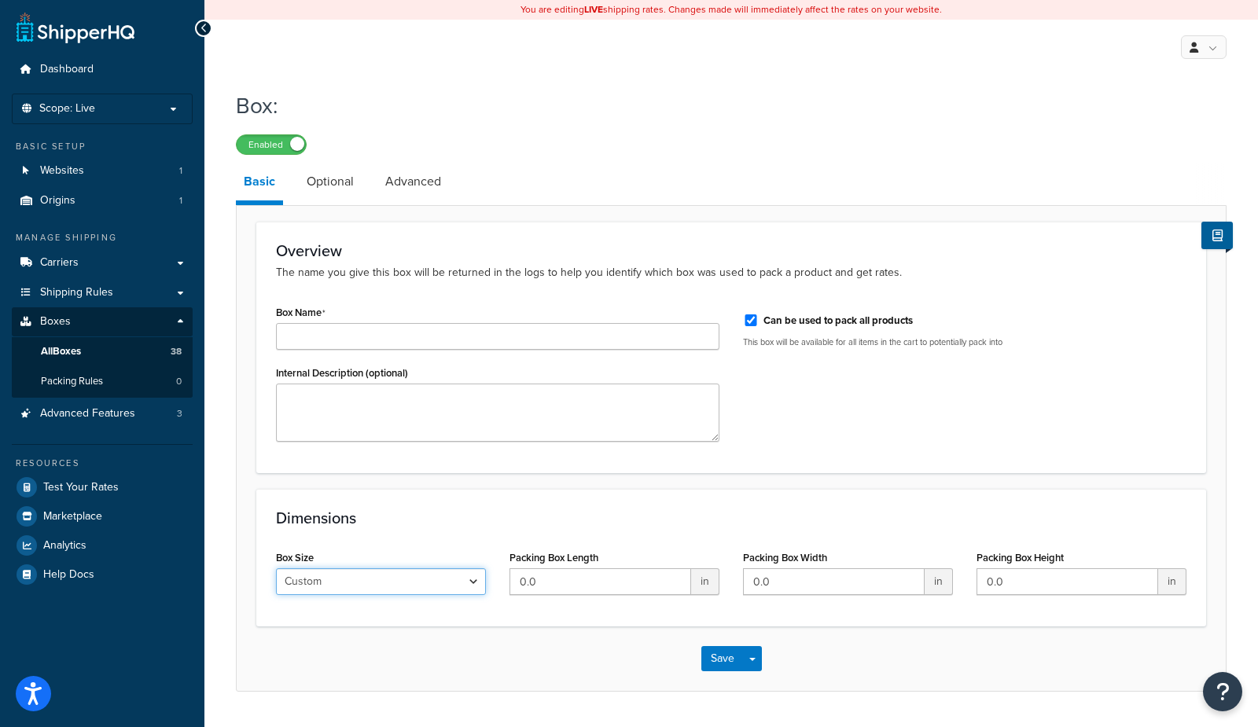
click at [332, 583] on select "Custom USPS Small Flat Box USPS Medium Flat Box USPS Large Flat Box USPS Flat E…" at bounding box center [381, 581] width 210 height 27
click at [406, 337] on input "Box Name" at bounding box center [497, 336] width 443 height 27
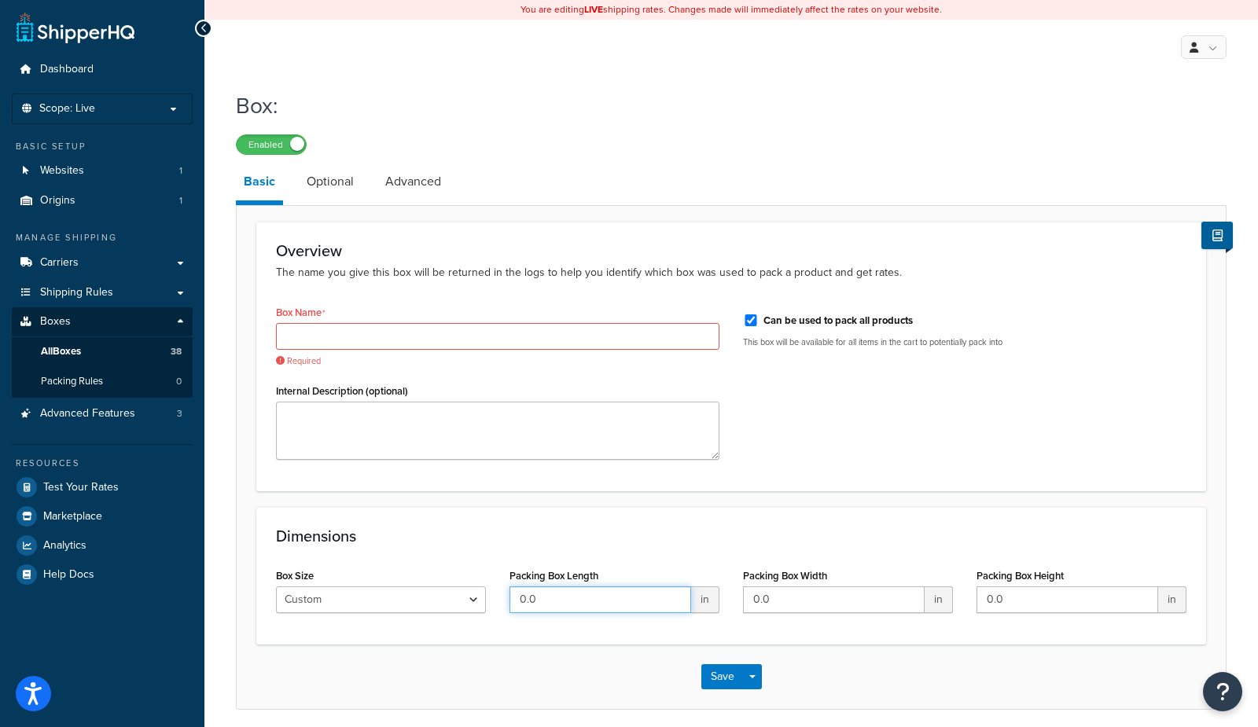
drag, startPoint x: 593, startPoint y: 605, endPoint x: 491, endPoint y: 598, distance: 103.2
click at [491, 598] on div "Box Size Custom USPS Small Flat Box USPS Medium Flat Box USPS Large Flat Box US…" at bounding box center [731, 594] width 934 height 61
type input "9.5"
type input "12.5"
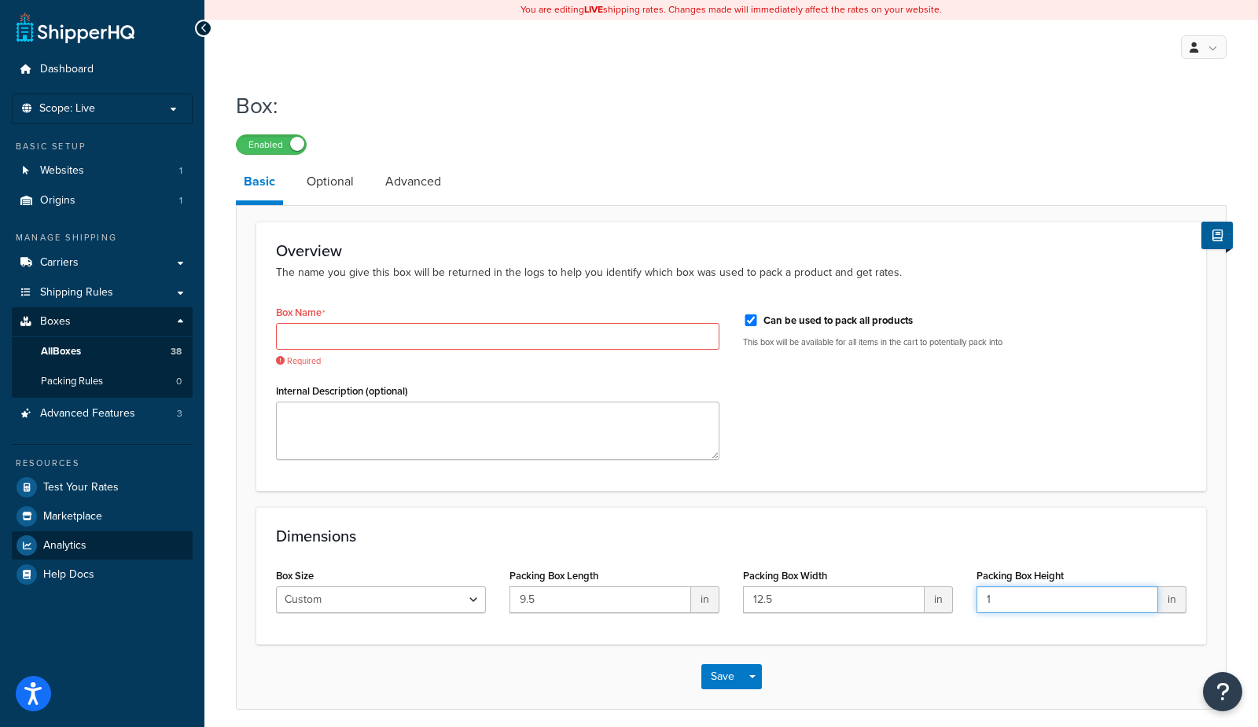
type input "1"
click at [386, 337] on input "Box Name" at bounding box center [497, 336] width 443 height 27
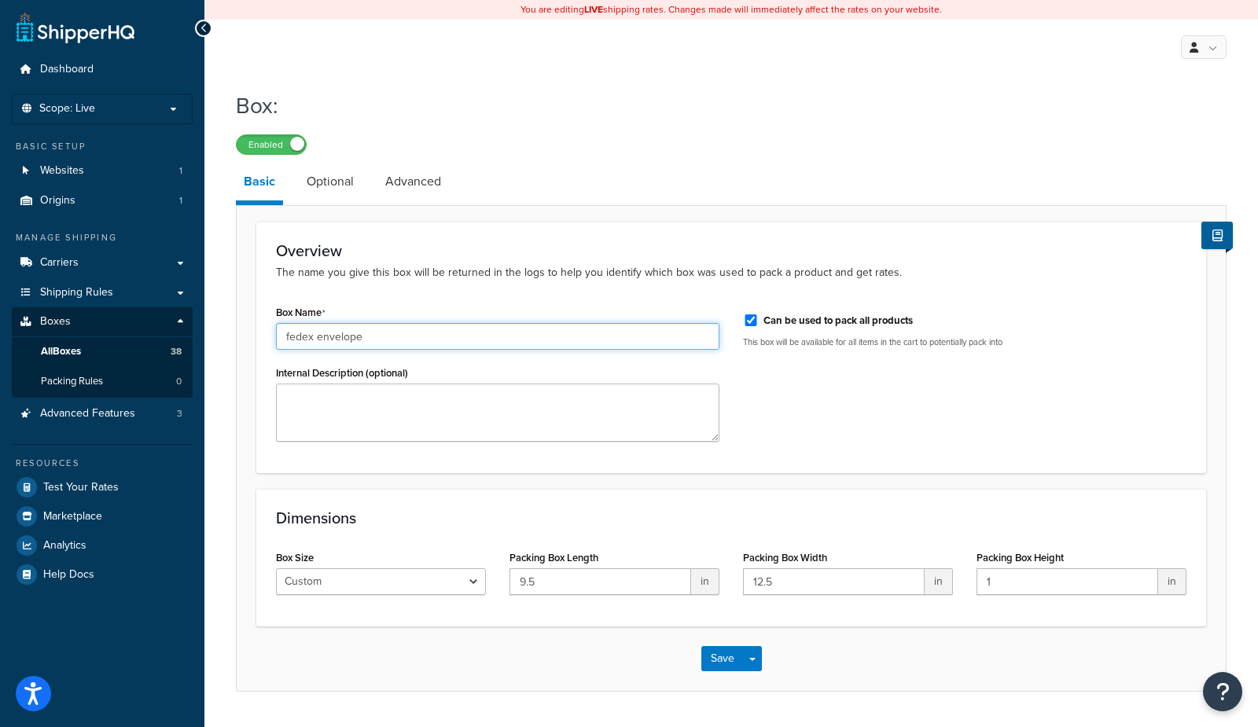
type input "fedex envelope"
click at [1039, 585] on input "1" at bounding box center [1067, 581] width 182 height 27
type input "1.5"
click at [406, 179] on link "Advanced" at bounding box center [413, 182] width 72 height 38
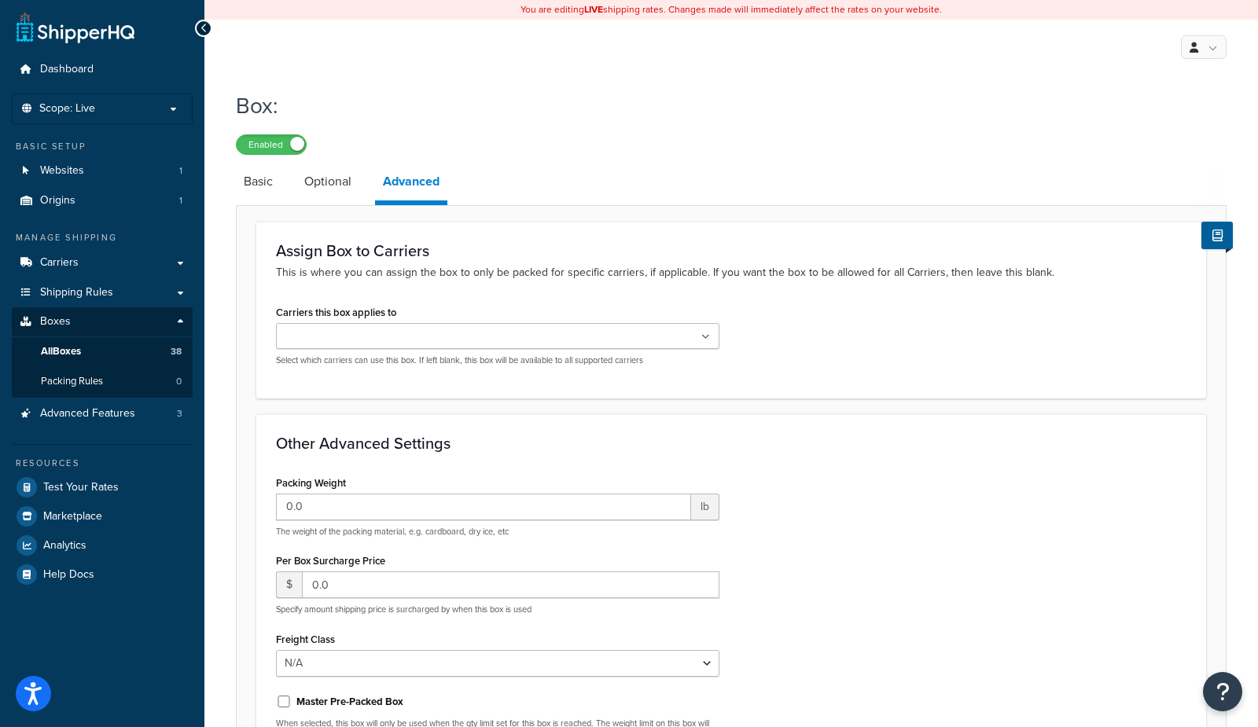
click at [402, 335] on ul at bounding box center [497, 336] width 443 height 26
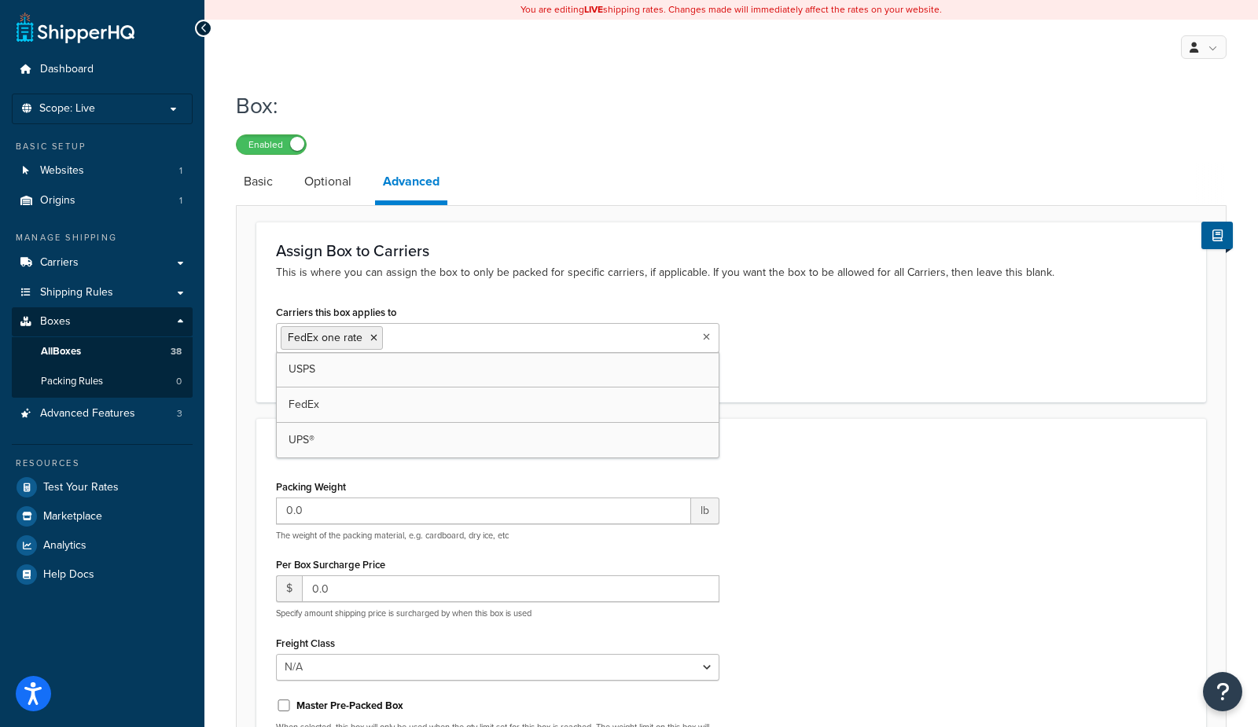
click at [983, 484] on div "Packing Weight 0.0 lb The weight of the packing material, e.g. cardboard, dry i…" at bounding box center [731, 643] width 934 height 335
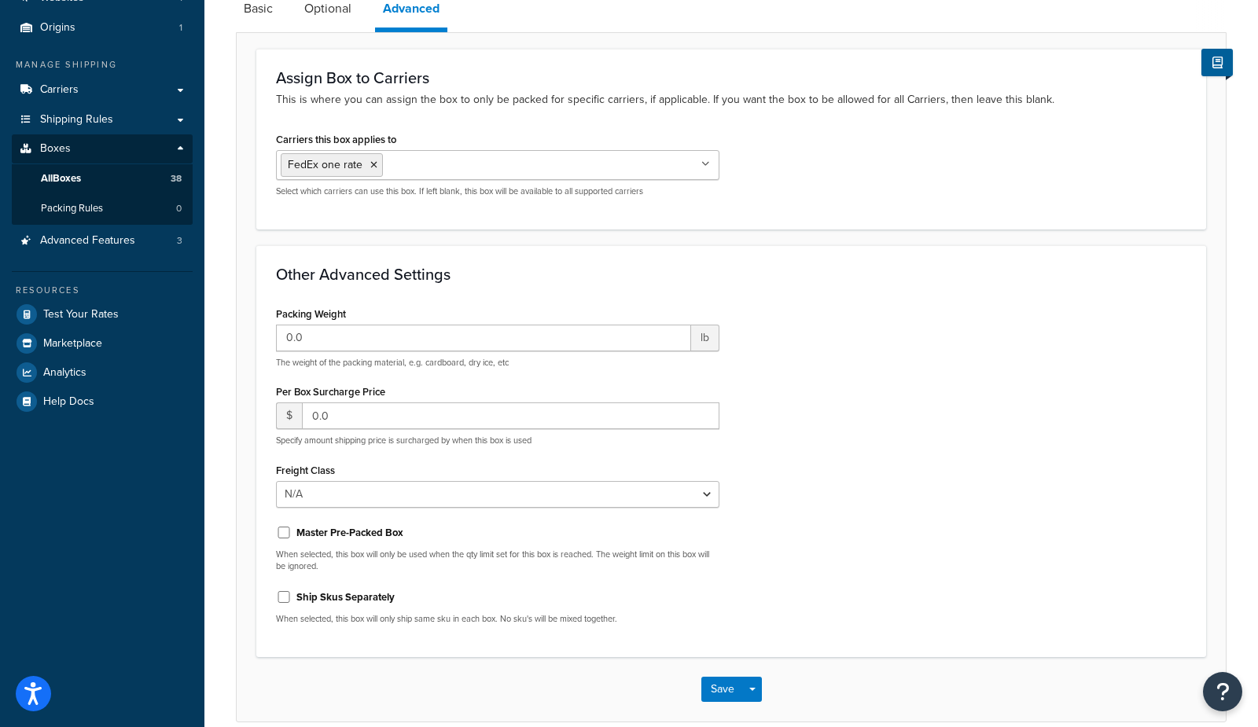
scroll to position [244, 0]
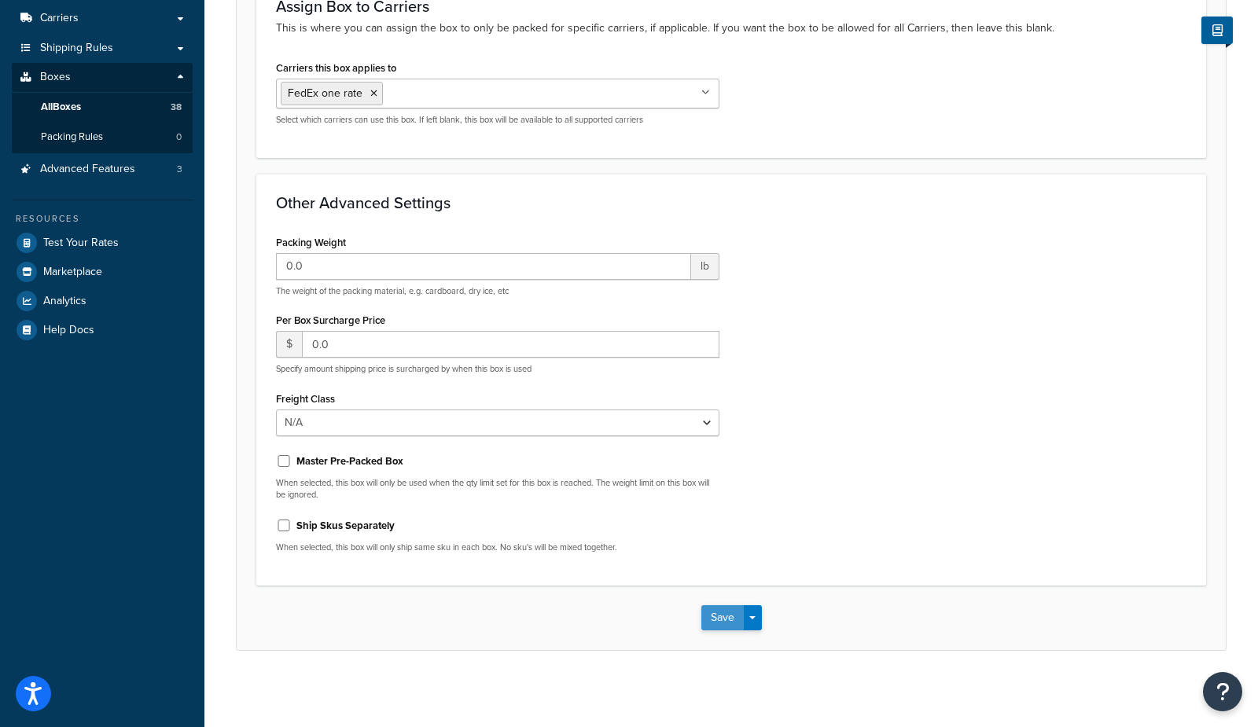
click at [726, 605] on button "Save" at bounding box center [722, 617] width 42 height 25
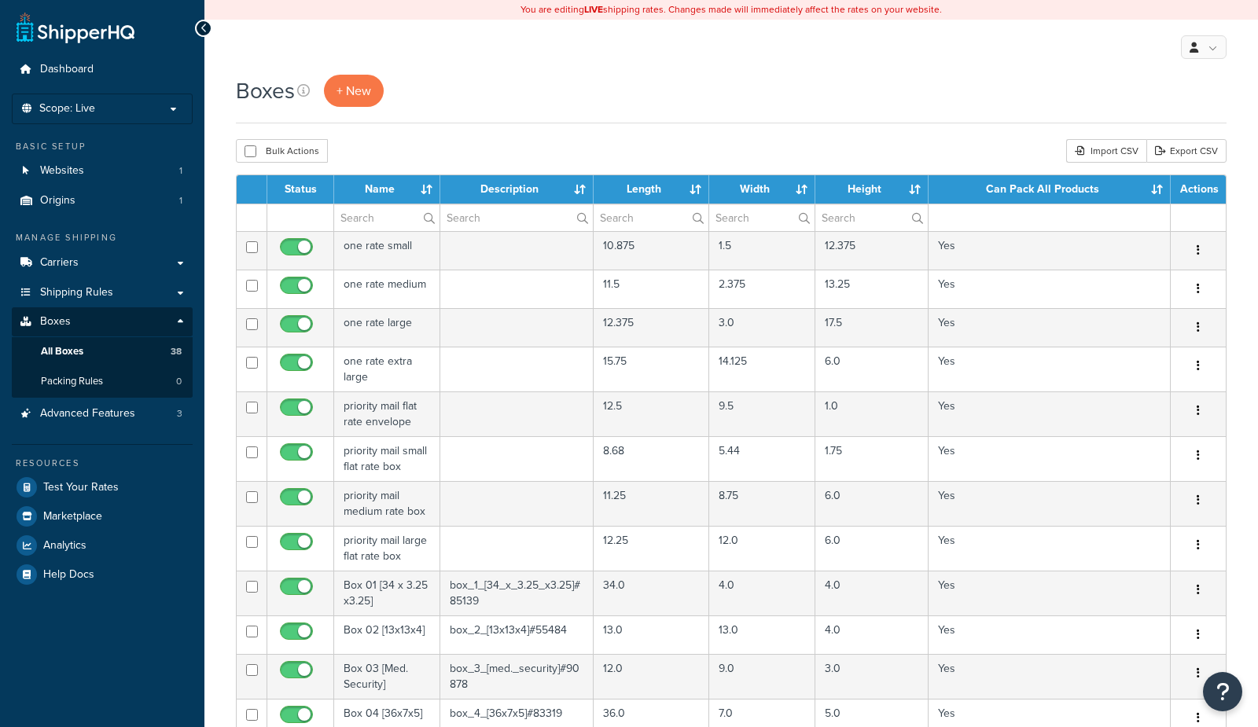
select select "1000"
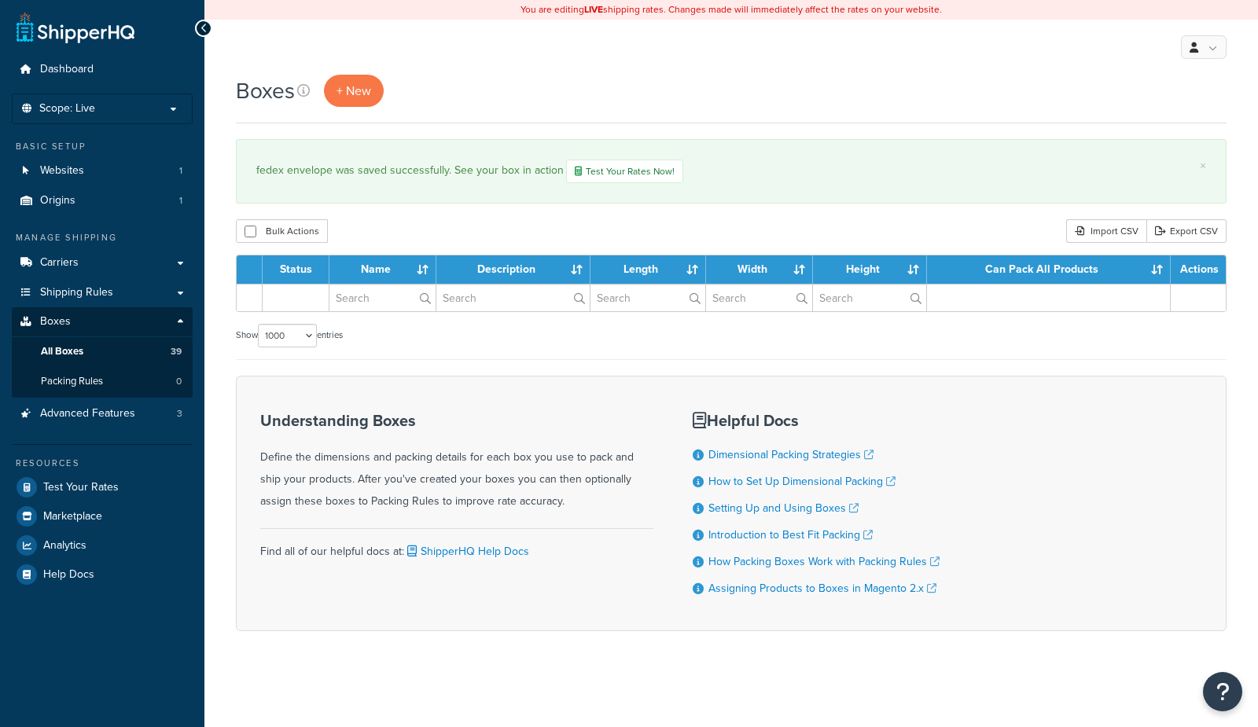
select select "1000"
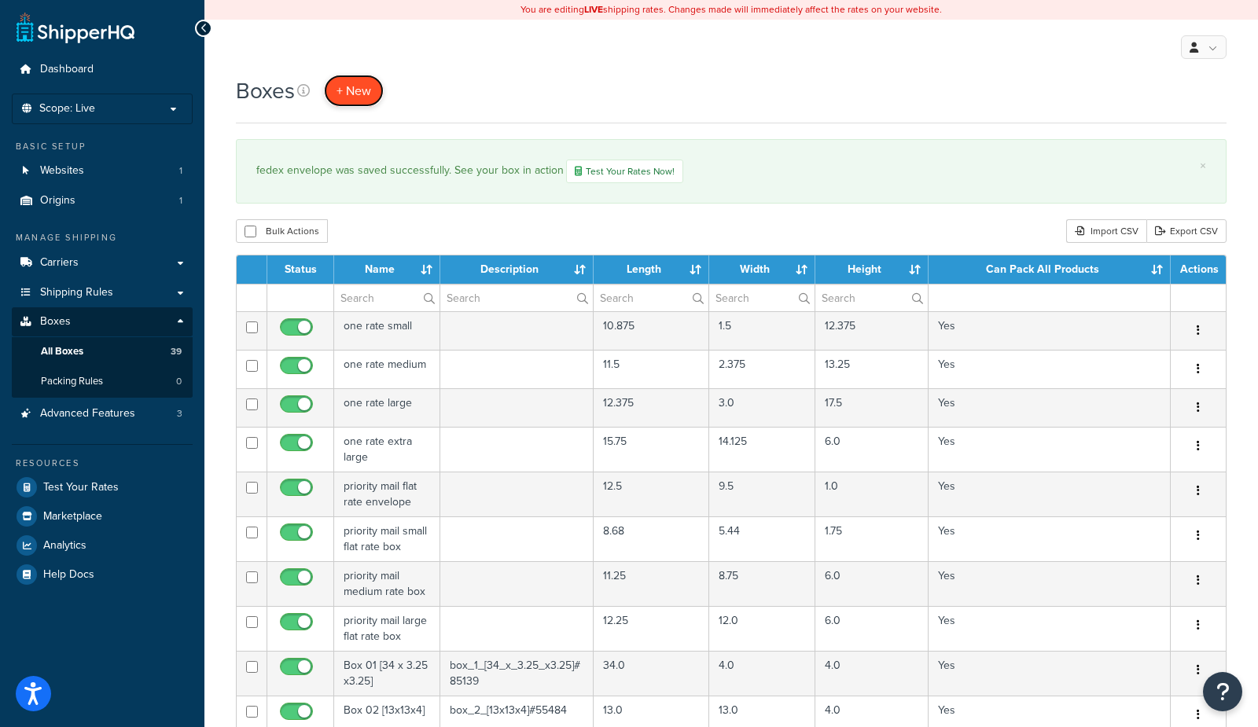
click at [377, 101] on link "+ New" at bounding box center [354, 91] width 60 height 32
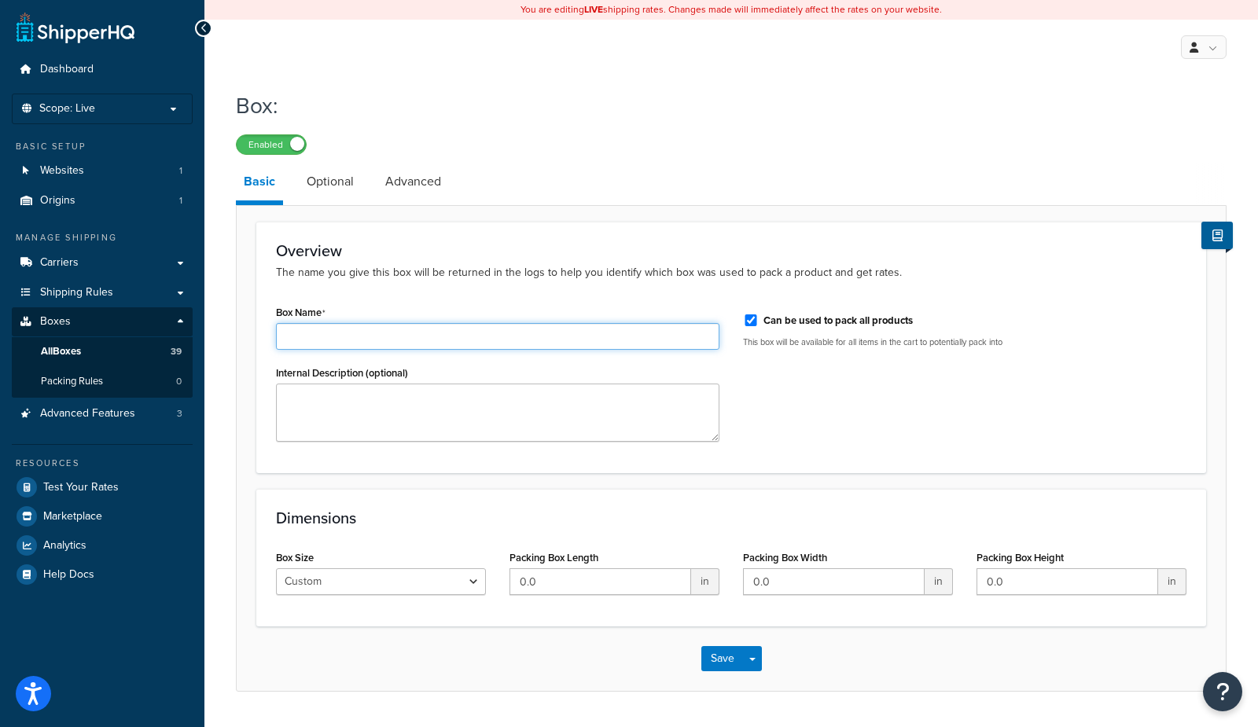
click at [351, 340] on input "Box Name" at bounding box center [497, 336] width 443 height 27
type input "fedex pak"
drag, startPoint x: 593, startPoint y: 586, endPoint x: 419, endPoint y: 575, distance: 174.9
click at [419, 575] on div "Box Size Custom USPS Small Flat Box USPS Medium Flat Box USPS Large Flat Box US…" at bounding box center [731, 576] width 934 height 61
type input "12"
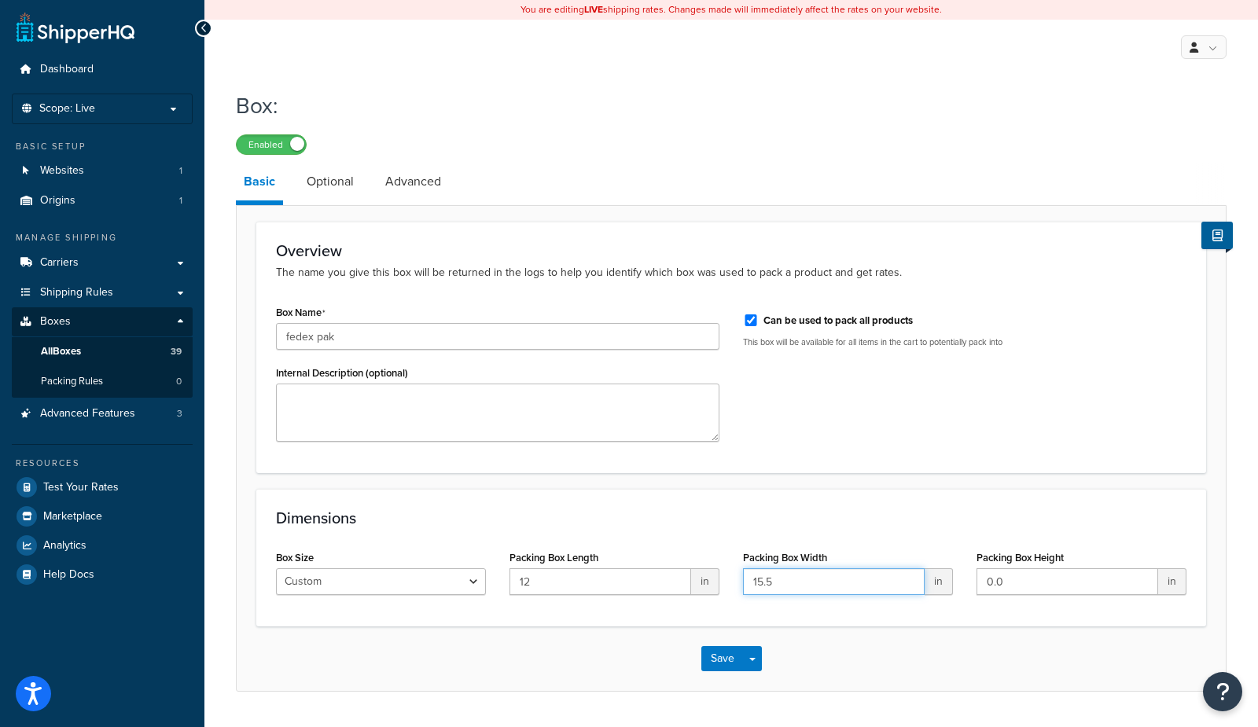
type input "15.5"
type input "1.5"
click at [603, 674] on div "Save Save Dropdown Save and Edit Save and Duplicate Save and Create New" at bounding box center [731, 659] width 989 height 64
click at [447, 184] on link "Advanced" at bounding box center [413, 182] width 72 height 38
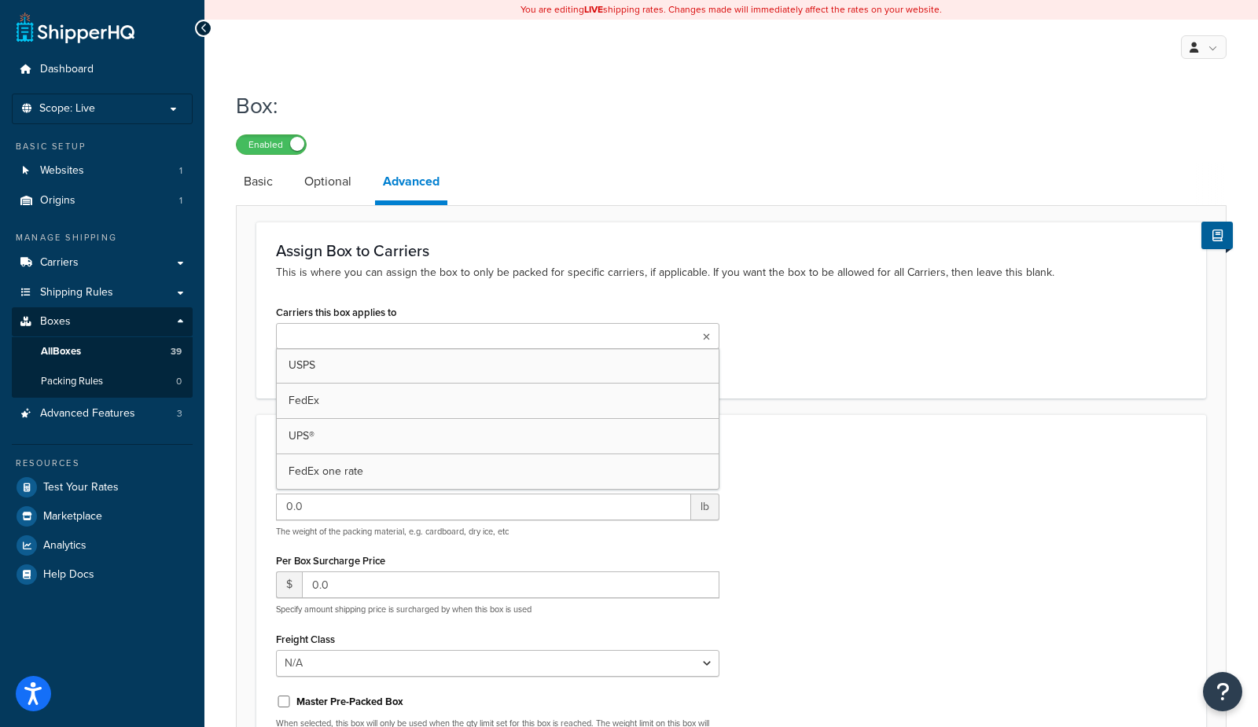
click at [397, 338] on ul at bounding box center [497, 336] width 443 height 26
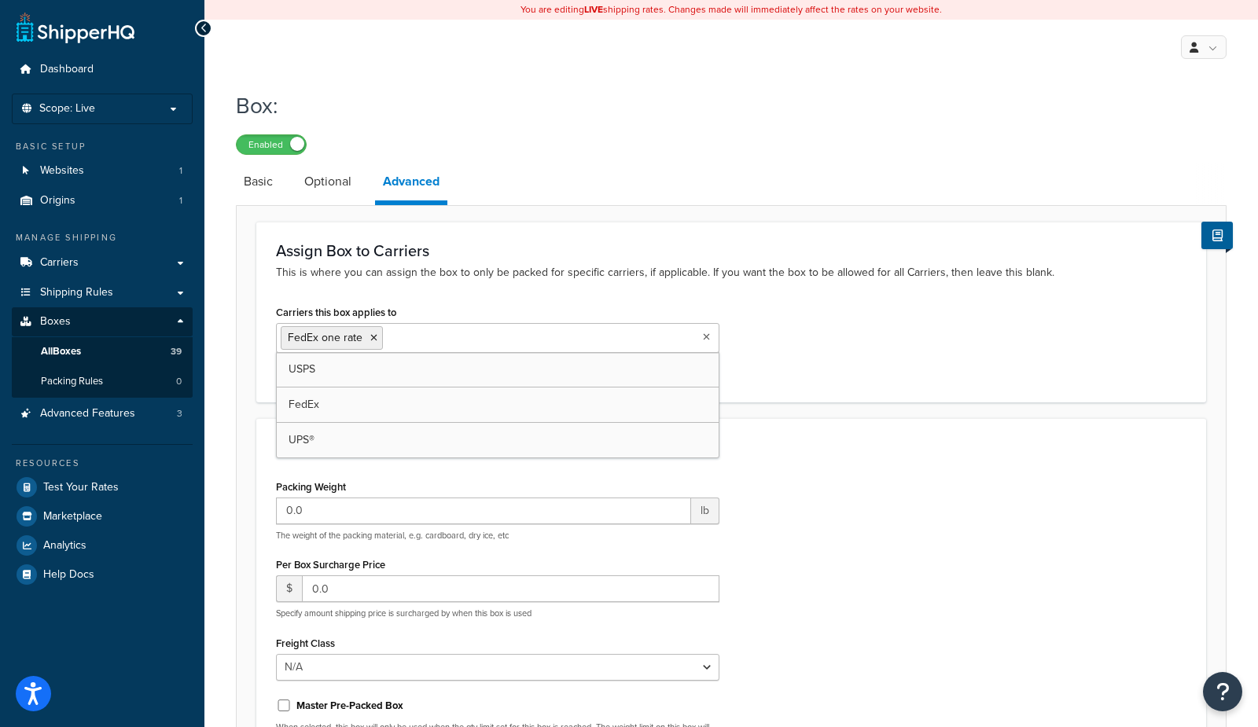
click at [847, 449] on h3 "Other Advanced Settings" at bounding box center [731, 447] width 910 height 17
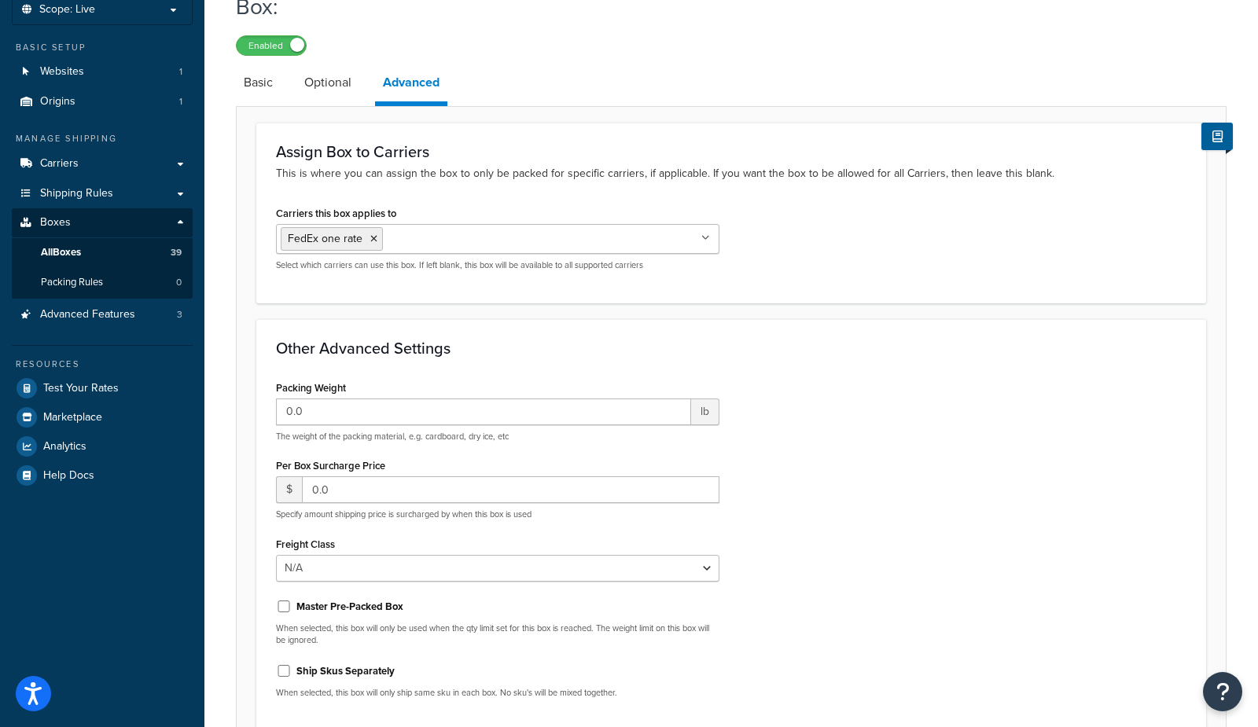
scroll to position [244, 0]
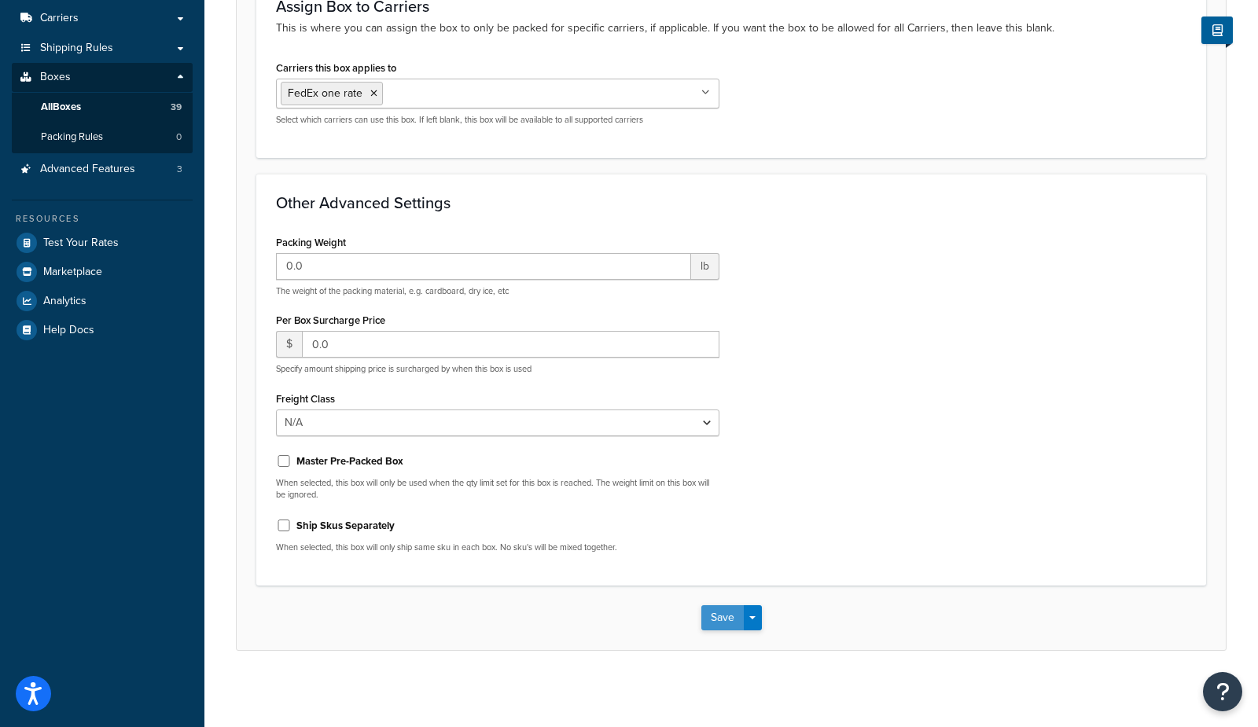
click at [722, 613] on button "Save" at bounding box center [722, 617] width 42 height 25
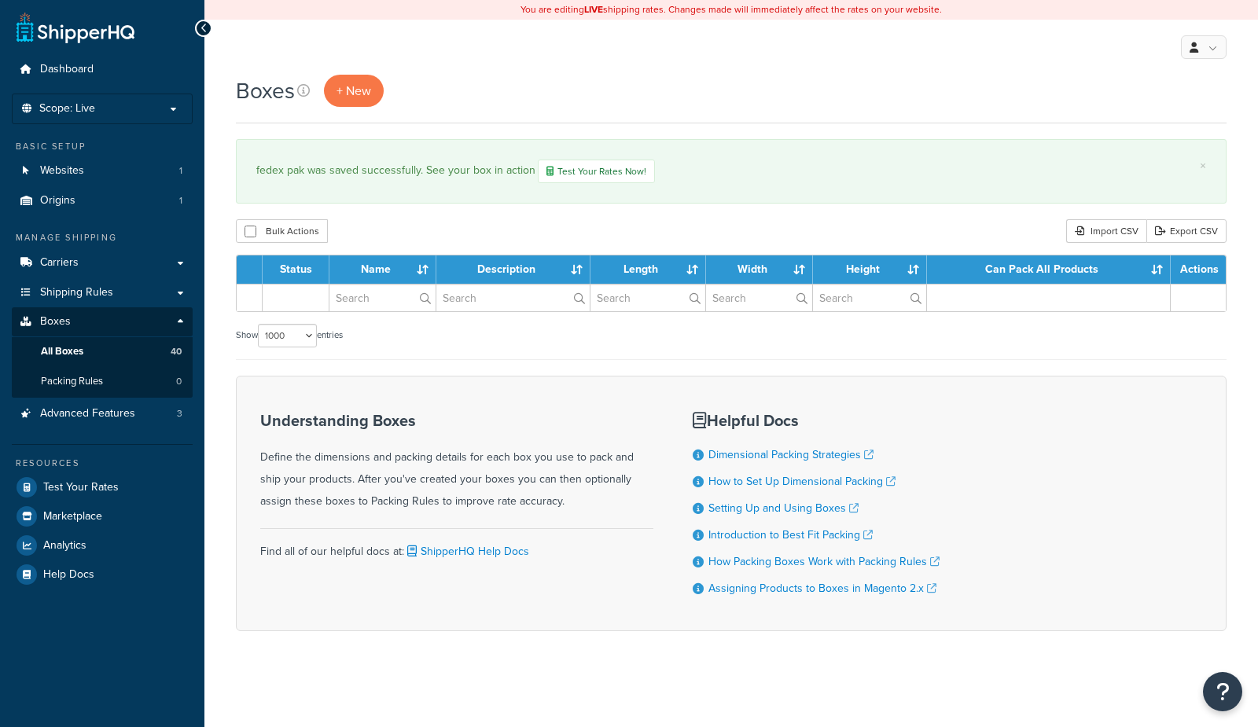
select select "1000"
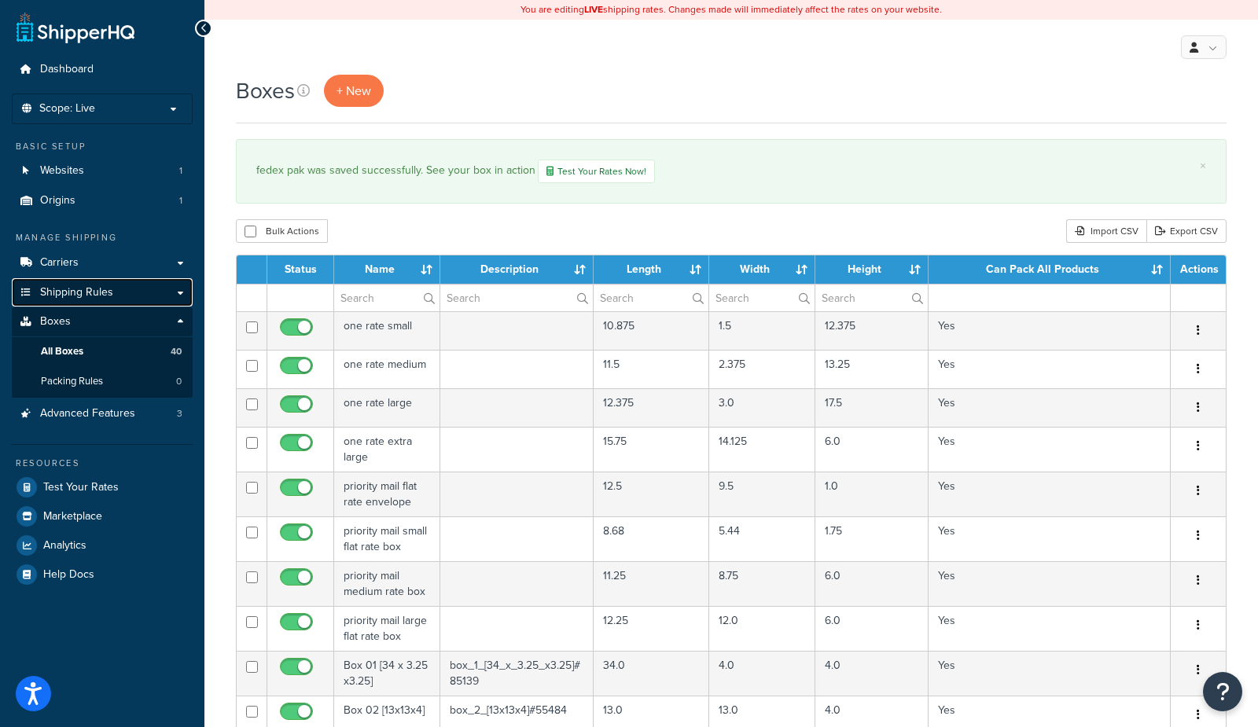
click at [98, 289] on span "Shipping Rules" at bounding box center [76, 292] width 73 height 13
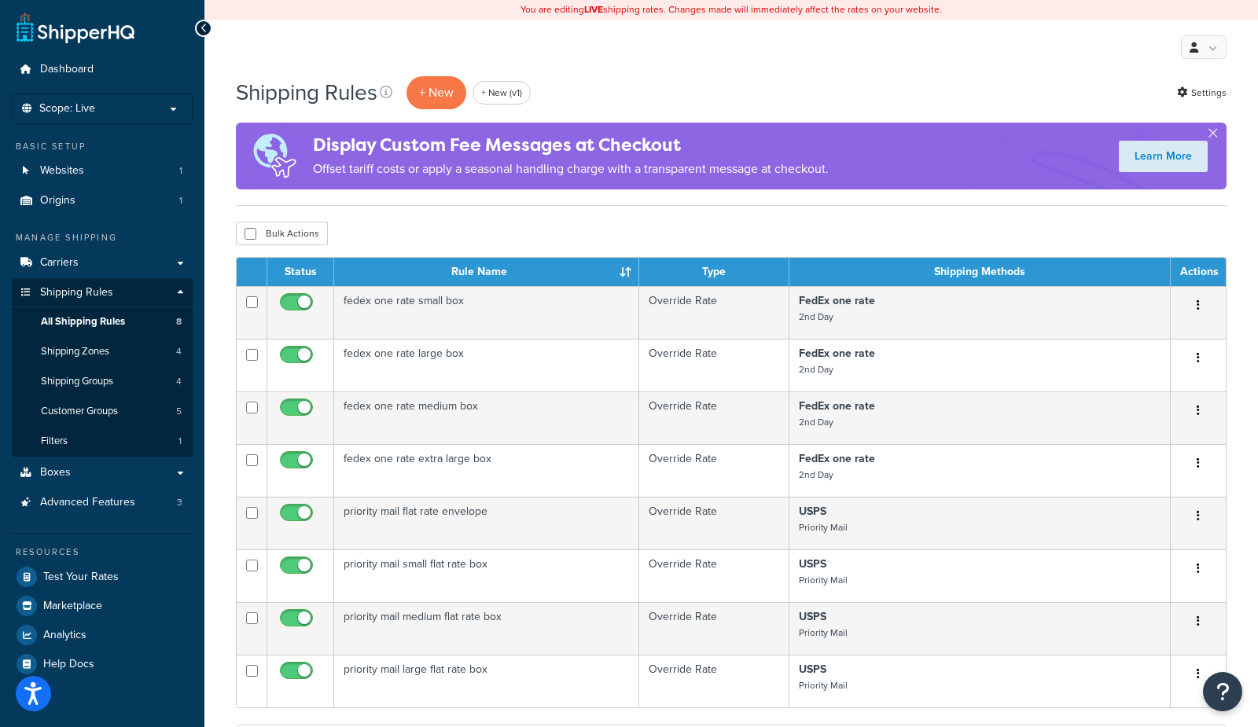
click at [443, 227] on div "Bulk Actions Duplicate Delete" at bounding box center [731, 234] width 990 height 24
click at [509, 94] on link "+ New (v1)" at bounding box center [501, 93] width 58 height 24
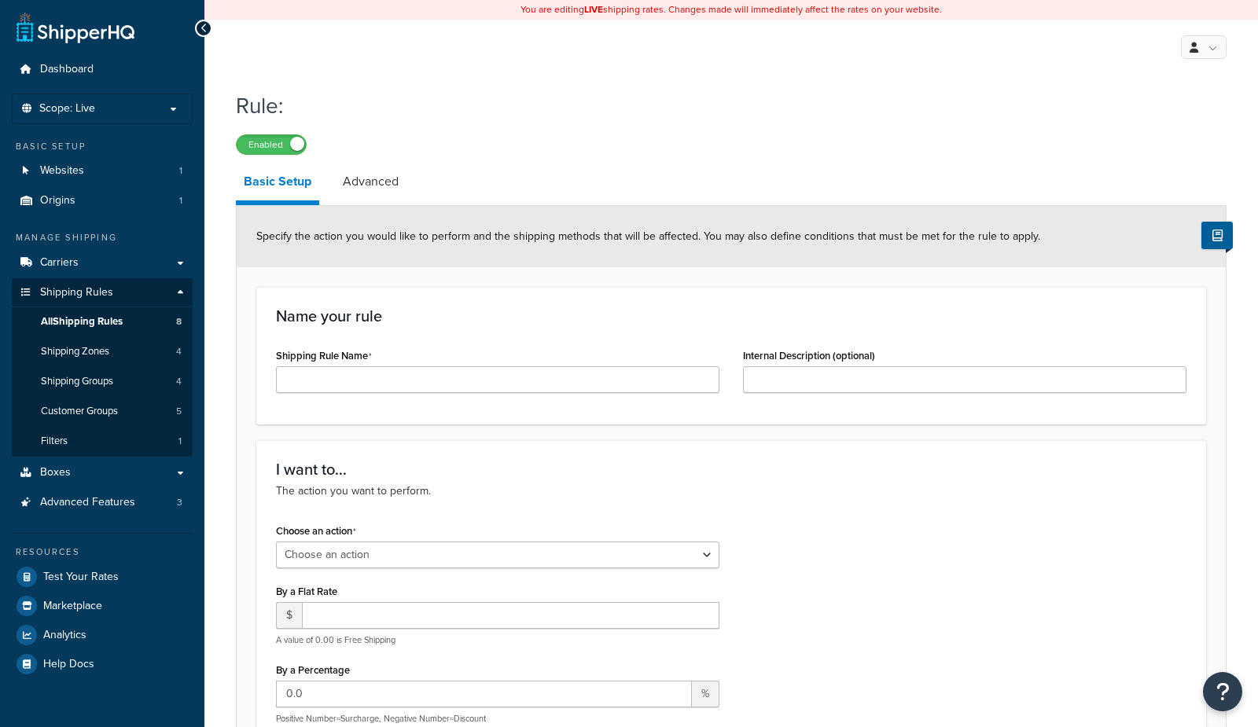
select select "ORDER"
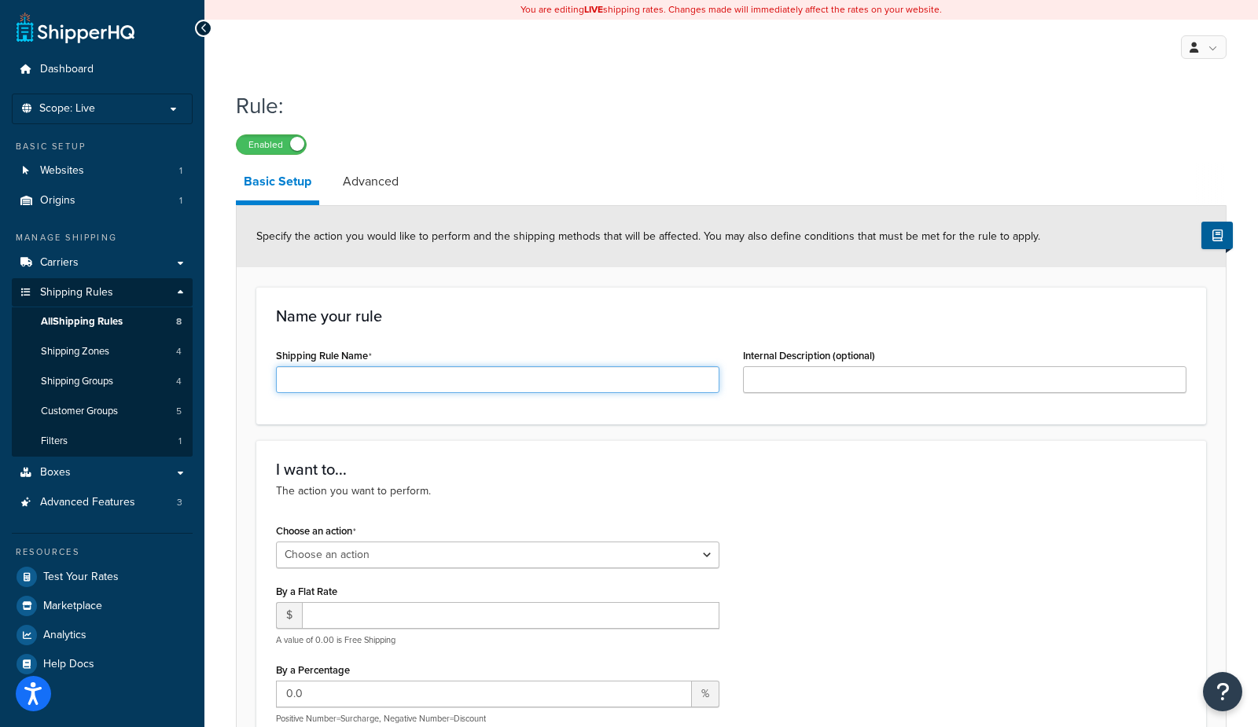
click at [355, 383] on input "Shipping Rule Name" at bounding box center [497, 379] width 443 height 27
click at [477, 321] on h3 "Name your rule" at bounding box center [731, 315] width 910 height 17
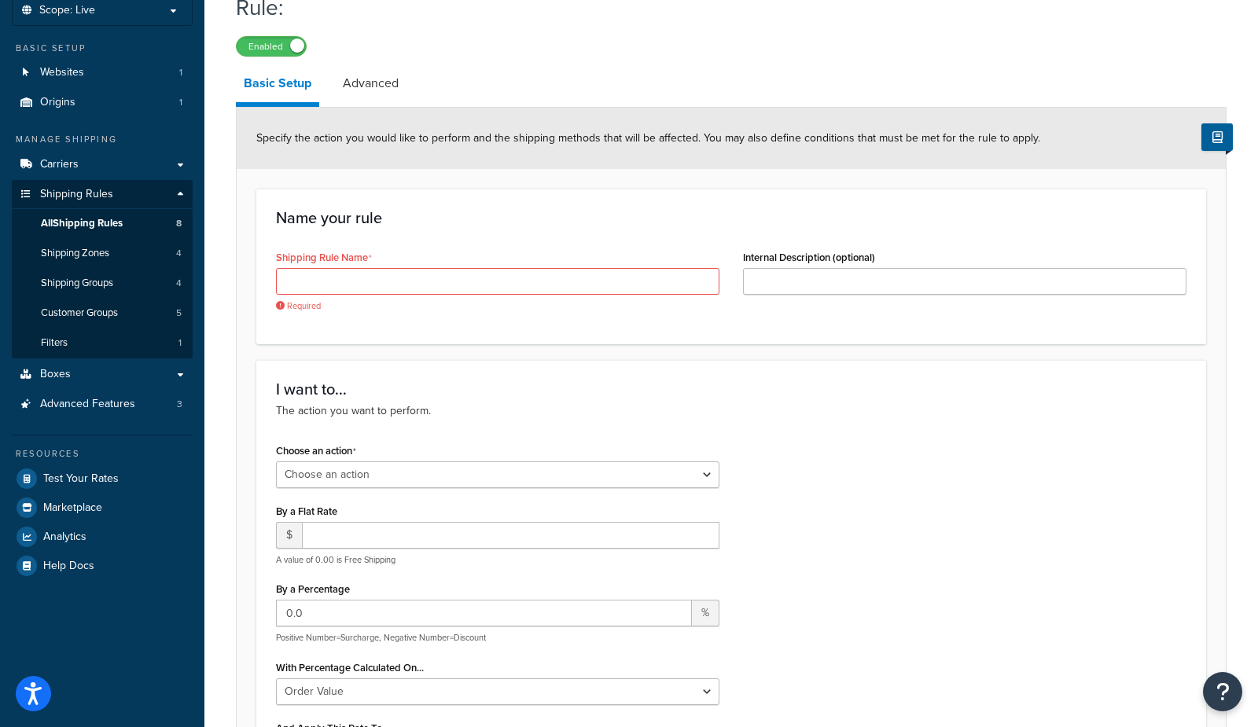
scroll to position [99, 0]
click at [377, 471] on select "Choose an action Override Rates Surcharge or discount rates Hide a shipping met…" at bounding box center [497, 474] width 443 height 27
select select "OVERRIDE"
click at [276, 461] on select "Choose an action Override Rates Surcharge or discount rates Hide a shipping met…" at bounding box center [497, 474] width 443 height 27
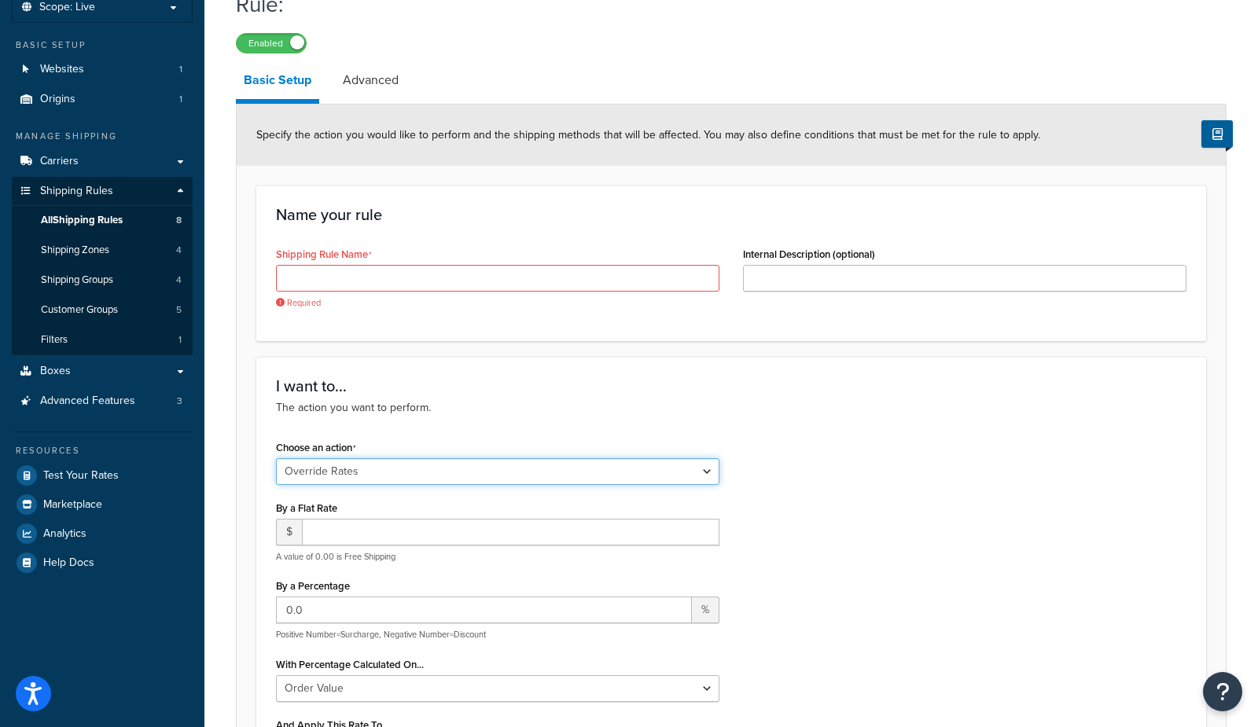
scroll to position [80, 0]
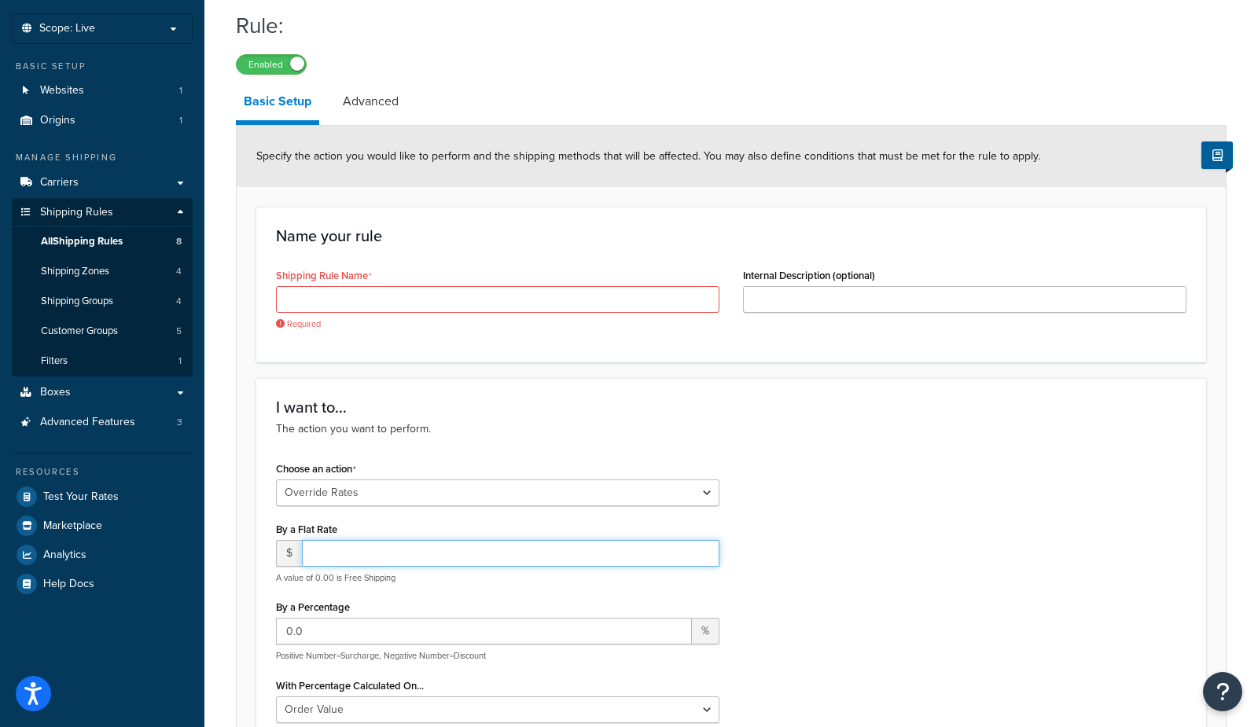
click at [345, 555] on input "number" at bounding box center [510, 553] width 417 height 27
type input "10"
click at [388, 105] on link "Advanced" at bounding box center [371, 102] width 72 height 38
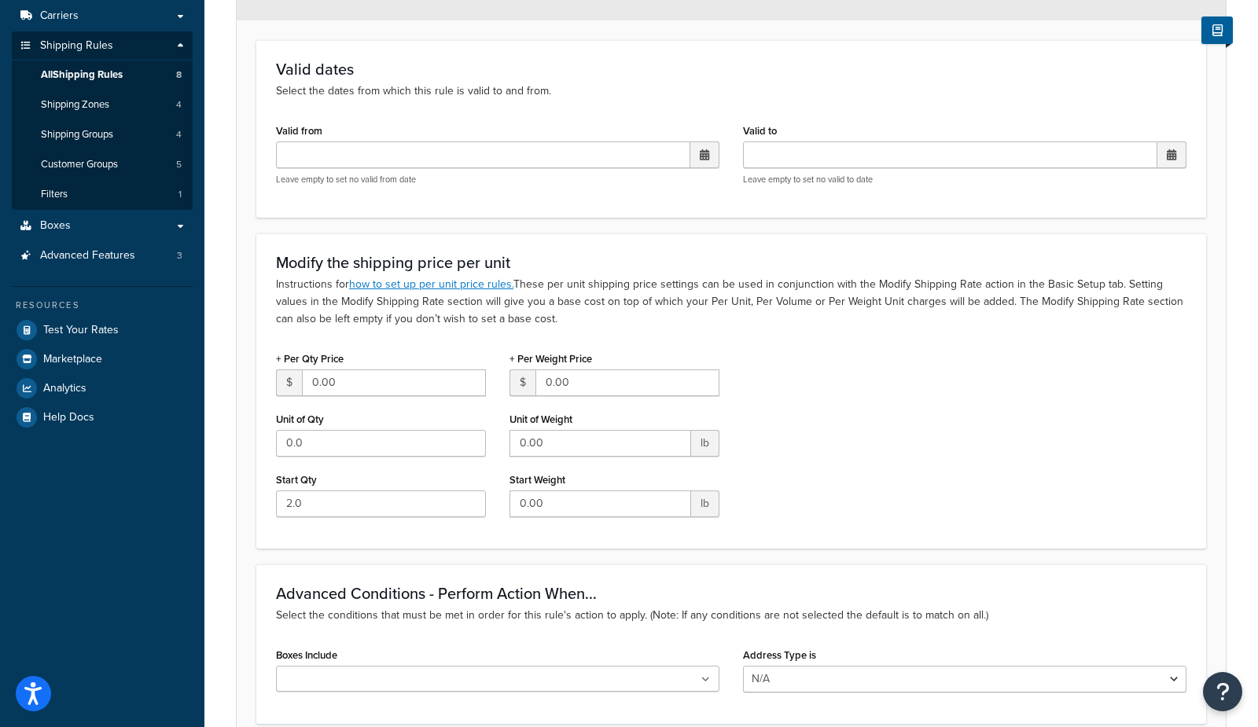
scroll to position [384, 0]
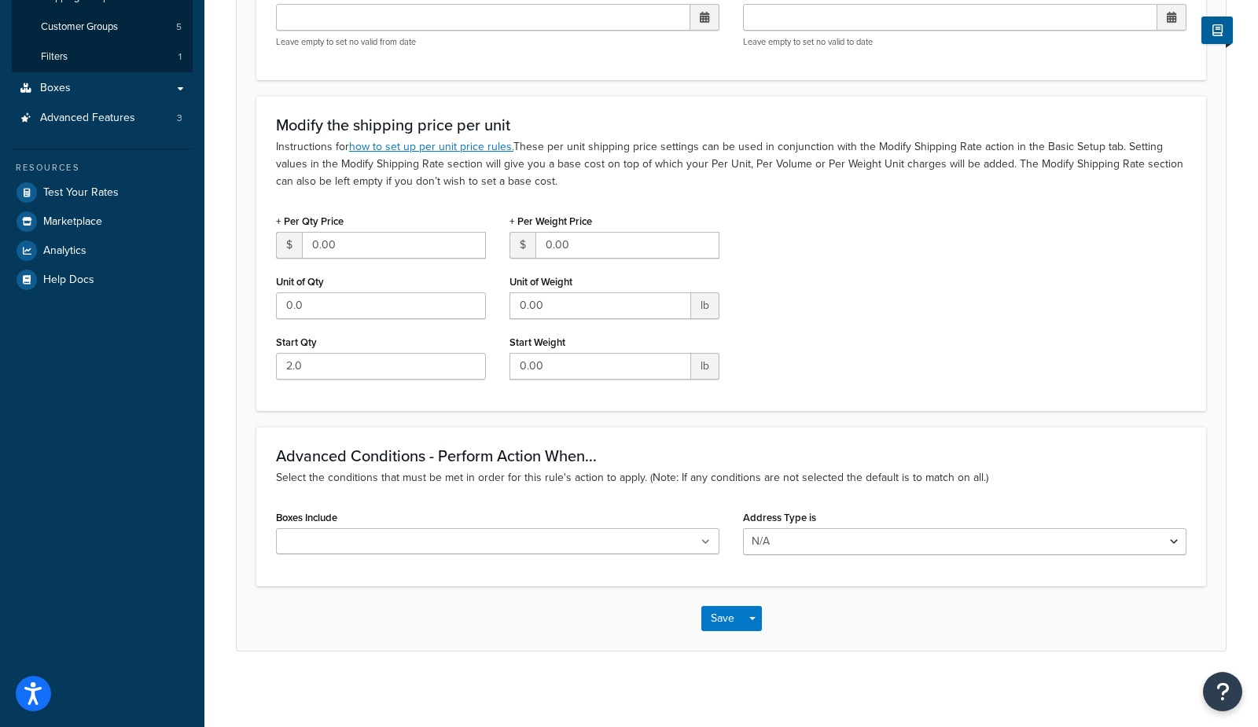
click at [322, 538] on input "Boxes Include" at bounding box center [350, 542] width 139 height 17
type input "fedex"
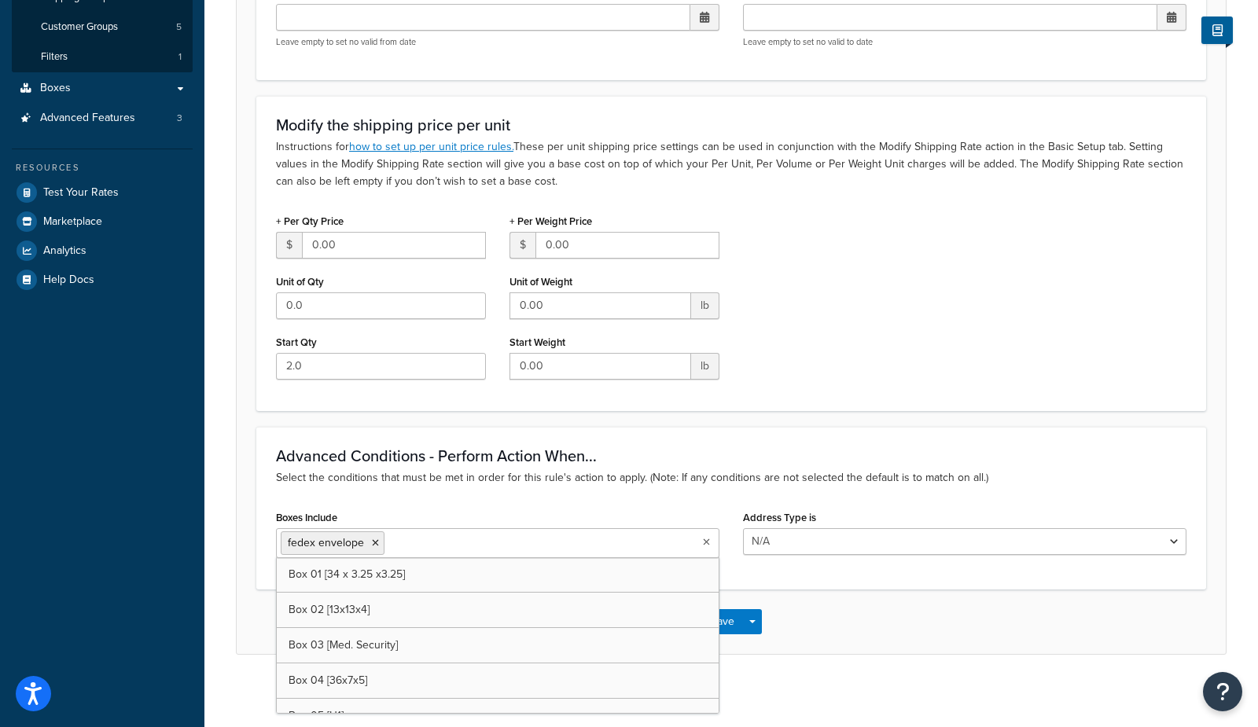
click at [449, 475] on p "Select the conditions that must be met in order for this rule's action to apply…" at bounding box center [731, 477] width 910 height 17
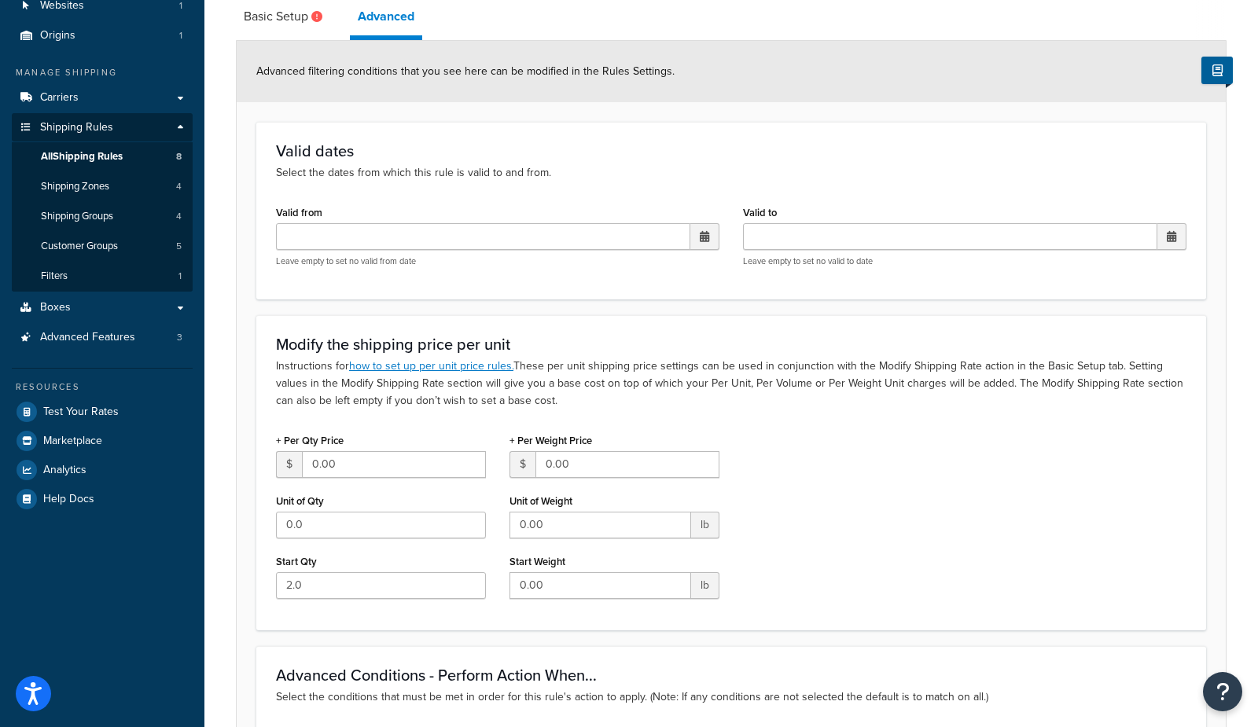
scroll to position [164, 0]
click at [312, 15] on icon at bounding box center [316, 17] width 11 height 11
select select "OVERRIDE"
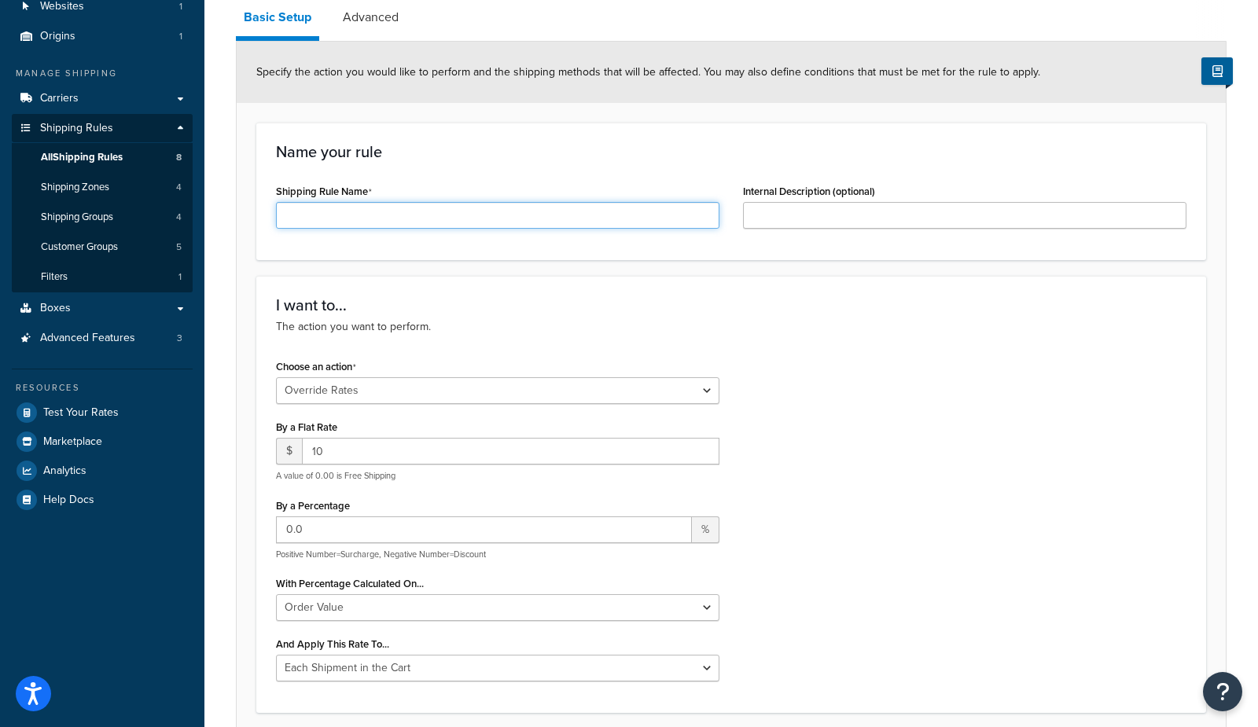
click at [331, 212] on input "Shipping Rule Name" at bounding box center [497, 215] width 443 height 27
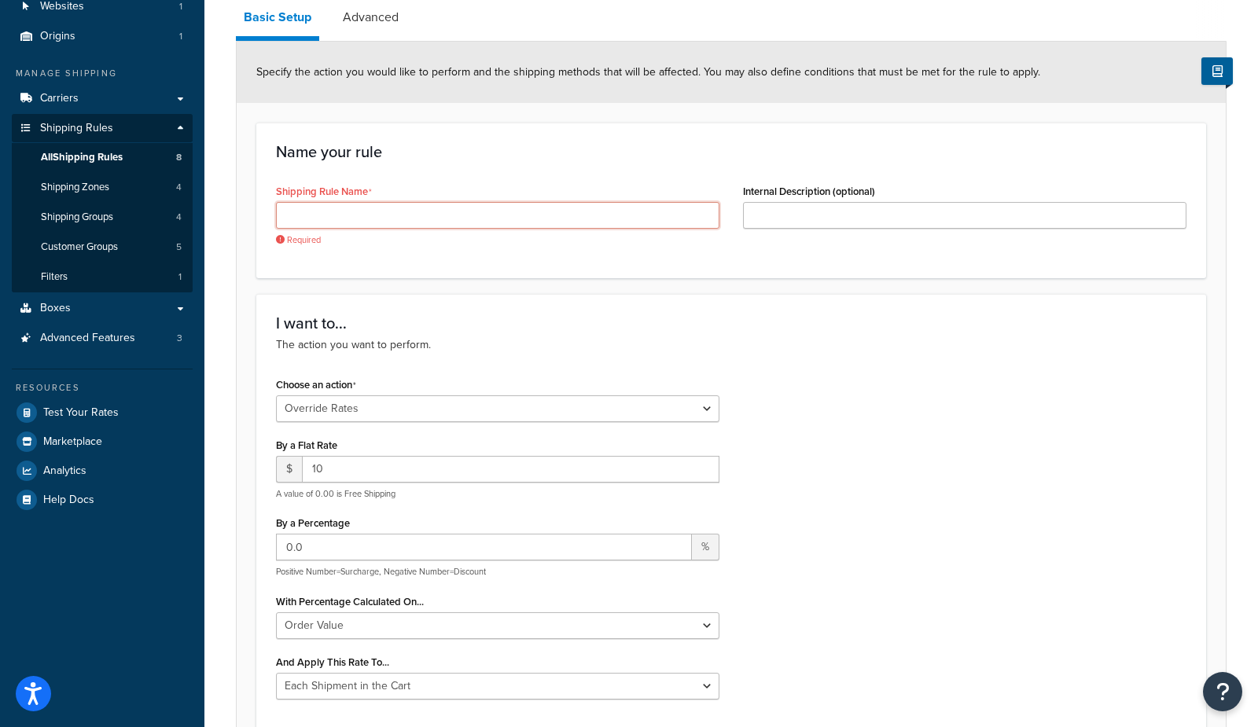
click at [319, 214] on input "Shipping Rule Name" at bounding box center [497, 215] width 443 height 27
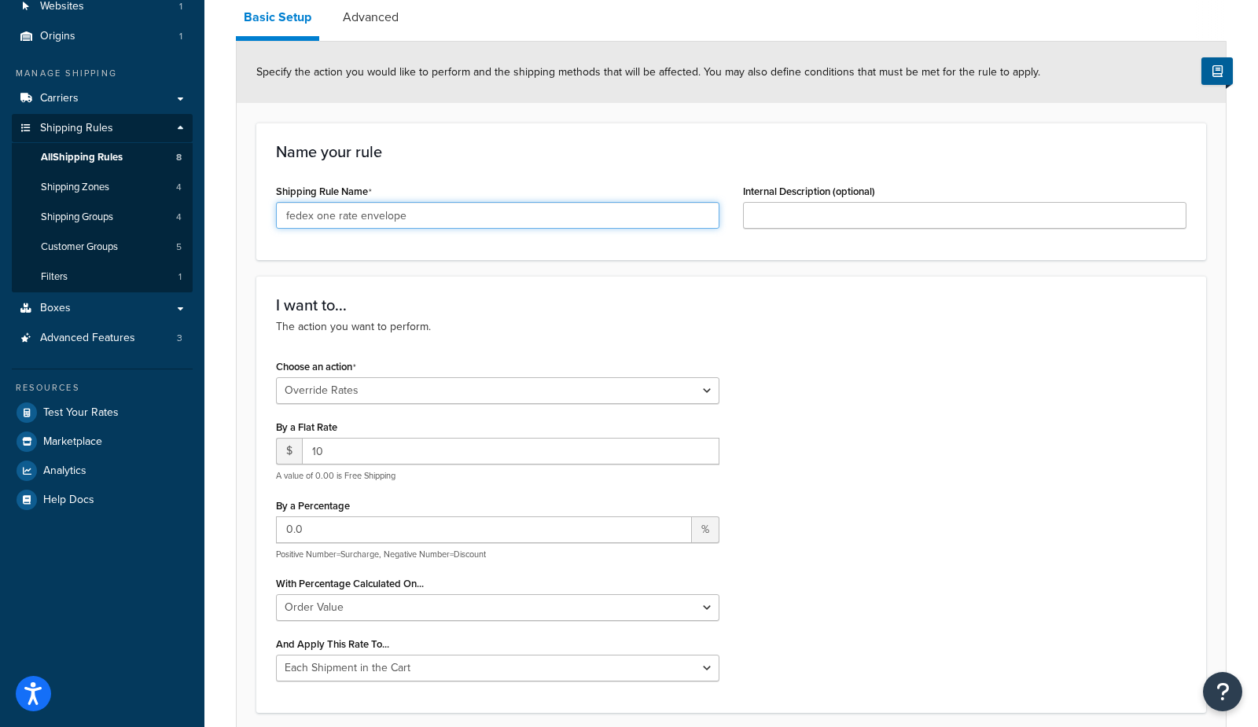
type input "fedex one rate envelope"
click at [798, 443] on div "Choose an action Choose an action Override Rates Surcharge or discount rates Hi…" at bounding box center [731, 524] width 934 height 338
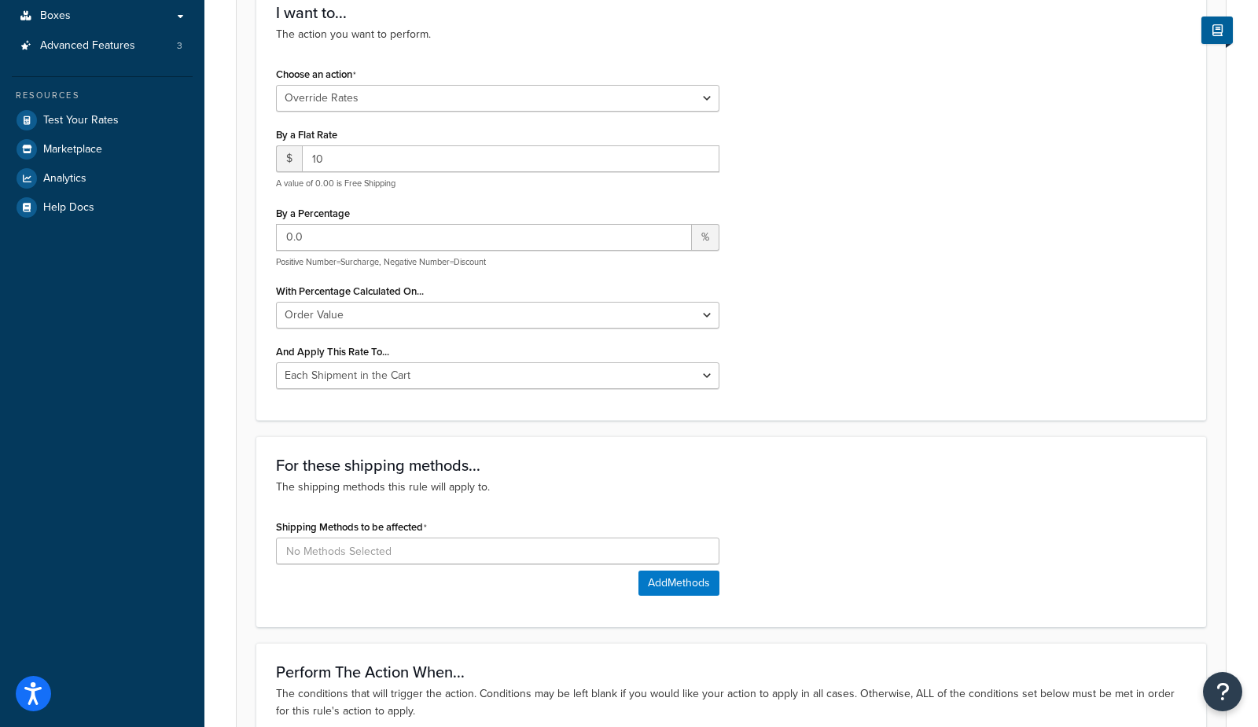
scroll to position [461, 0]
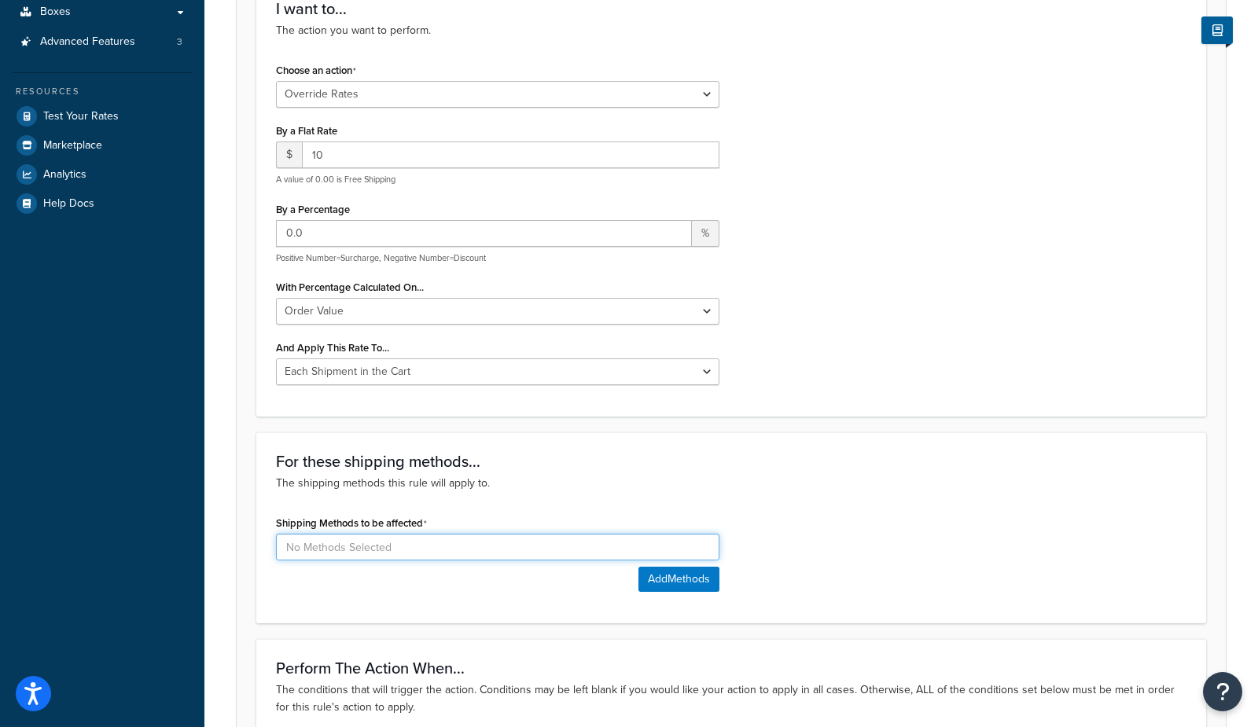
click at [291, 542] on input at bounding box center [497, 547] width 443 height 27
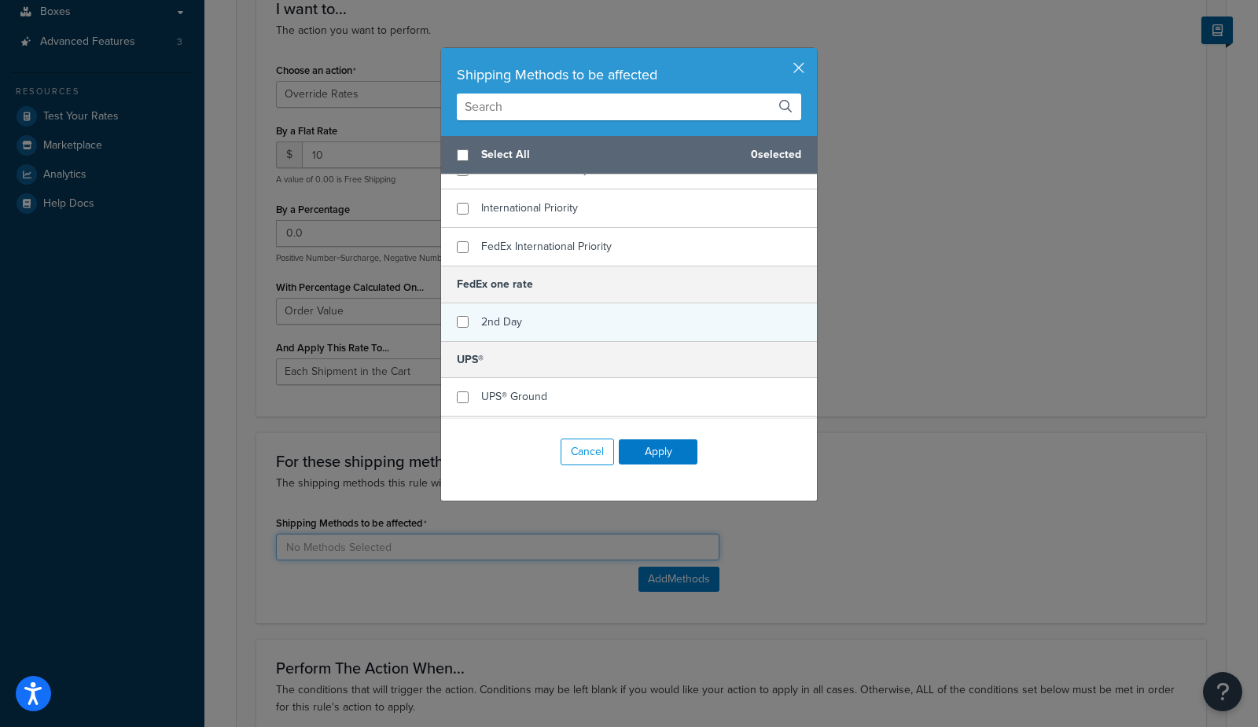
scroll to position [213, 0]
checkbox input "true"
click at [521, 304] on div "2nd Day" at bounding box center [629, 323] width 376 height 38
click at [669, 450] on button "Apply" at bounding box center [658, 451] width 79 height 25
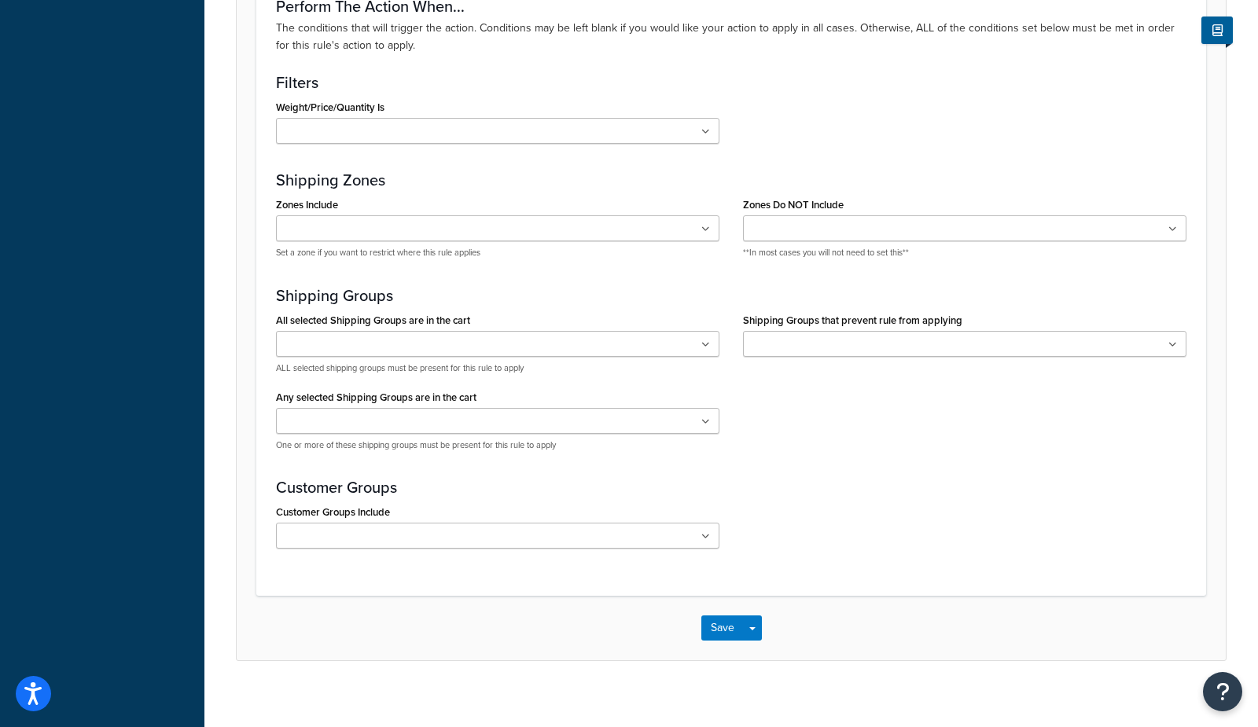
scroll to position [1210, 0]
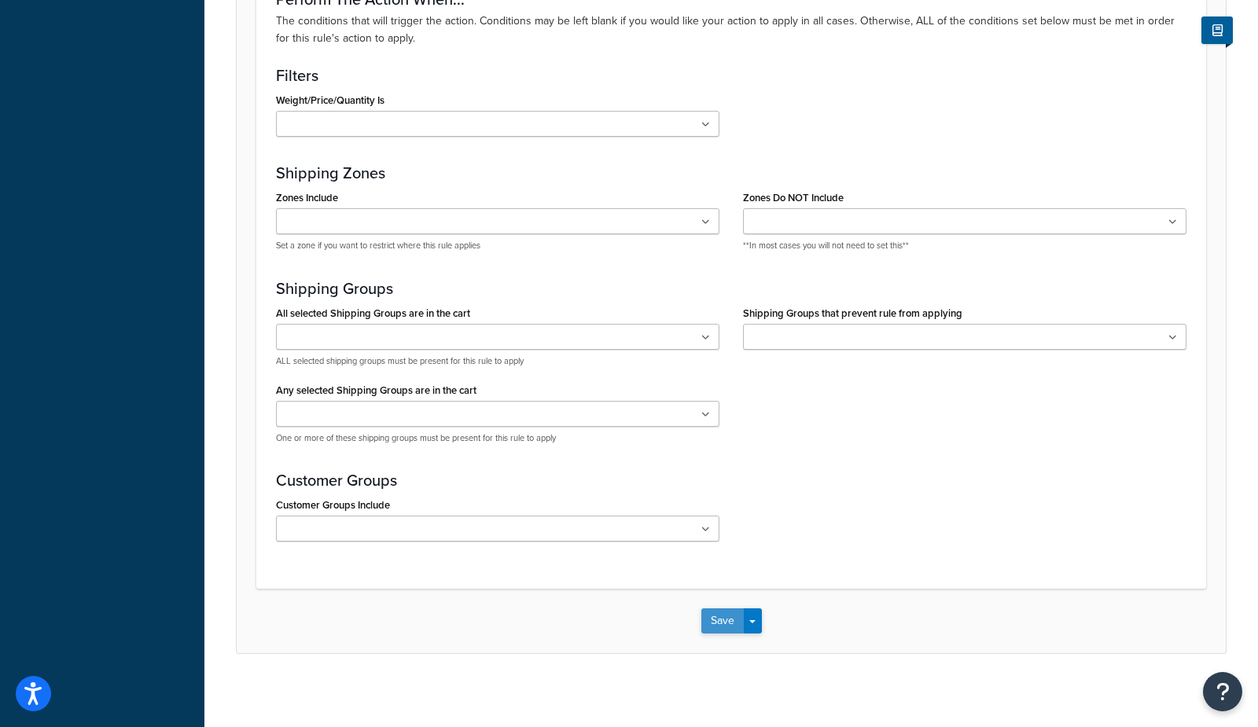
click at [711, 615] on button "Save" at bounding box center [722, 620] width 42 height 25
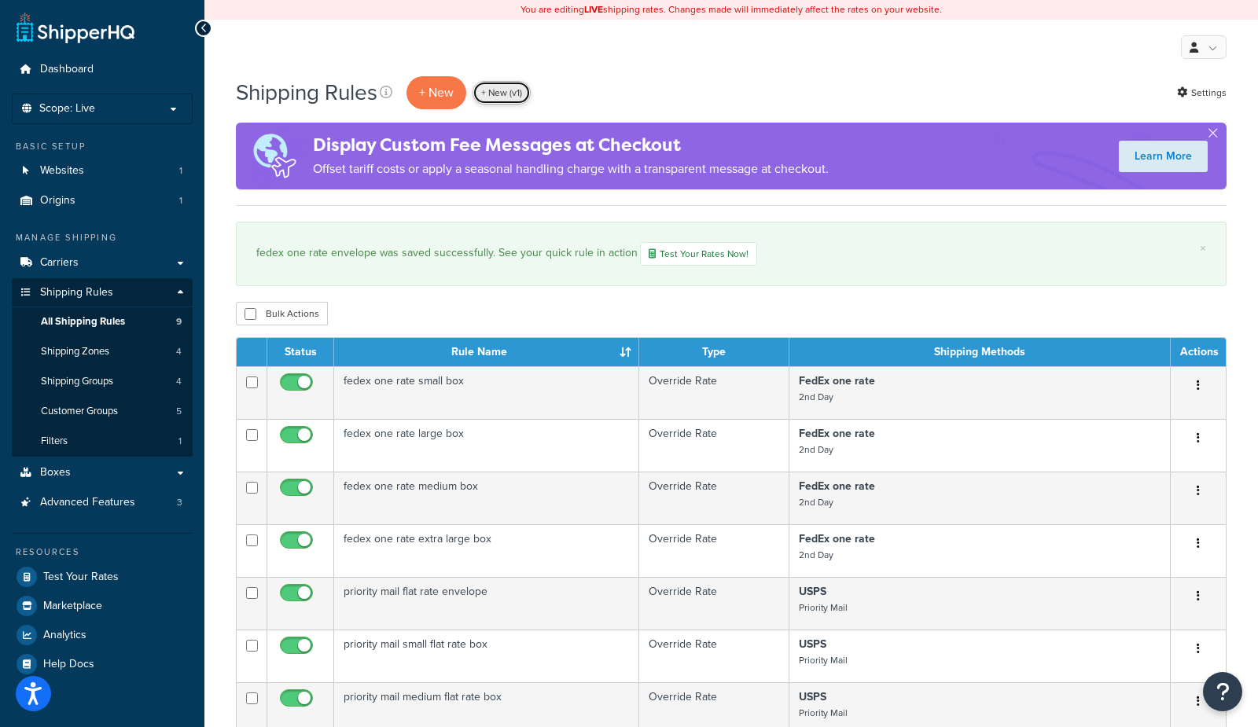
click at [513, 99] on link "+ New (v1)" at bounding box center [501, 93] width 58 height 24
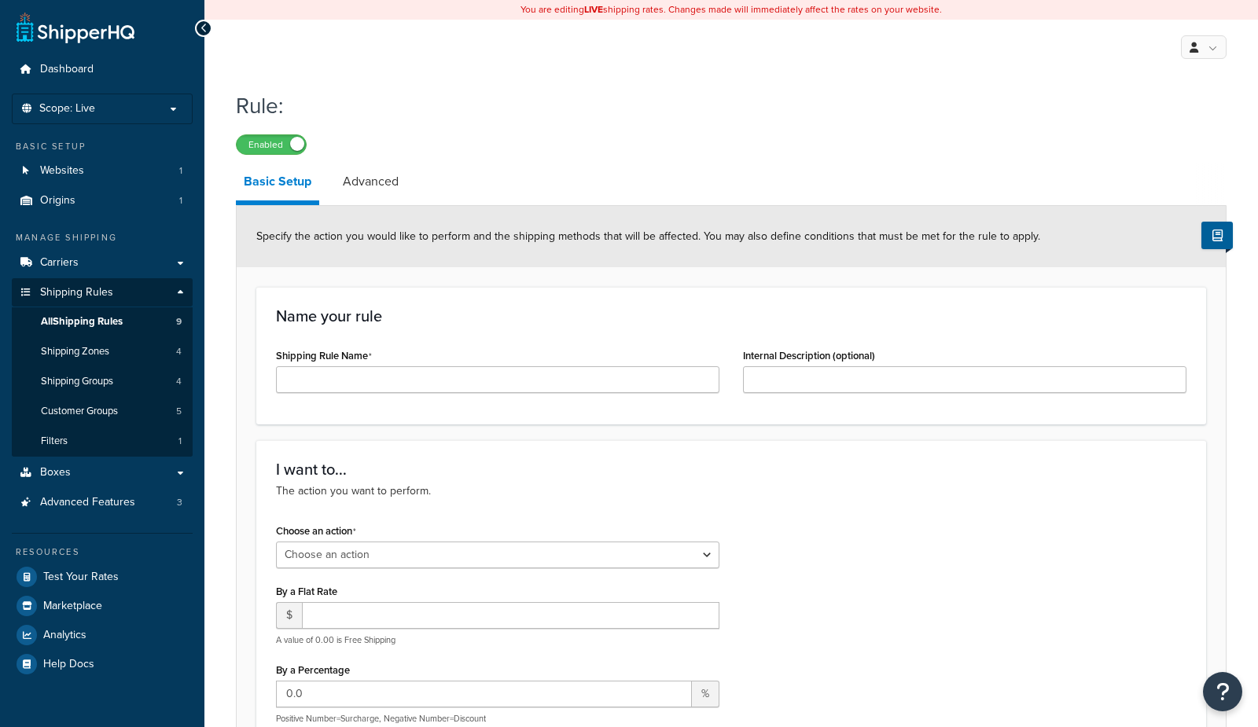
select select "ORDER"
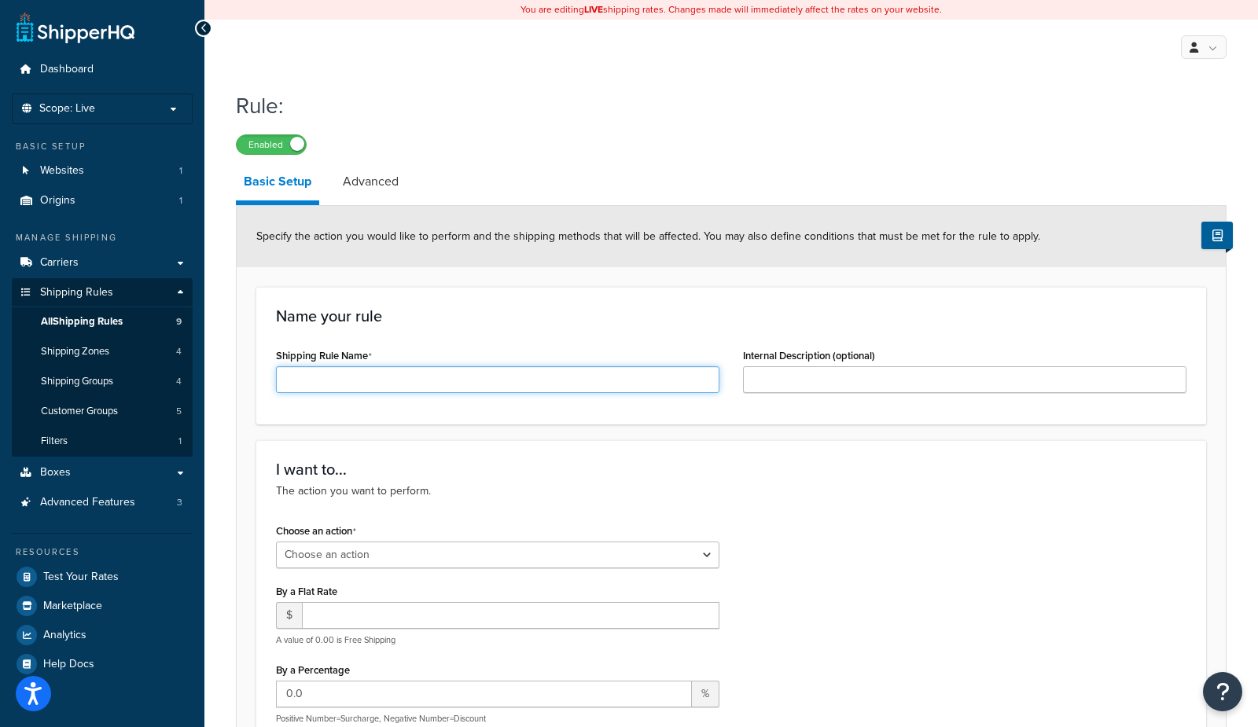
click at [362, 376] on input "Shipping Rule Name" at bounding box center [497, 379] width 443 height 27
type input "fedex one rate pak"
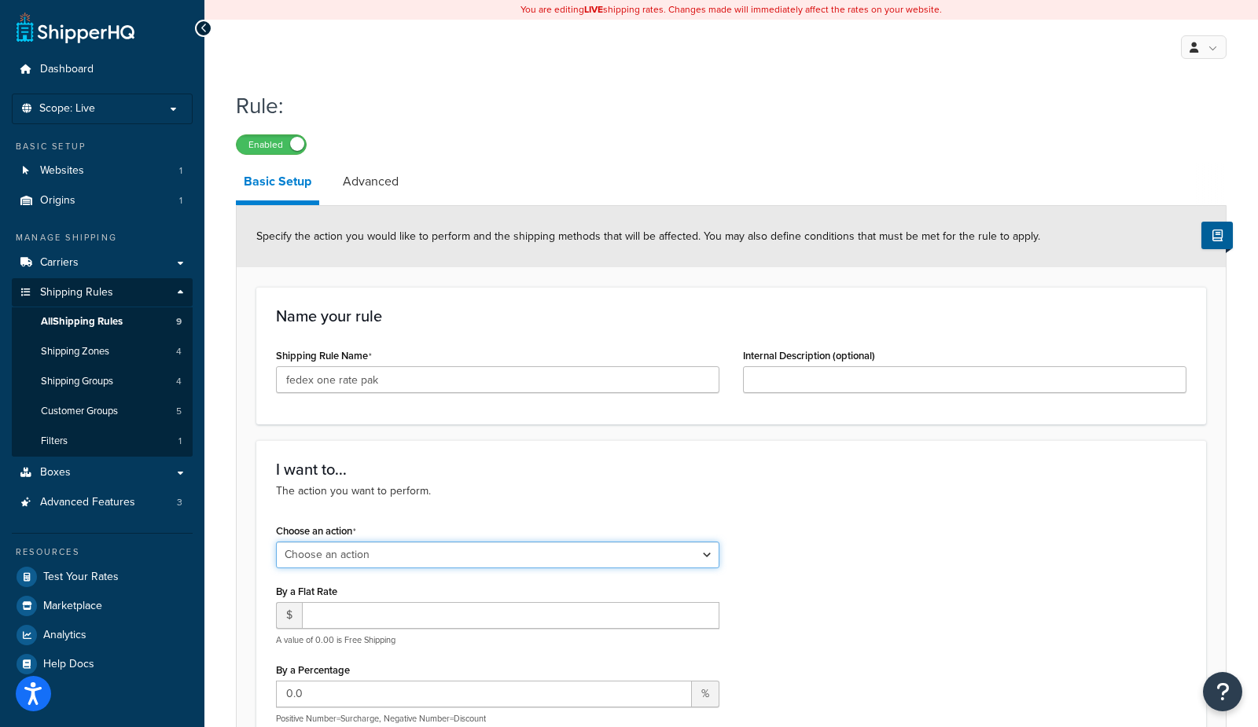
click at [335, 553] on select "Choose an action Override Rates Surcharge or discount rates Hide a shipping met…" at bounding box center [497, 555] width 443 height 27
select select "OVERRIDE"
click at [276, 542] on select "Choose an action Override Rates Surcharge or discount rates Hide a shipping met…" at bounding box center [497, 555] width 443 height 27
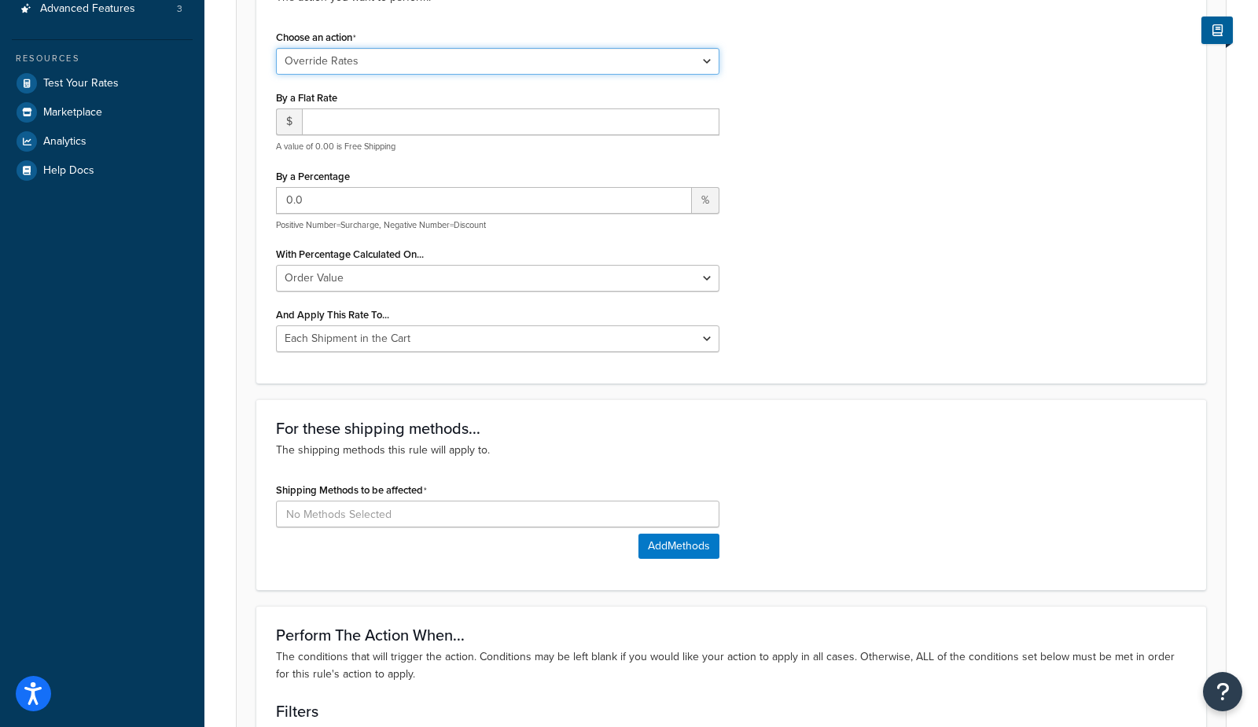
scroll to position [500, 0]
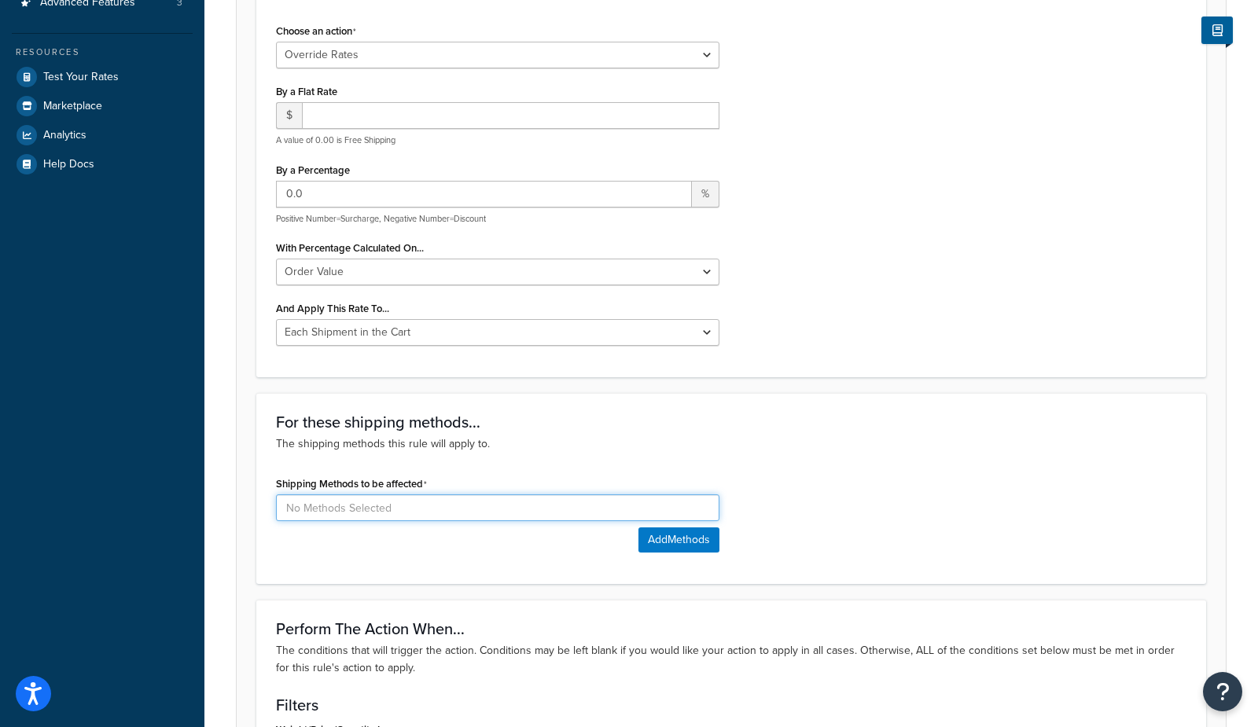
click at [333, 503] on input at bounding box center [497, 507] width 443 height 27
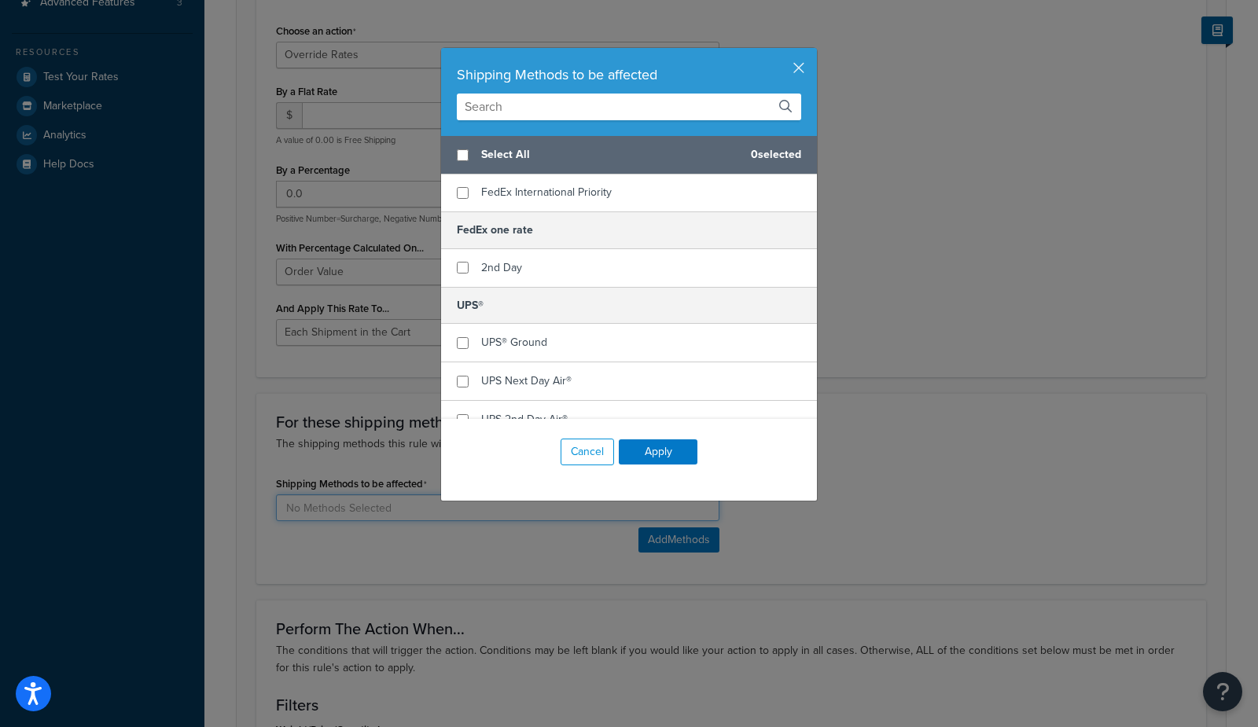
scroll to position [269, 0]
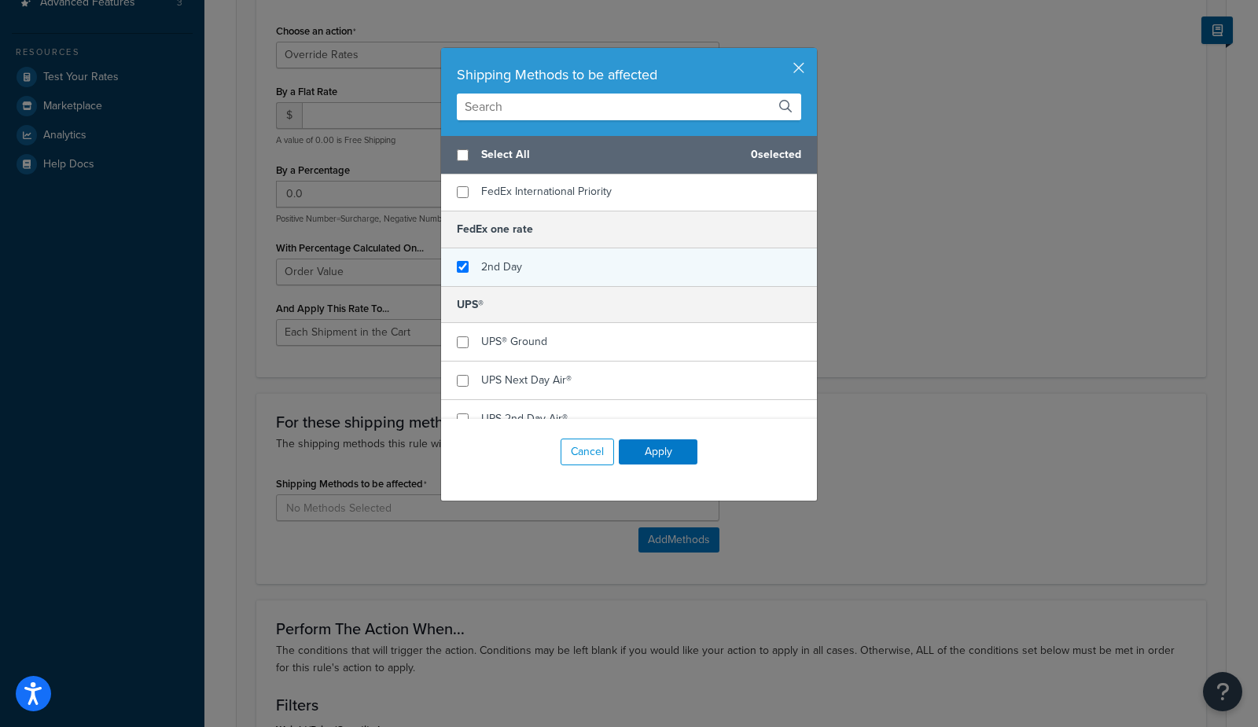
checkbox input "true"
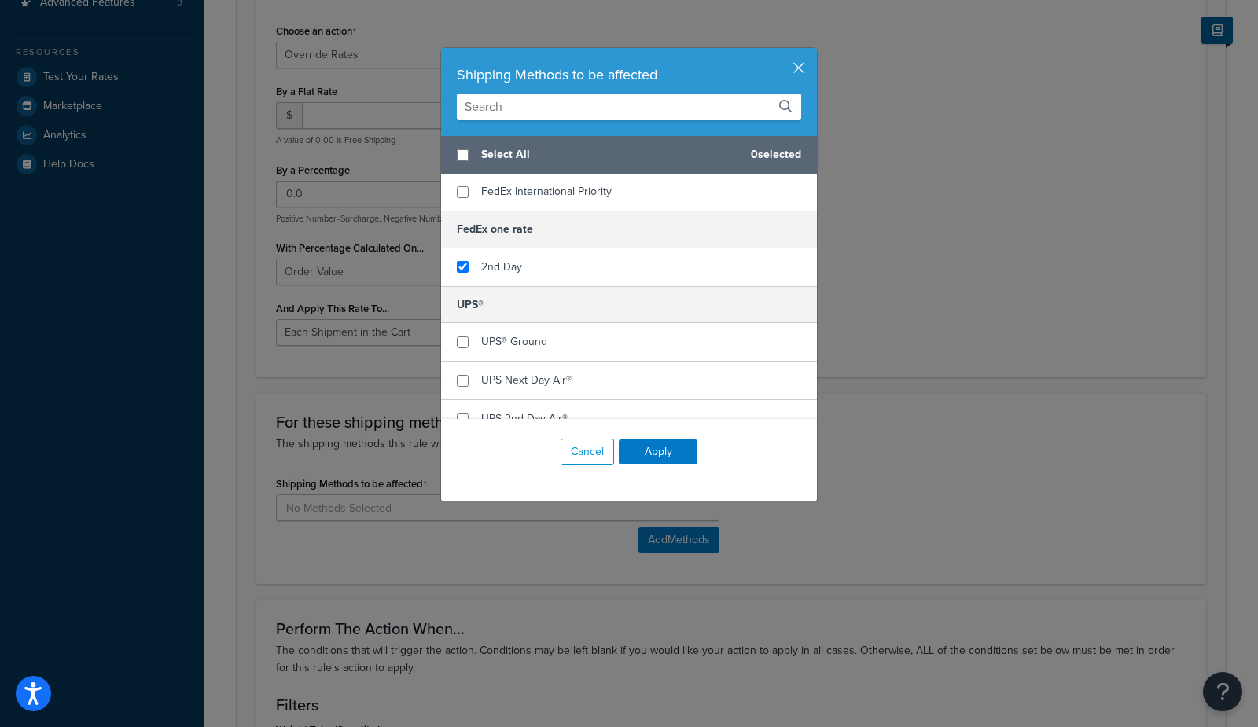
drag, startPoint x: 531, startPoint y: 266, endPoint x: 642, endPoint y: 424, distance: 193.5
click at [531, 267] on div "2nd Day" at bounding box center [629, 267] width 376 height 38
click at [667, 451] on button "Apply" at bounding box center [658, 451] width 79 height 25
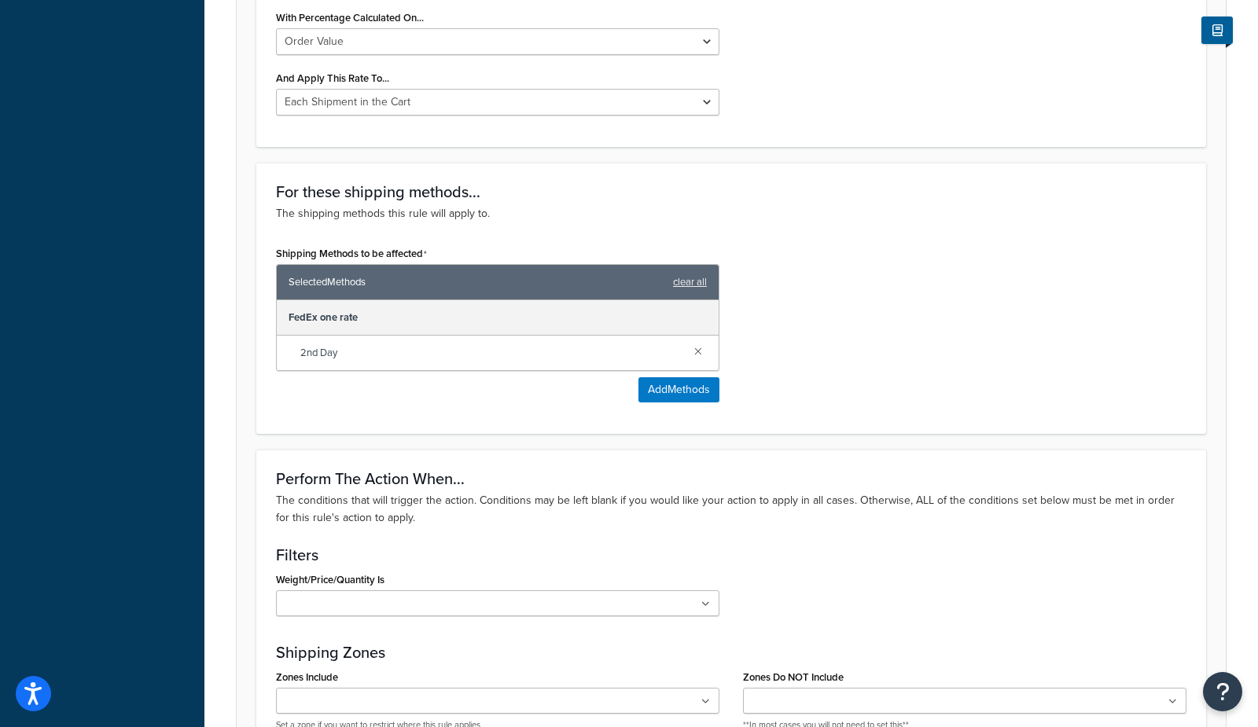
scroll to position [0, 0]
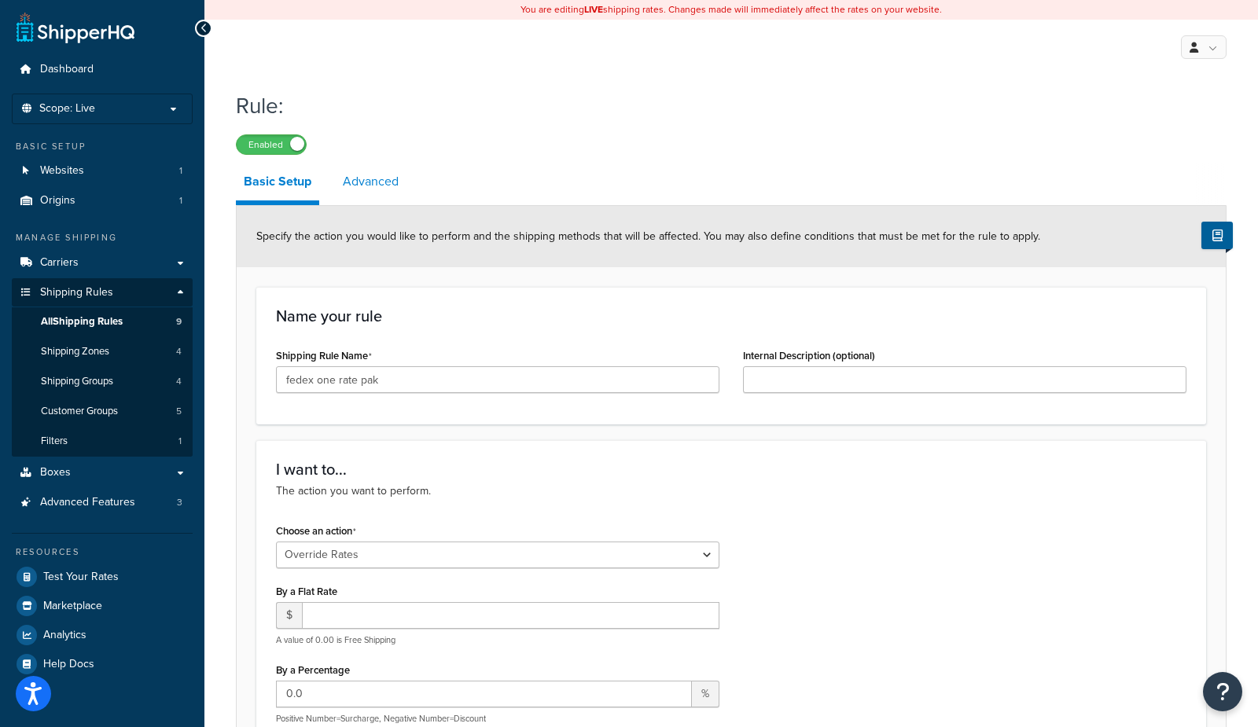
click at [376, 182] on link "Advanced" at bounding box center [371, 182] width 72 height 38
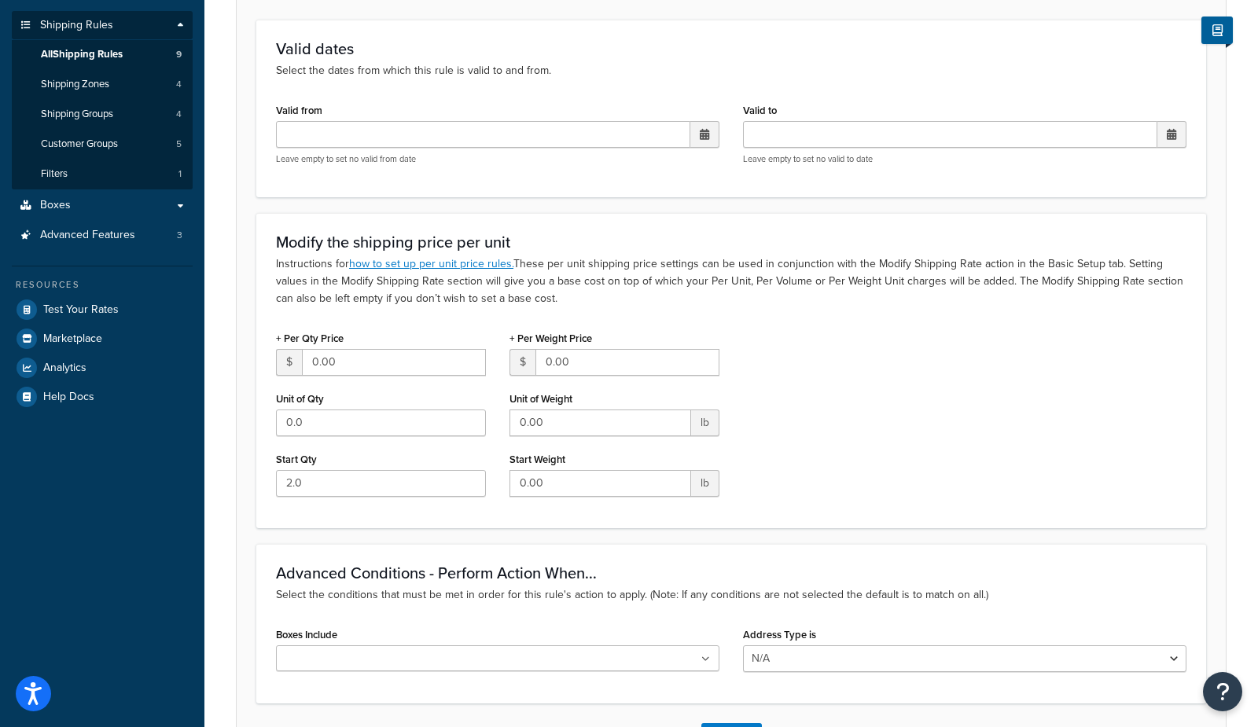
scroll to position [386, 0]
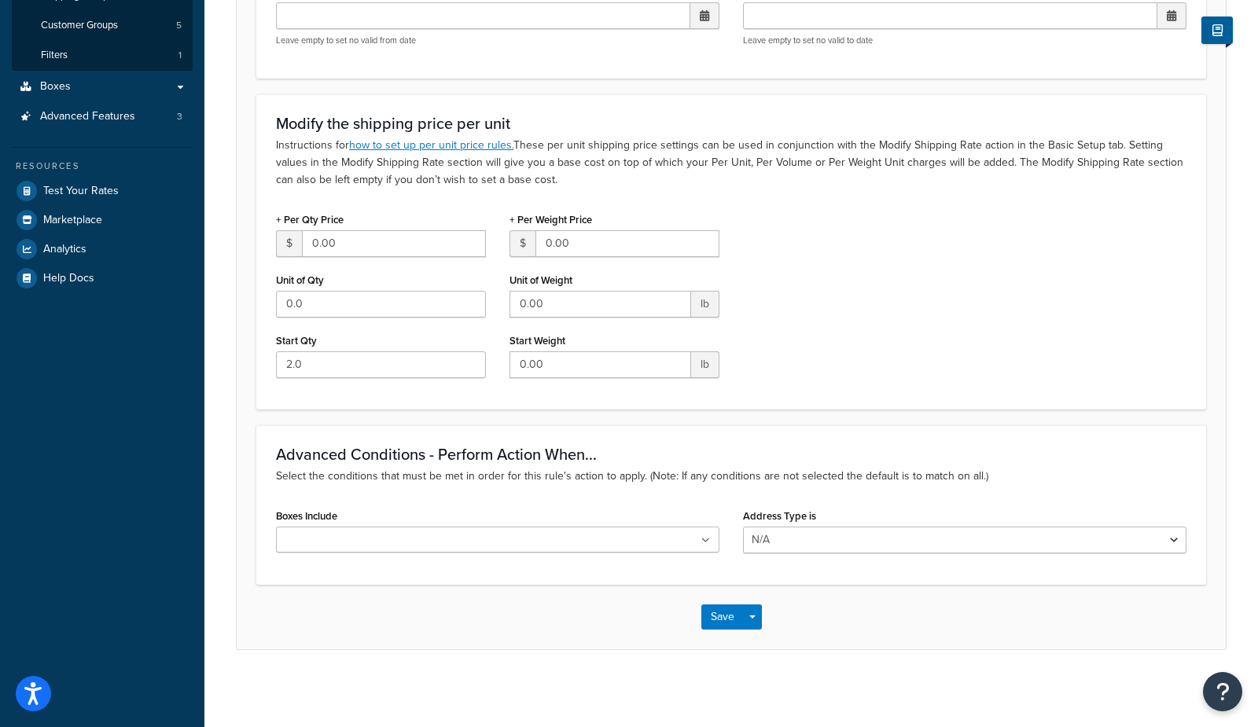
click at [351, 532] on input "Boxes Include" at bounding box center [350, 540] width 139 height 17
type input "fedex"
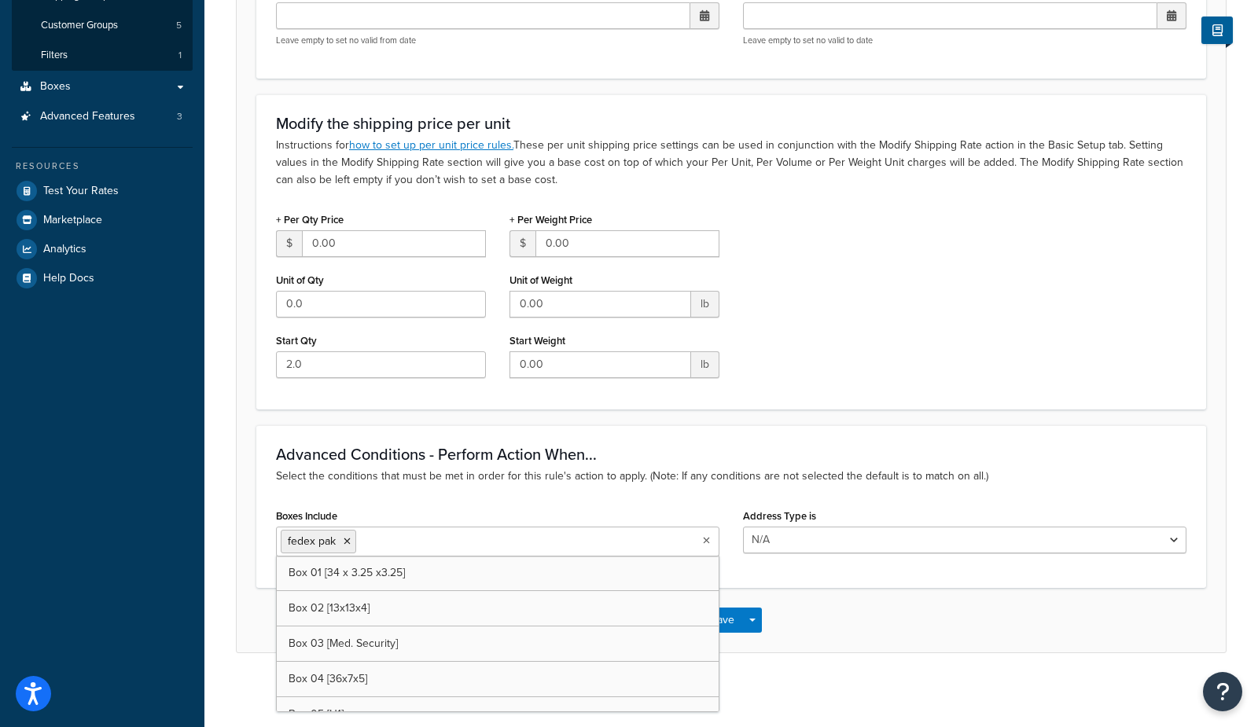
drag, startPoint x: 825, startPoint y: 623, endPoint x: 809, endPoint y: 621, distance: 16.6
click at [825, 622] on div "Save Save Dropdown Save and Edit Save and Duplicate Save and Create New" at bounding box center [731, 620] width 989 height 64
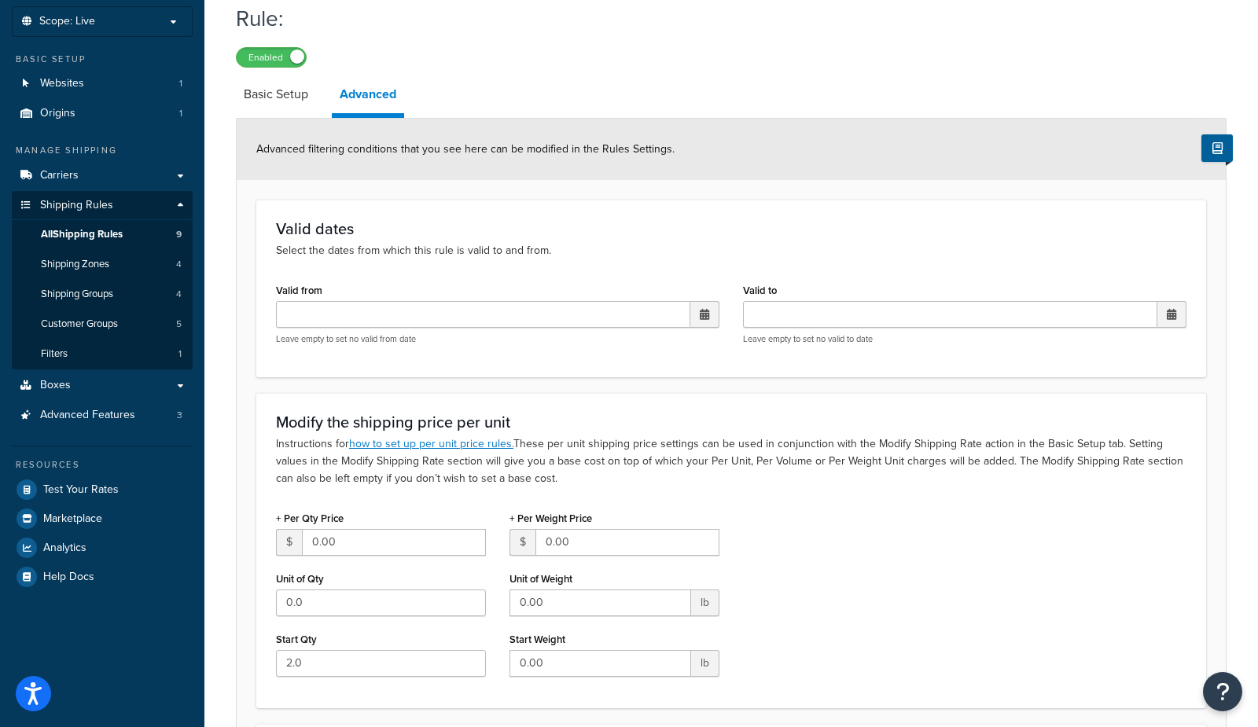
scroll to position [0, 0]
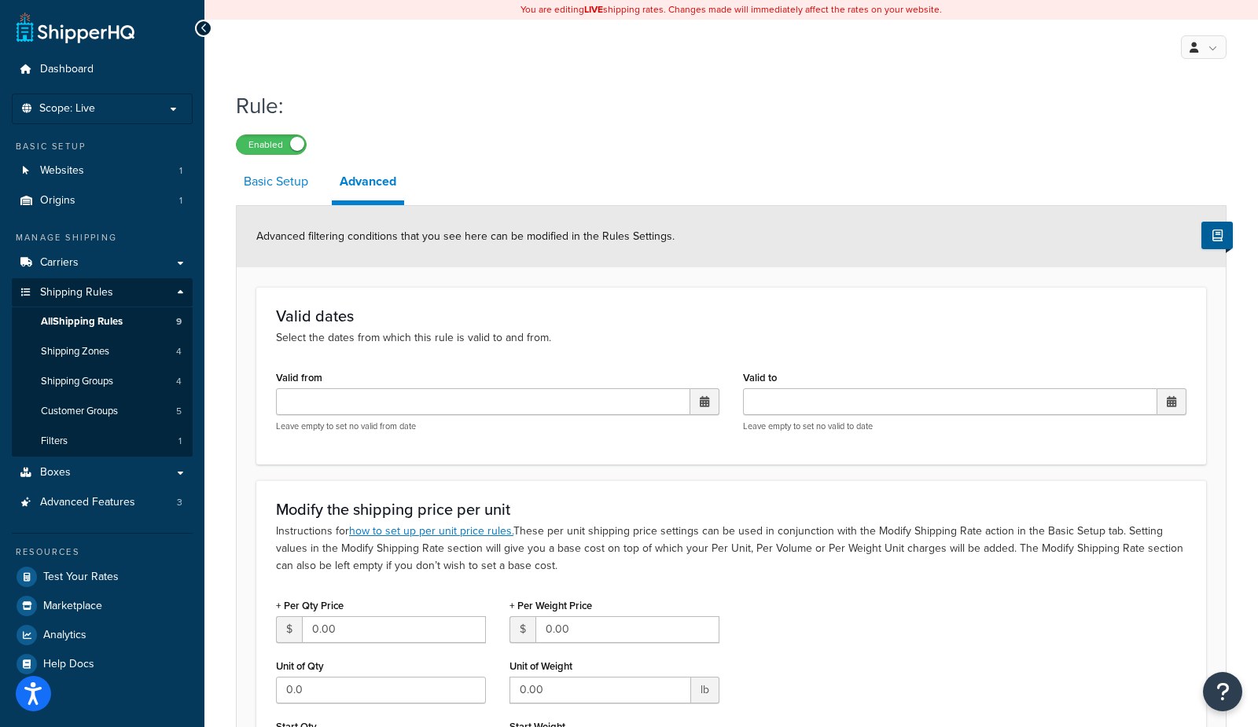
click at [259, 188] on link "Basic Setup" at bounding box center [276, 182] width 80 height 38
select select "OVERRIDE"
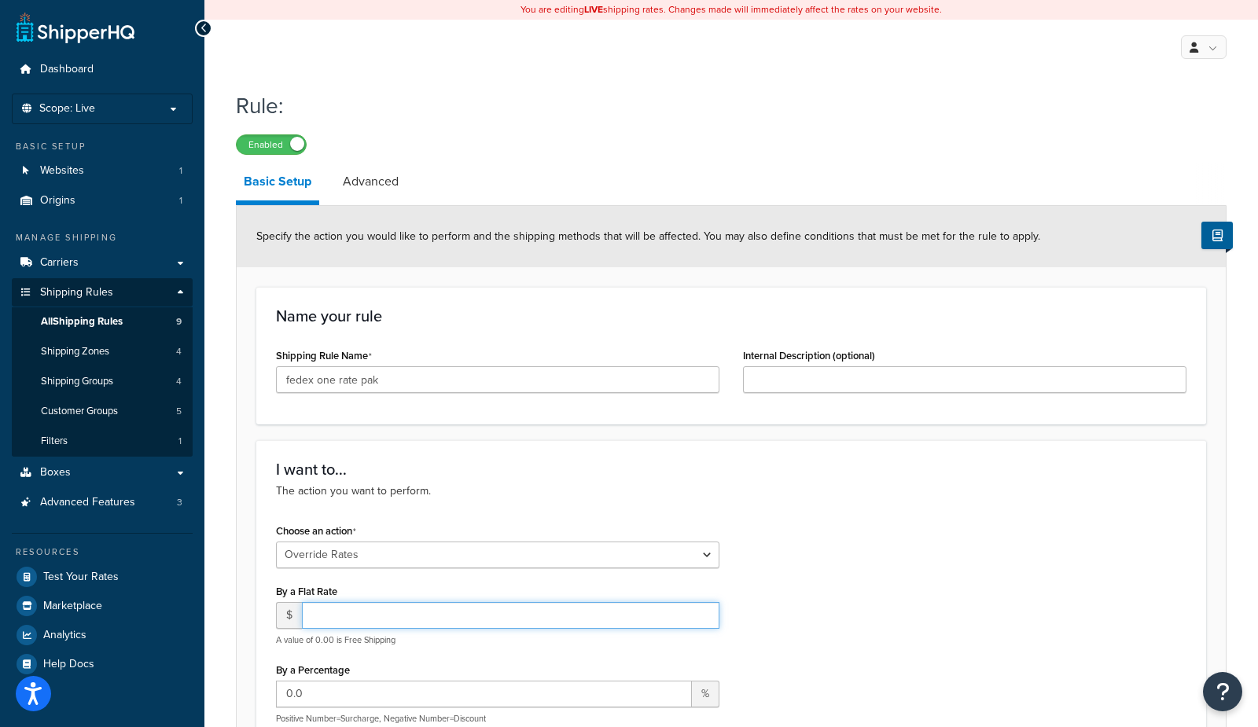
click at [366, 610] on input "number" at bounding box center [510, 615] width 417 height 27
type input "1"
type input "13"
click at [927, 592] on div "Choose an action Choose an action Override Rates Surcharge or discount rates Hi…" at bounding box center [731, 689] width 934 height 338
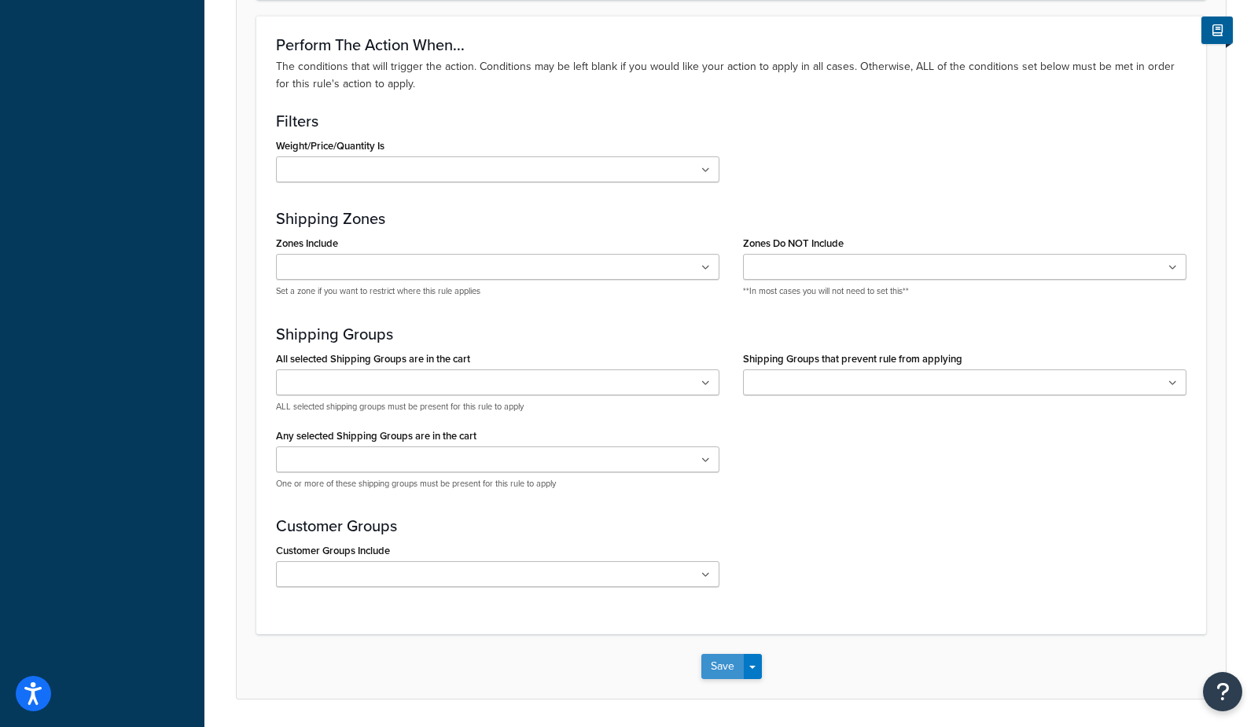
scroll to position [1210, 0]
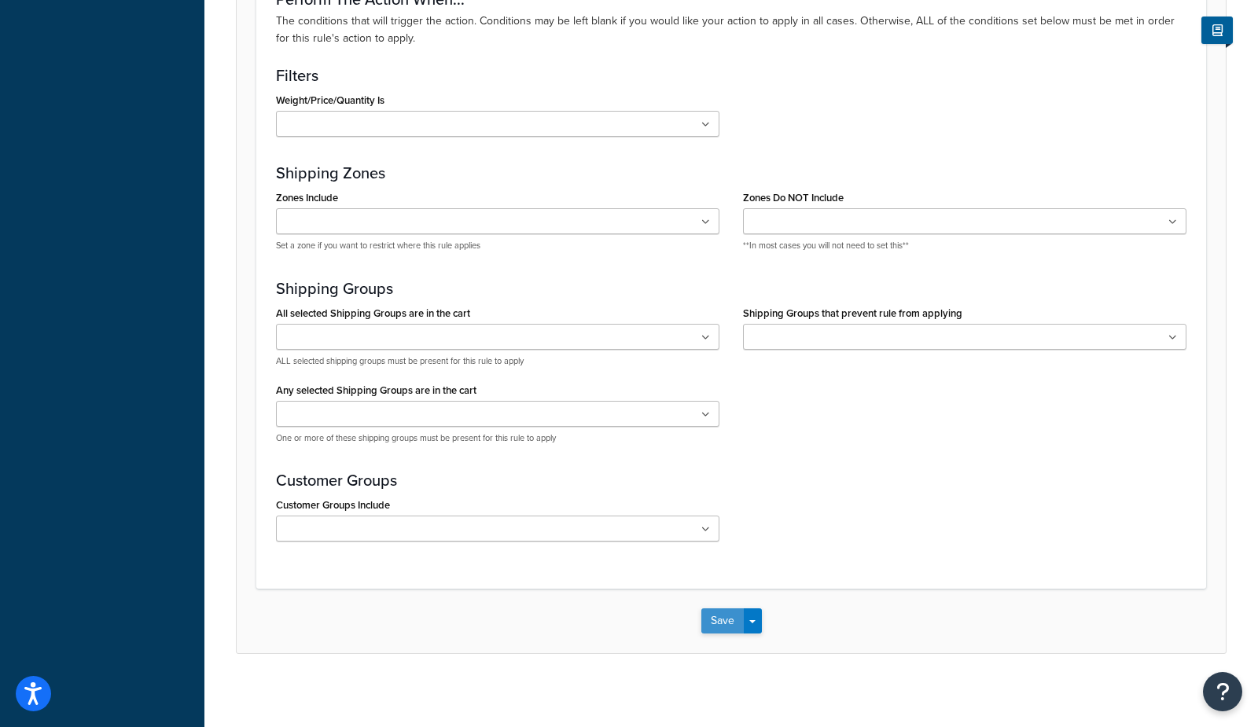
click at [712, 609] on button "Save" at bounding box center [722, 620] width 42 height 25
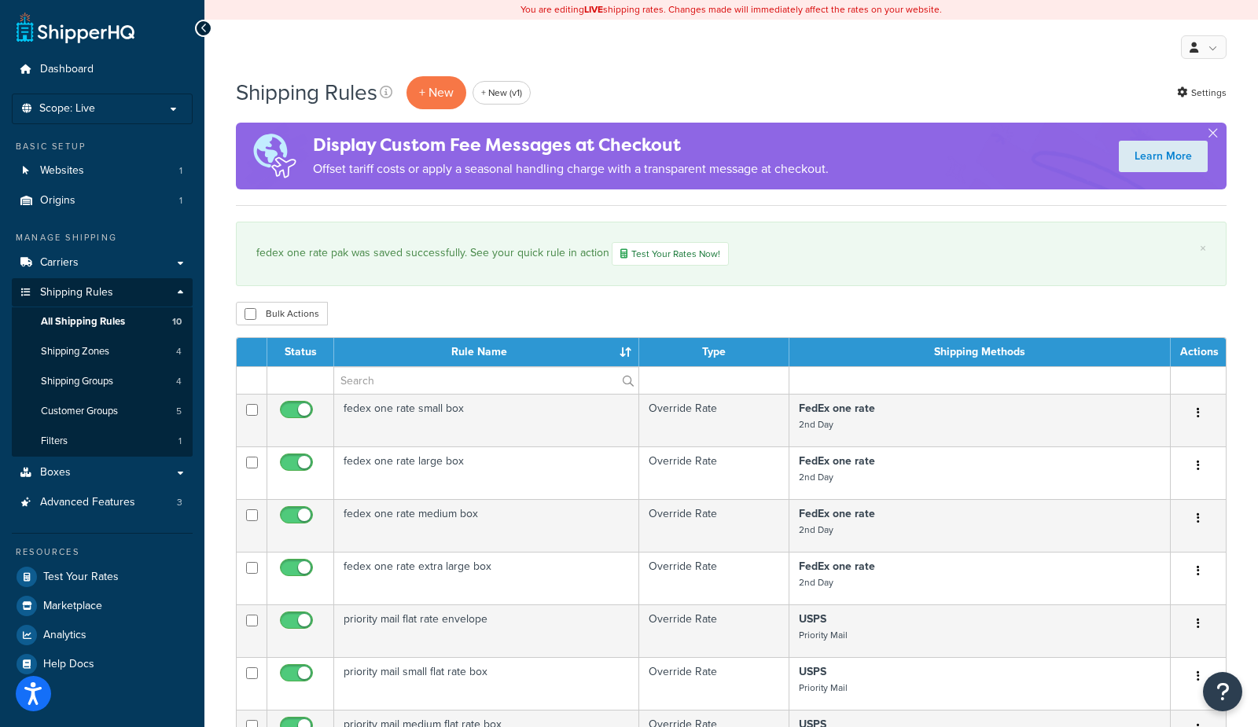
click at [709, 49] on div "My Profile Billing Global Settings Contact Us Logout" at bounding box center [730, 47] width 1053 height 55
click at [74, 474] on link "Boxes" at bounding box center [102, 472] width 181 height 29
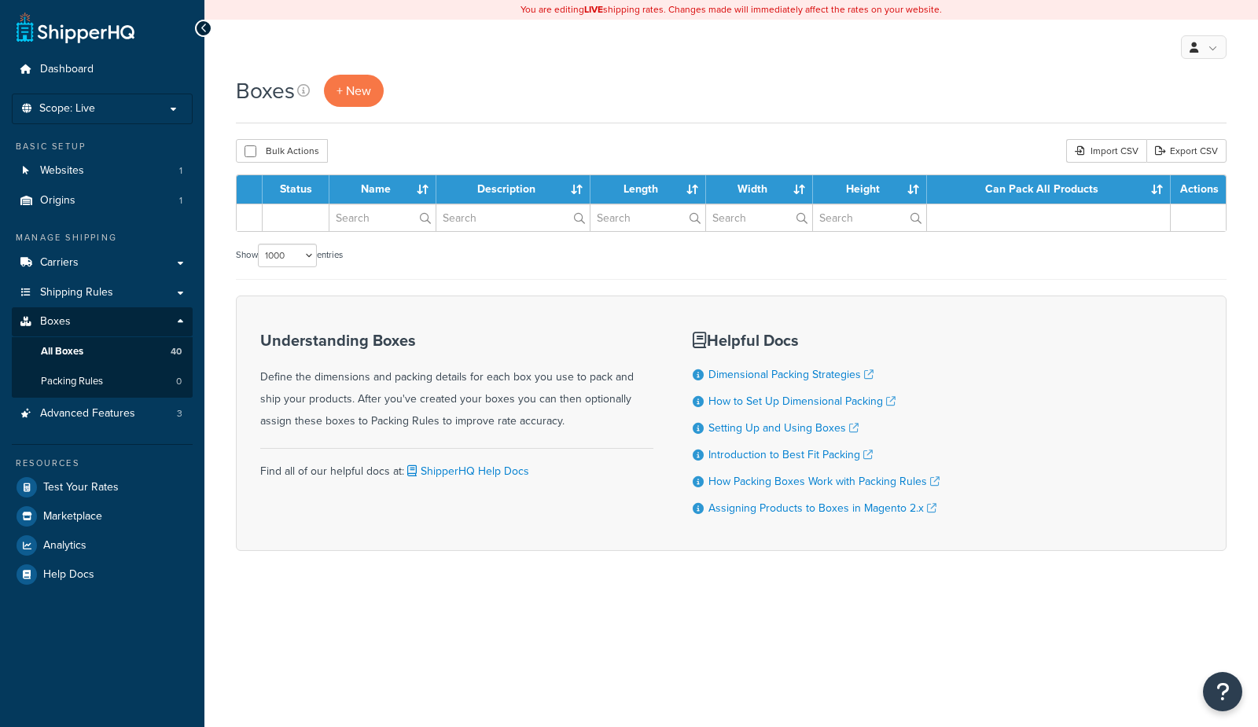
select select "1000"
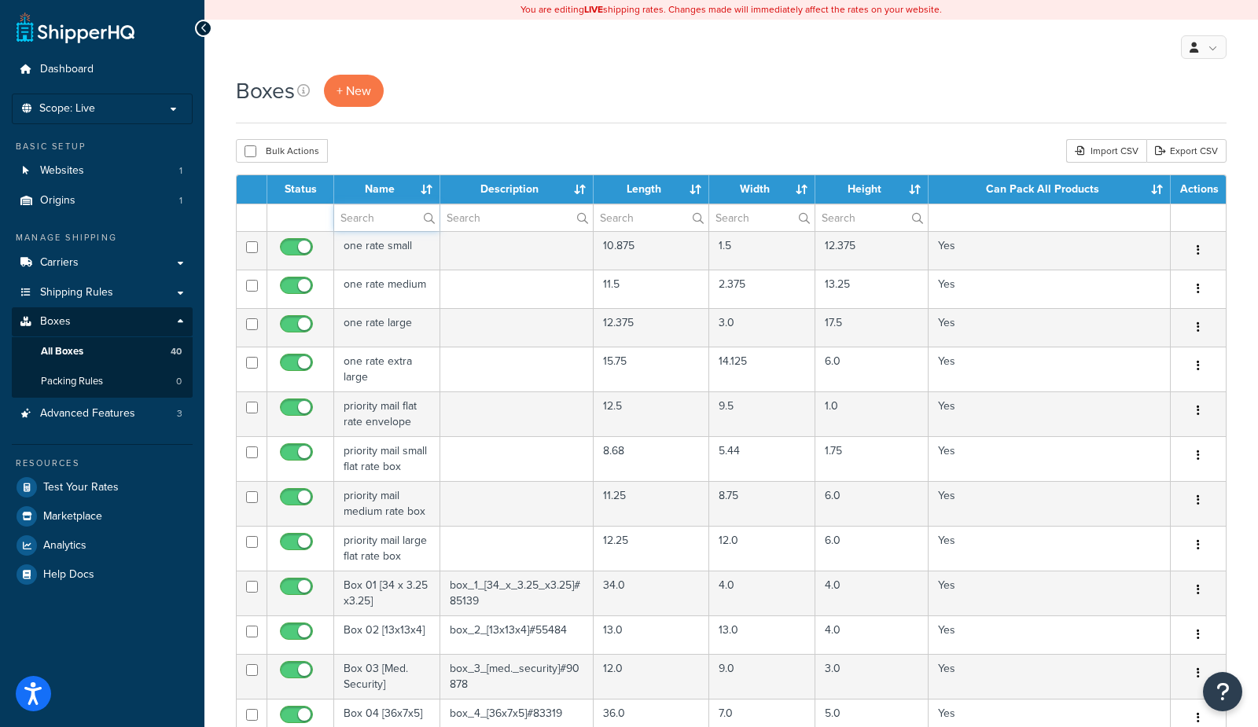
click at [373, 219] on input "text" at bounding box center [386, 217] width 105 height 27
click at [355, 211] on input "text" at bounding box center [386, 217] width 105 height 27
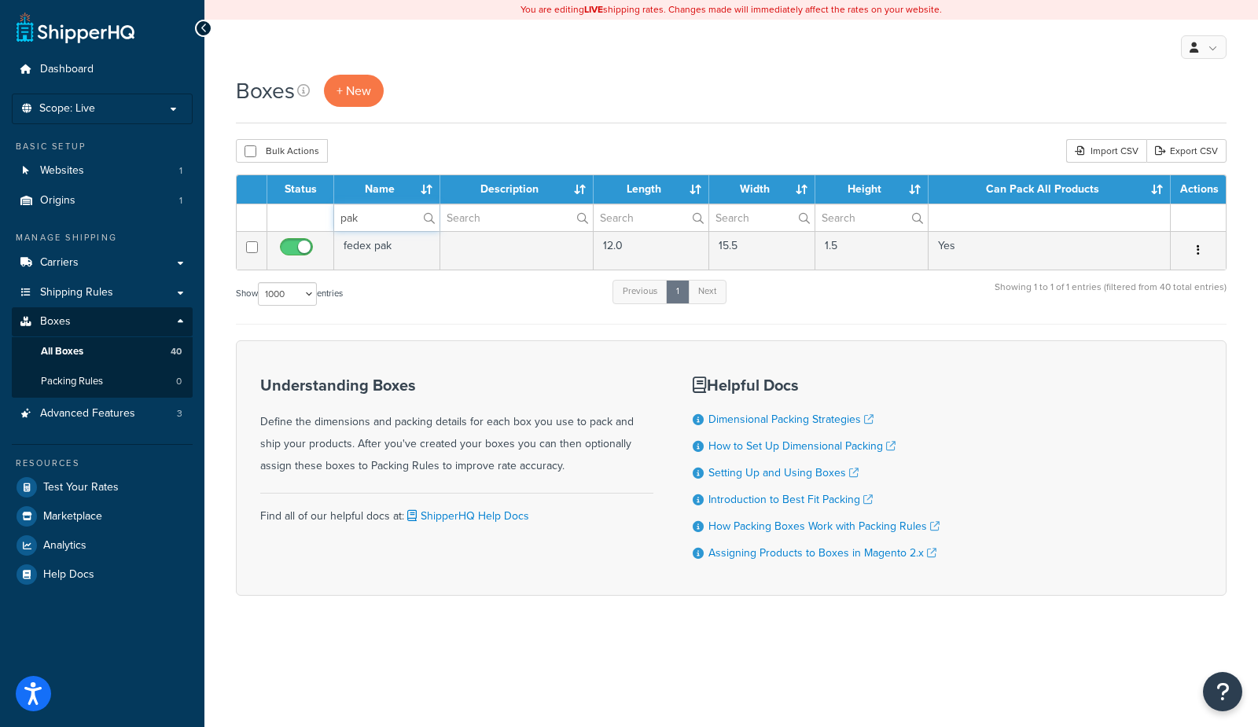
type input "pak"
drag, startPoint x: 372, startPoint y: 220, endPoint x: 315, endPoint y: 208, distance: 58.0
click at [315, 208] on tr "pak" at bounding box center [731, 218] width 989 height 28
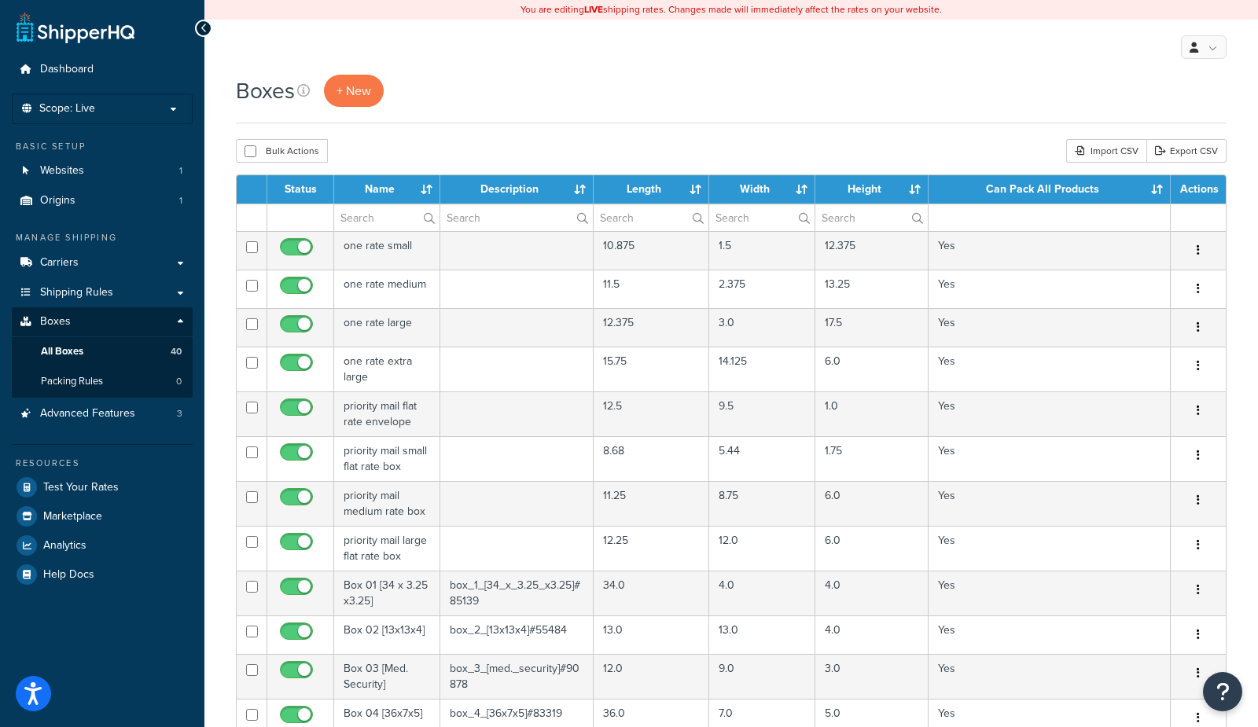
click at [461, 142] on div "Bulk Actions Duplicate Delete Import CSV Export CSV" at bounding box center [731, 151] width 990 height 24
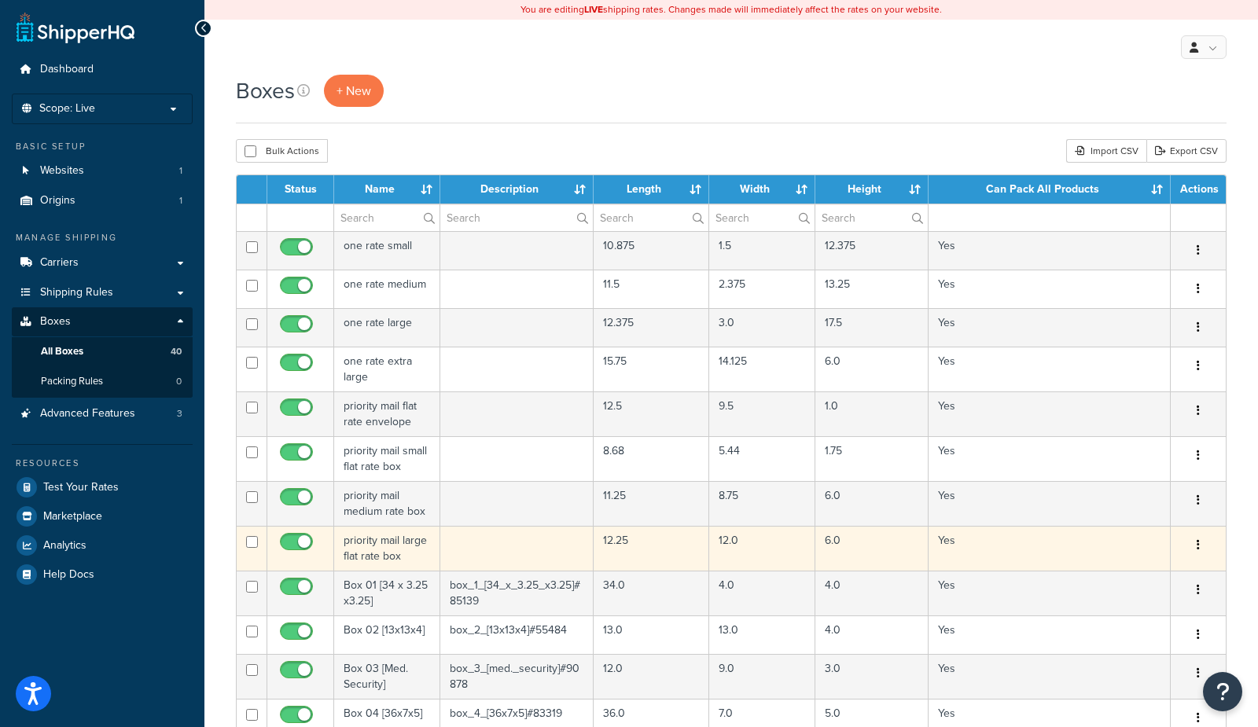
click at [380, 544] on td "priority mail large flat rate box" at bounding box center [387, 548] width 106 height 45
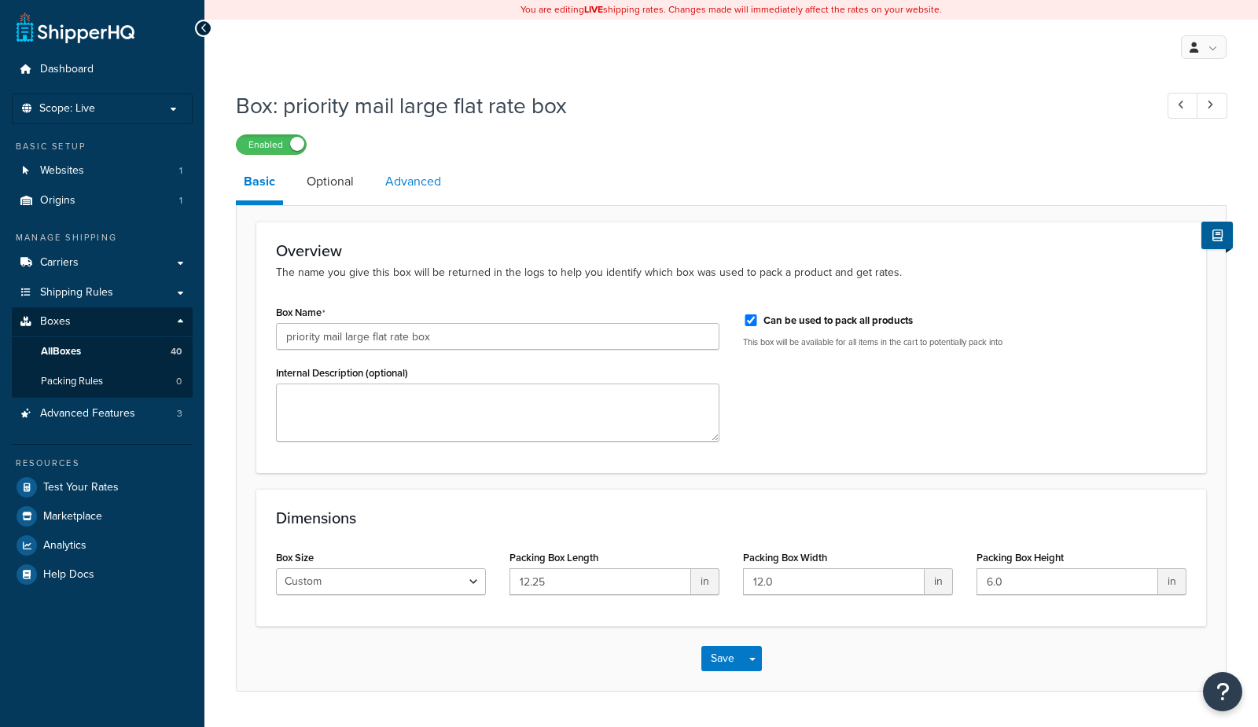
click at [408, 177] on link "Advanced" at bounding box center [413, 182] width 72 height 38
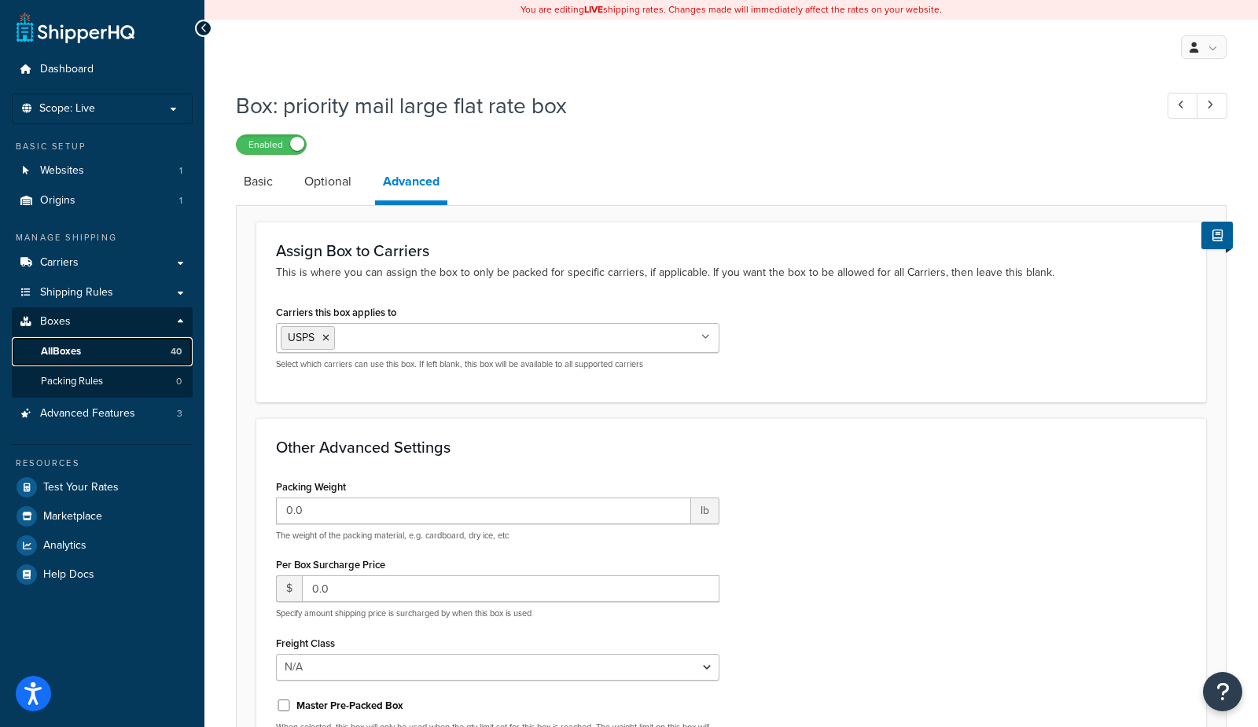
click at [121, 352] on link "All Boxes 40" at bounding box center [102, 351] width 181 height 29
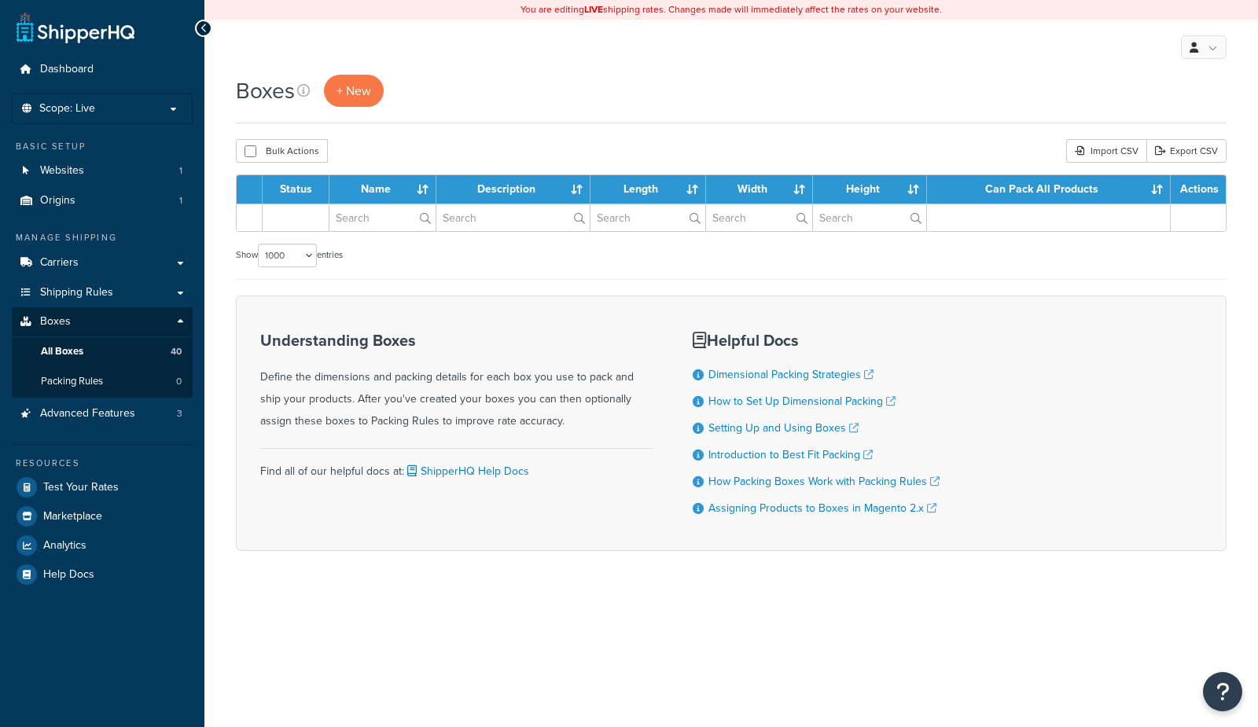
select select "1000"
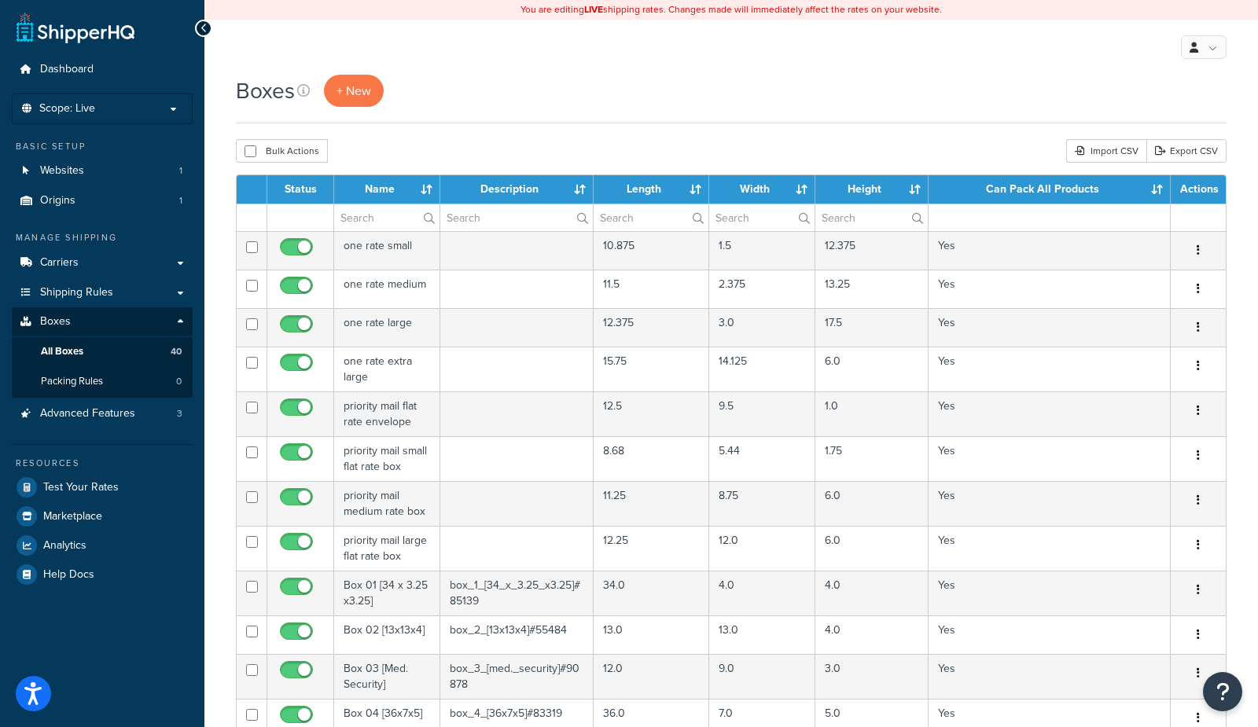
click at [358, 90] on span "+ New" at bounding box center [353, 91] width 35 height 18
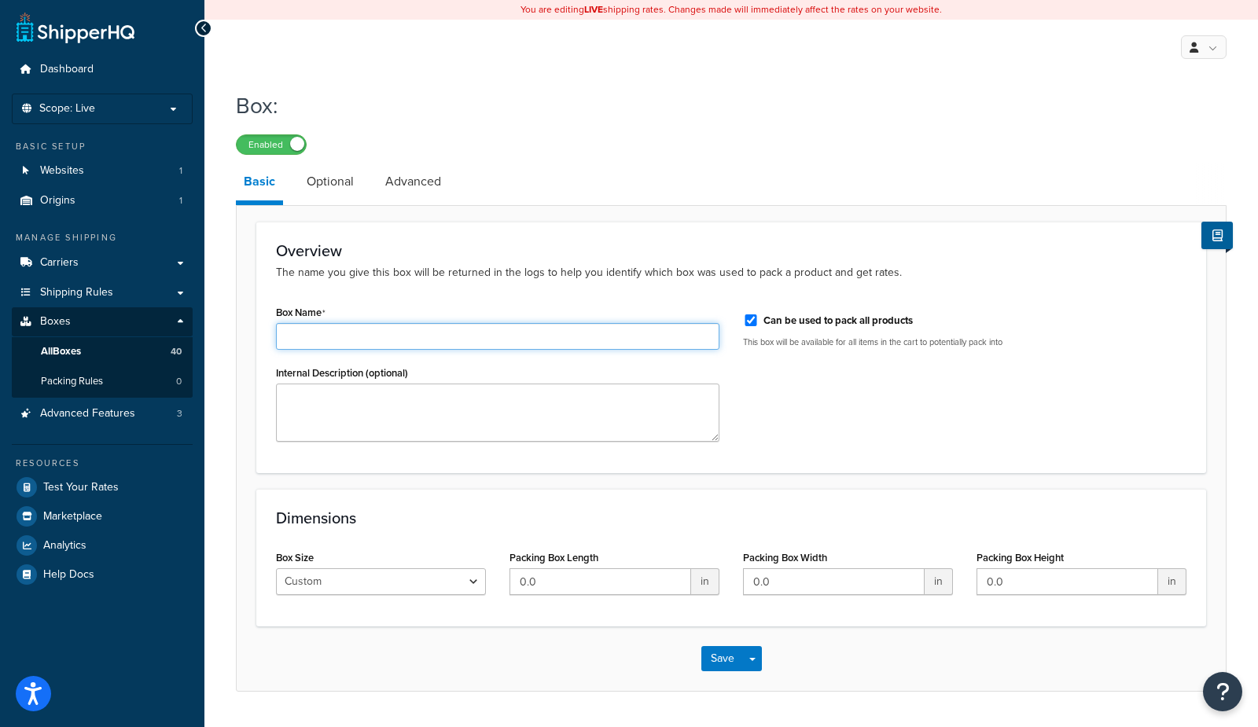
click at [346, 345] on input "Box Name" at bounding box center [497, 336] width 443 height 27
type input "priority mail flat rate envelope"
drag, startPoint x: 595, startPoint y: 589, endPoint x: 406, endPoint y: 579, distance: 189.7
click at [406, 579] on div "Box Size Custom USPS Small Flat Box USPS Medium Flat Box USPS Large Flat Box US…" at bounding box center [731, 576] width 934 height 61
type input "12.5"
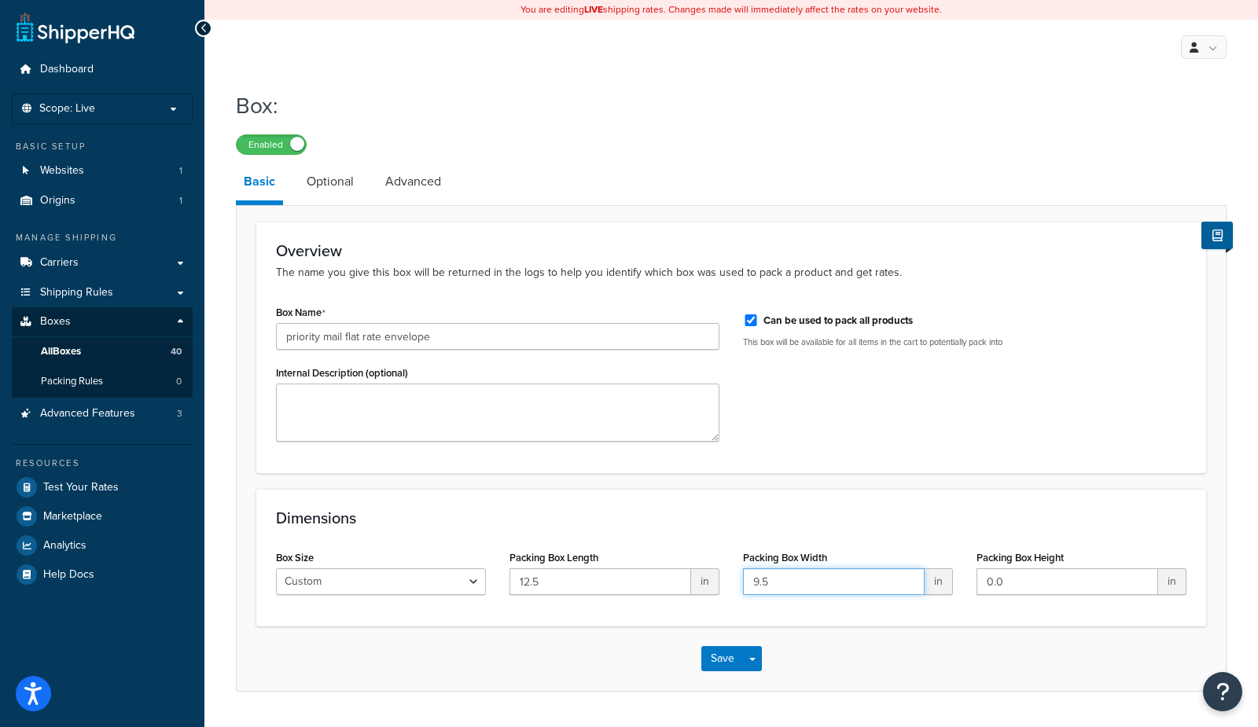
type input "9.5"
drag, startPoint x: 1030, startPoint y: 582, endPoint x: 949, endPoint y: 581, distance: 81.0
click at [949, 581] on div "Box Size Custom USPS Small Flat Box USPS Medium Flat Box USPS Large Flat Box US…" at bounding box center [731, 576] width 934 height 61
type input "0.25"
click at [727, 660] on button "Save" at bounding box center [722, 658] width 42 height 25
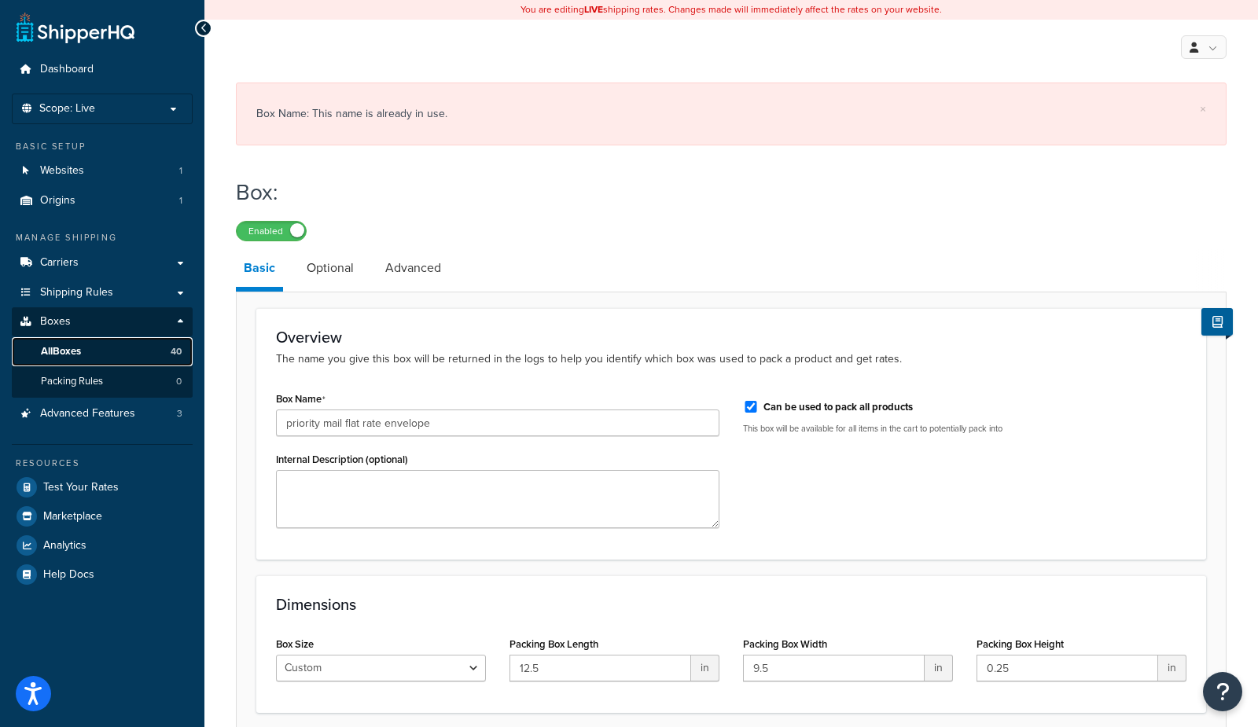
click at [66, 353] on span "All Boxes" at bounding box center [61, 351] width 40 height 13
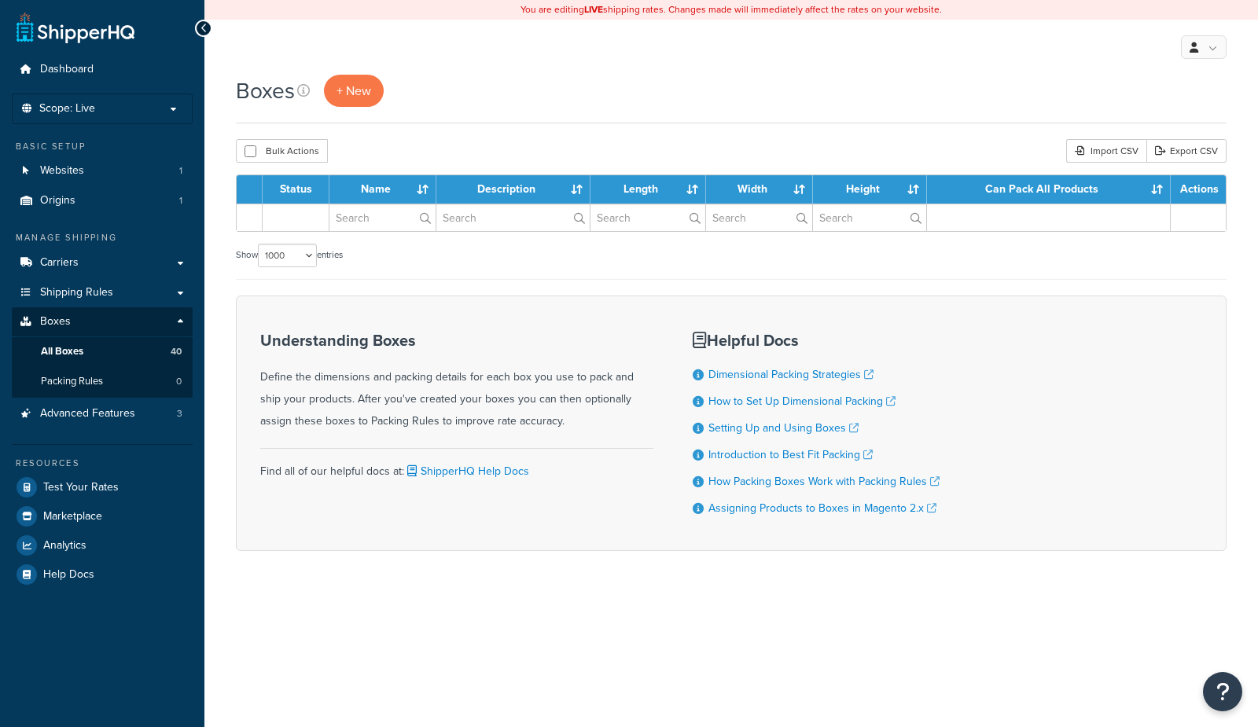
select select "1000"
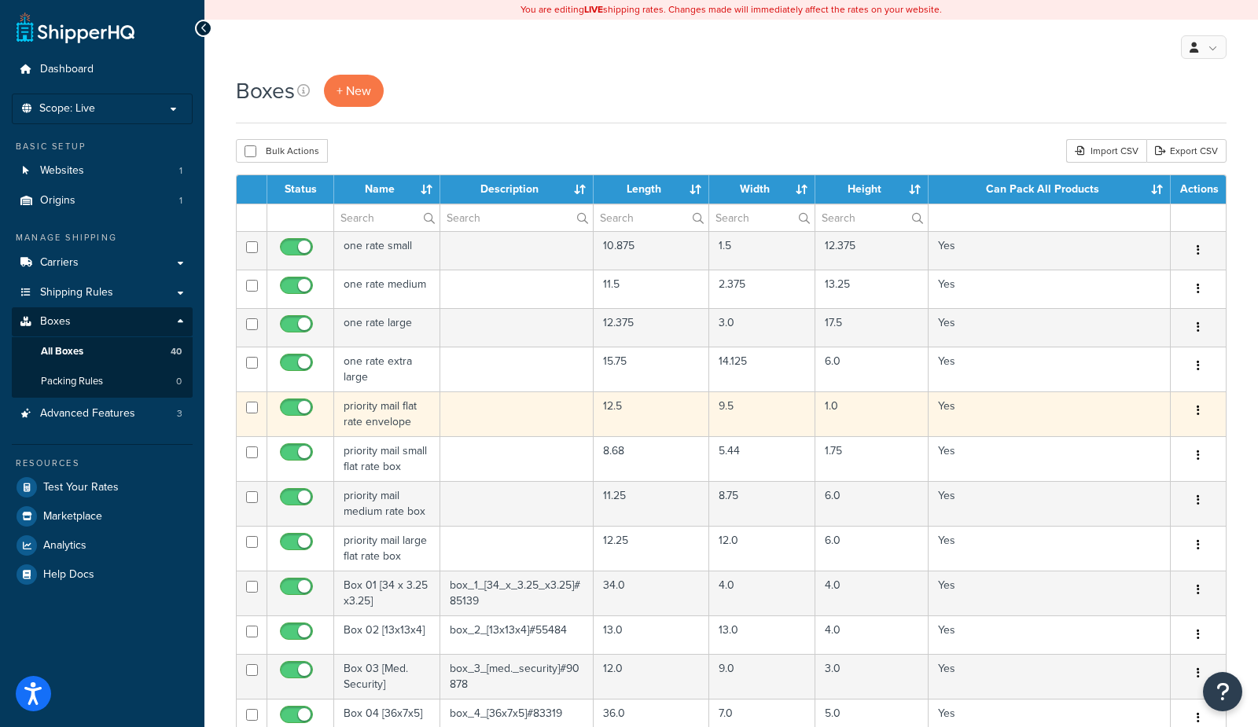
click at [378, 402] on td "priority mail flat rate envelope" at bounding box center [387, 413] width 106 height 45
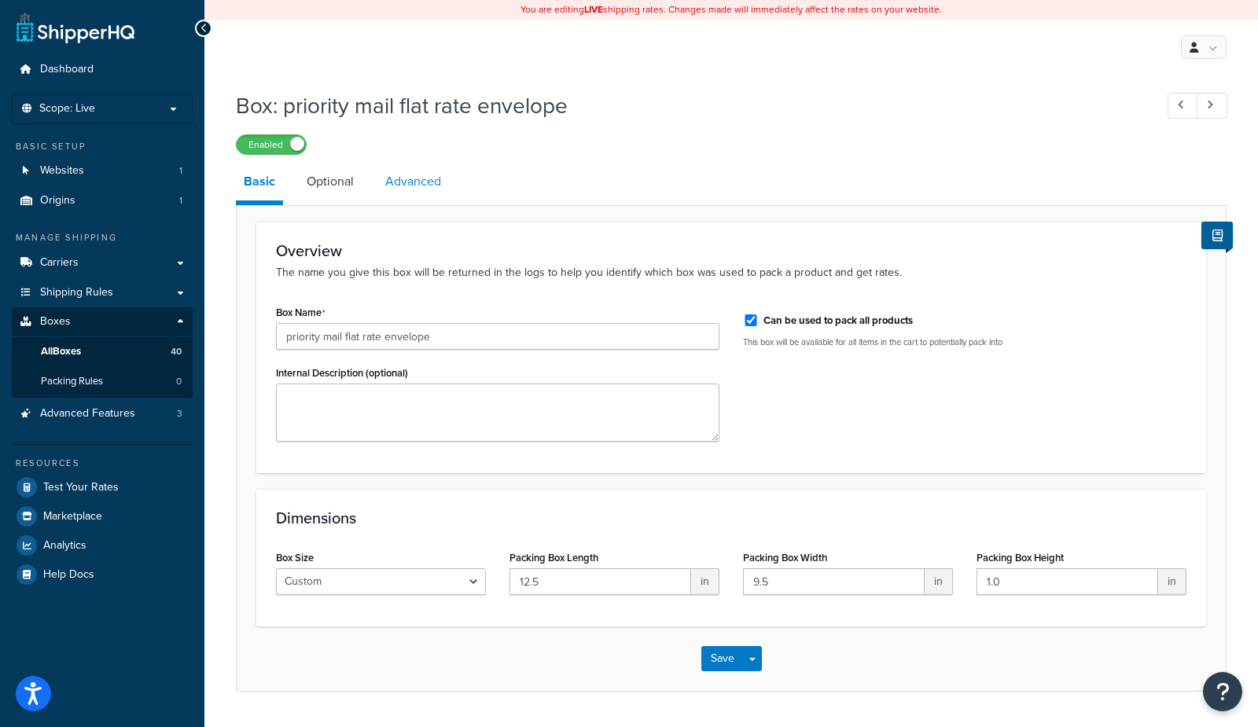
click at [411, 191] on link "Advanced" at bounding box center [413, 182] width 72 height 38
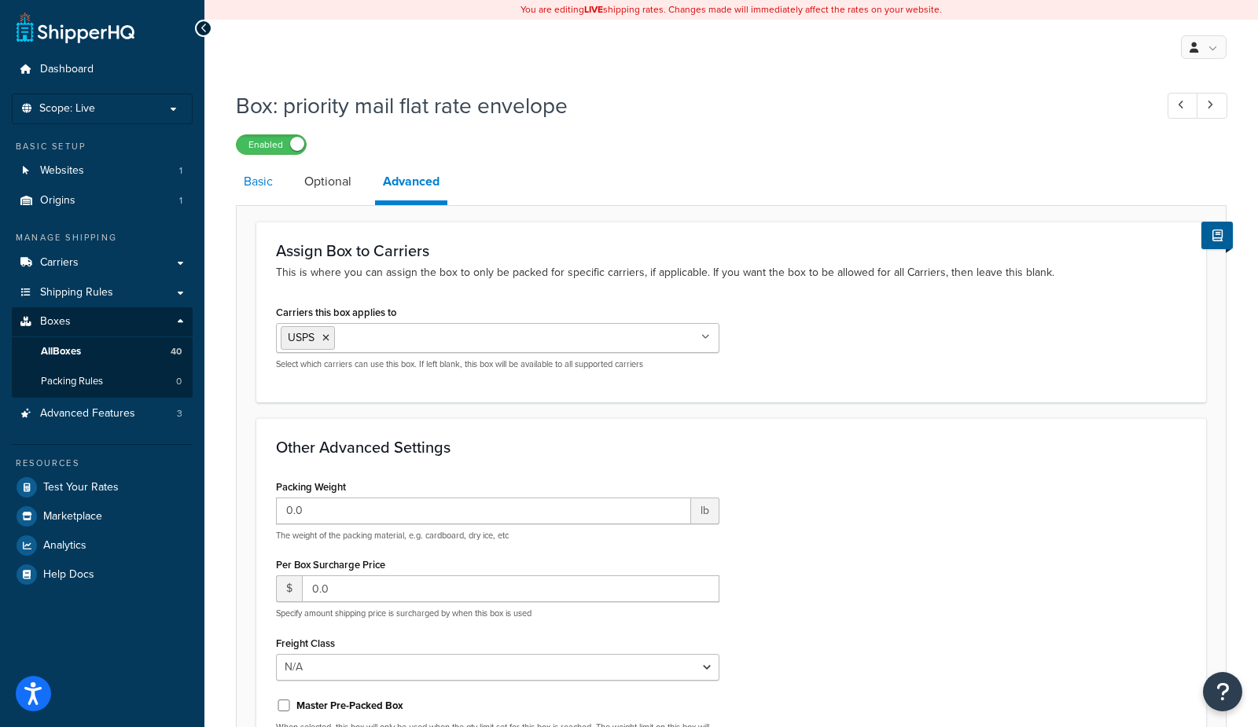
click at [251, 186] on link "Basic" at bounding box center [258, 182] width 45 height 38
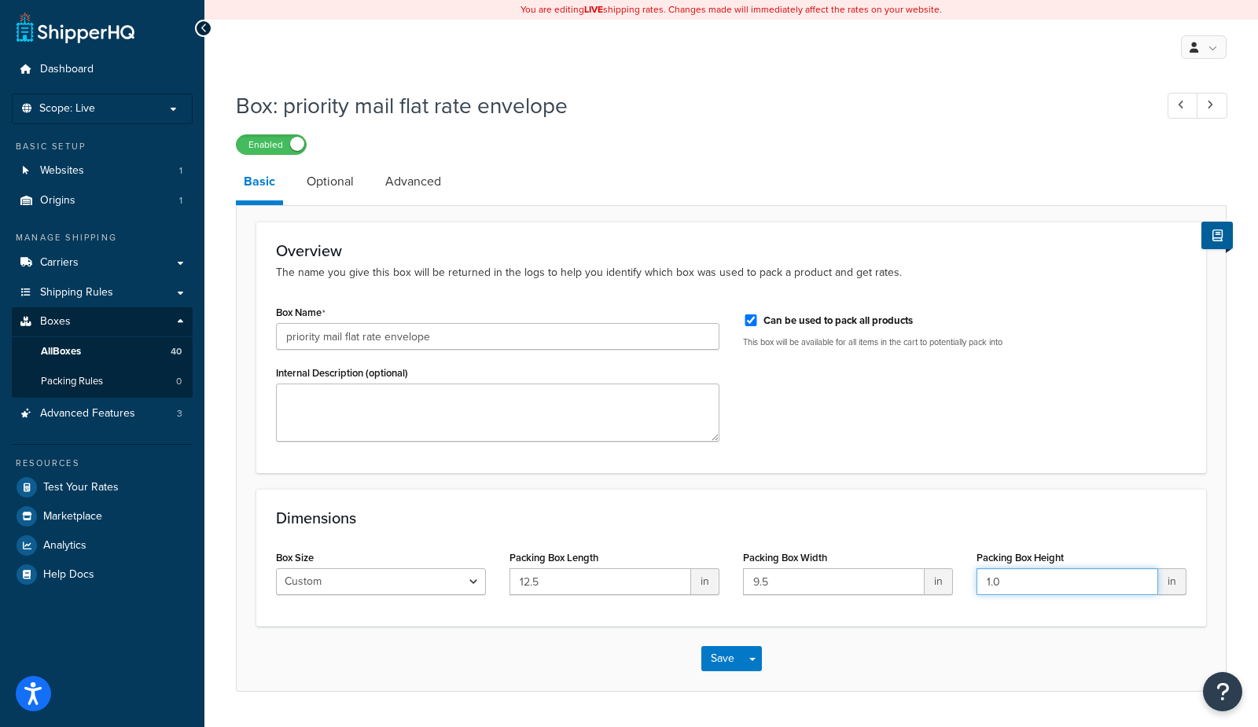
drag, startPoint x: 1017, startPoint y: 582, endPoint x: 776, endPoint y: 556, distance: 242.8
click at [776, 556] on div "Box Size Custom USPS Small Flat Box USPS Medium Flat Box USPS Large Flat Box US…" at bounding box center [731, 576] width 934 height 61
type input ".25"
click at [430, 189] on link "Advanced" at bounding box center [413, 182] width 72 height 38
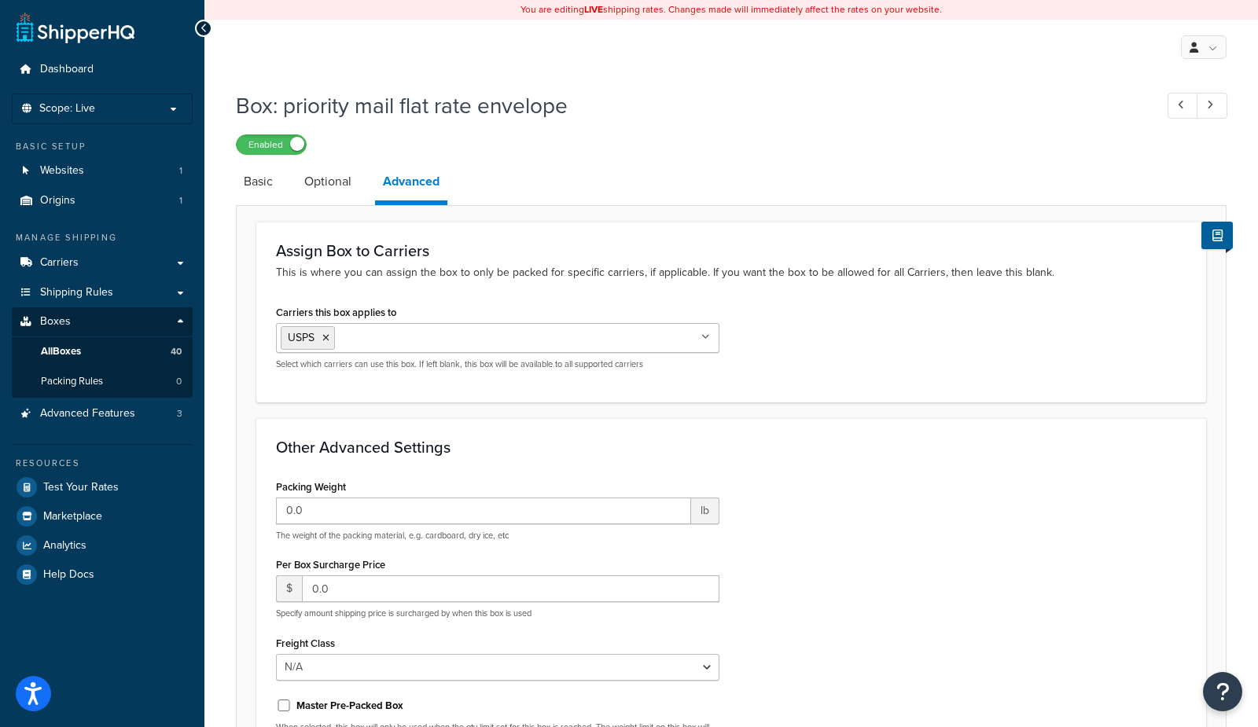
click at [603, 288] on div "Assign Box to Carriers This is where you can assign the box to only be packed f…" at bounding box center [731, 312] width 950 height 180
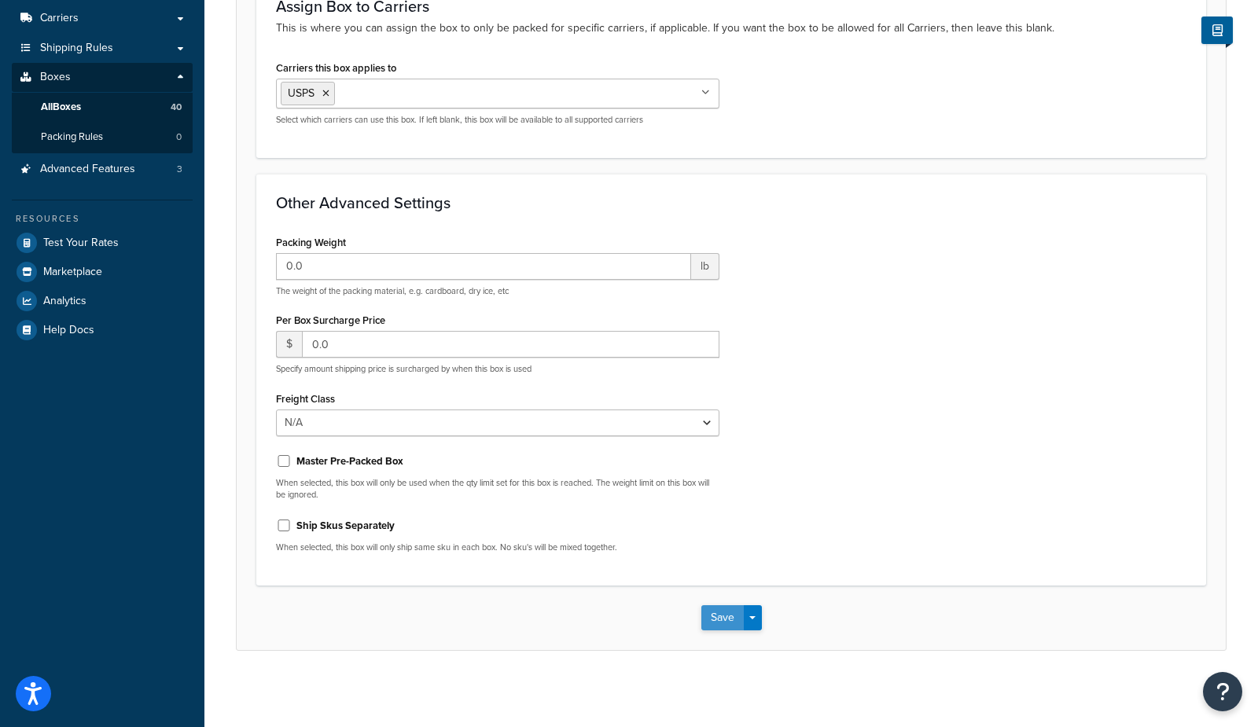
click at [713, 617] on button "Save" at bounding box center [722, 617] width 42 height 25
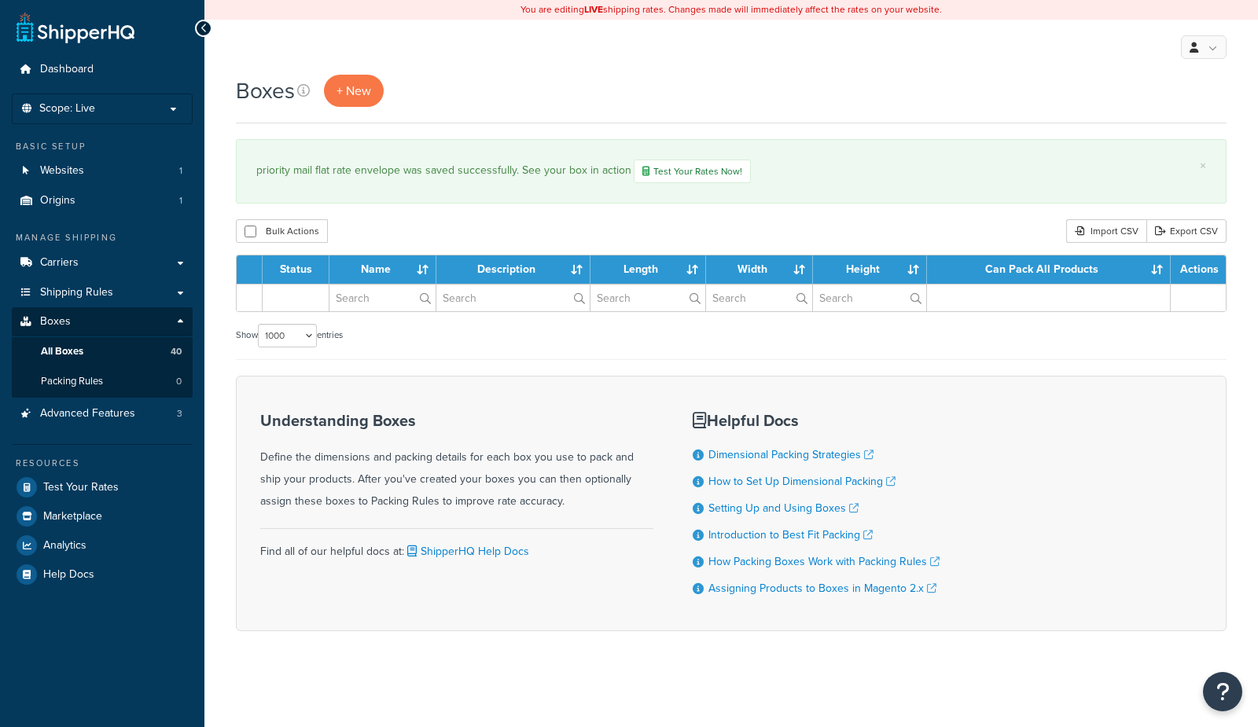
select select "1000"
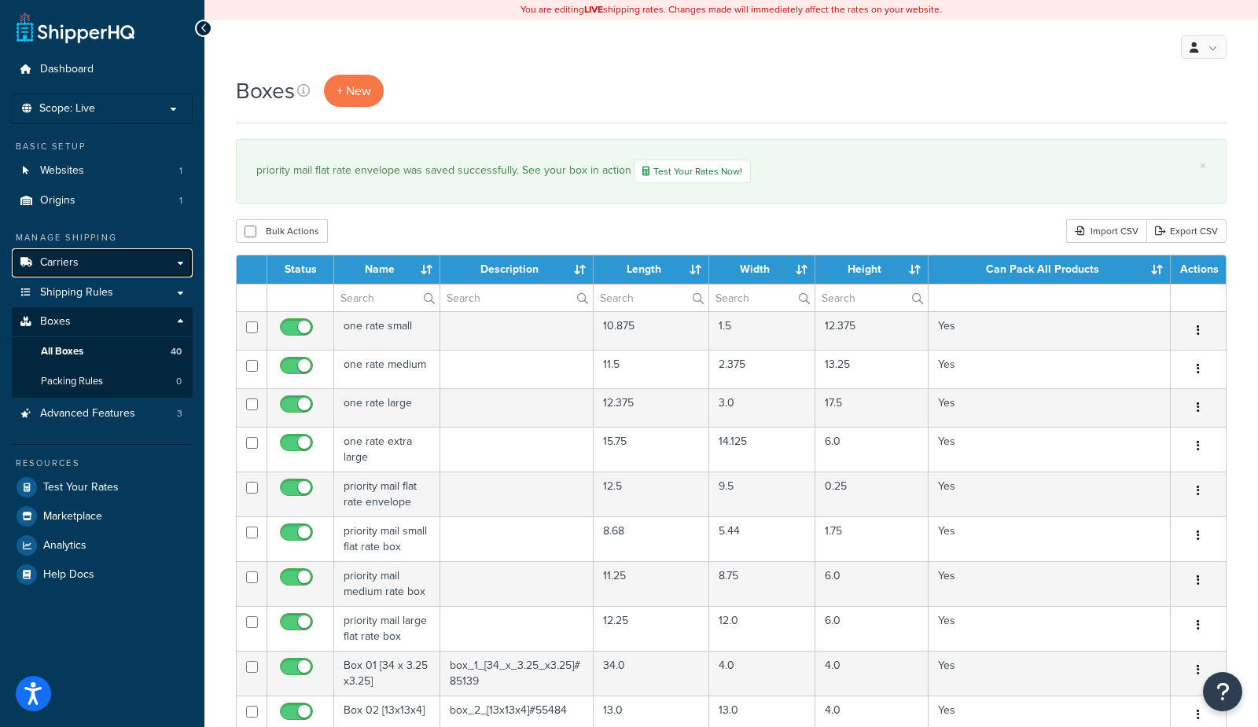
click at [78, 267] on link "Carriers" at bounding box center [102, 262] width 181 height 29
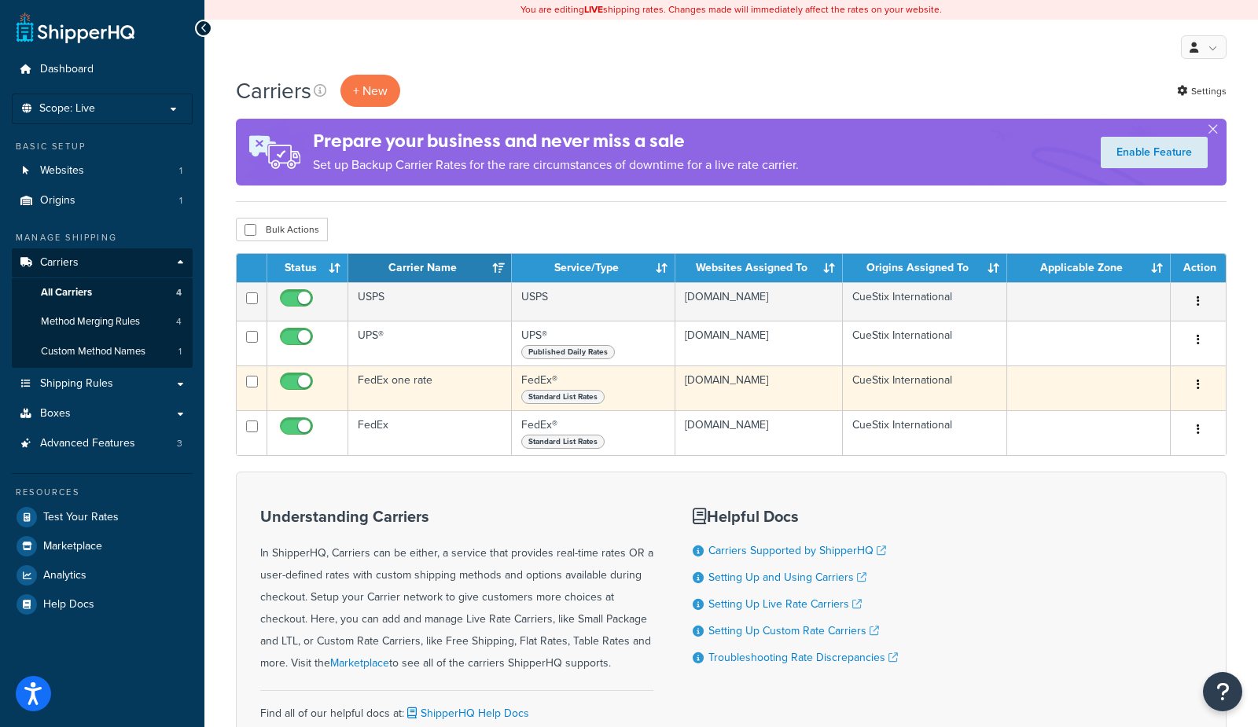
click at [413, 390] on td "FedEx one rate" at bounding box center [430, 388] width 164 height 45
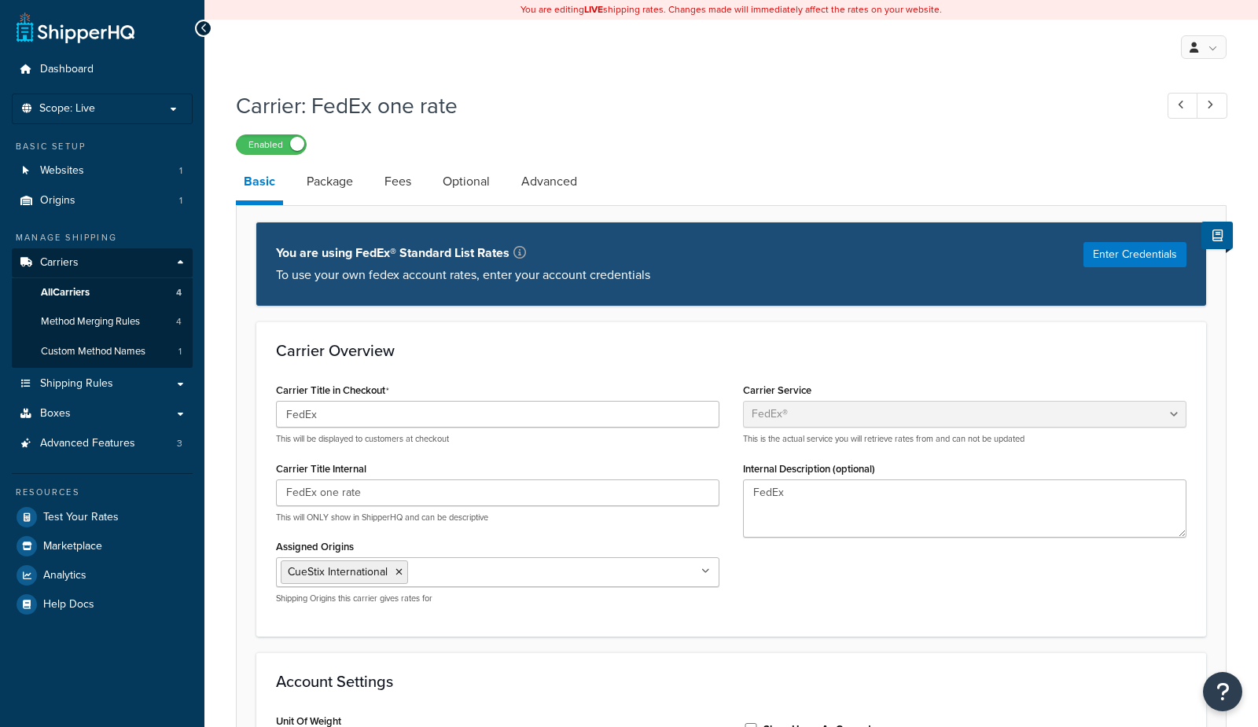
select select "fedEx"
select select "REGULAR_PICKUP"
select select "YOUR_PACKAGING"
click at [411, 185] on link "Fees" at bounding box center [398, 182] width 42 height 38
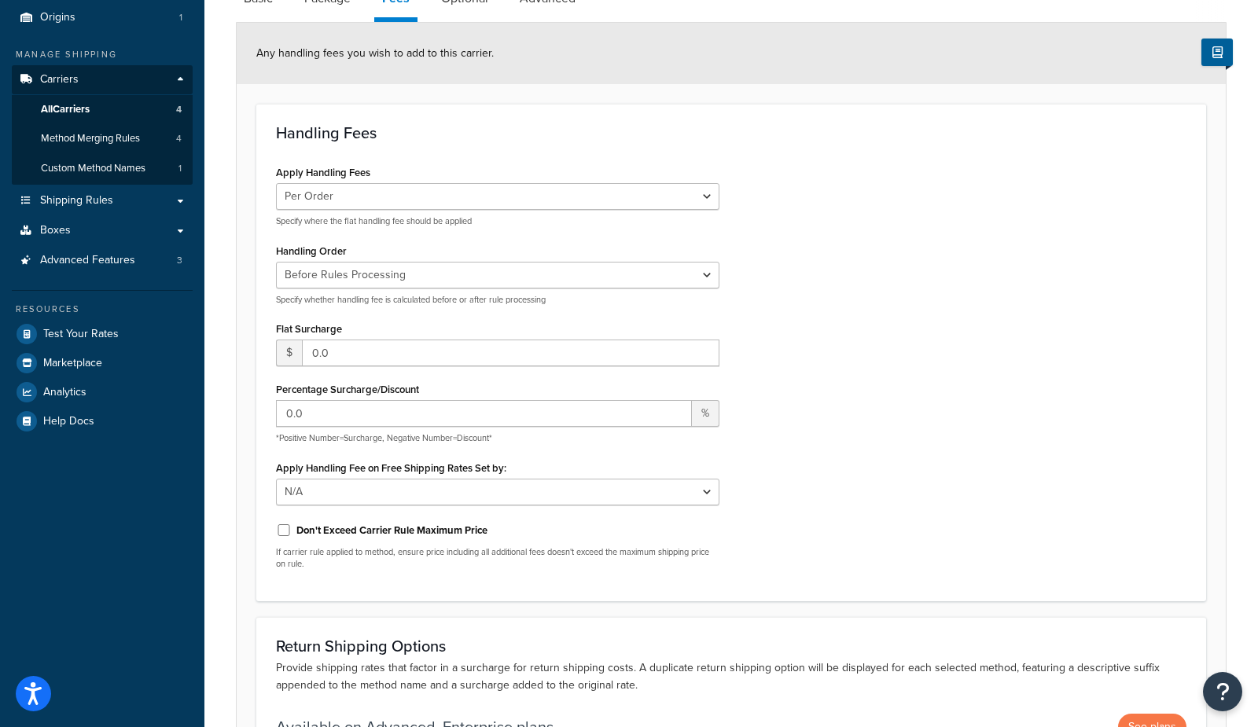
scroll to position [205, 0]
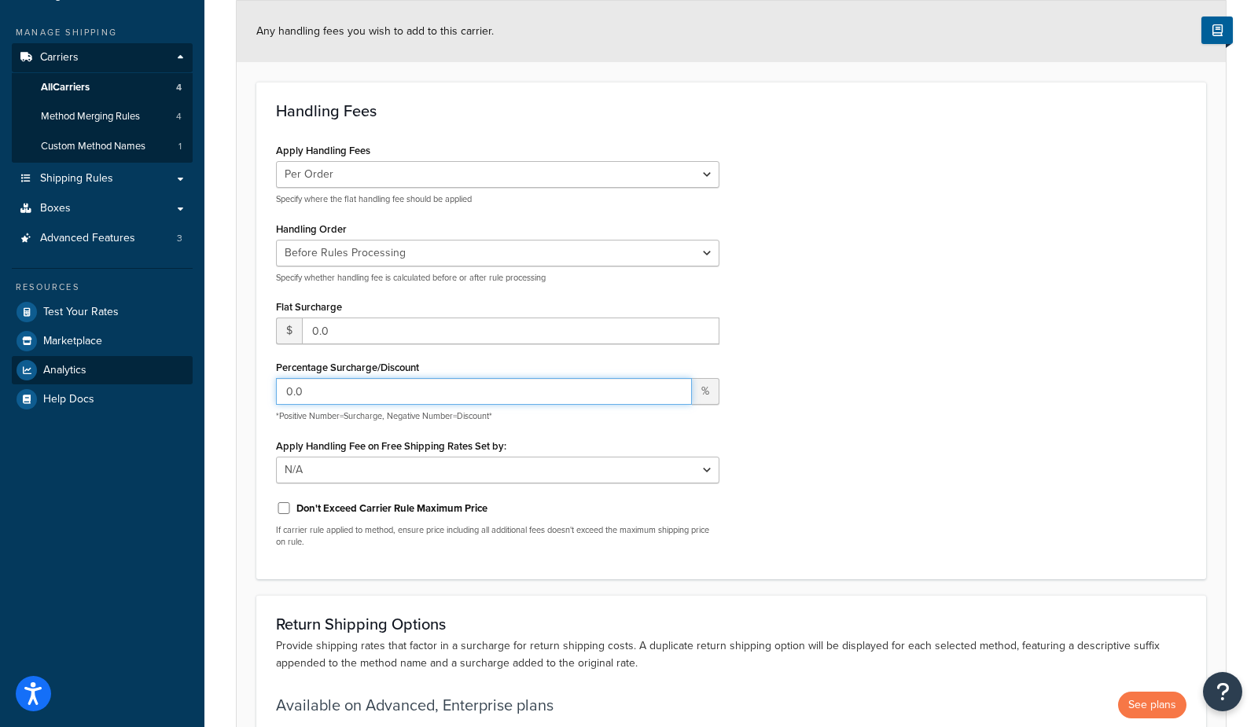
drag, startPoint x: 367, startPoint y: 397, endPoint x: 192, endPoint y: 378, distance: 176.3
click at [192, 378] on div "Dashboard Scope: Live Basic Setup Websites 1 Origins 1 Manage Shipping Carriers…" at bounding box center [629, 338] width 1258 height 1087
type input "15"
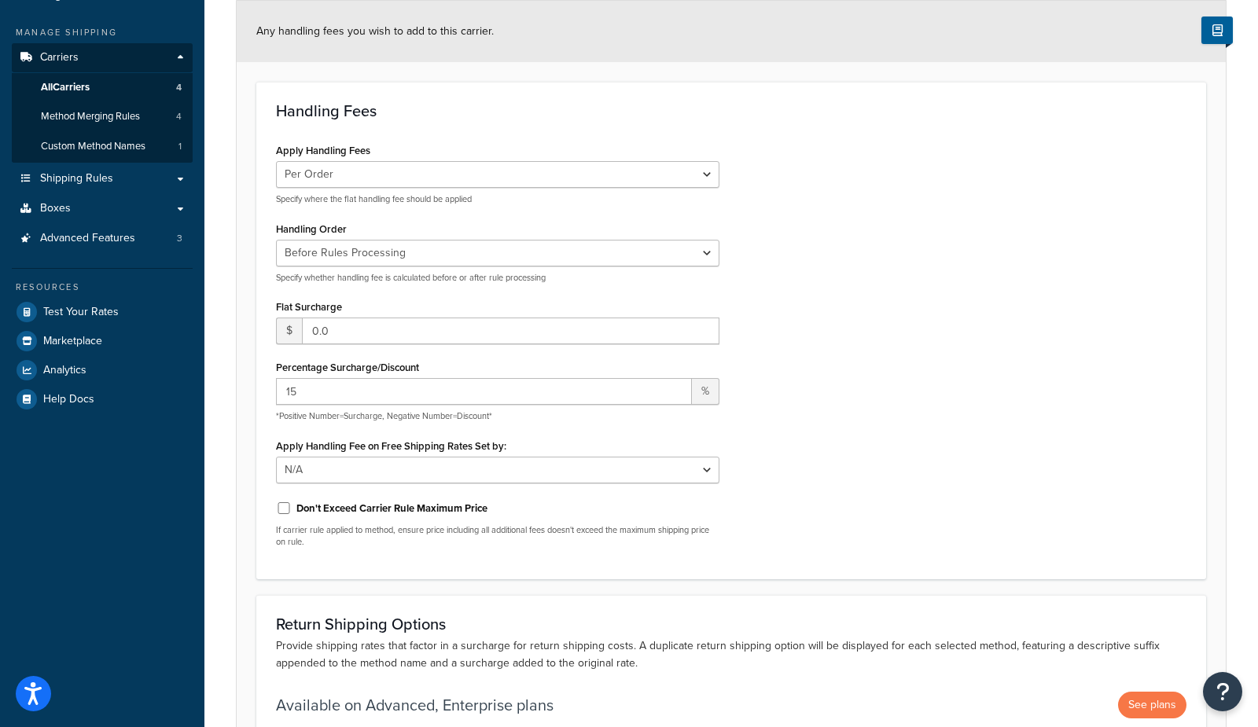
click at [1137, 385] on div "Apply Handling Fees Per Order Per Item Per Package Specify where the flat handl…" at bounding box center [731, 349] width 934 height 421
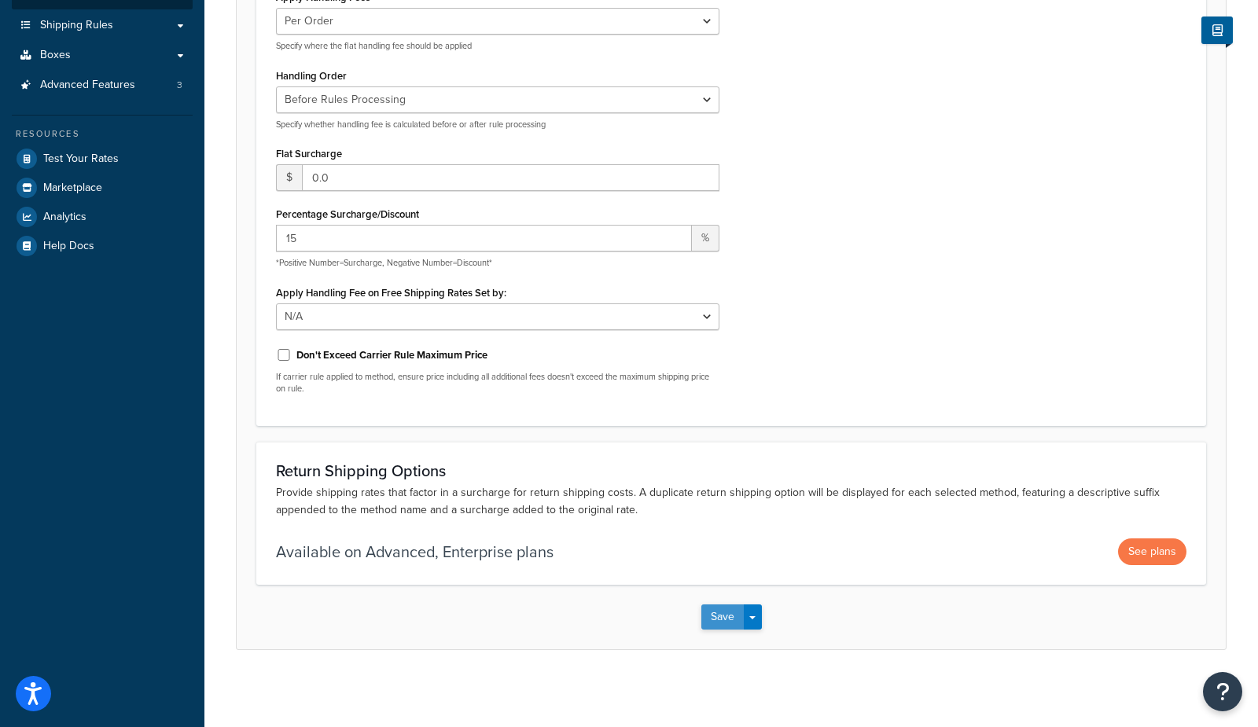
click at [718, 615] on button "Save" at bounding box center [722, 616] width 42 height 25
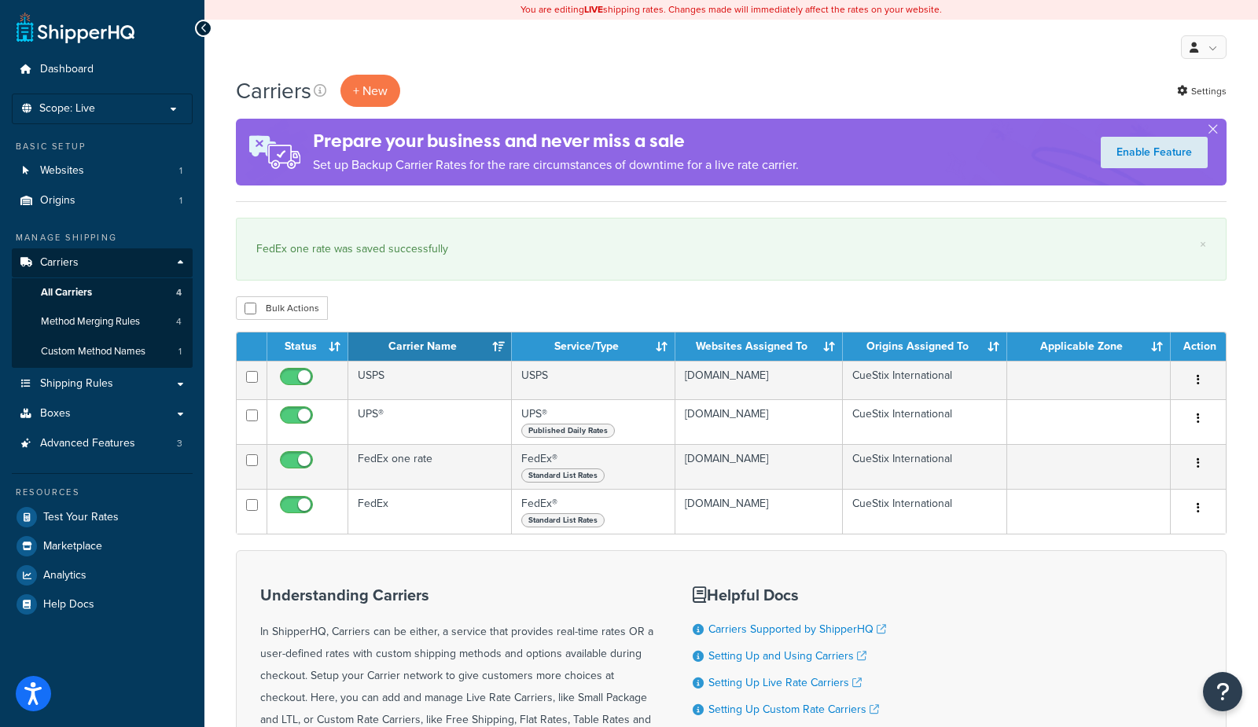
click at [596, 82] on div "Carriers + New Settings" at bounding box center [731, 91] width 990 height 32
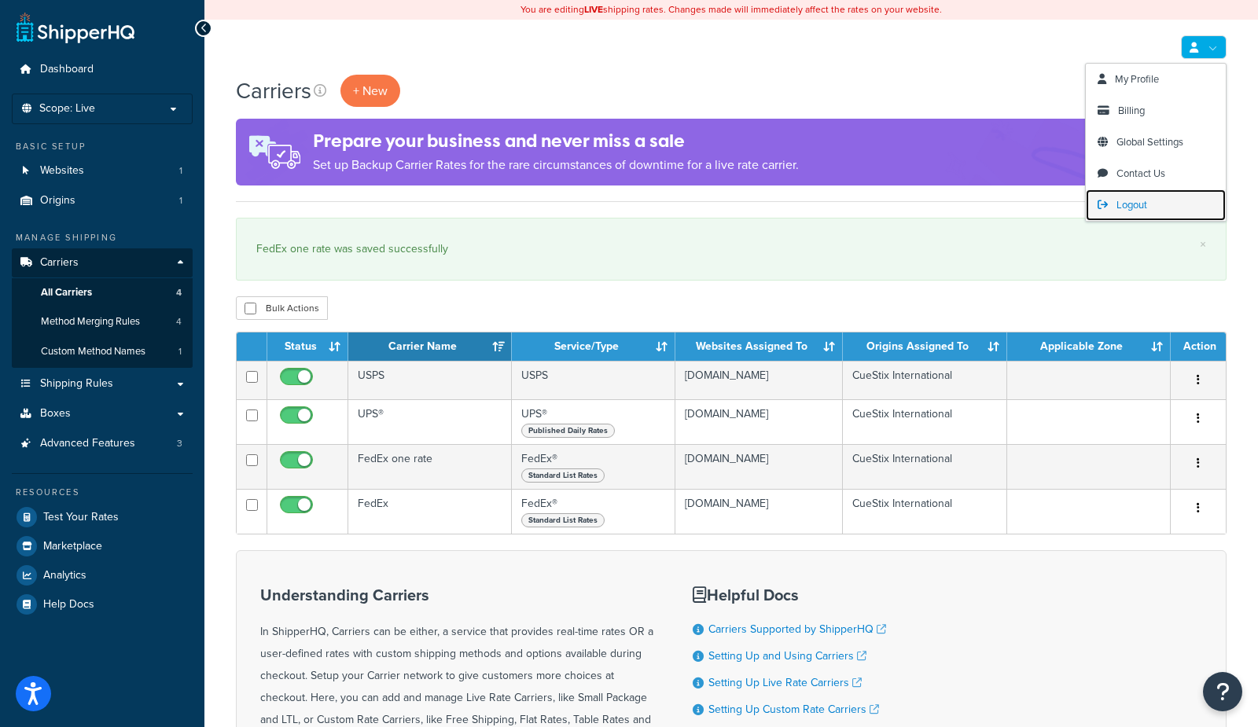
click at [1132, 209] on span "Logout" at bounding box center [1131, 204] width 31 height 15
